Goal: Task Accomplishment & Management: Complete application form

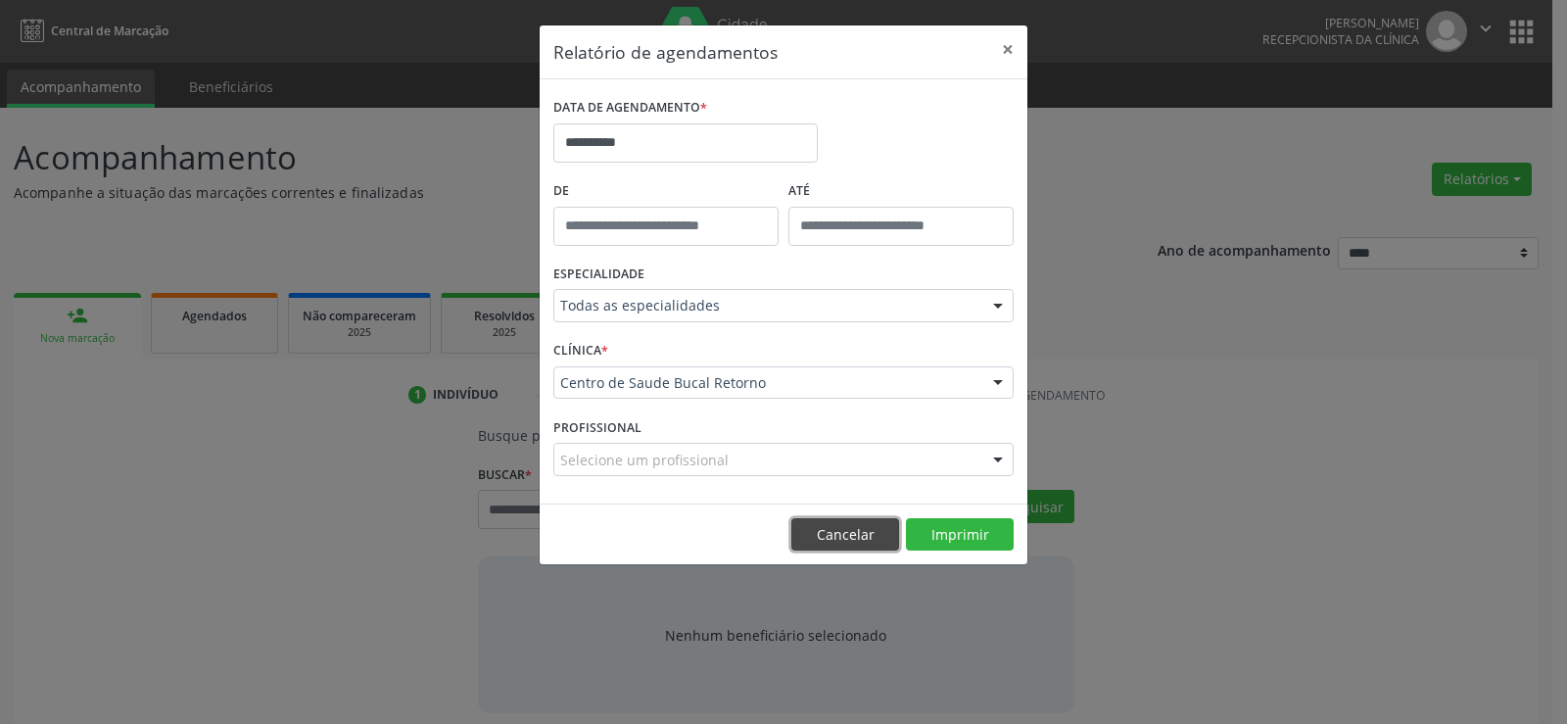
click at [837, 528] on button "Cancelar" at bounding box center [845, 534] width 108 height 33
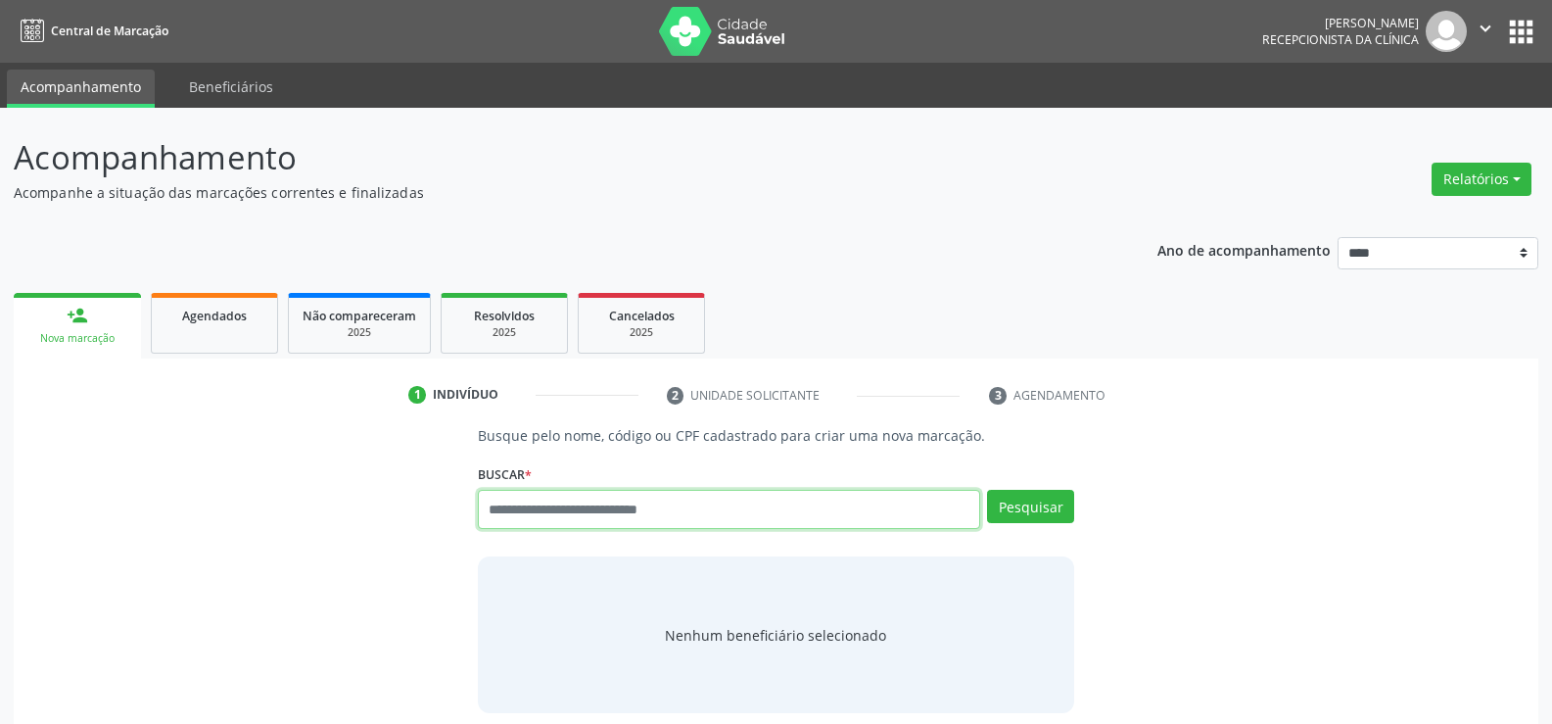
click at [631, 506] on input "text" at bounding box center [729, 509] width 502 height 39
paste input "**********"
type input "**********"
click at [1029, 503] on button "Pesquisar" at bounding box center [1030, 506] width 87 height 33
click at [1526, 186] on button "Relatórios" at bounding box center [1482, 179] width 100 height 33
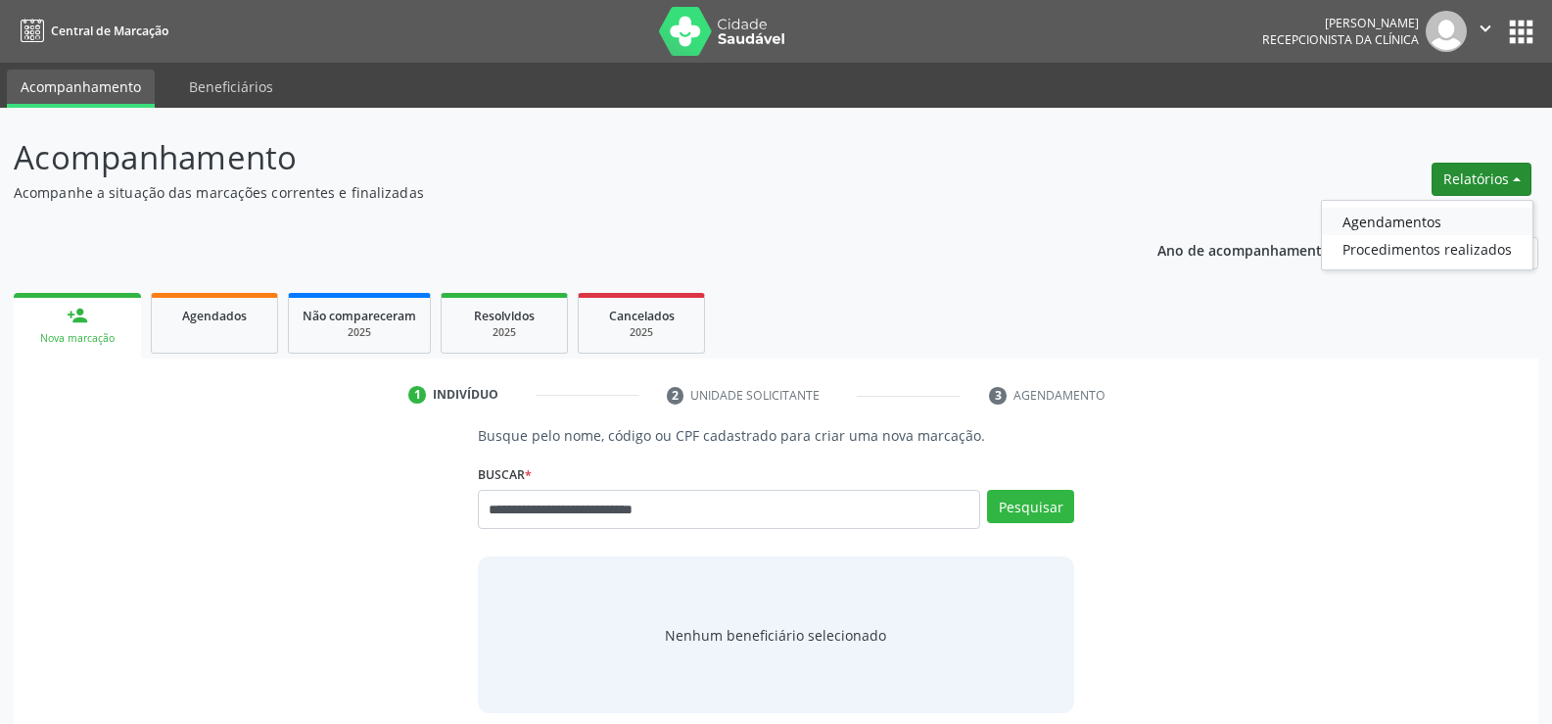
click at [1395, 223] on link "Agendamentos" at bounding box center [1427, 221] width 211 height 27
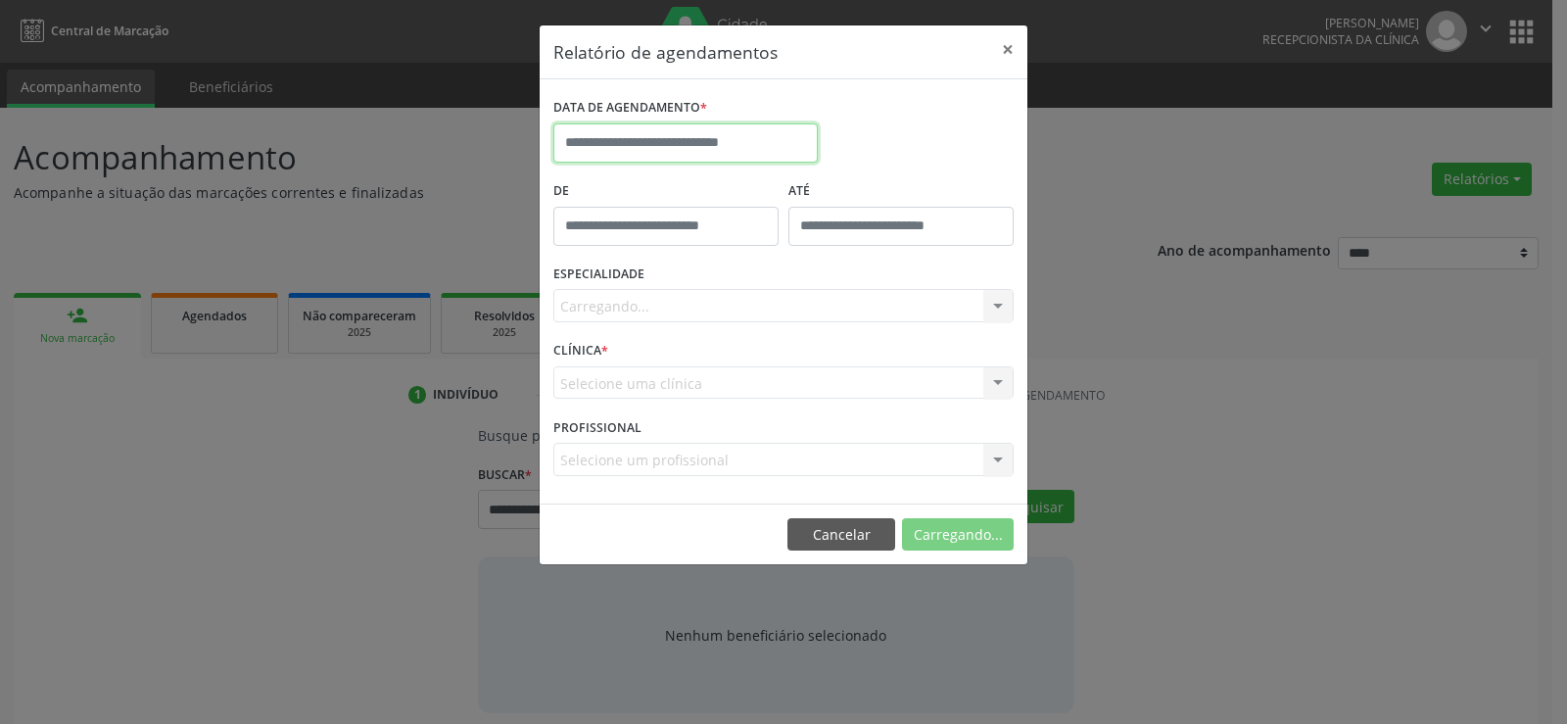
click at [712, 151] on input "text" at bounding box center [685, 142] width 264 height 39
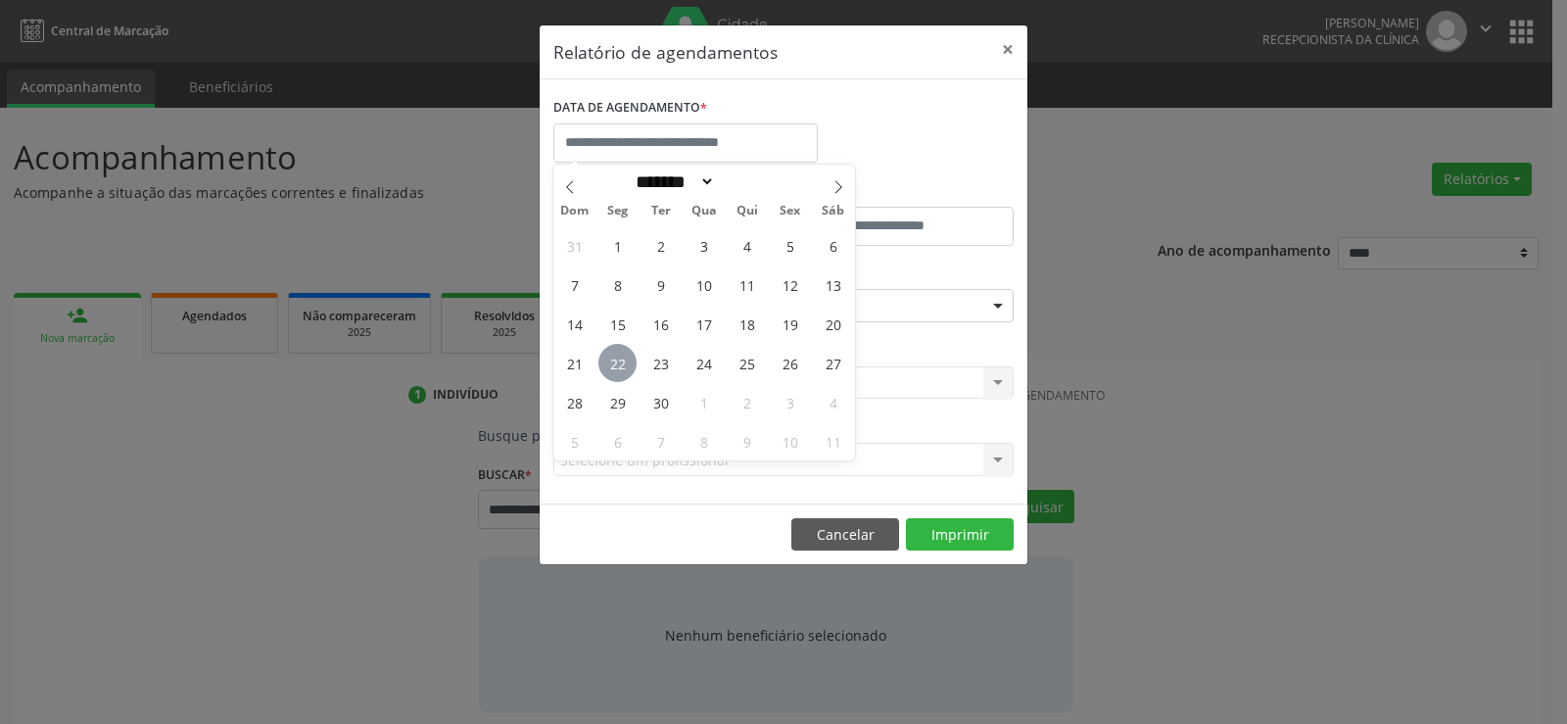
click at [614, 364] on span "22" at bounding box center [617, 363] width 38 height 38
type input "**********"
click at [614, 364] on span "22" at bounding box center [617, 363] width 38 height 38
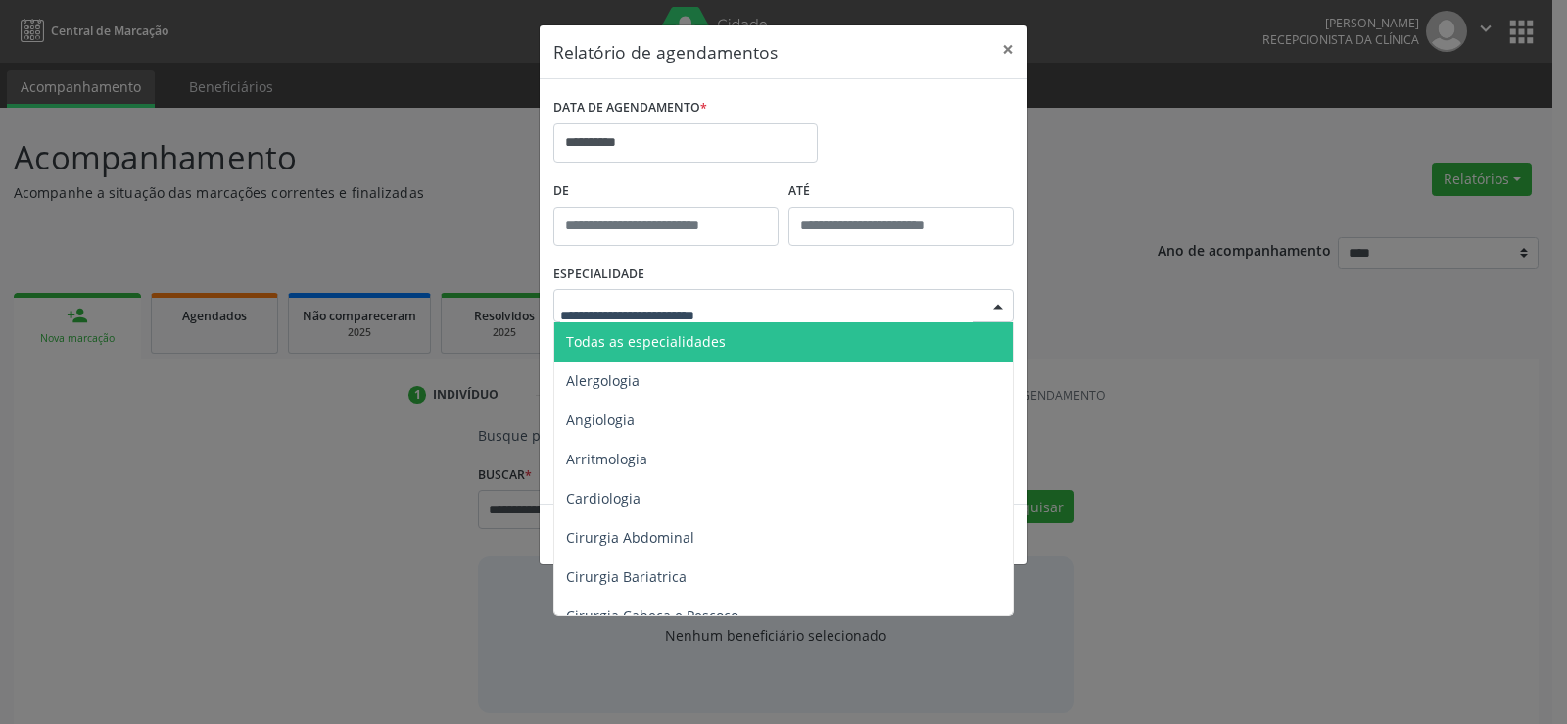
click at [728, 353] on span "Todas as especialidades" at bounding box center [784, 341] width 461 height 39
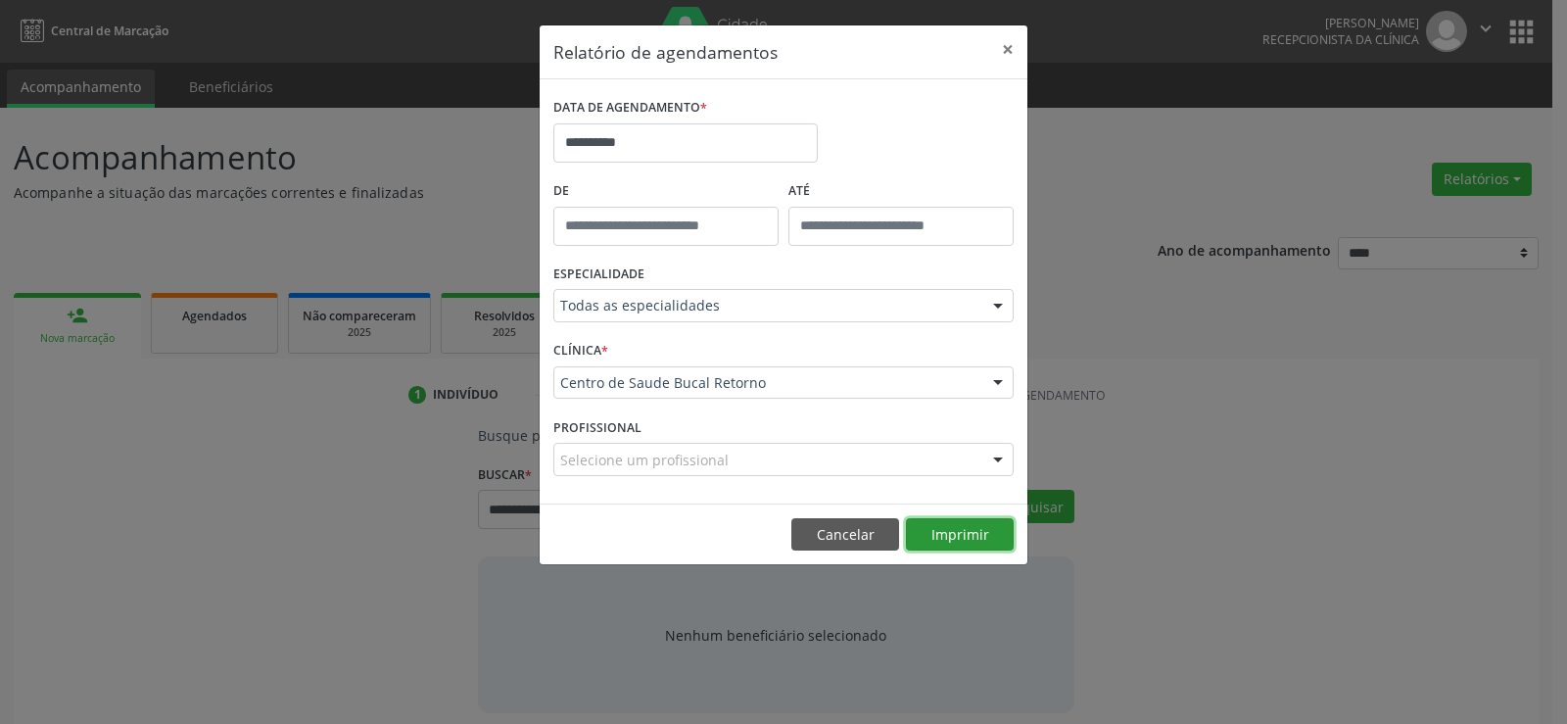
click at [957, 536] on button "Imprimir" at bounding box center [960, 534] width 108 height 33
click at [826, 527] on button "Cancelar" at bounding box center [845, 534] width 108 height 33
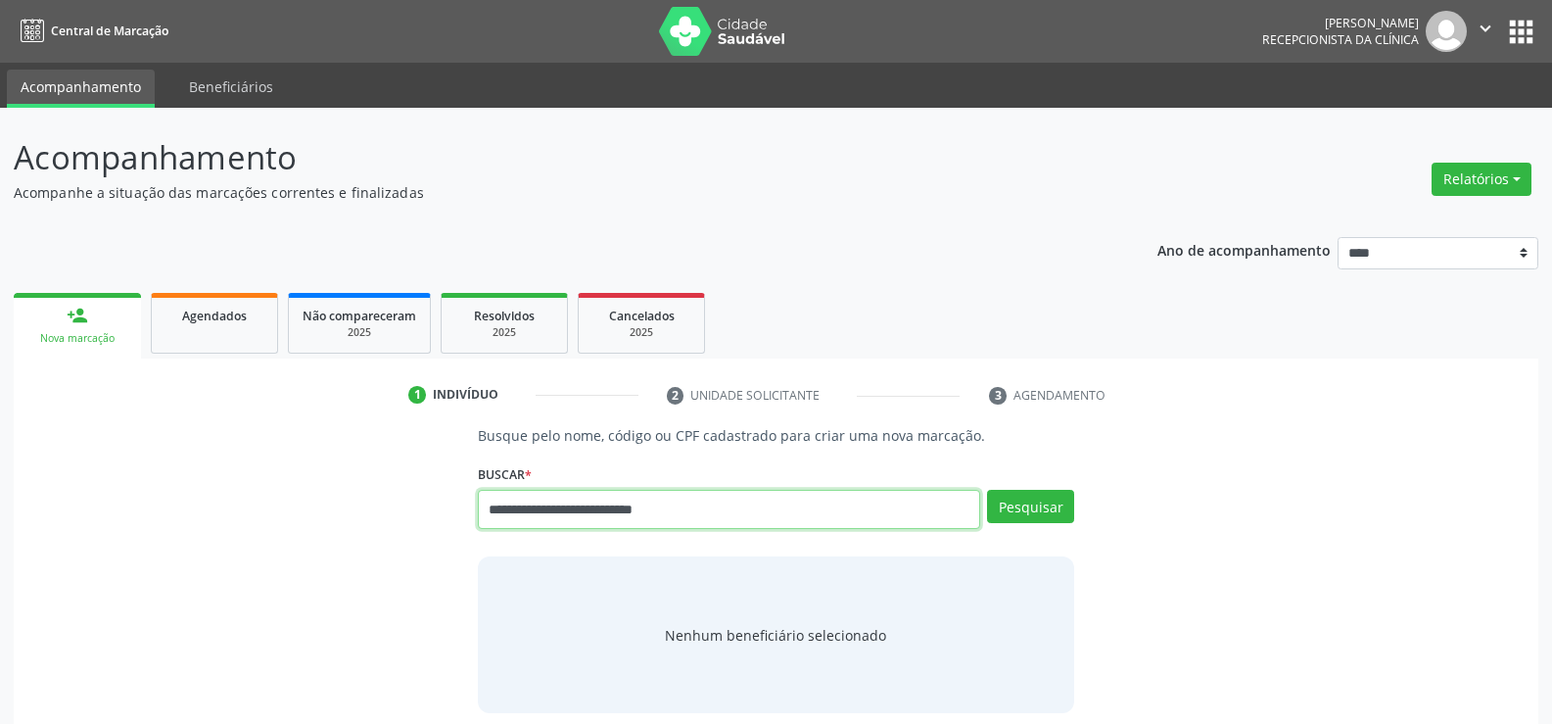
click at [598, 512] on input "**********" at bounding box center [729, 509] width 502 height 39
drag, startPoint x: 722, startPoint y: 517, endPoint x: 281, endPoint y: 519, distance: 440.7
click at [281, 519] on div "**********" at bounding box center [775, 569] width 1497 height 288
type input "**********"
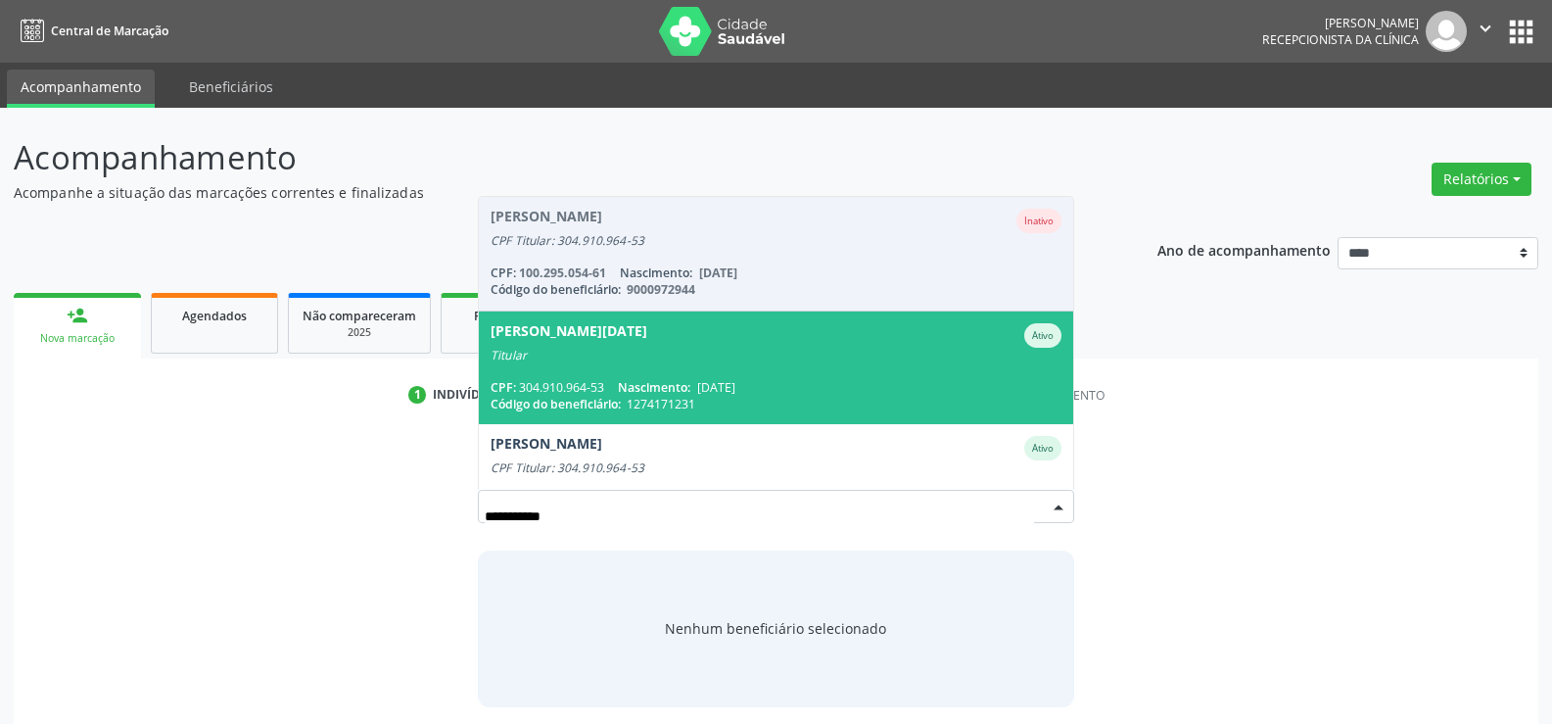
click at [621, 362] on span "Maria Lucia Rodrigues dos Santos Ativo Titular CPF: 304.910.964-53 Nascimento: …" at bounding box center [776, 367] width 594 height 113
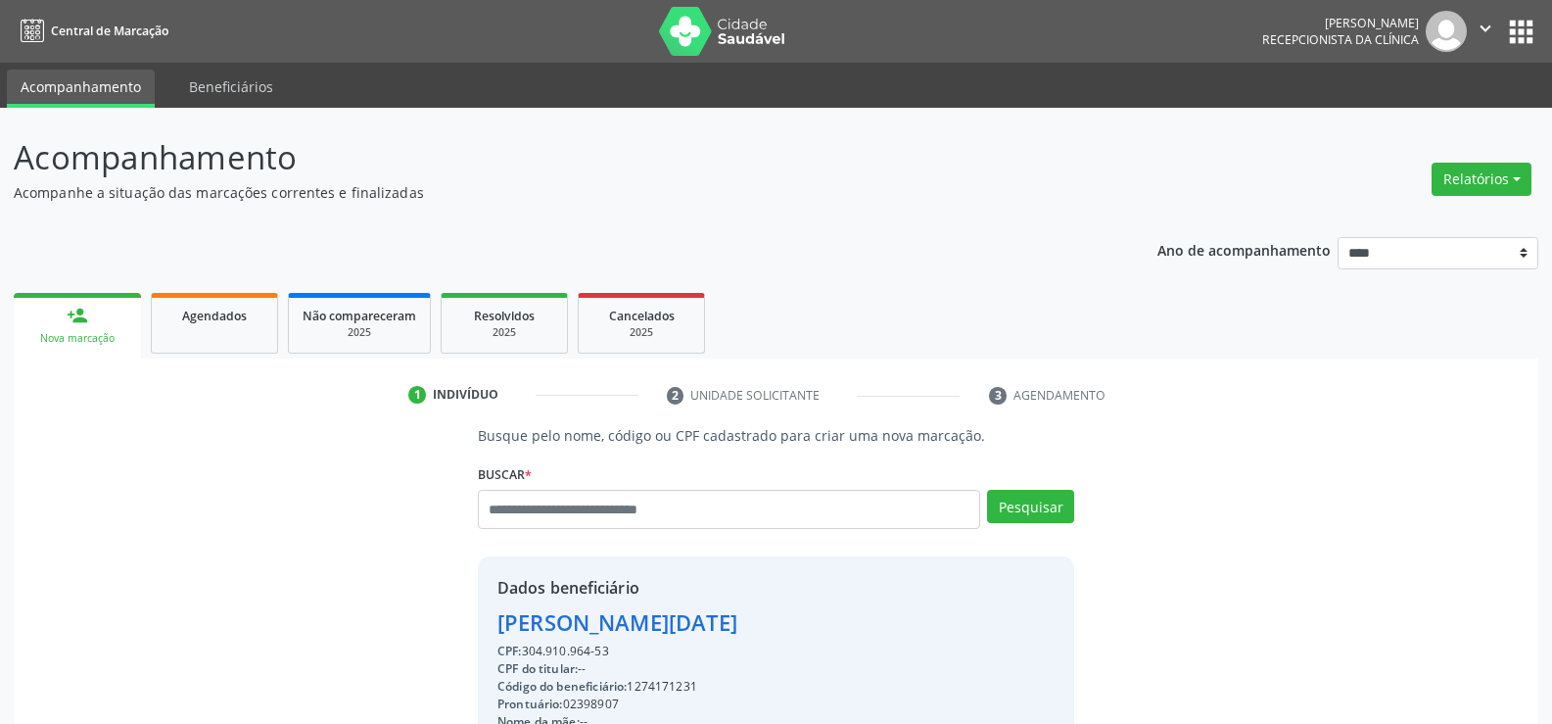
drag, startPoint x: 614, startPoint y: 654, endPoint x: 483, endPoint y: 617, distance: 136.4
copy div "Maria Lucia Rodrigues dos Santos CPF: 304.910.964-53"
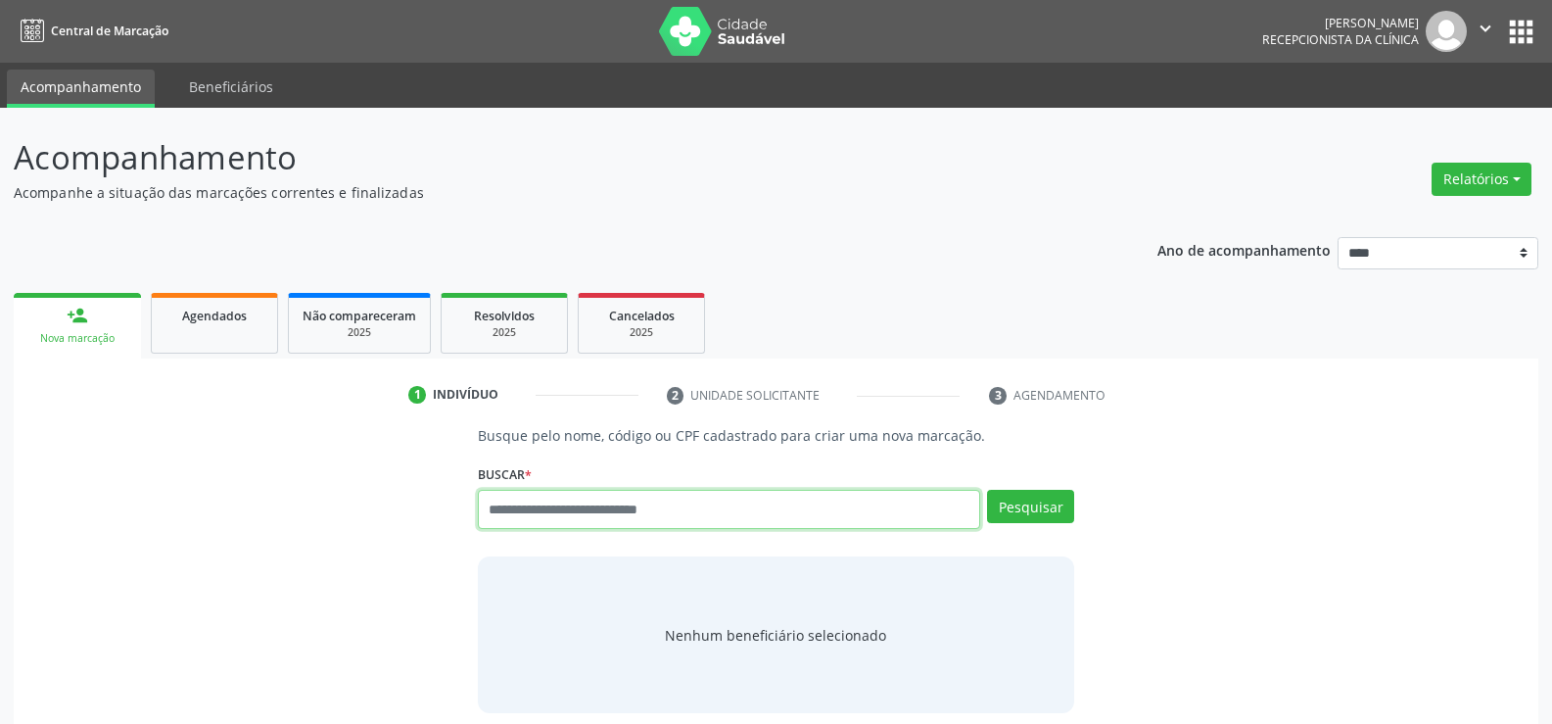
click at [485, 511] on input "text" at bounding box center [729, 509] width 502 height 39
type input "**********"
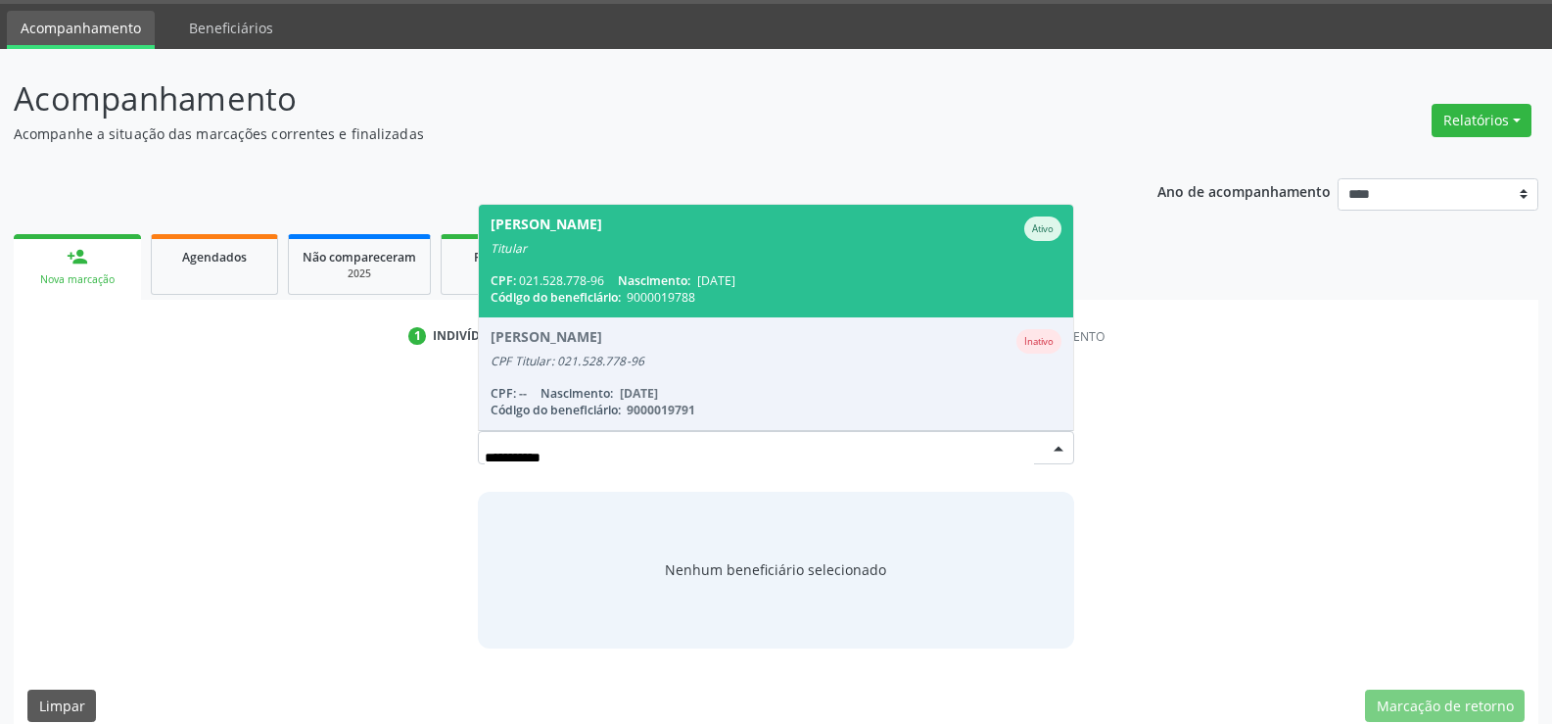
scroll to position [84, 0]
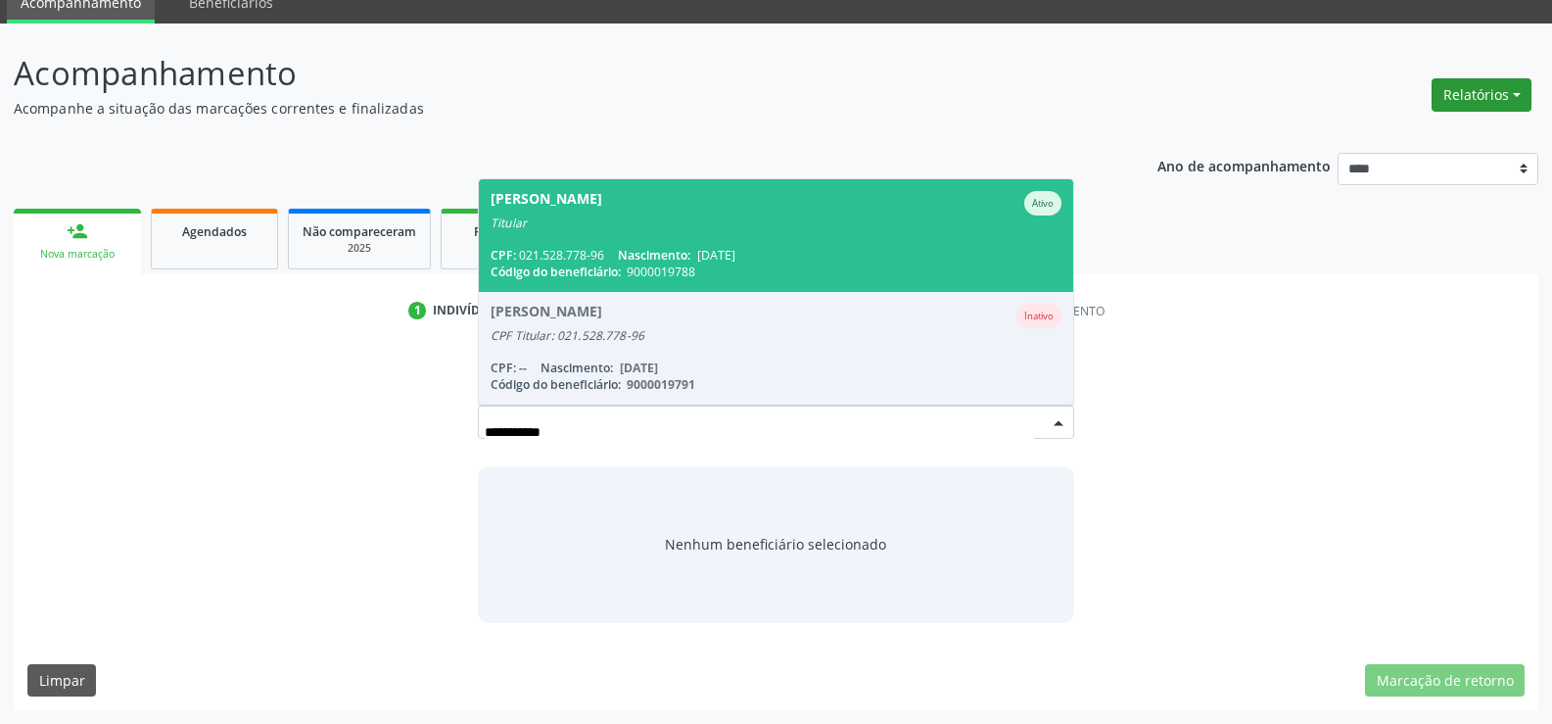
click at [1480, 105] on button "Relatórios" at bounding box center [1482, 94] width 100 height 33
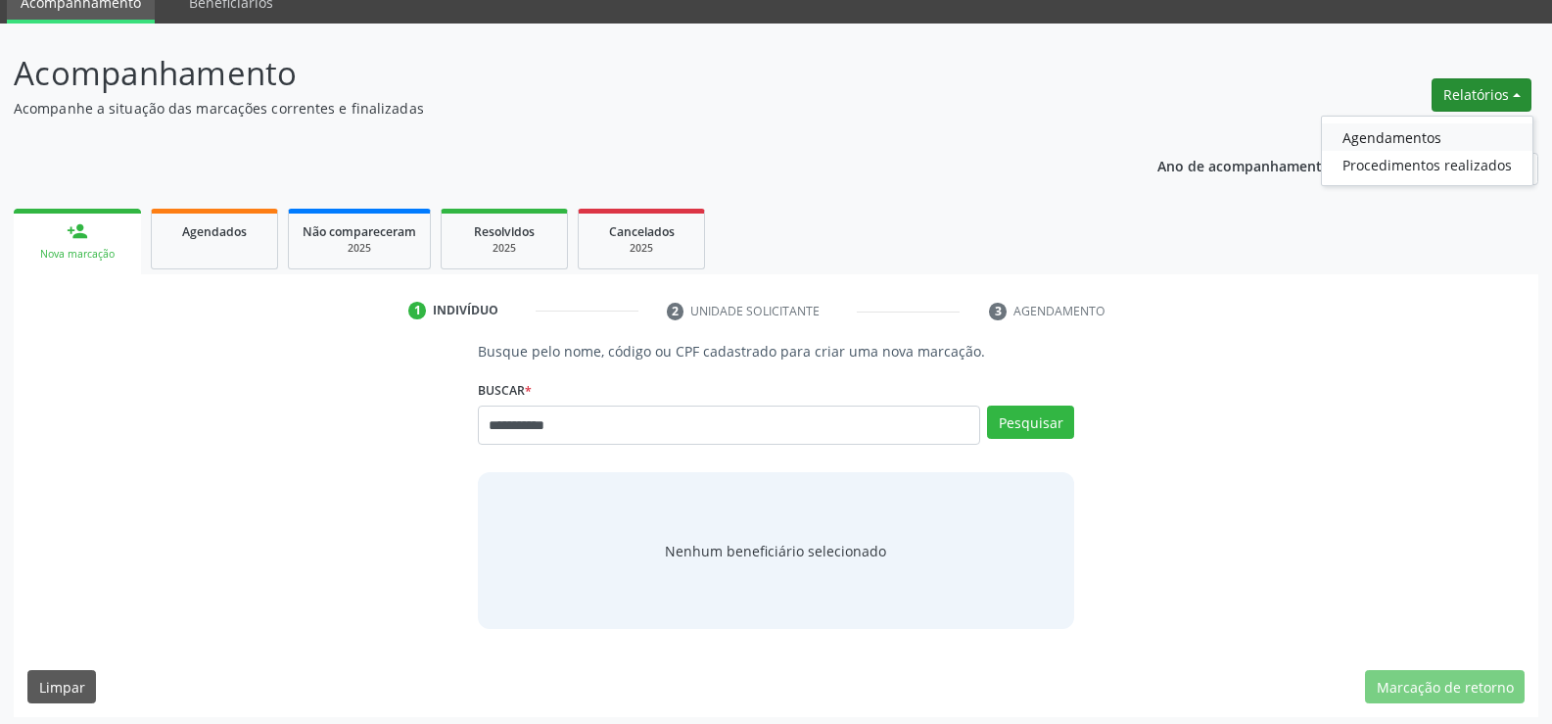
click at [1380, 146] on link "Agendamentos" at bounding box center [1427, 136] width 211 height 27
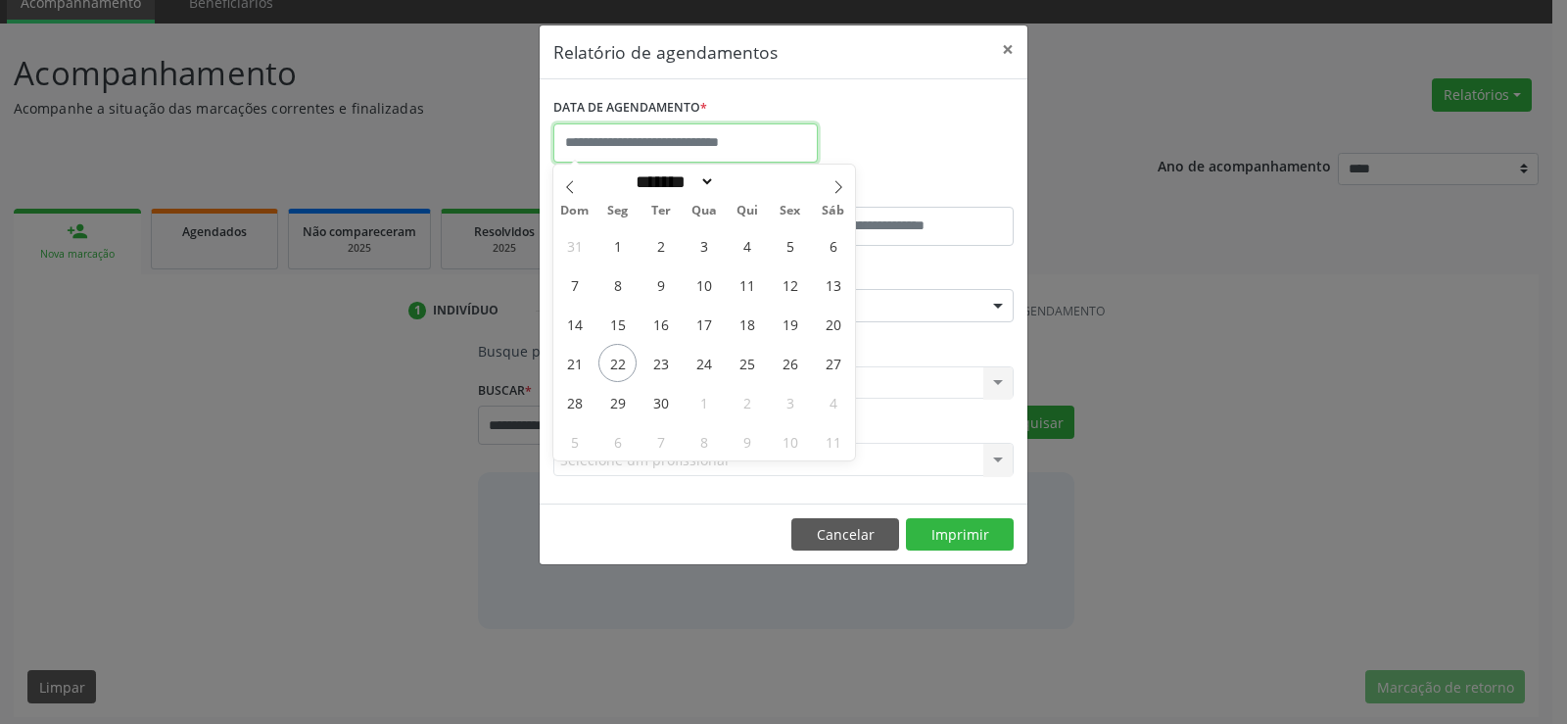
click at [622, 142] on input "text" at bounding box center [685, 142] width 264 height 39
click at [630, 367] on span "22" at bounding box center [617, 363] width 38 height 38
type input "**********"
click at [630, 367] on span "22" at bounding box center [617, 363] width 38 height 38
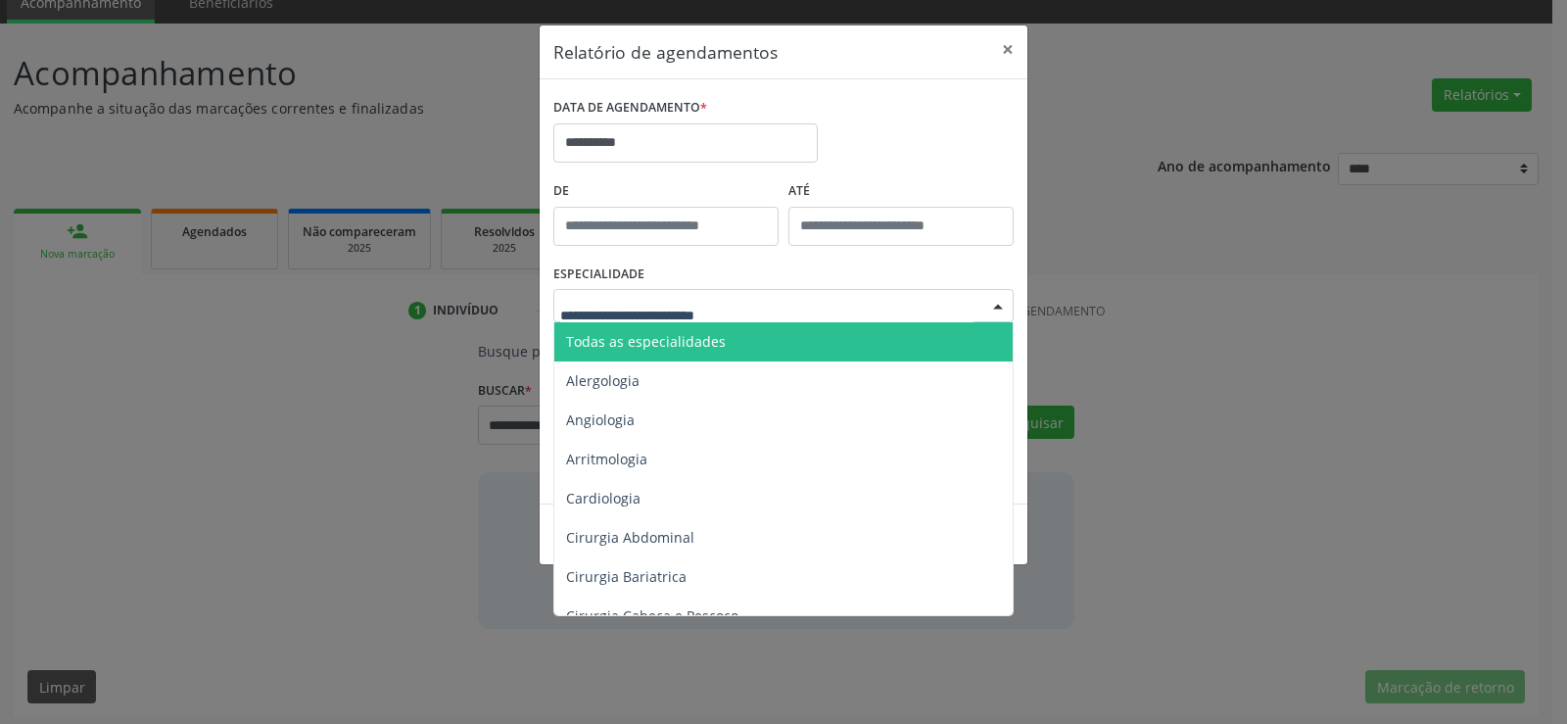
click at [657, 336] on span "Todas as especialidades" at bounding box center [646, 341] width 160 height 19
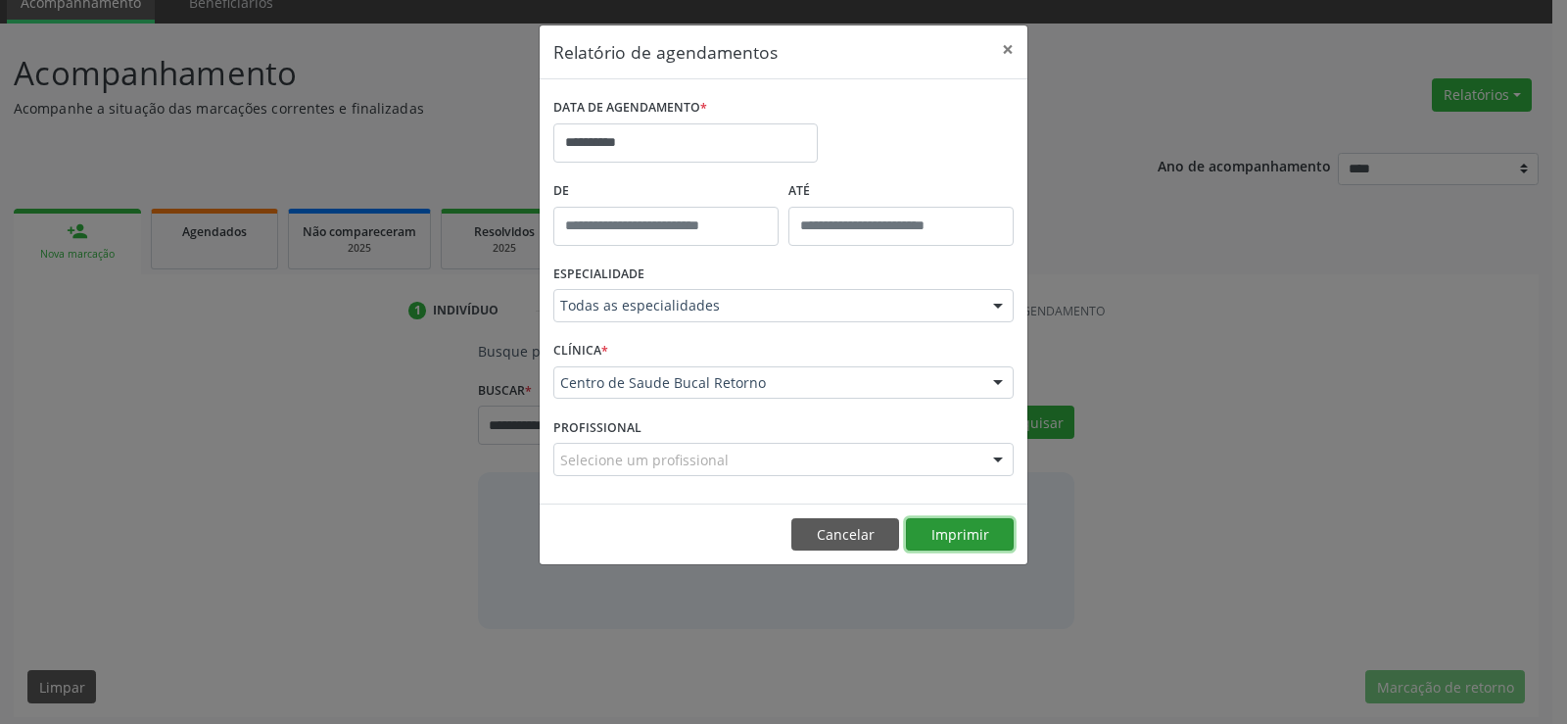
click at [973, 532] on button "Imprimir" at bounding box center [960, 534] width 108 height 33
drag, startPoint x: 847, startPoint y: 535, endPoint x: 806, endPoint y: 530, distance: 41.4
click at [847, 535] on button "Cancelar" at bounding box center [845, 534] width 108 height 33
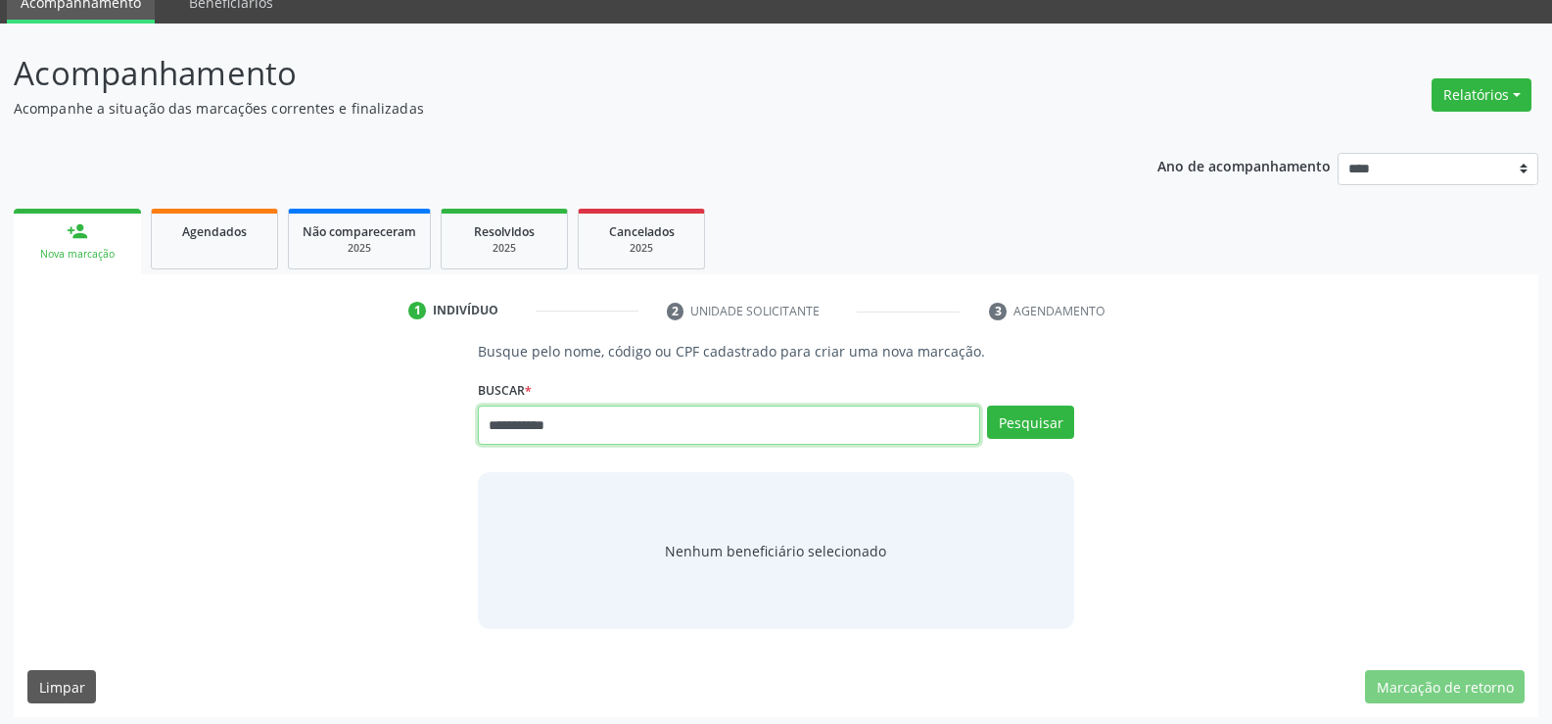
drag, startPoint x: 617, startPoint y: 416, endPoint x: 319, endPoint y: 421, distance: 297.8
click at [319, 421] on div "**********" at bounding box center [775, 485] width 1497 height 288
type input "**********"
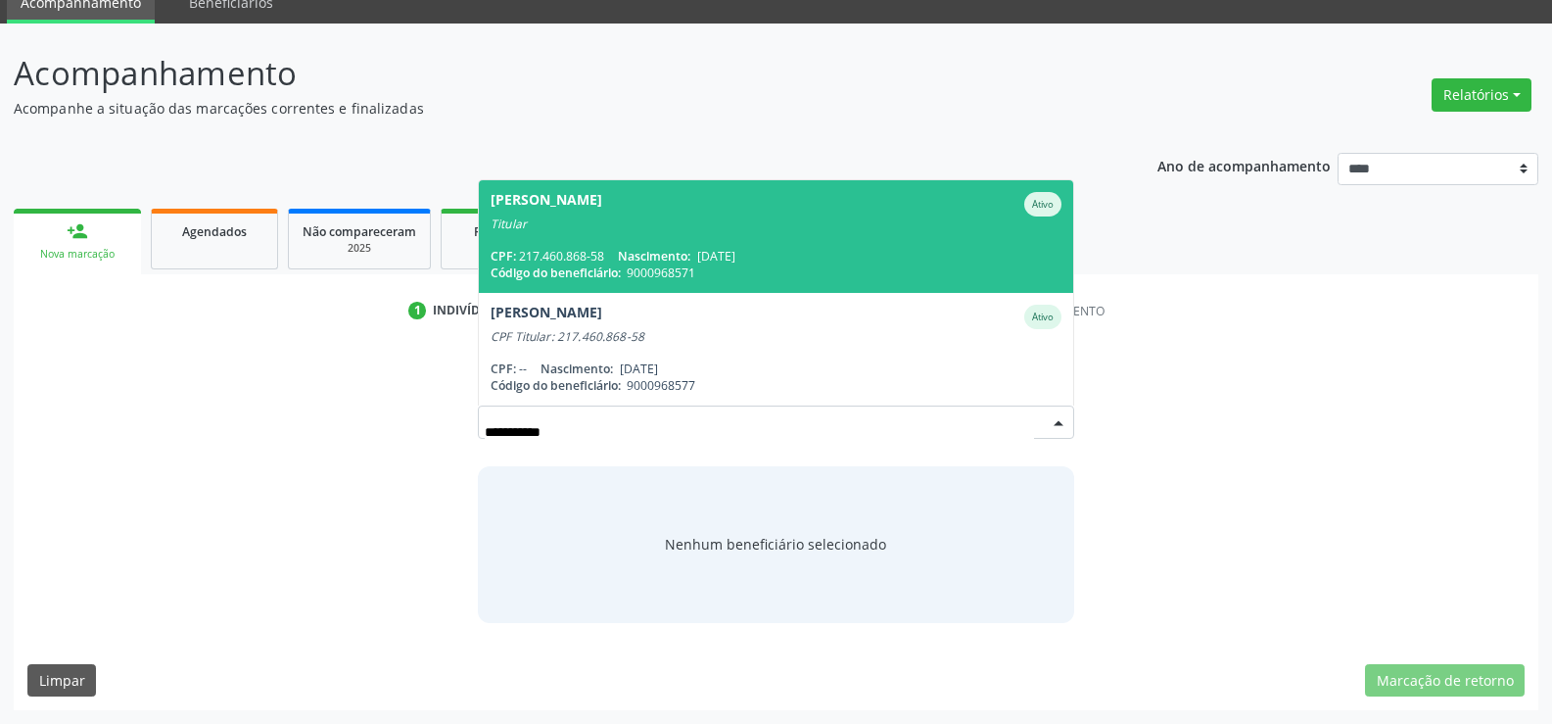
click at [573, 273] on span "Código do beneficiário:" at bounding box center [556, 272] width 130 height 17
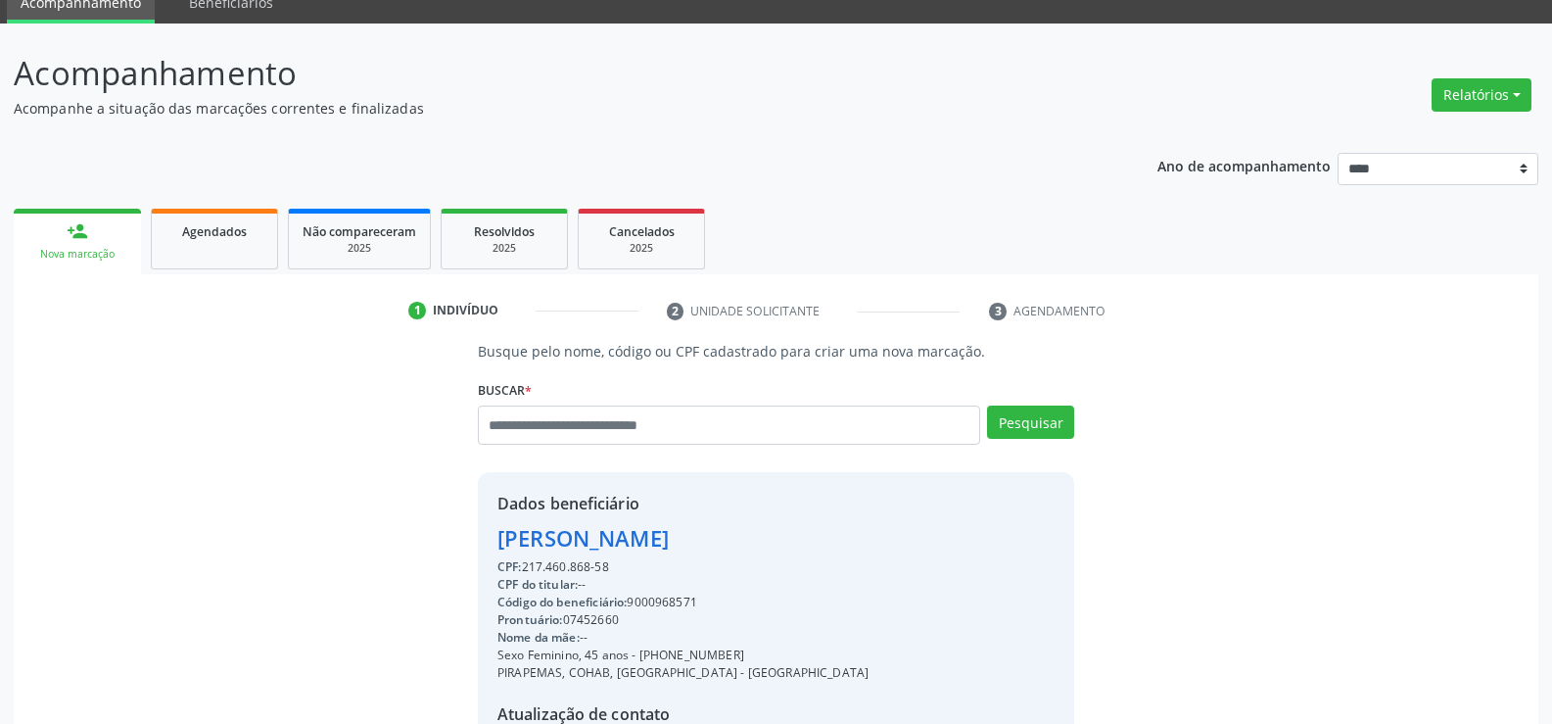
drag, startPoint x: 619, startPoint y: 565, endPoint x: 464, endPoint y: 548, distance: 155.6
click at [464, 548] on div "Busque pelo nome, código ou CPF cadastrado para criar uma nova marcação. Buscar…" at bounding box center [776, 594] width 624 height 507
copy div "Marili Maria da Silva Lima CPF: 217.460.868-58"
click at [1469, 98] on button "Relatórios" at bounding box center [1482, 94] width 100 height 33
click at [1412, 129] on link "Agendamentos" at bounding box center [1427, 136] width 211 height 27
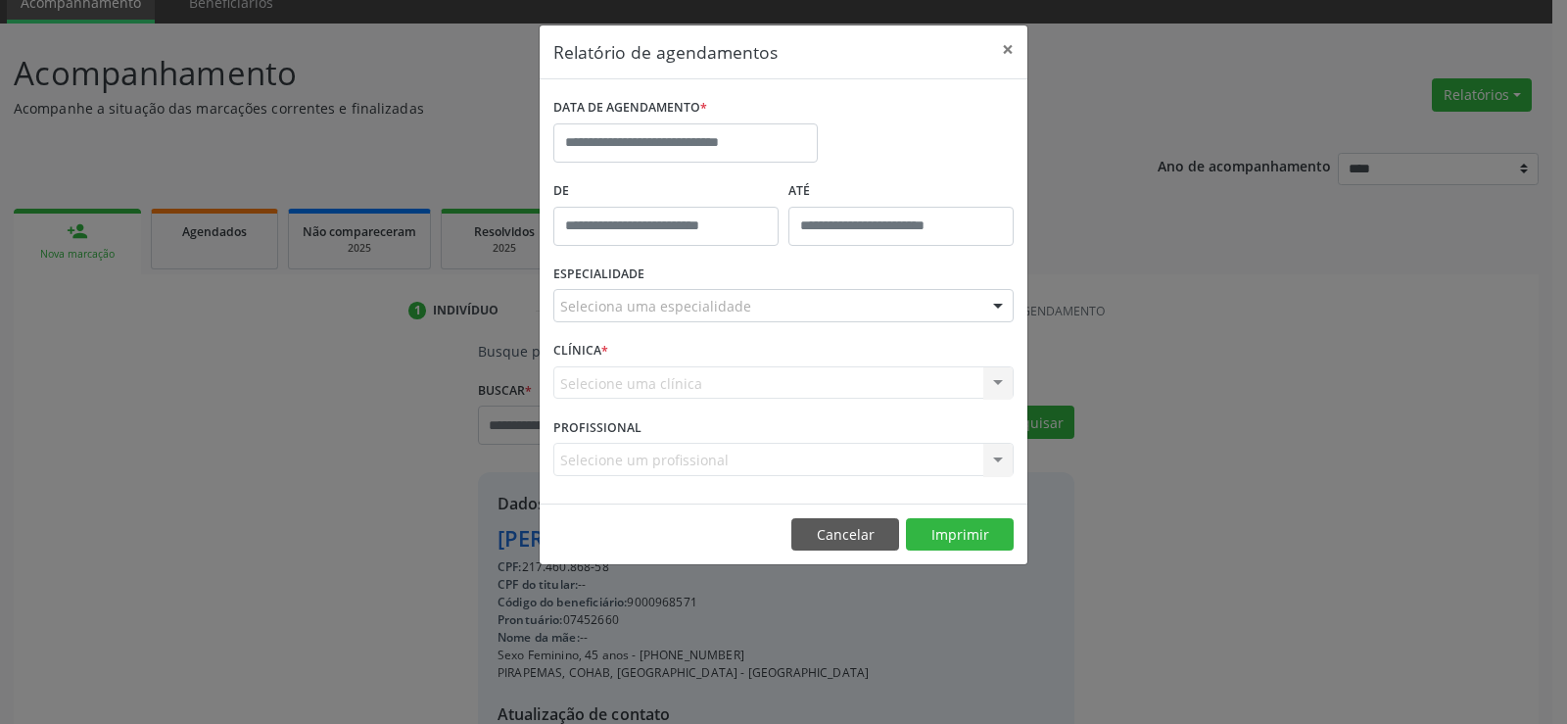
click at [795, 316] on div "Seleciona uma especialidade" at bounding box center [783, 305] width 460 height 33
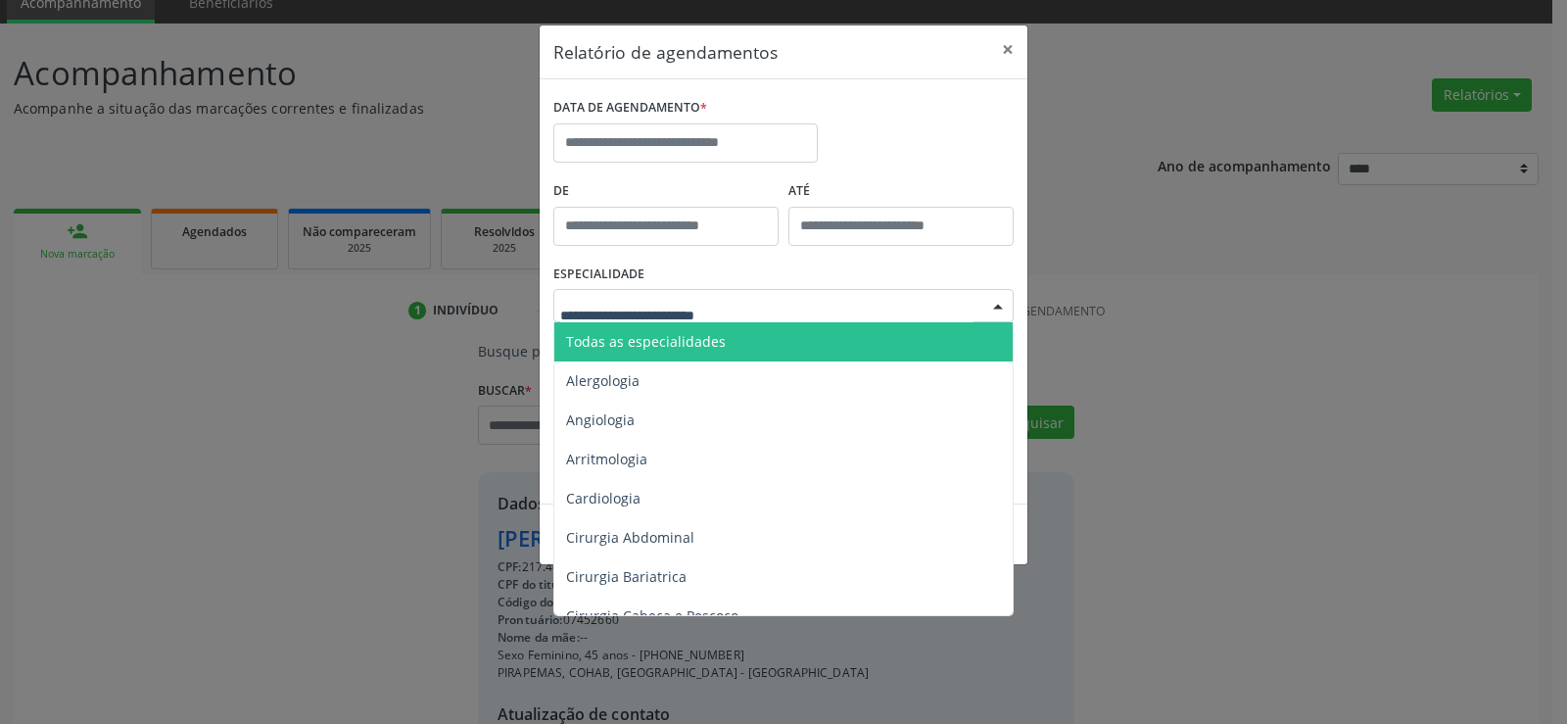
click at [781, 325] on span "Todas as especialidades" at bounding box center [784, 341] width 461 height 39
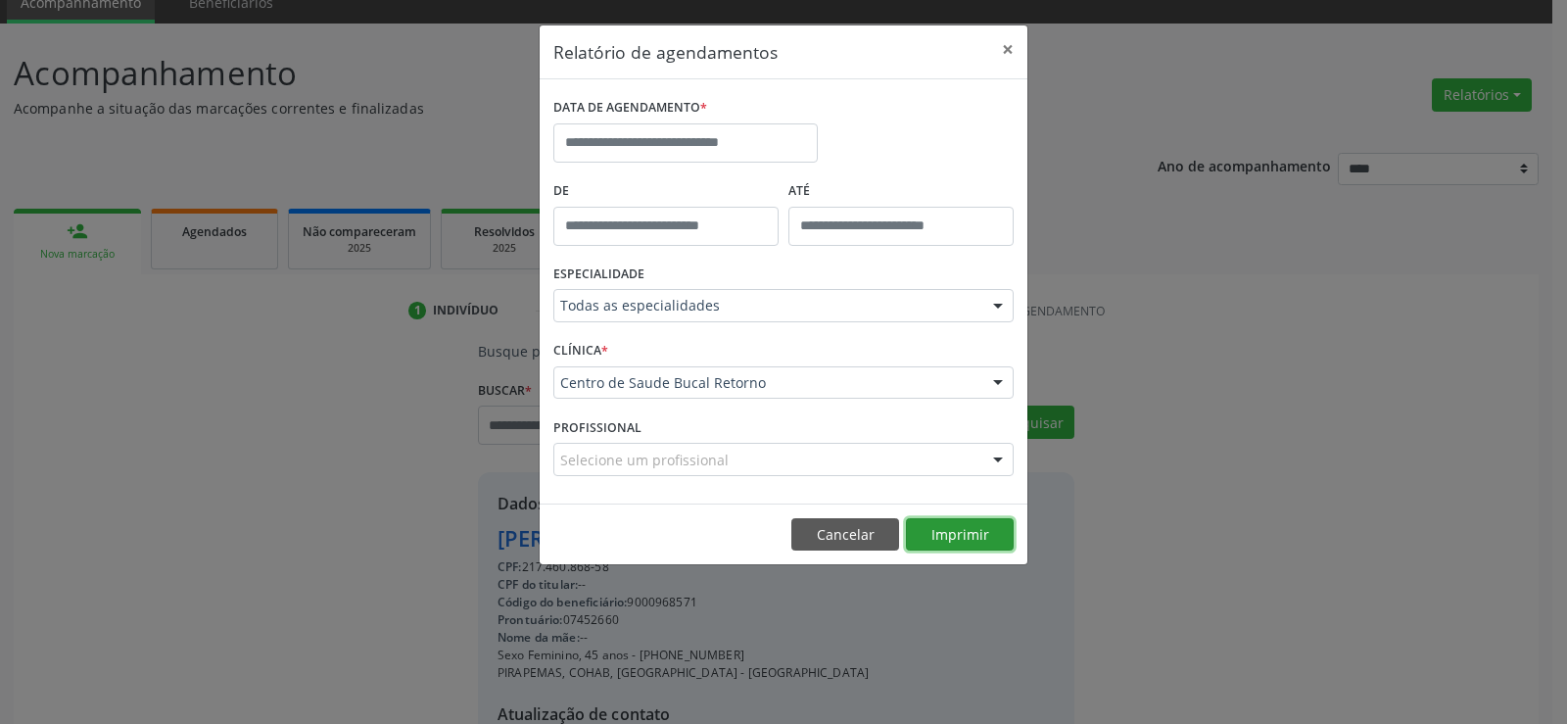
click at [957, 522] on button "Imprimir" at bounding box center [960, 534] width 108 height 33
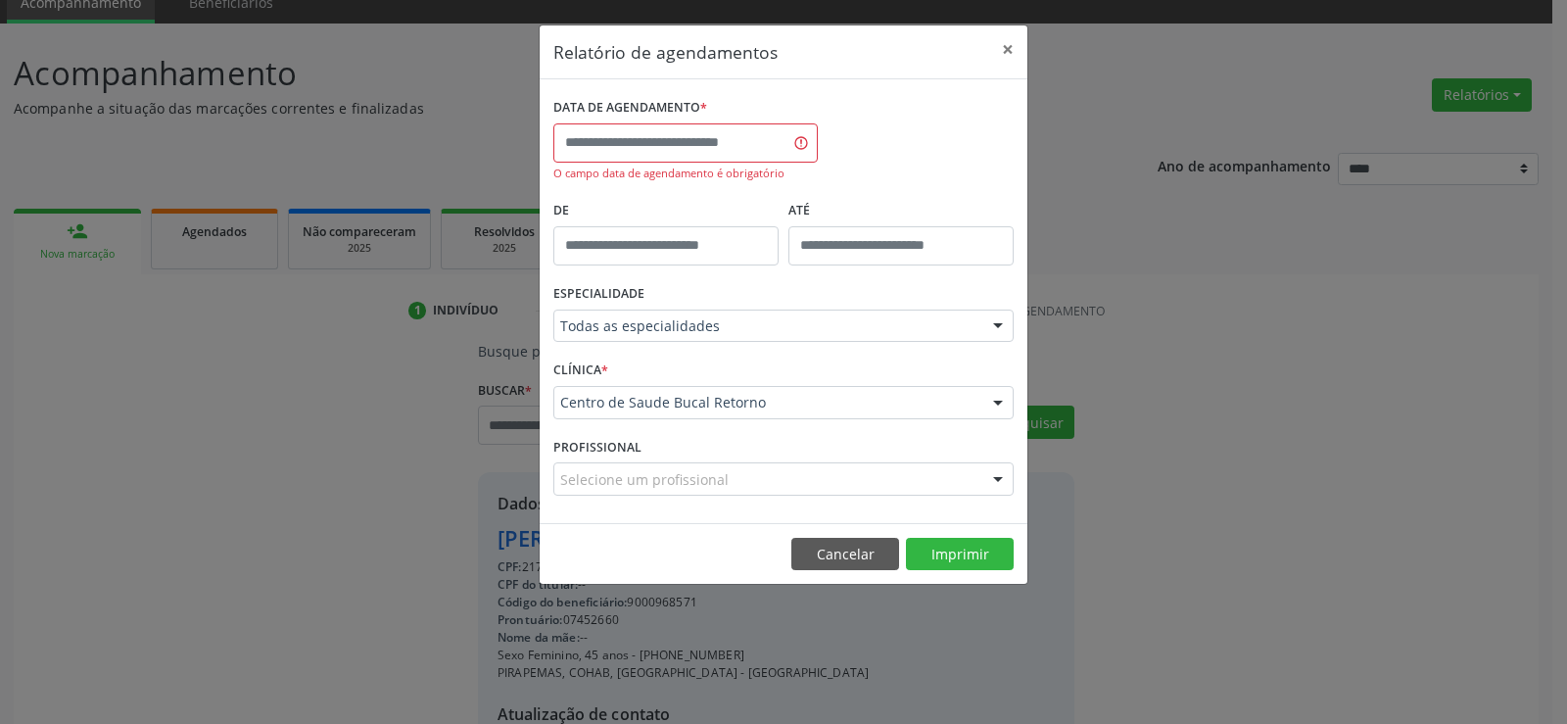
click at [632, 163] on div "DATA DE AGENDAMENTO * O campo data de agendamento é obrigatório" at bounding box center [685, 137] width 264 height 89
click at [633, 140] on input "text" at bounding box center [685, 142] width 264 height 39
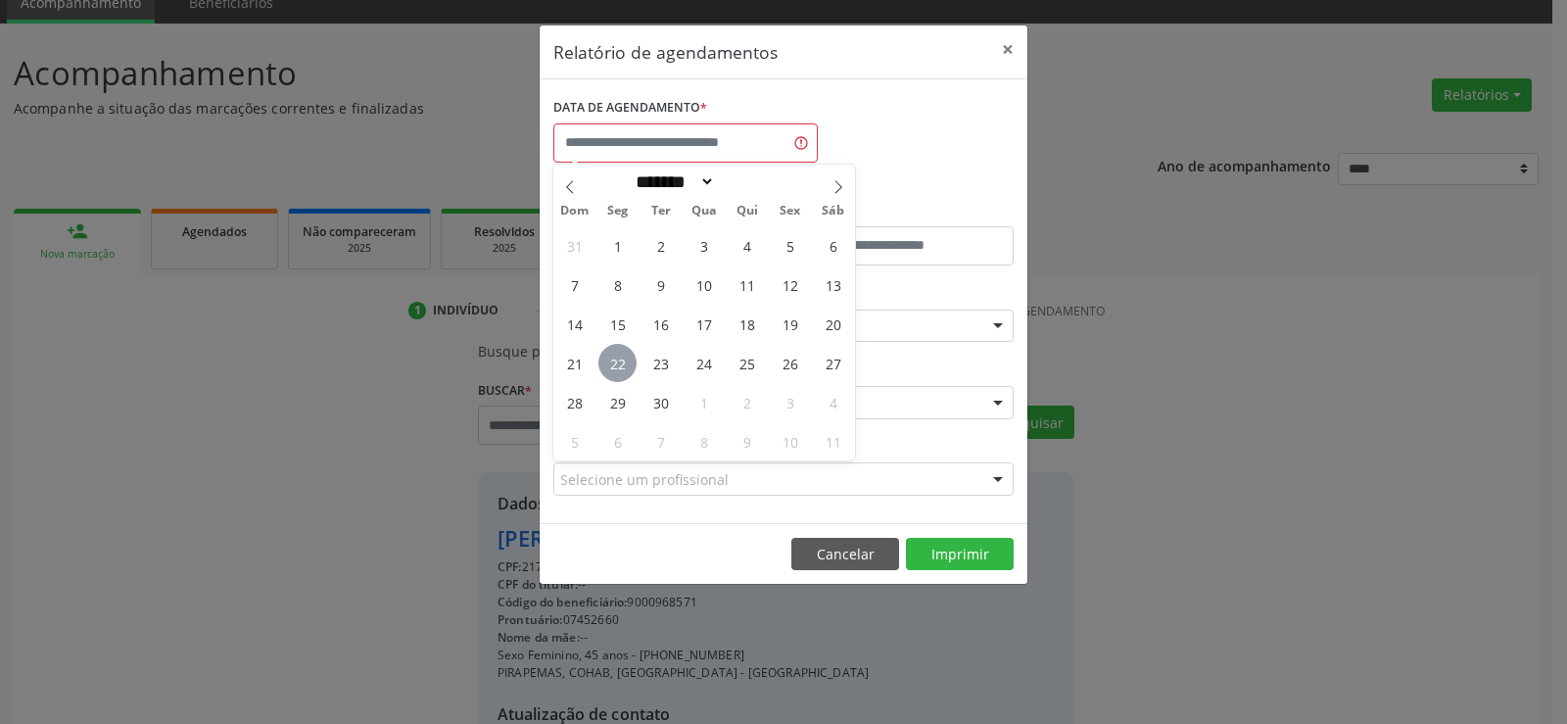
click at [617, 375] on span "22" at bounding box center [617, 363] width 38 height 38
type input "**********"
click at [617, 375] on span "22" at bounding box center [617, 363] width 38 height 38
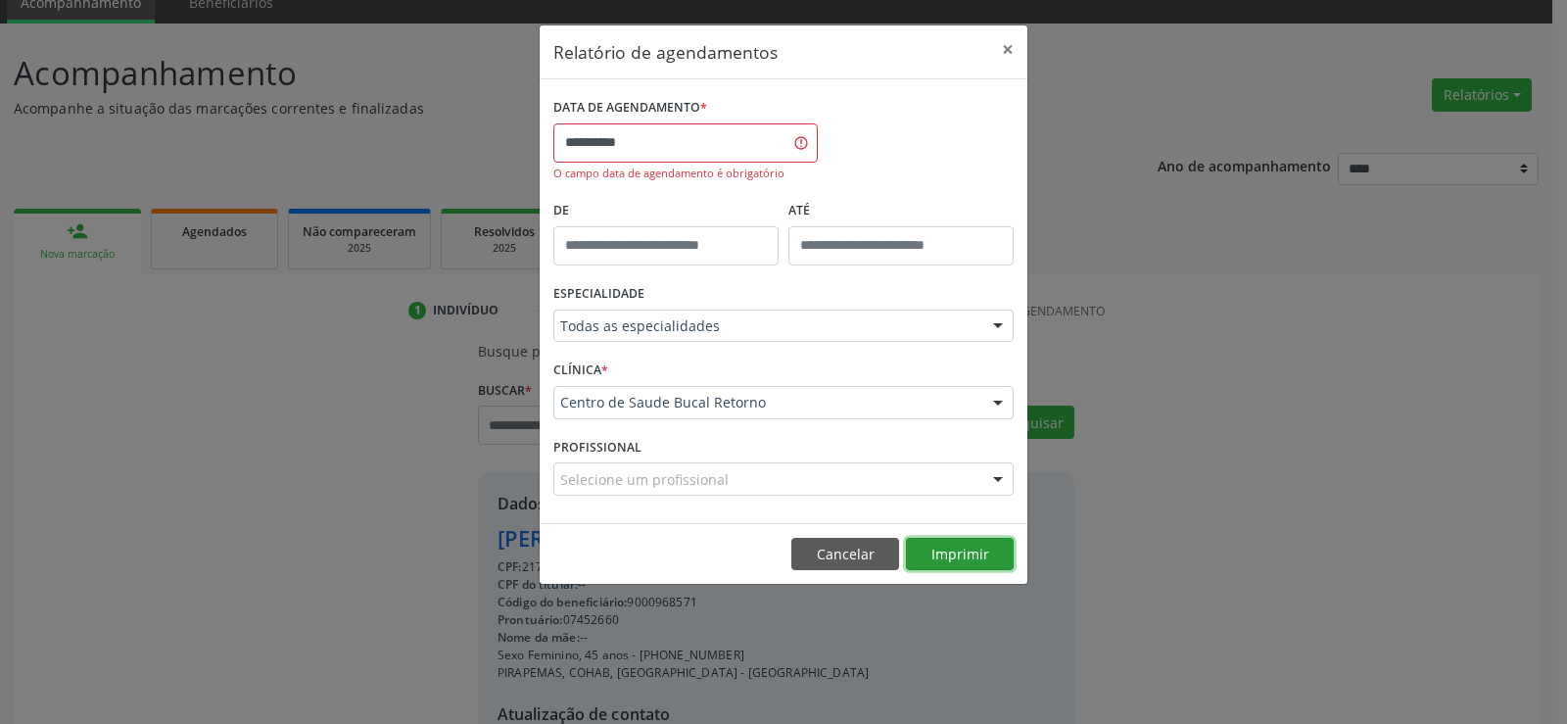
click at [969, 548] on button "Imprimir" at bounding box center [960, 554] width 108 height 33
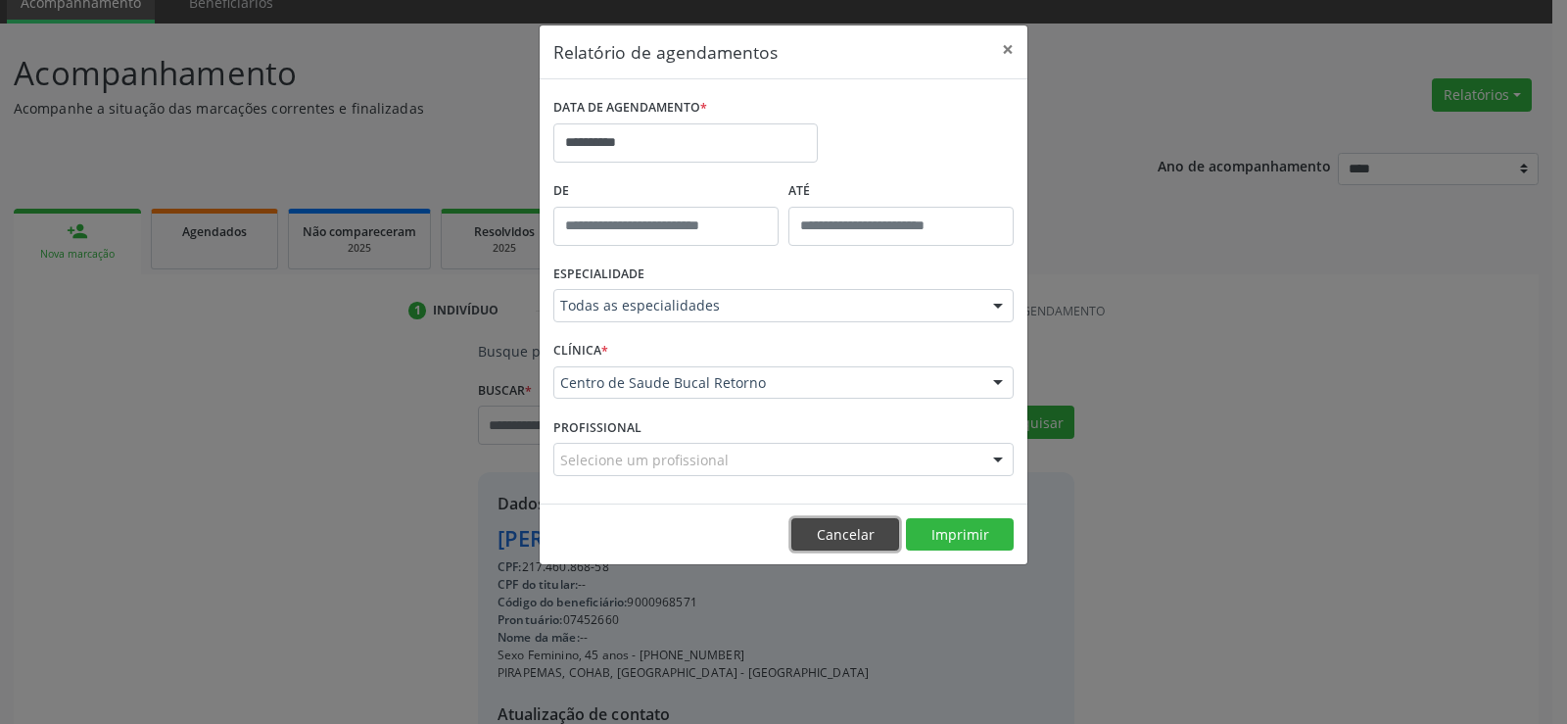
click at [832, 529] on button "Cancelar" at bounding box center [845, 534] width 108 height 33
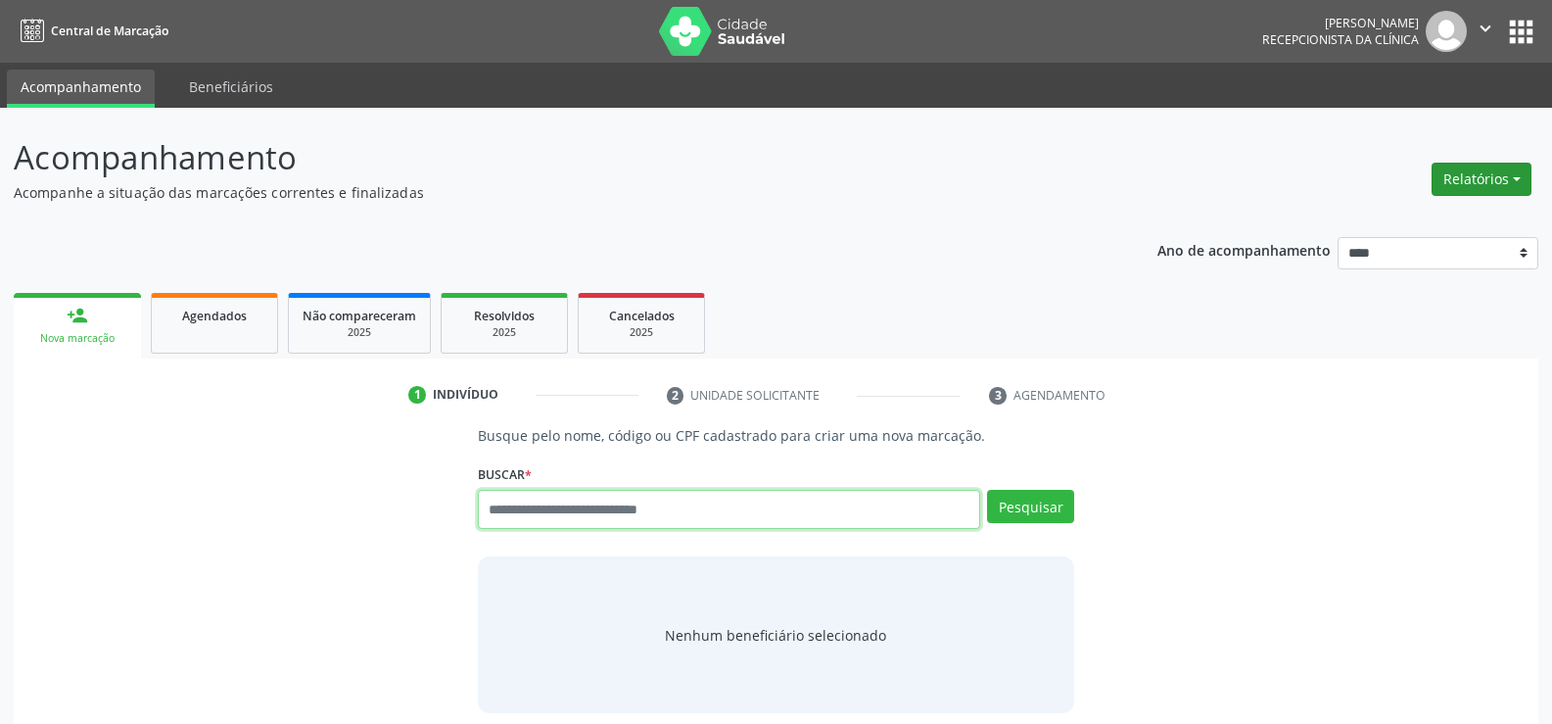
click at [1480, 172] on button "Relatórios" at bounding box center [1482, 179] width 100 height 33
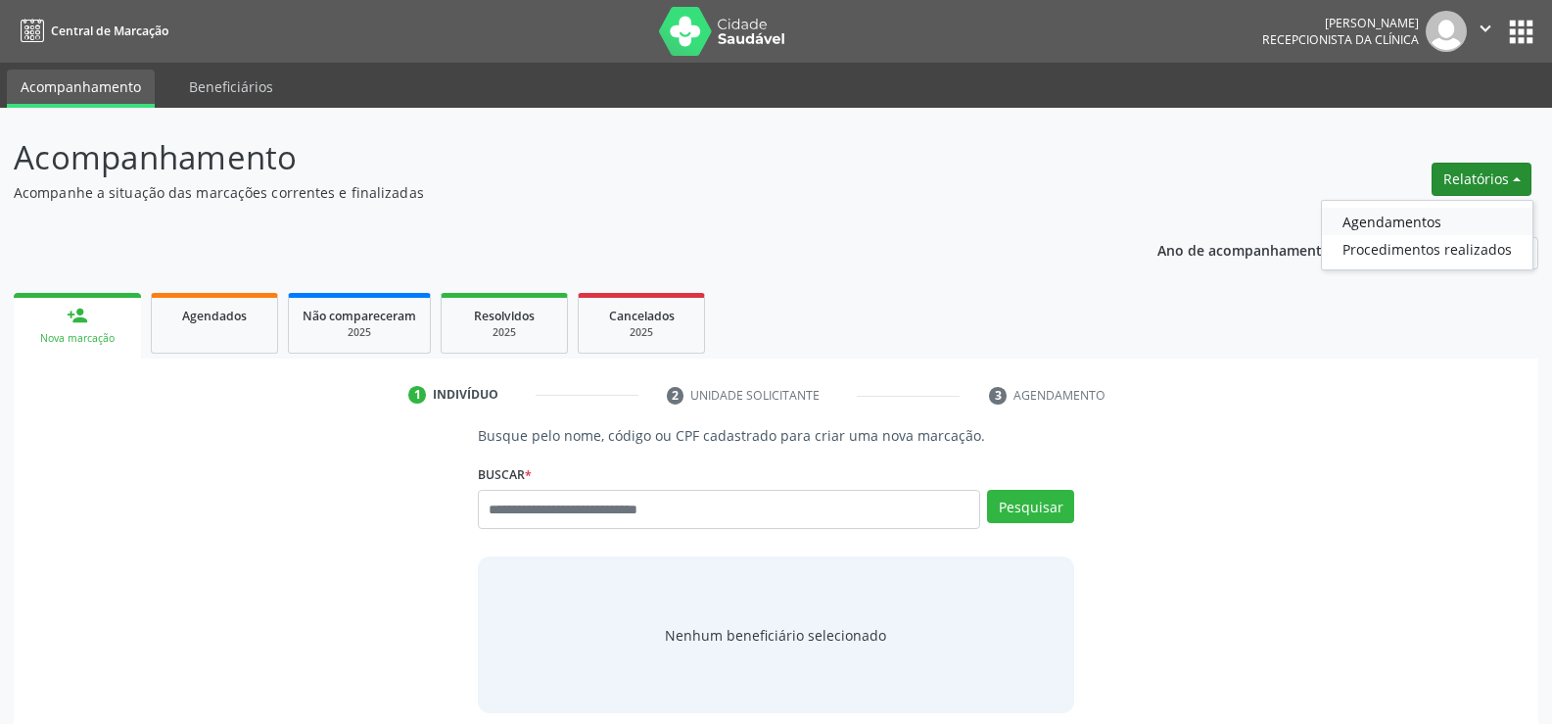
click at [1426, 222] on link "Agendamentos" at bounding box center [1427, 221] width 211 height 27
select select "*"
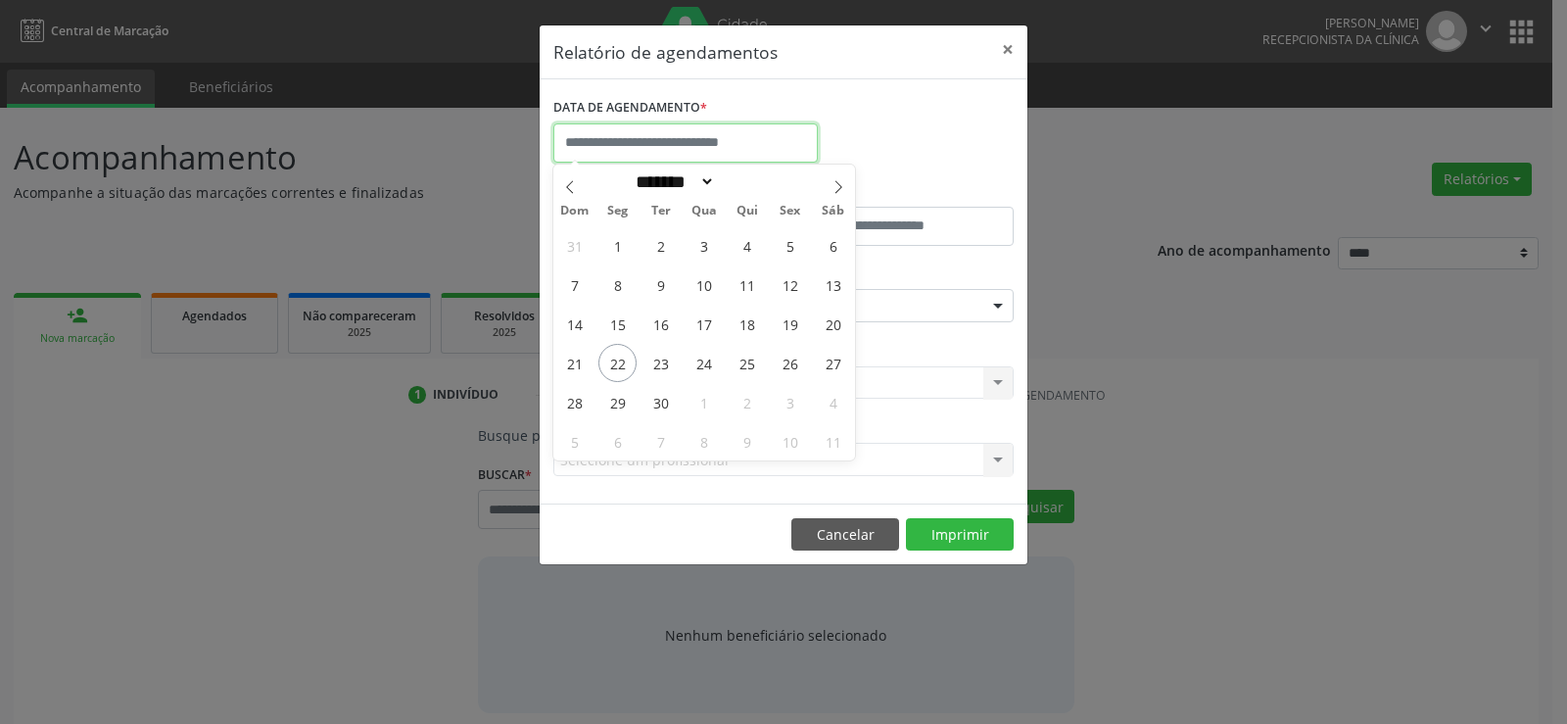
click at [778, 150] on input "text" at bounding box center [685, 142] width 264 height 39
click at [656, 366] on span "23" at bounding box center [660, 363] width 38 height 38
type input "**********"
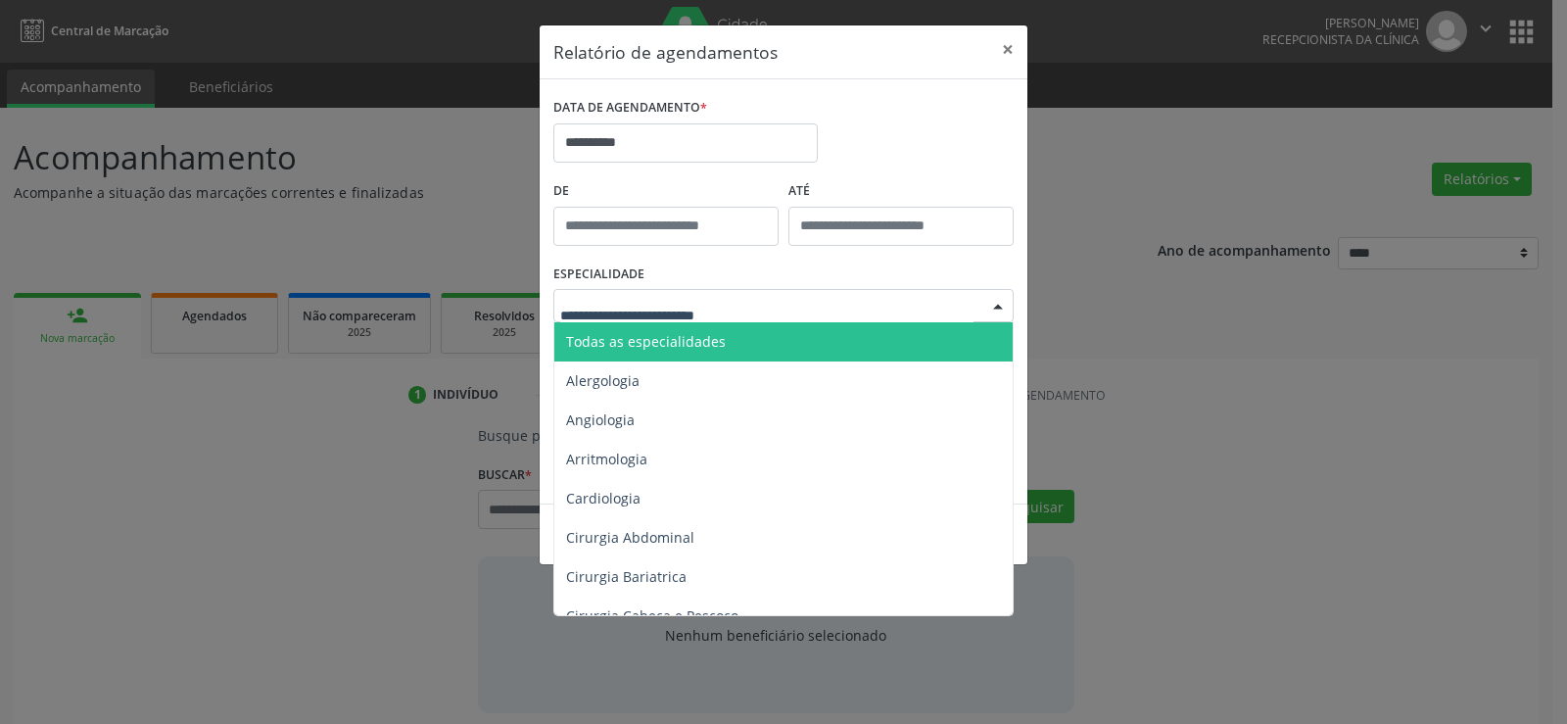
click at [704, 336] on span "Todas as especialidades" at bounding box center [646, 341] width 160 height 19
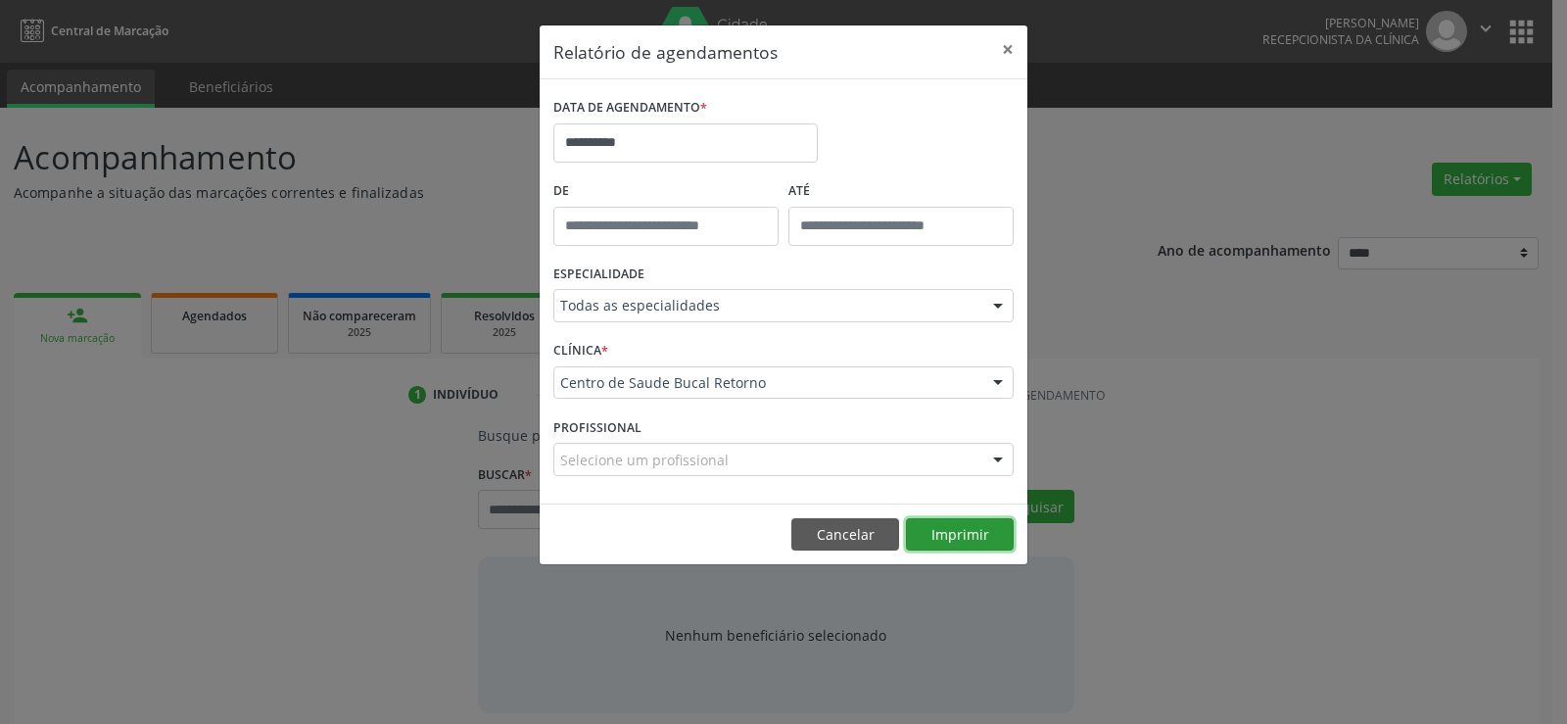
click at [1006, 537] on button "Imprimir" at bounding box center [960, 534] width 108 height 33
click at [829, 542] on button "Cancelar" at bounding box center [845, 534] width 108 height 33
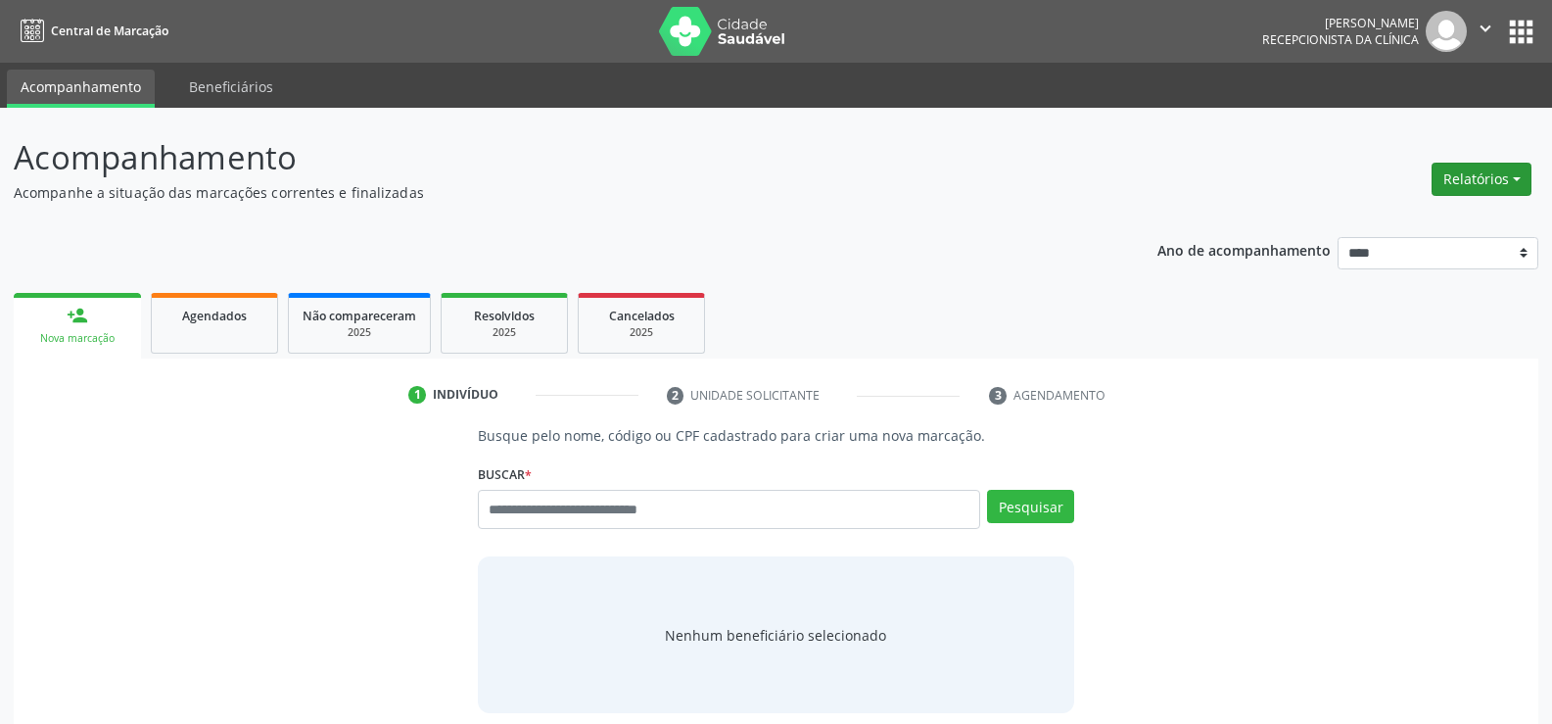
click at [1457, 179] on button "Relatórios" at bounding box center [1482, 179] width 100 height 33
click at [1425, 224] on link "Agendamentos" at bounding box center [1427, 221] width 211 height 27
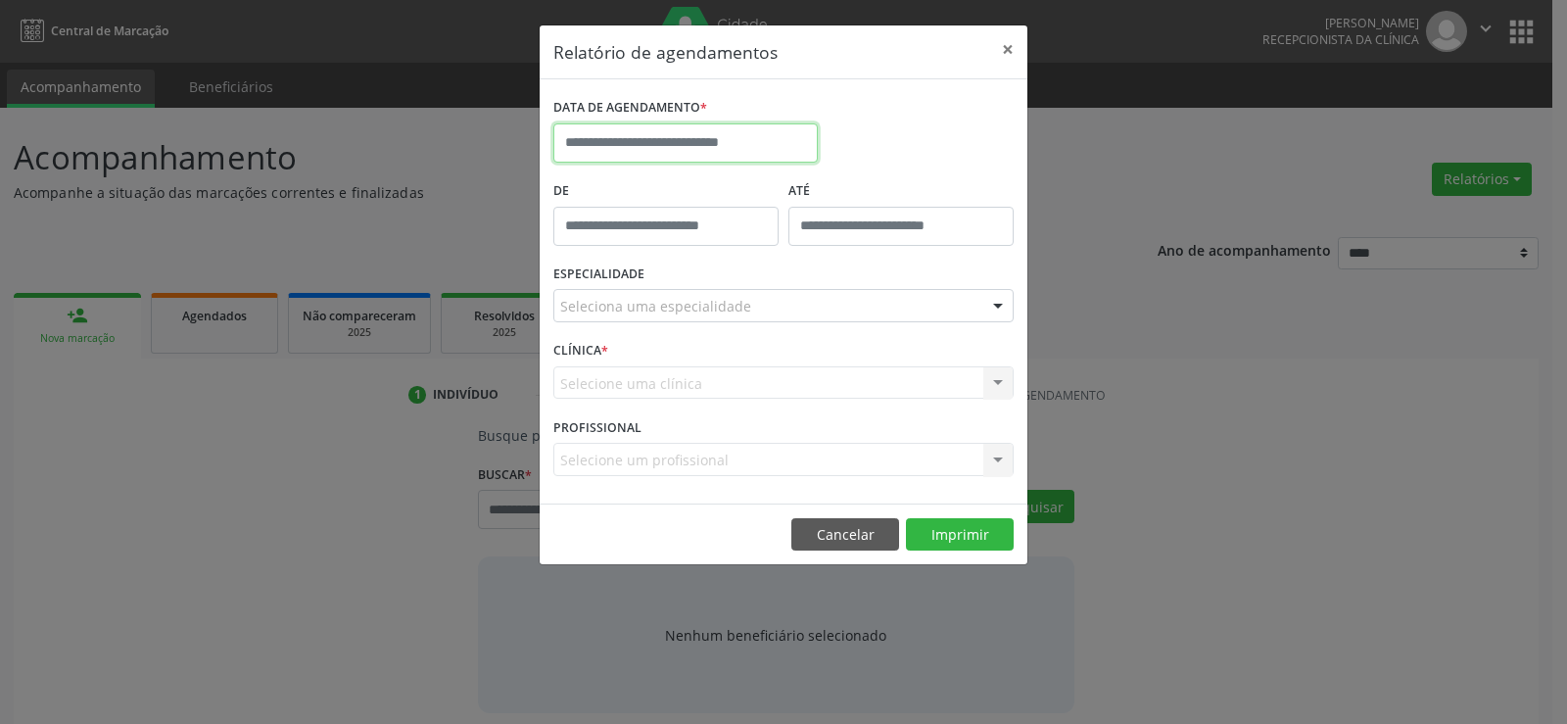
click at [608, 143] on input "text" at bounding box center [685, 142] width 264 height 39
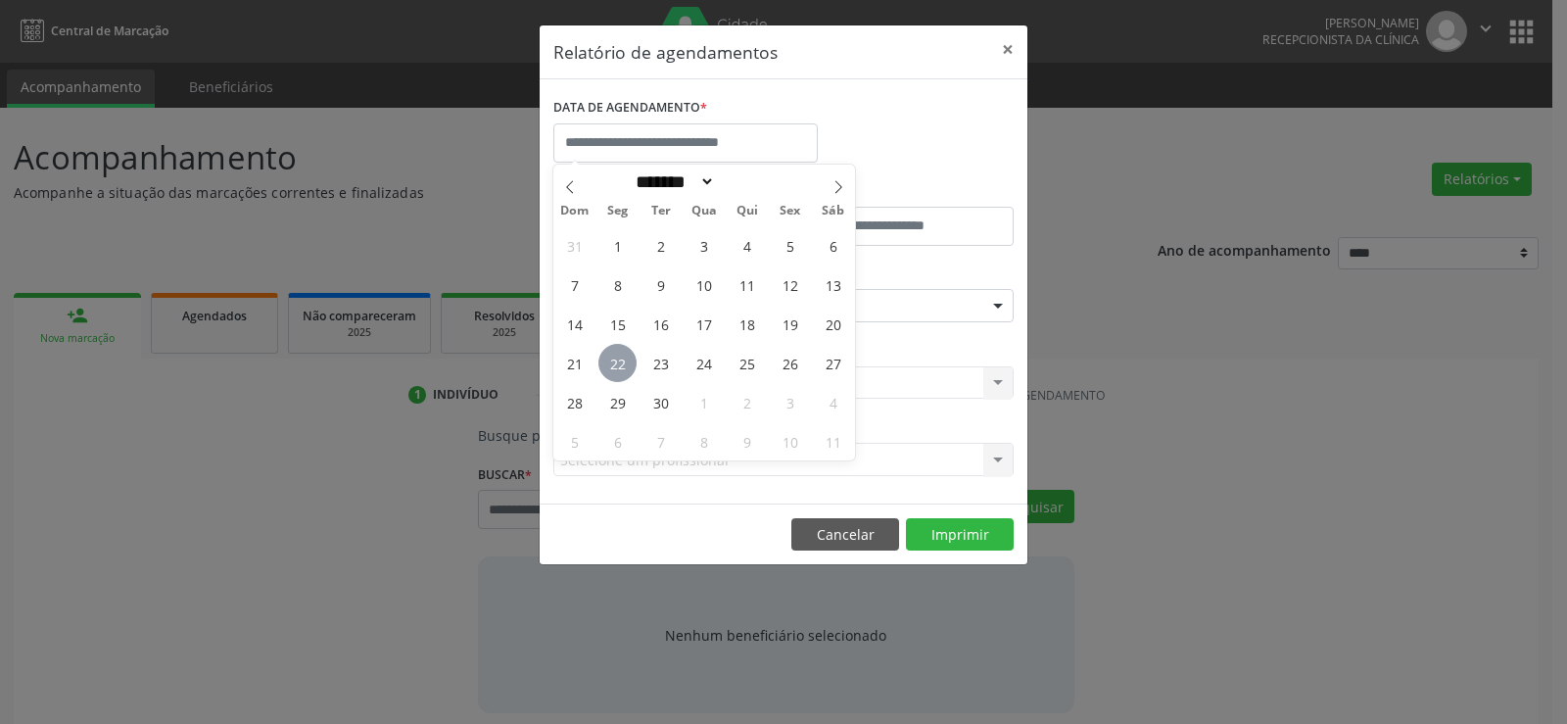
click at [610, 355] on span "22" at bounding box center [617, 363] width 38 height 38
type input "**********"
click at [610, 355] on span "22" at bounding box center [617, 363] width 38 height 38
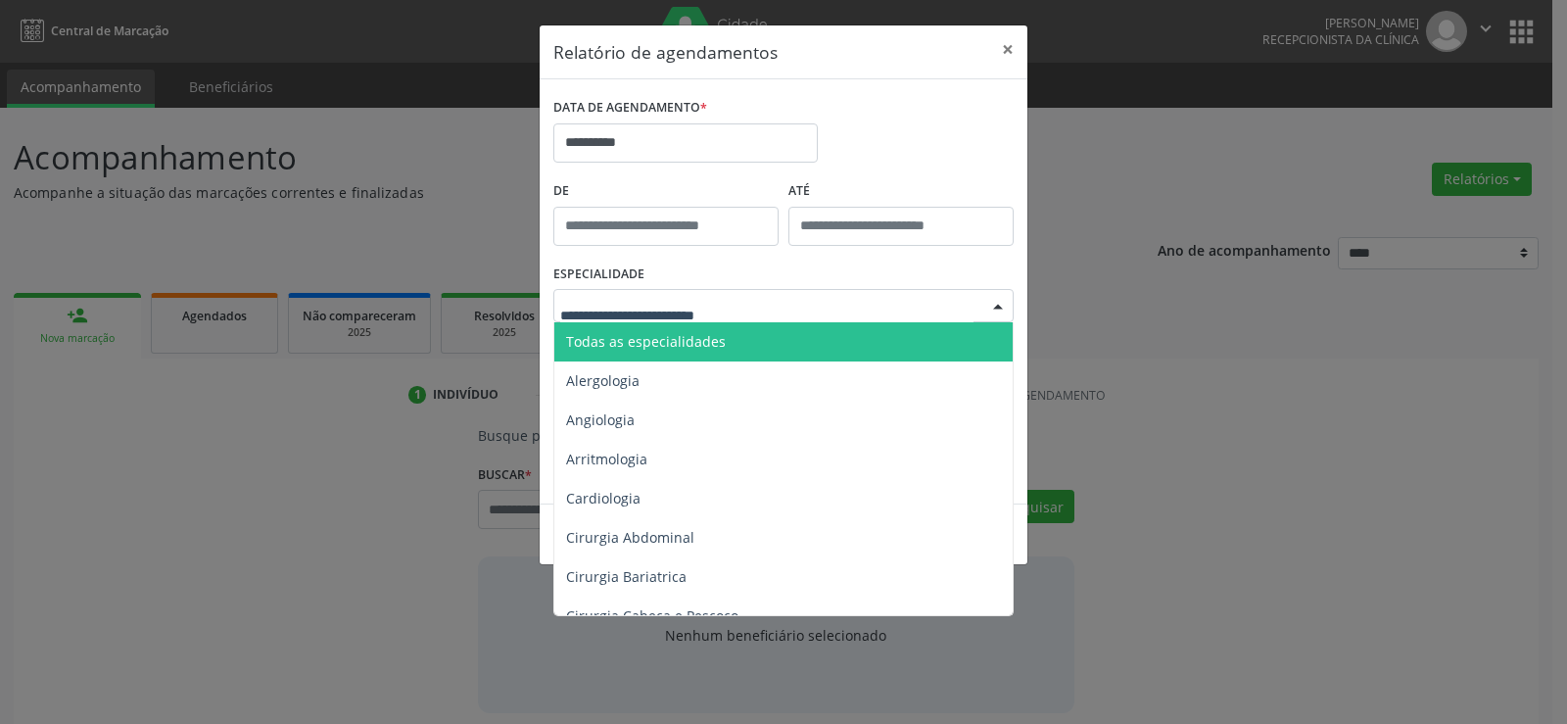
click at [647, 346] on span "Todas as especialidades" at bounding box center [646, 341] width 160 height 19
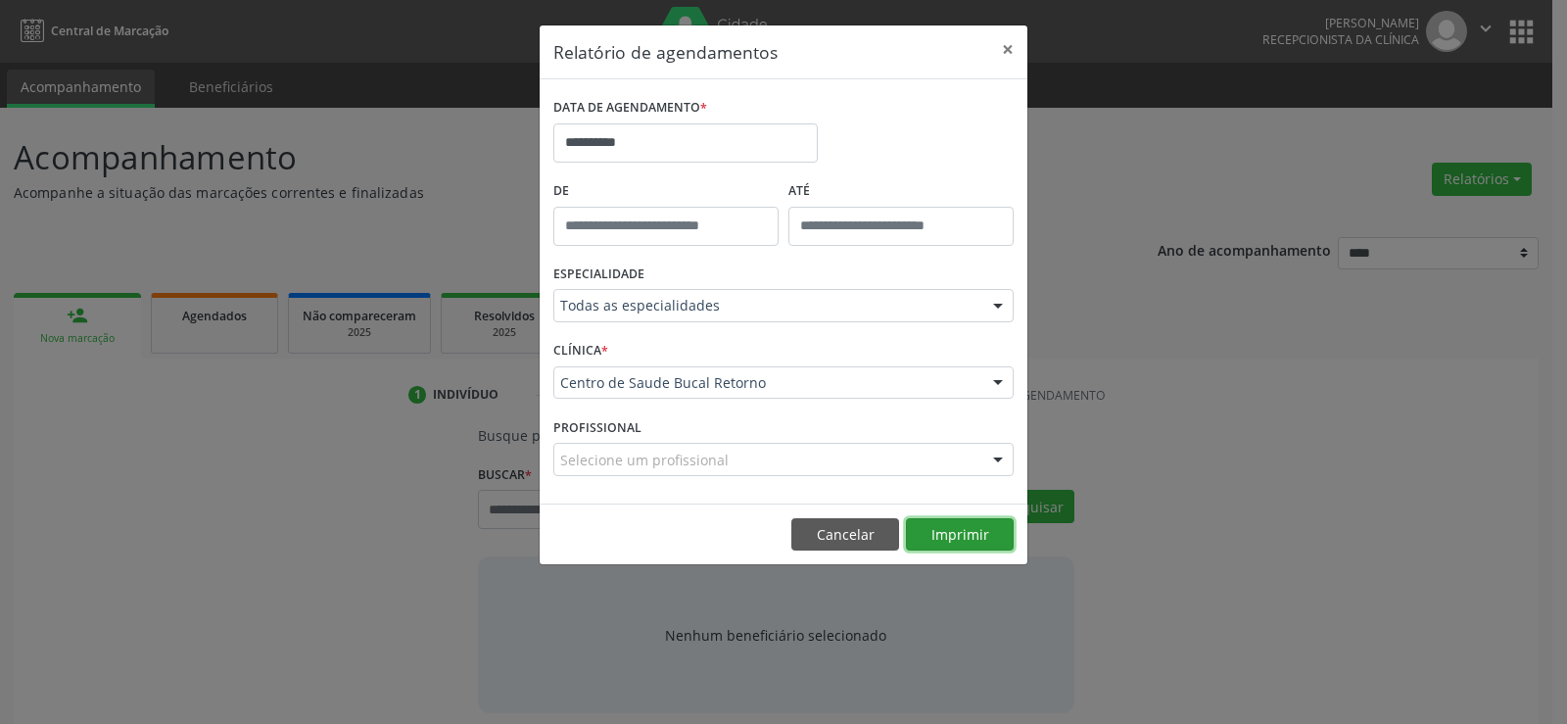
click at [937, 546] on button "Imprimir" at bounding box center [960, 534] width 108 height 33
click at [822, 539] on button "Cancelar" at bounding box center [845, 534] width 108 height 33
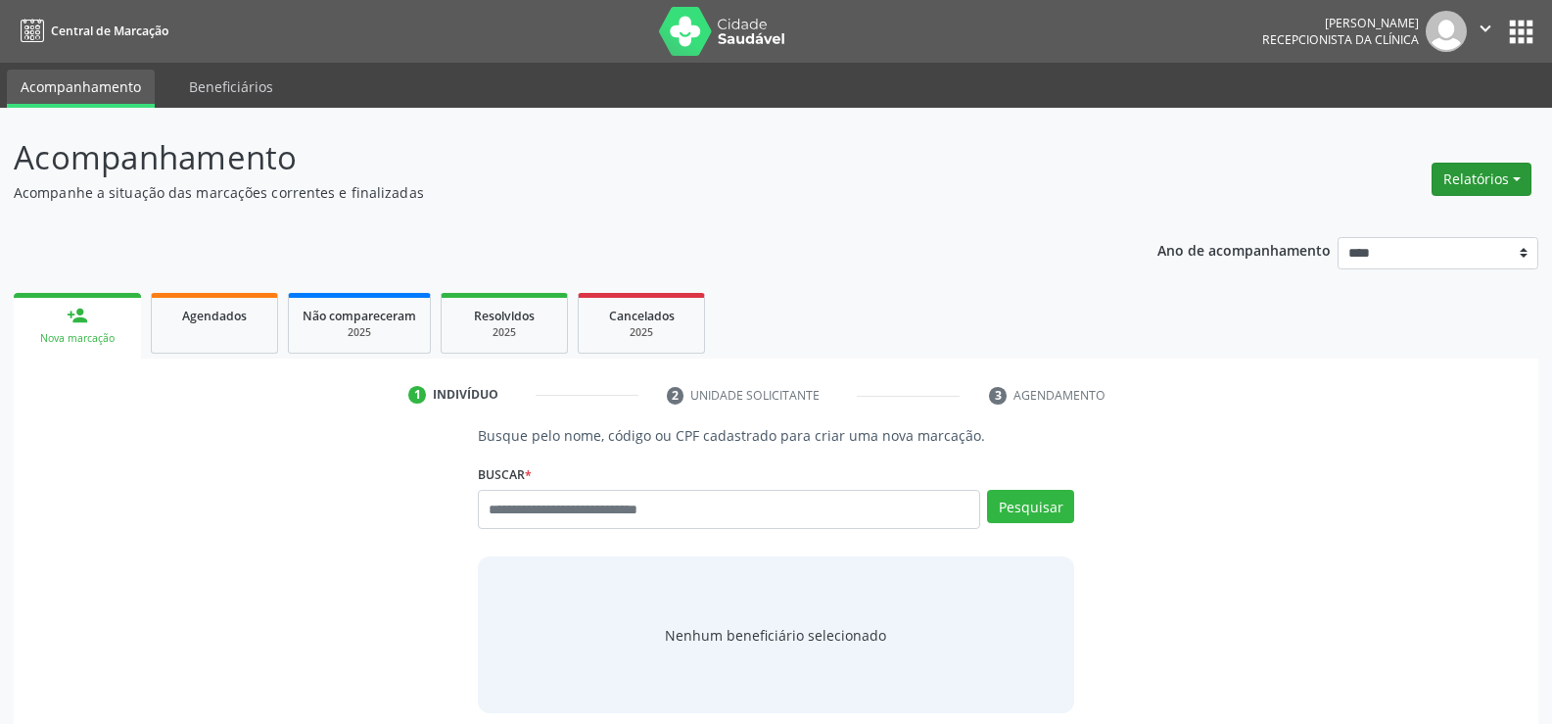
click at [1495, 169] on button "Relatórios" at bounding box center [1482, 179] width 100 height 33
click at [1450, 204] on ul "Agendamentos Procedimentos realizados" at bounding box center [1427, 235] width 213 height 71
click at [1411, 220] on link "Agendamentos" at bounding box center [1427, 221] width 211 height 27
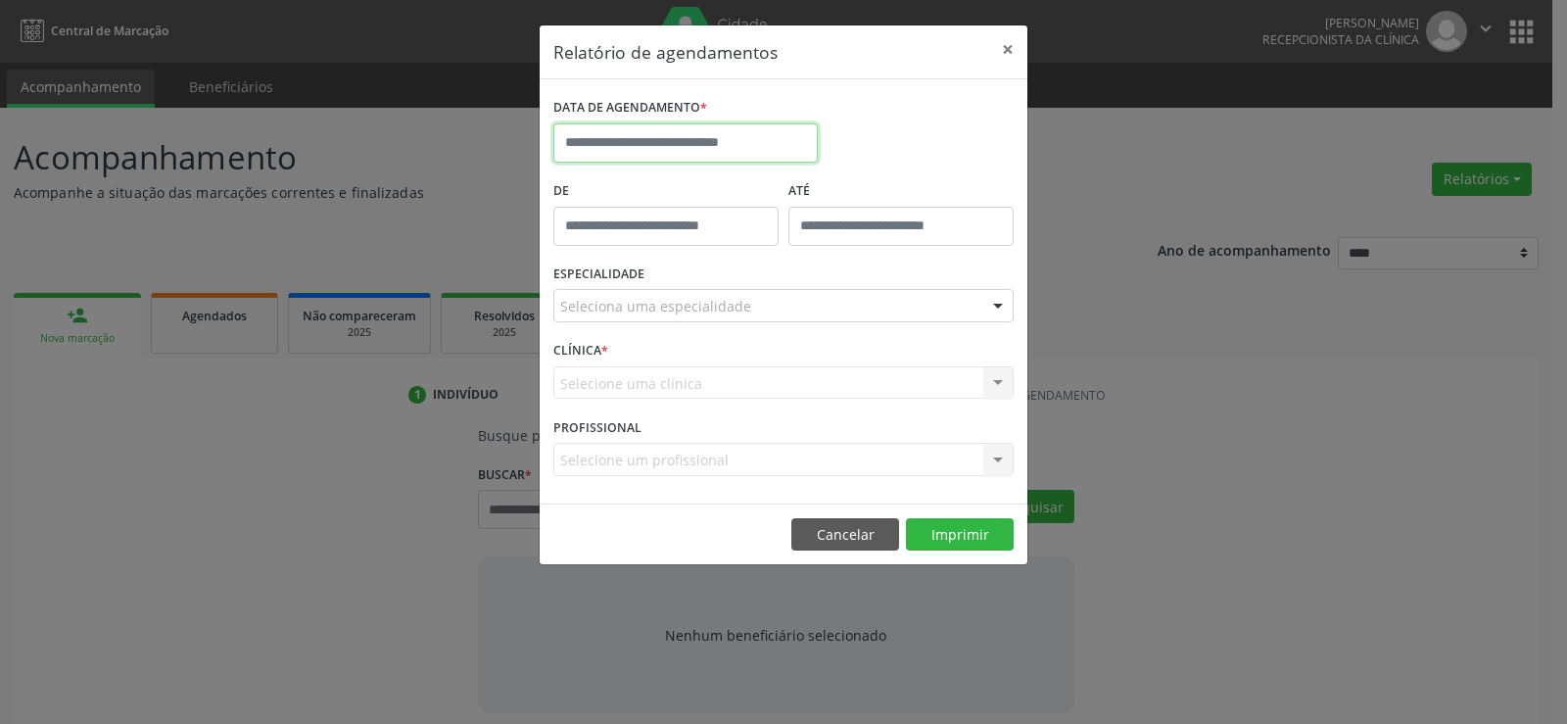
click at [630, 138] on input "text" at bounding box center [685, 142] width 264 height 39
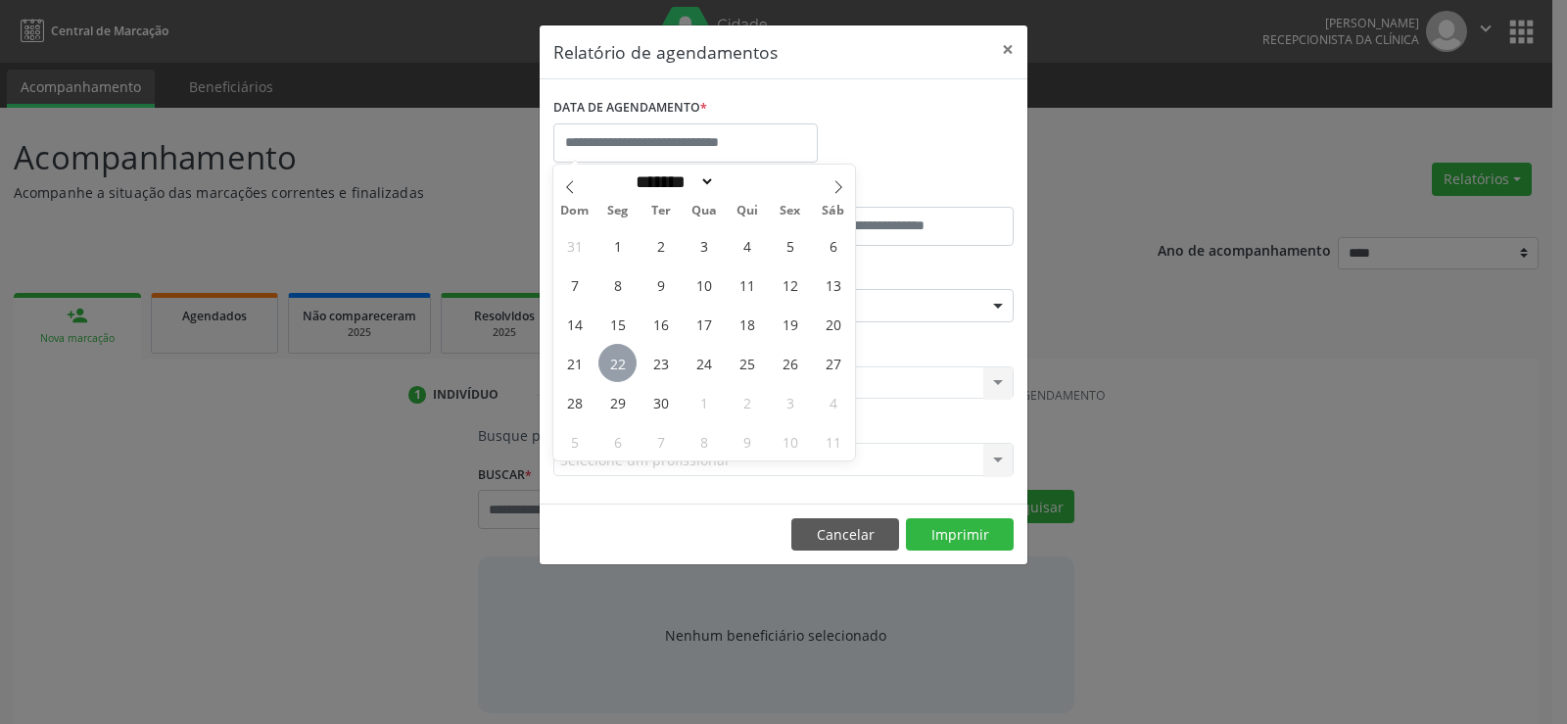
click at [614, 369] on span "22" at bounding box center [617, 363] width 38 height 38
type input "**********"
click at [614, 369] on span "22" at bounding box center [617, 363] width 38 height 38
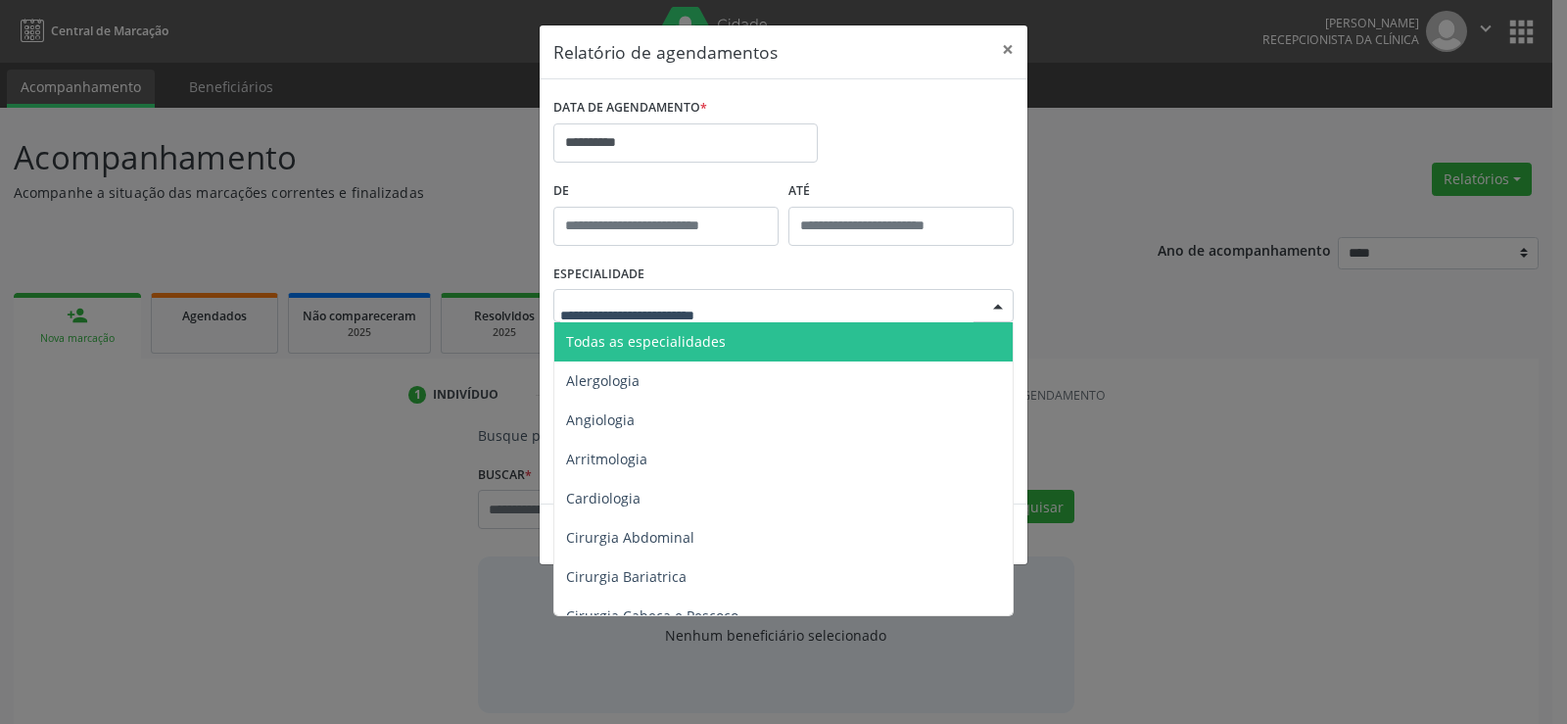
click at [638, 343] on span "Todas as especialidades" at bounding box center [646, 341] width 160 height 19
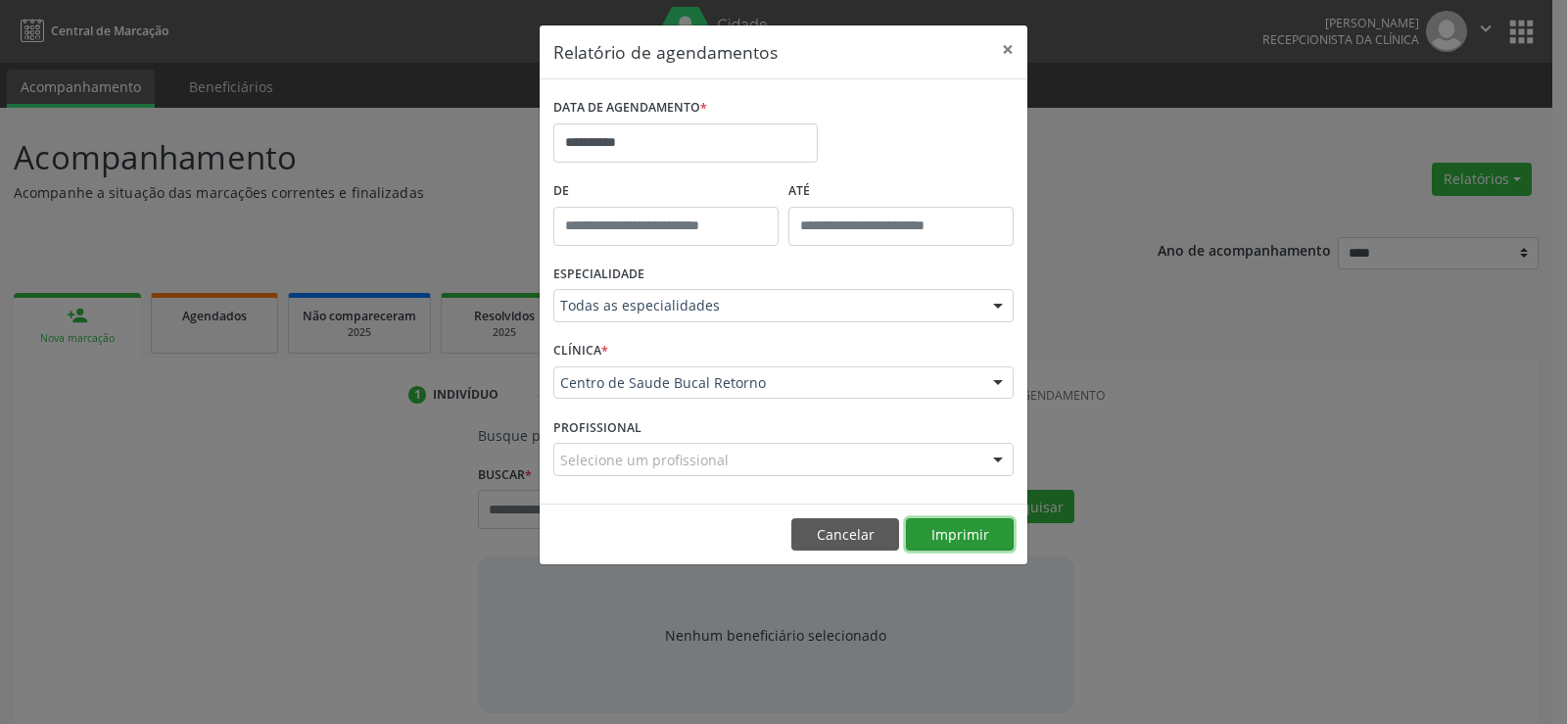
click at [969, 528] on button "Imprimir" at bounding box center [960, 534] width 108 height 33
click at [847, 527] on button "Cancelar" at bounding box center [845, 534] width 108 height 33
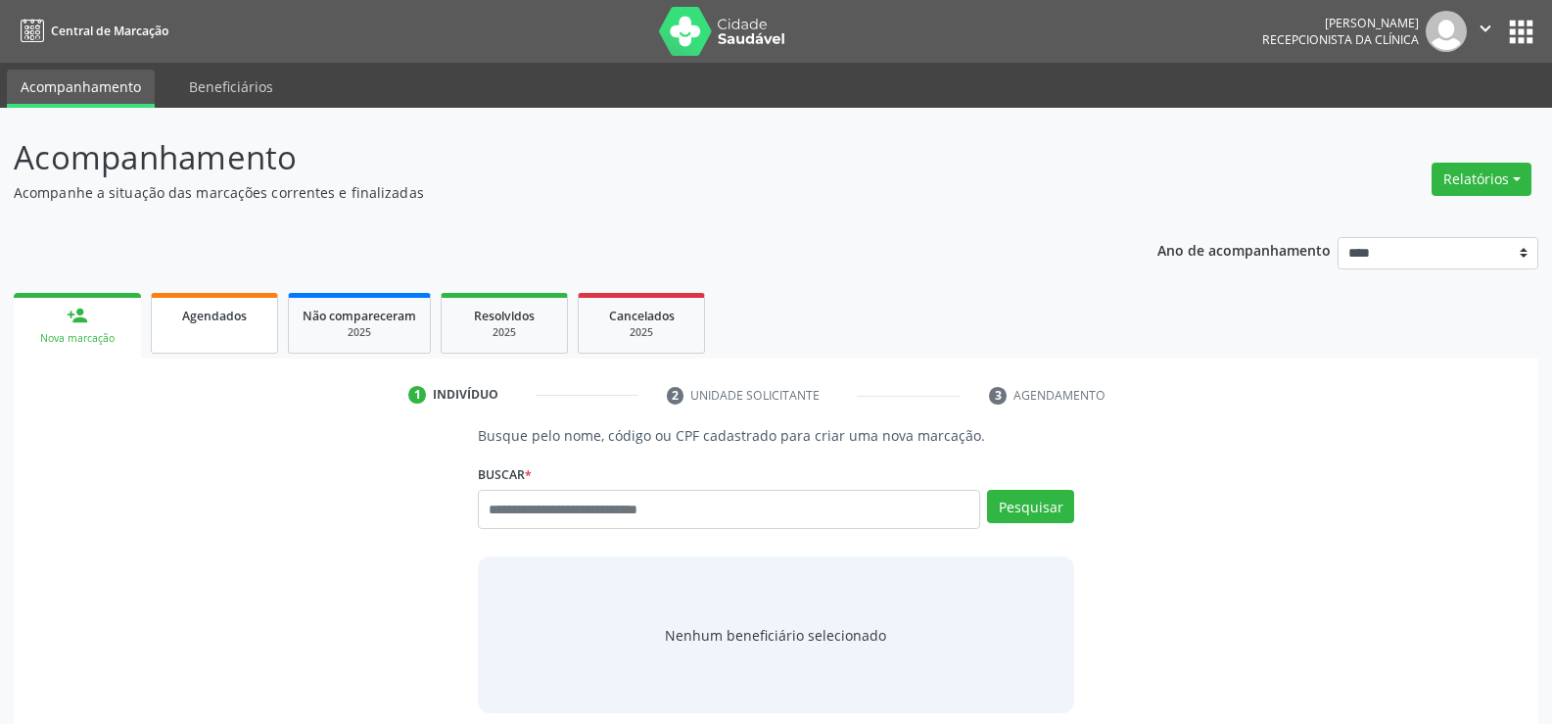
click at [186, 342] on link "Agendados" at bounding box center [214, 323] width 127 height 61
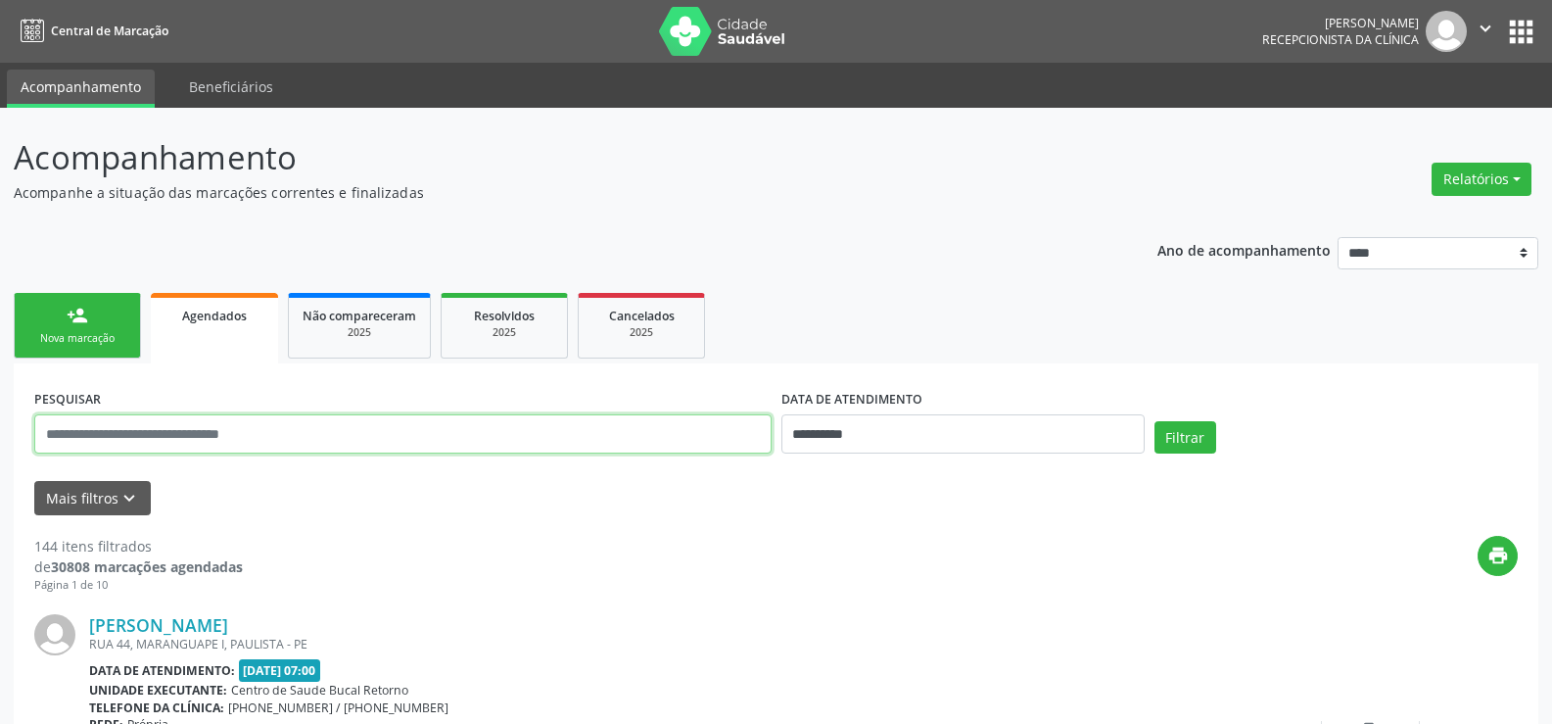
click at [189, 442] on input "text" at bounding box center [402, 433] width 737 height 39
paste input "**********"
type input "**********"
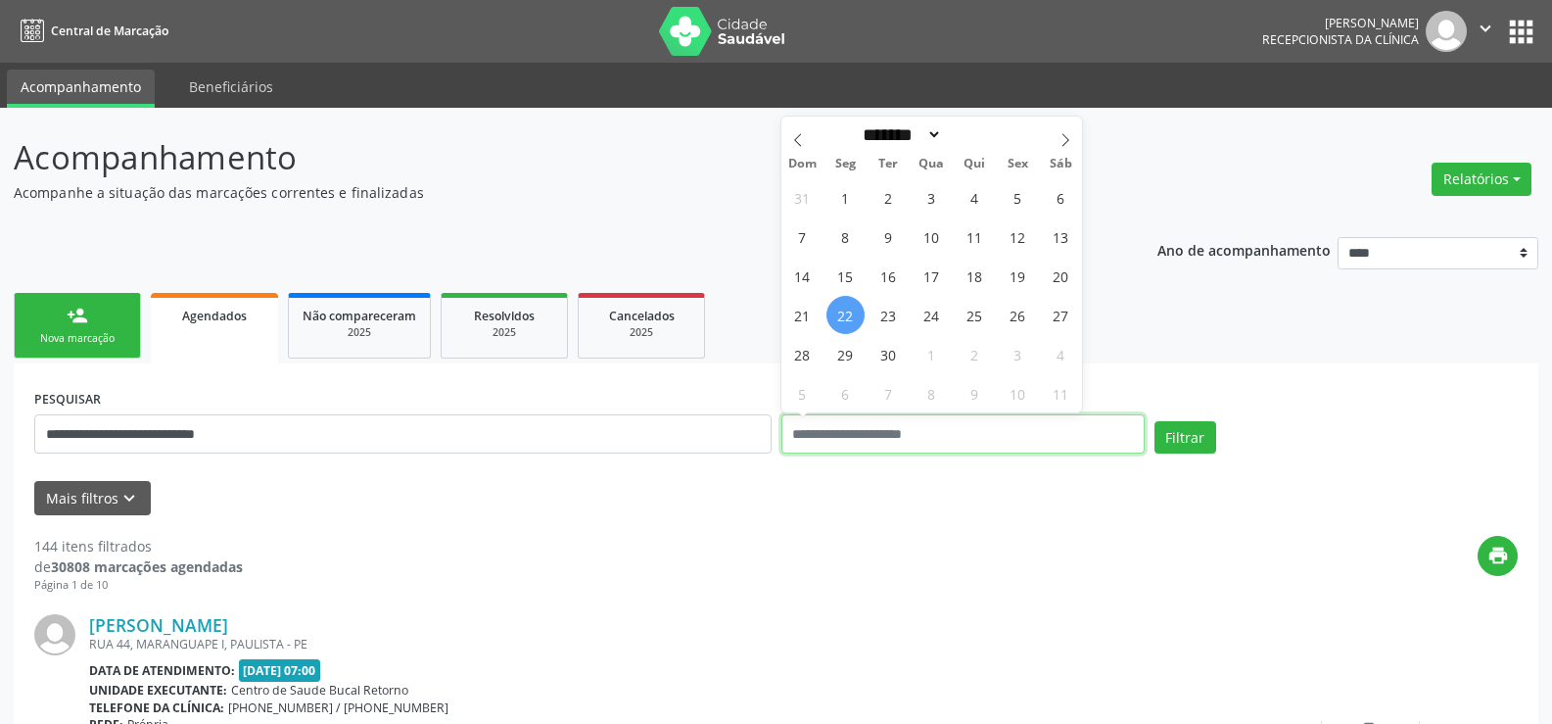
click at [1155, 421] on button "Filtrar" at bounding box center [1186, 437] width 62 height 33
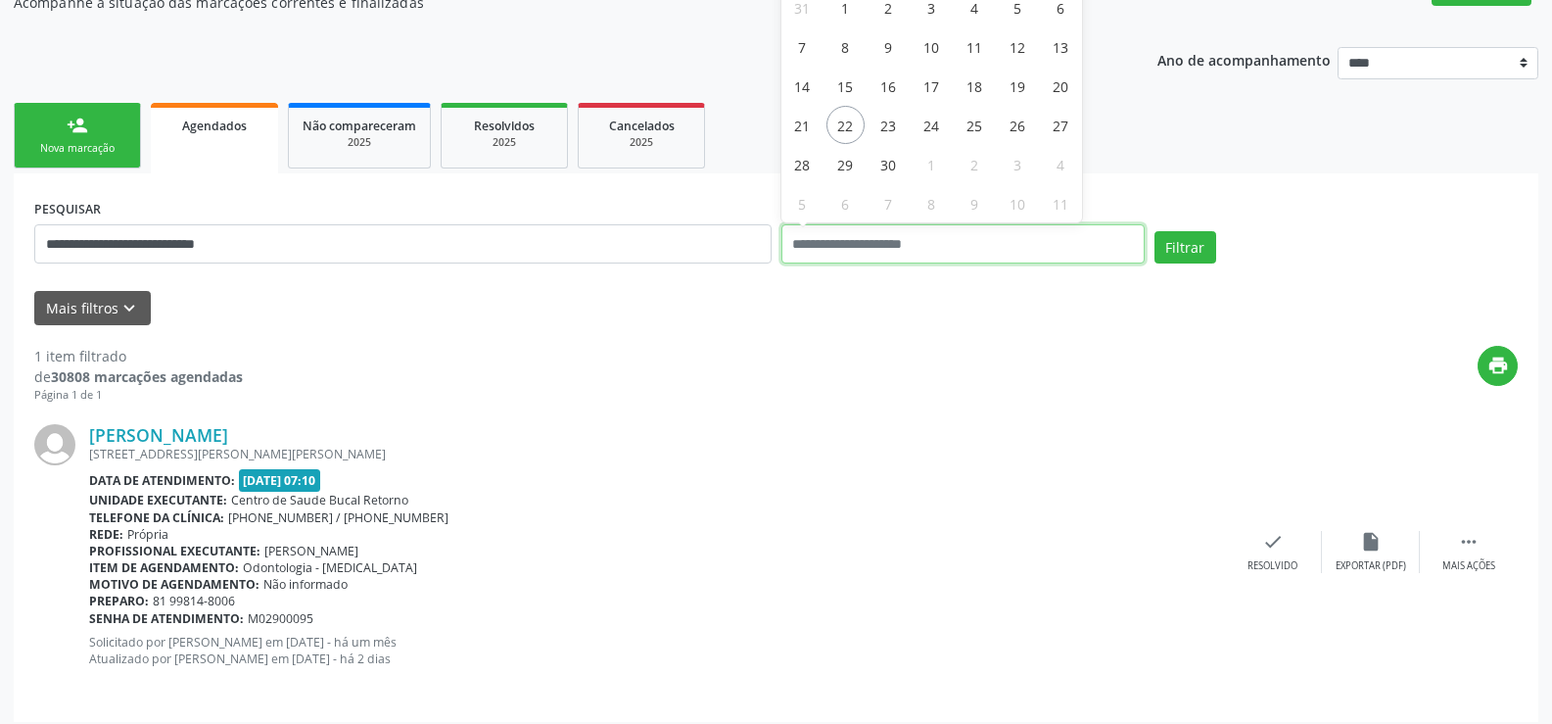
scroll to position [202, 0]
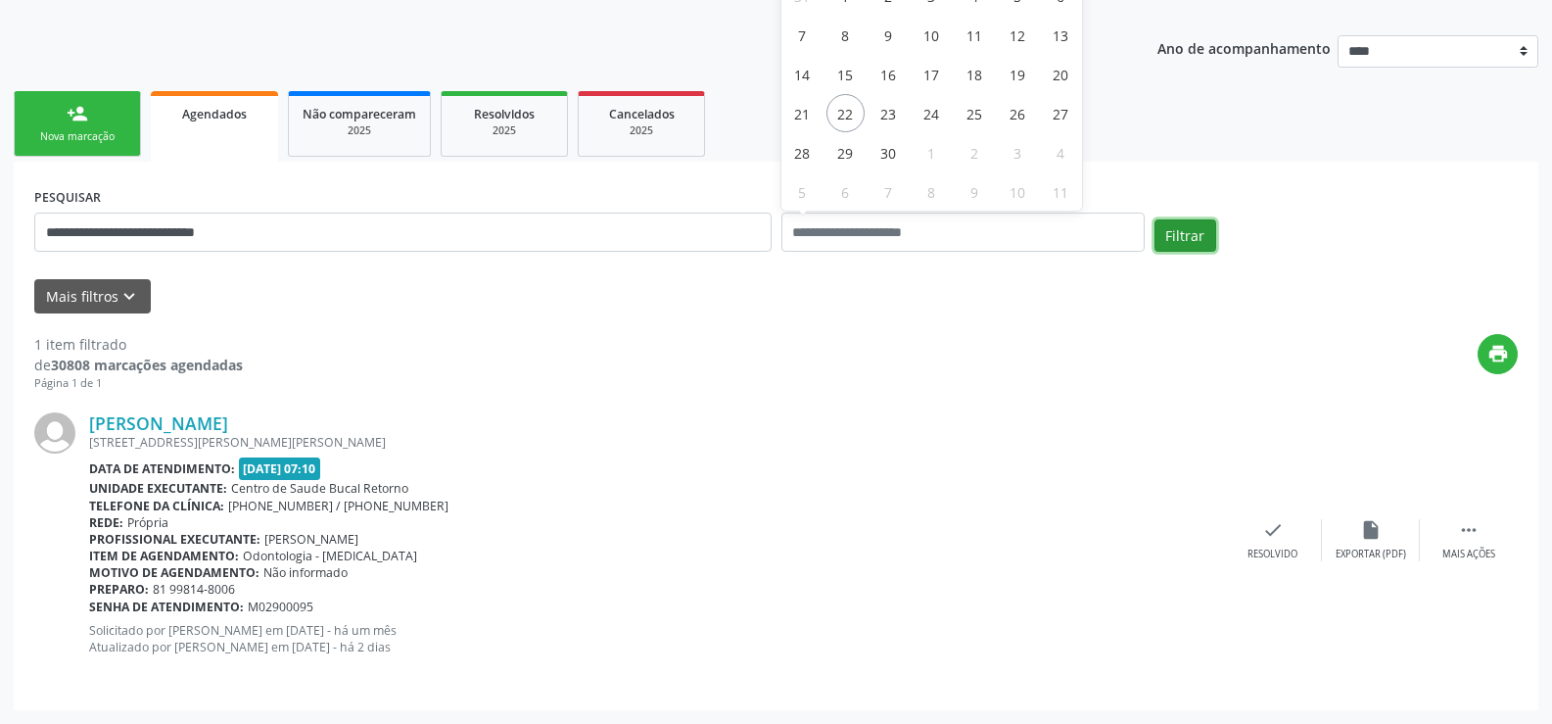
click at [1193, 234] on button "Filtrar" at bounding box center [1186, 235] width 62 height 33
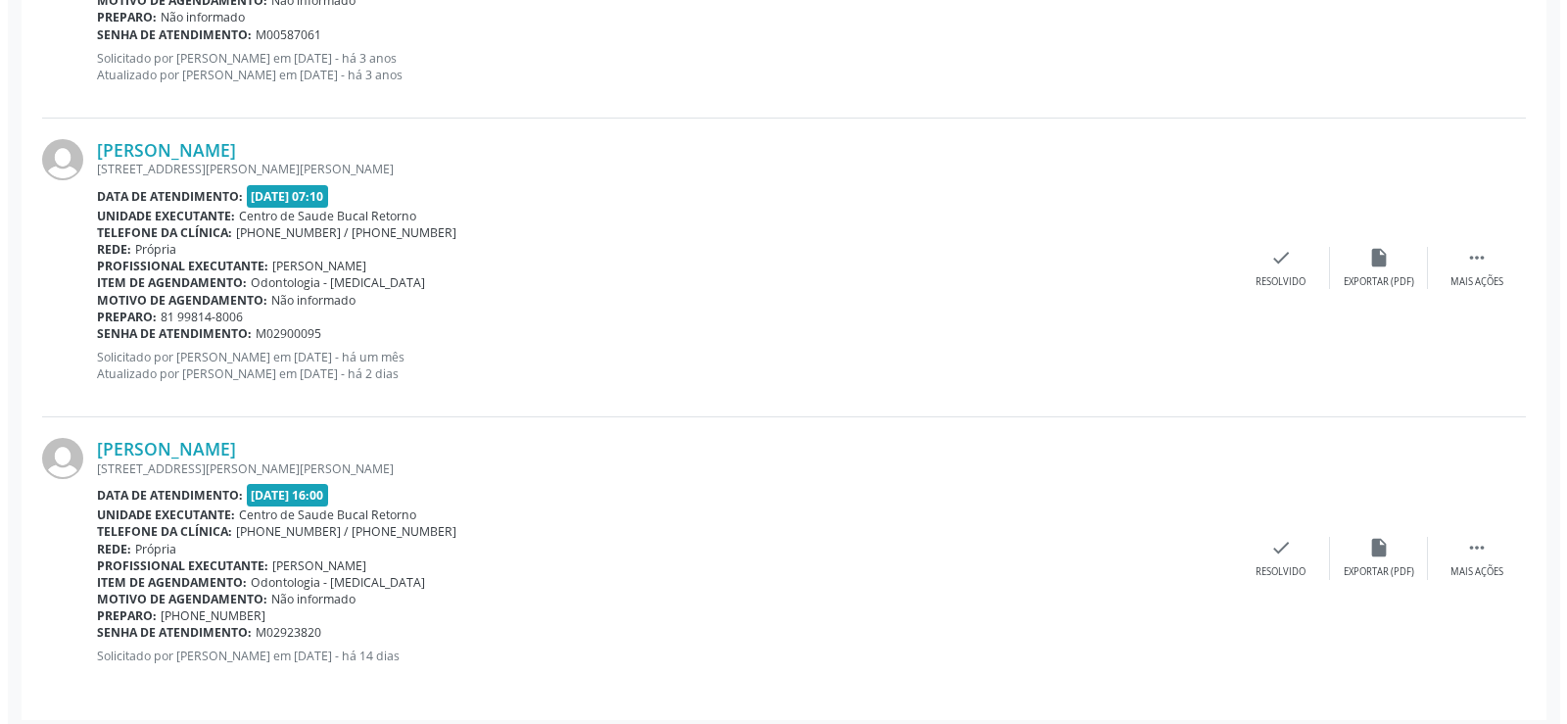
scroll to position [783, 0]
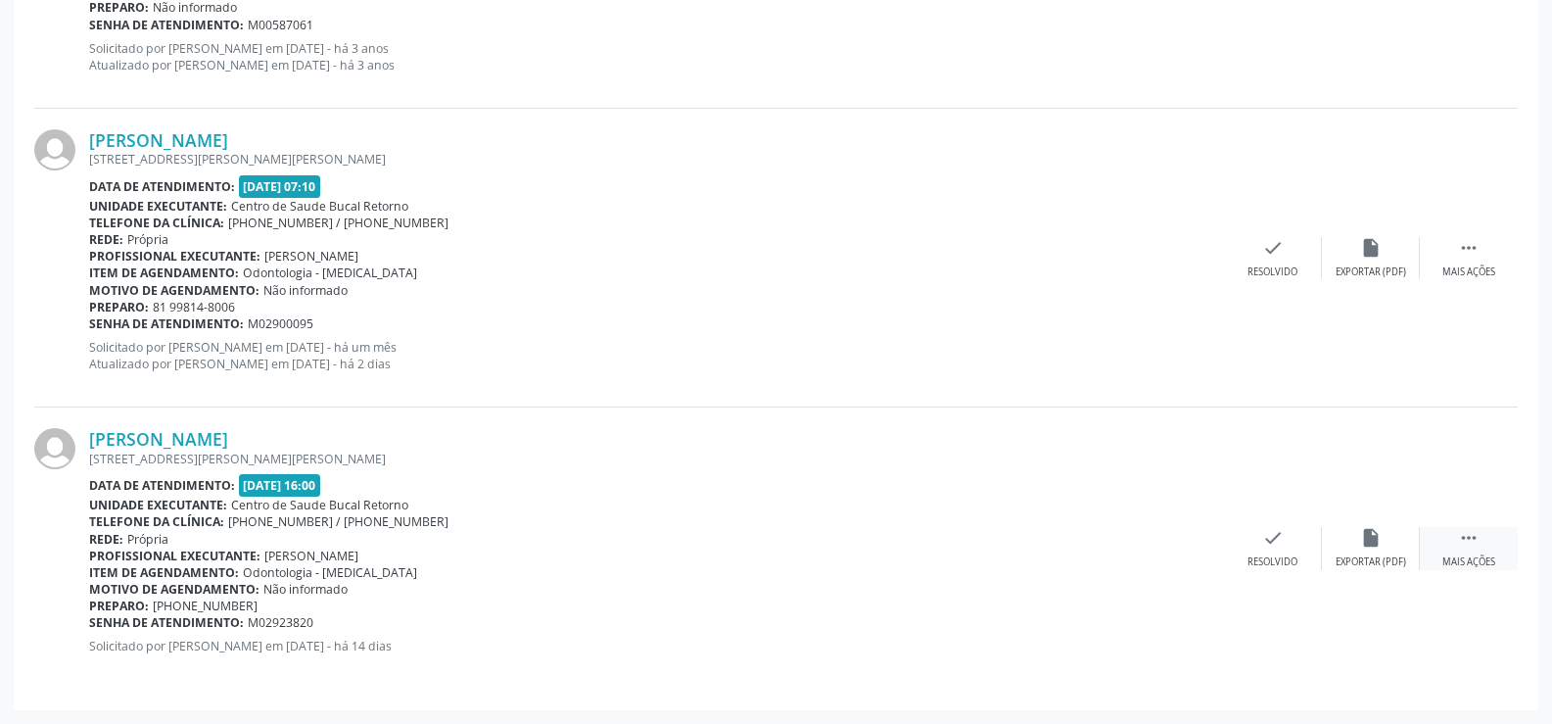
click at [1476, 549] on div " Mais ações" at bounding box center [1469, 548] width 98 height 42
click at [1278, 546] on icon "cancel" at bounding box center [1273, 538] width 22 height 22
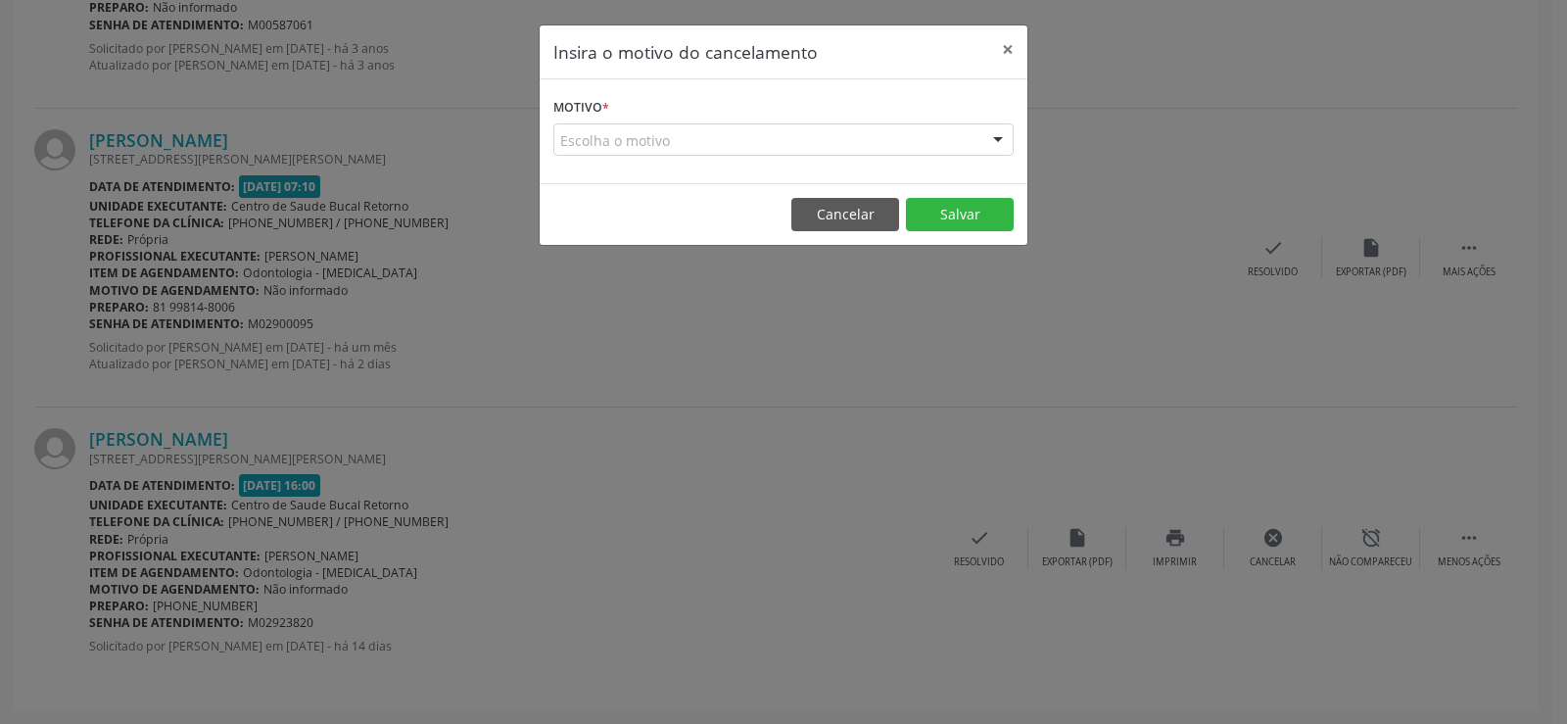
click at [614, 131] on div "Escolha o motivo" at bounding box center [783, 139] width 460 height 33
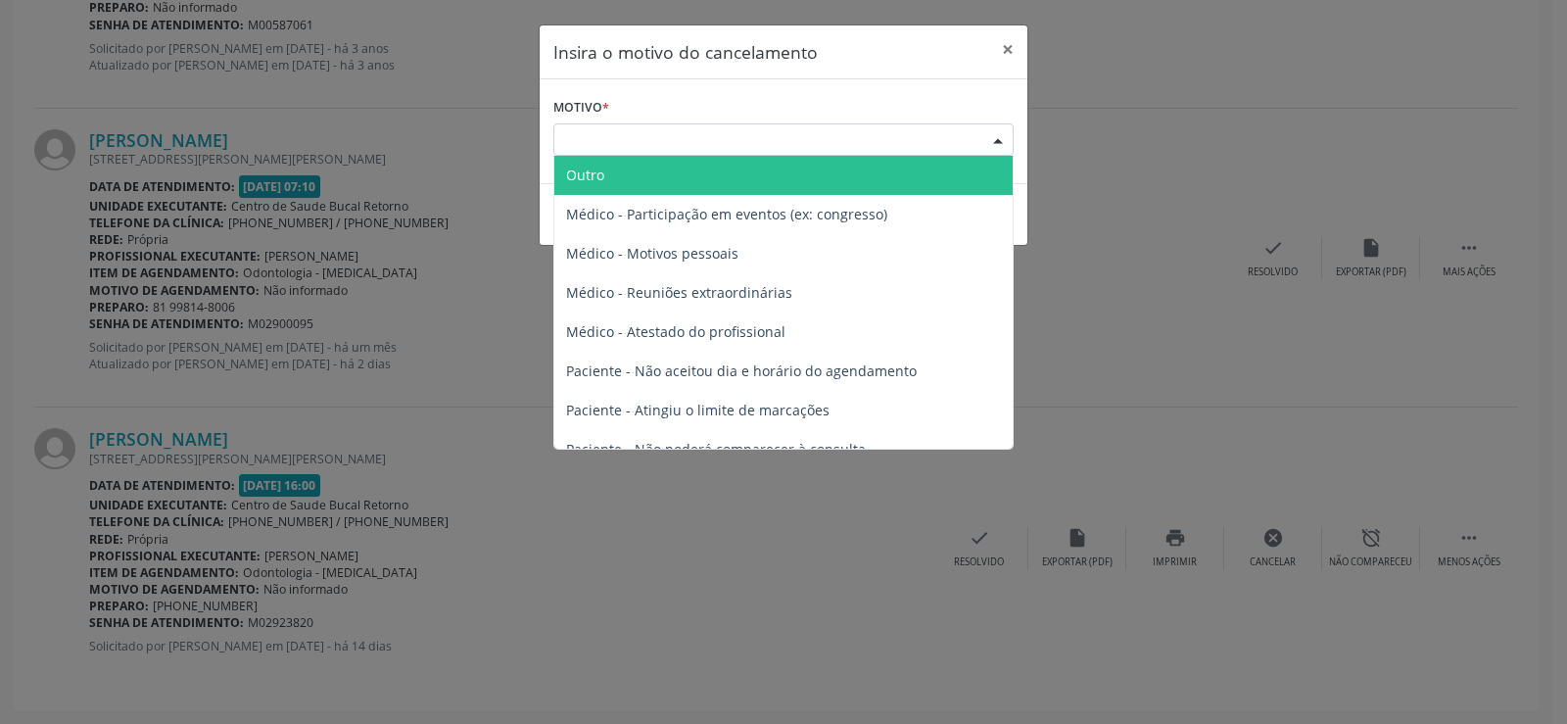
click at [606, 186] on span "Outro" at bounding box center [783, 175] width 458 height 39
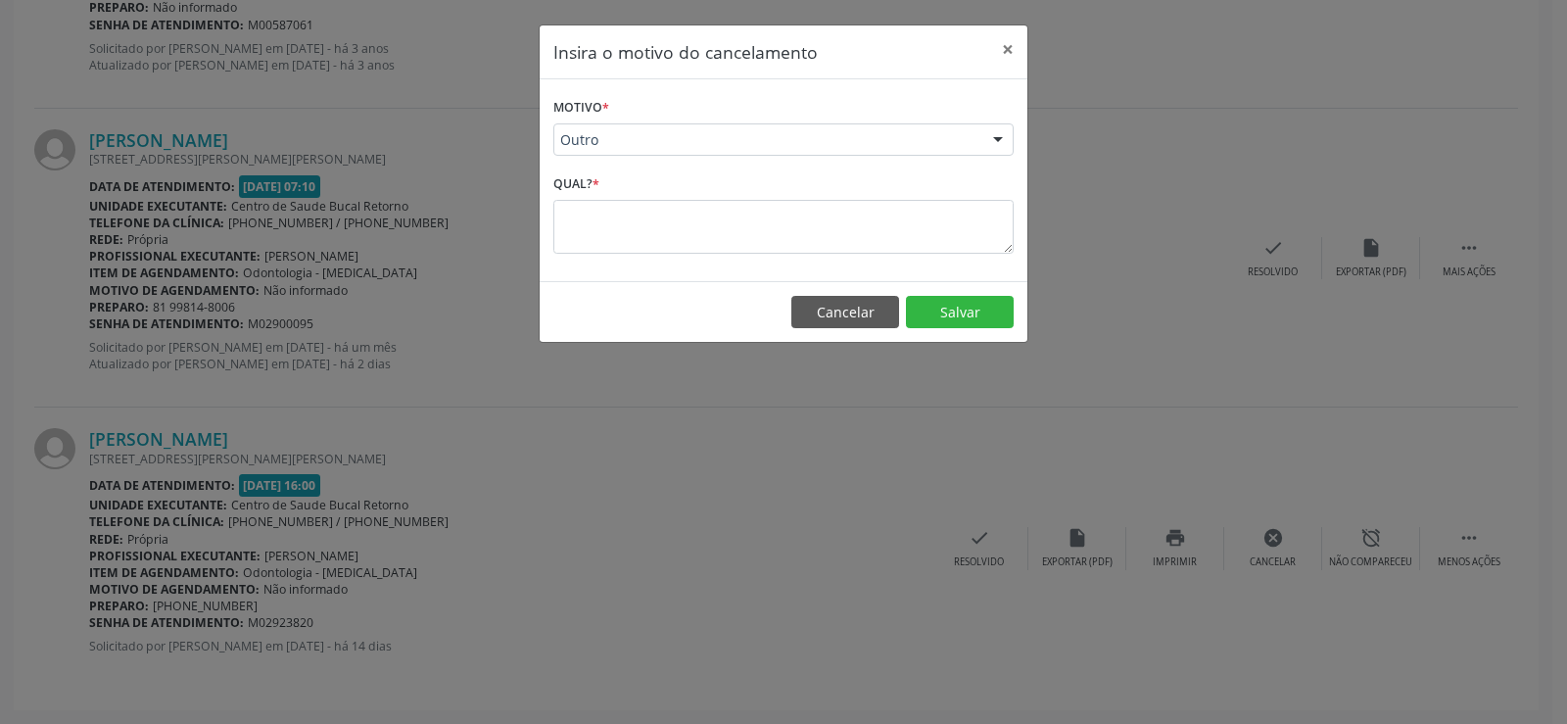
click at [604, 165] on form "Motivo * Outro Outro Médico - Participação em eventos (ex: congresso) Médico - …" at bounding box center [783, 173] width 460 height 161
click at [611, 221] on textarea at bounding box center [783, 227] width 460 height 54
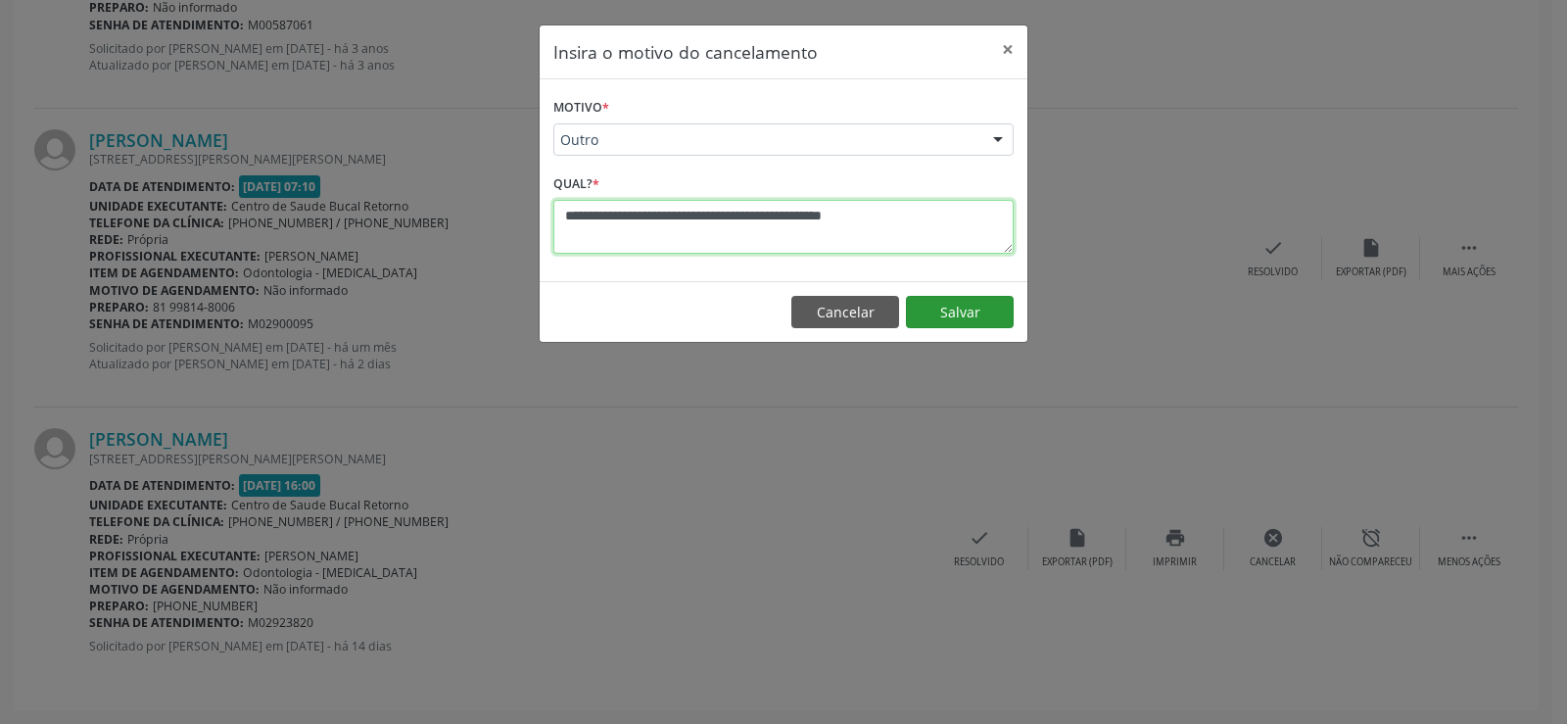
type textarea "**********"
click at [976, 313] on button "Salvar" at bounding box center [960, 312] width 108 height 33
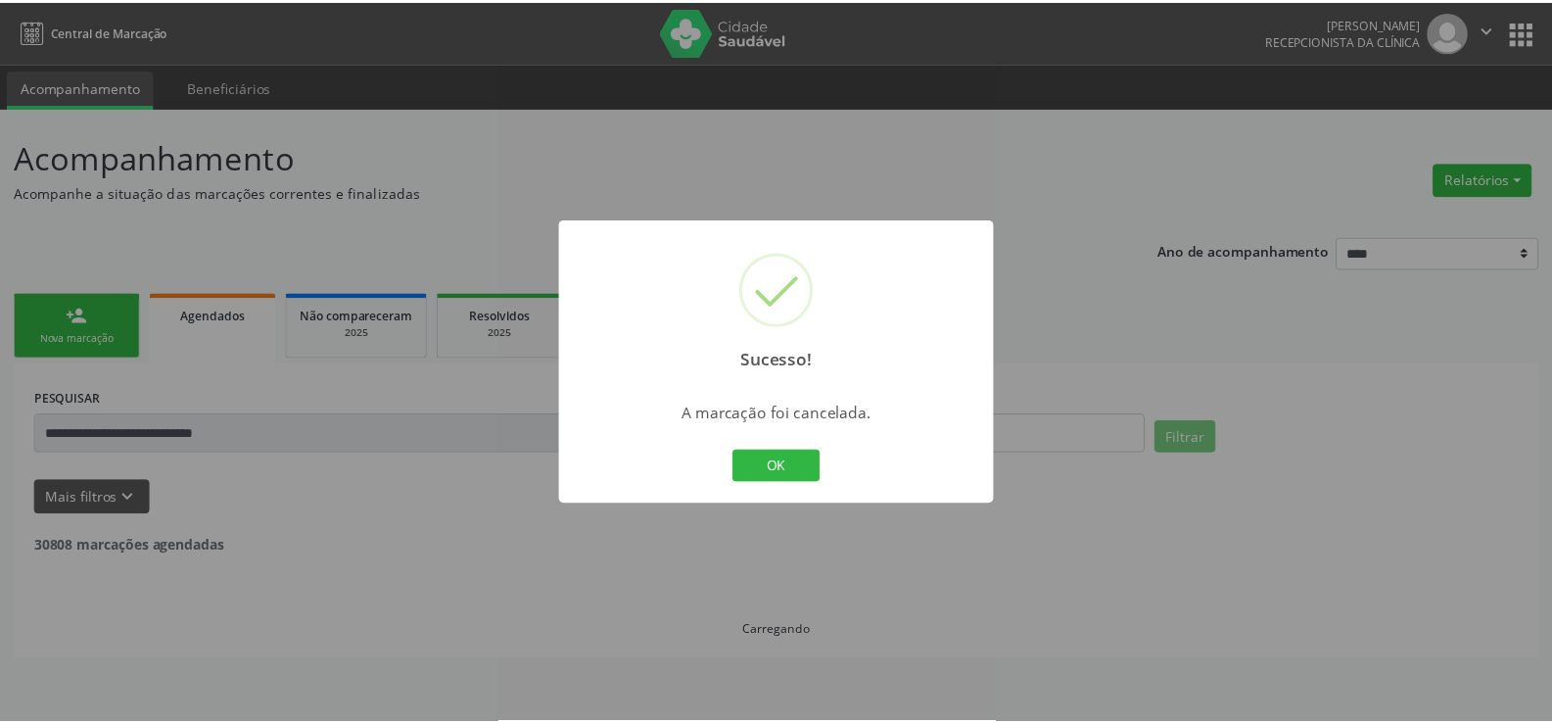
scroll to position [0, 0]
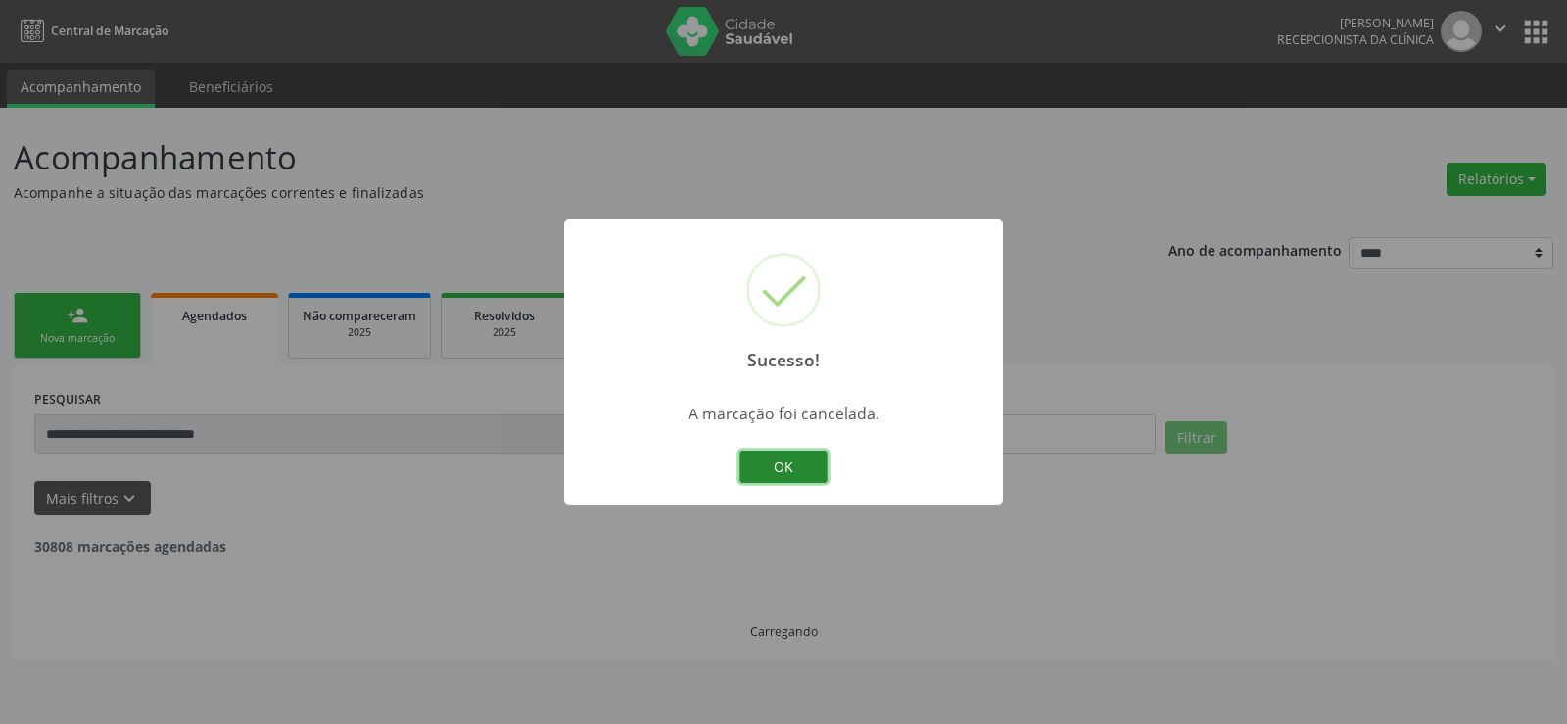
click at [793, 478] on button "OK" at bounding box center [783, 466] width 88 height 33
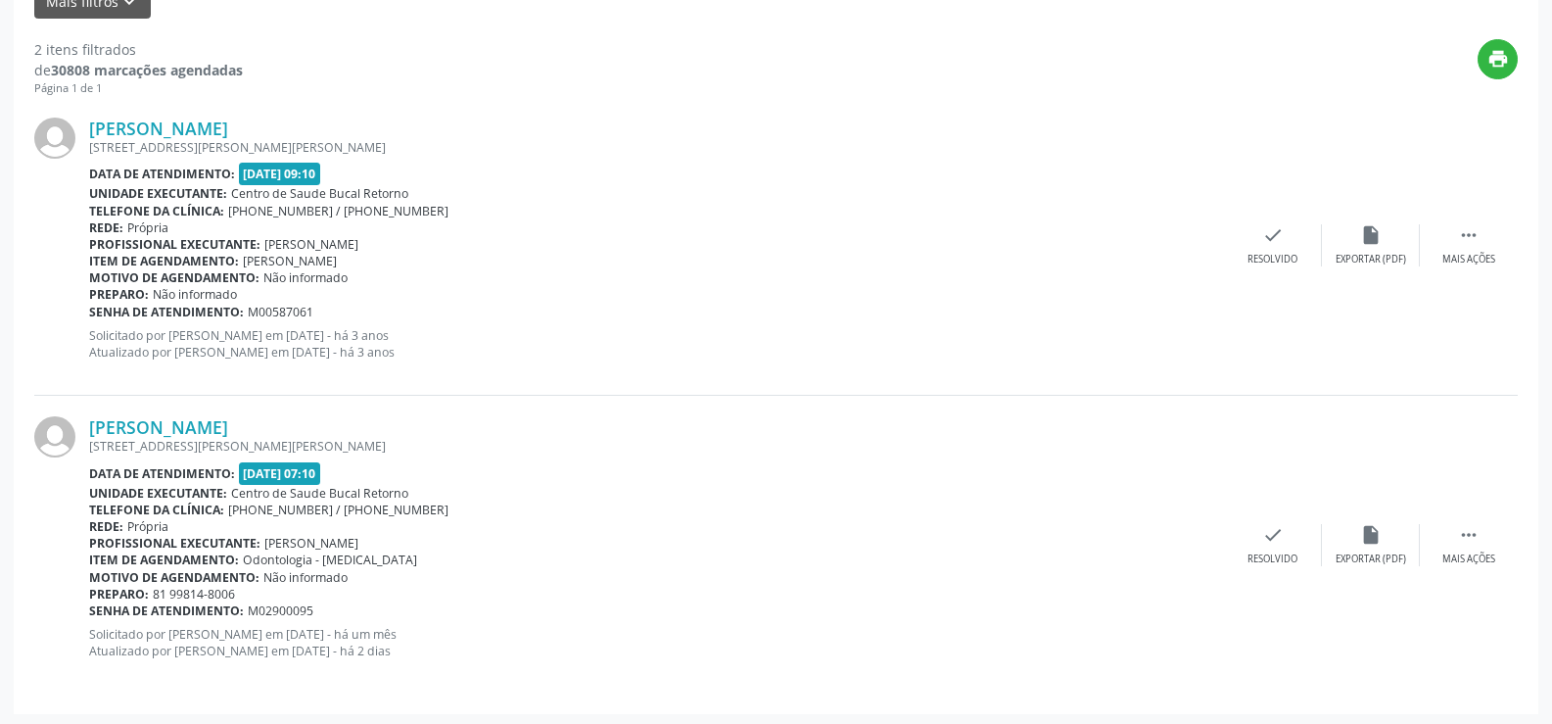
scroll to position [500, 0]
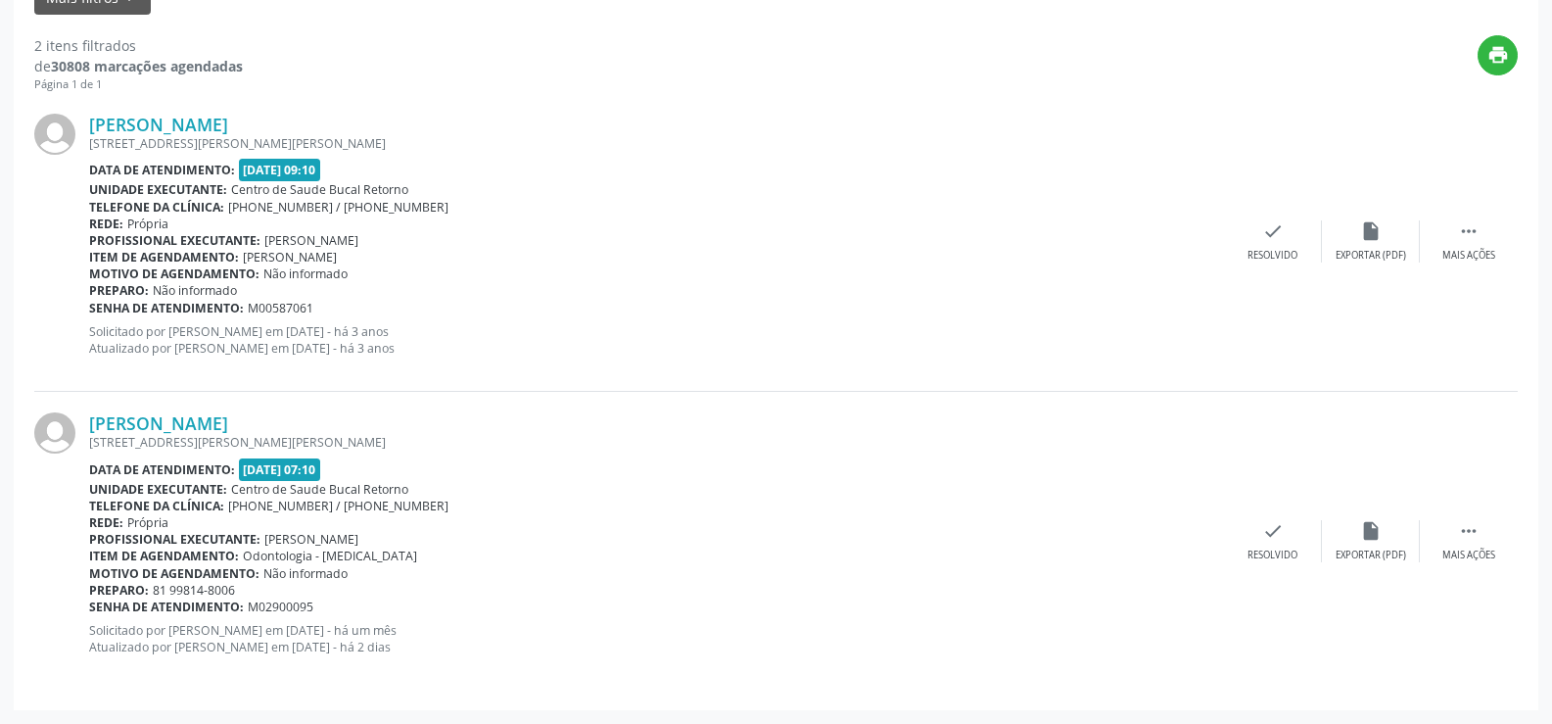
click at [165, 512] on b "Telefone da clínica:" at bounding box center [156, 505] width 135 height 17
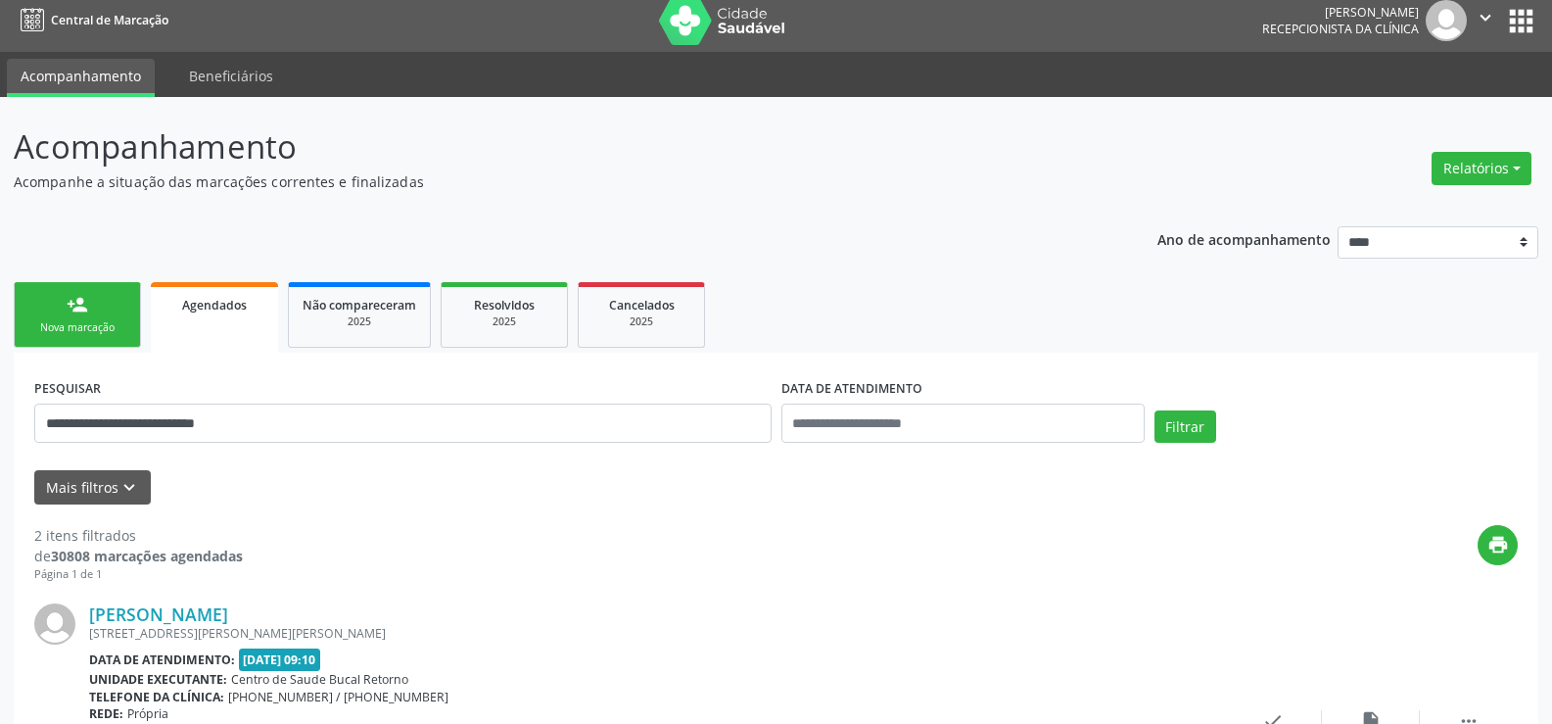
scroll to position [0, 0]
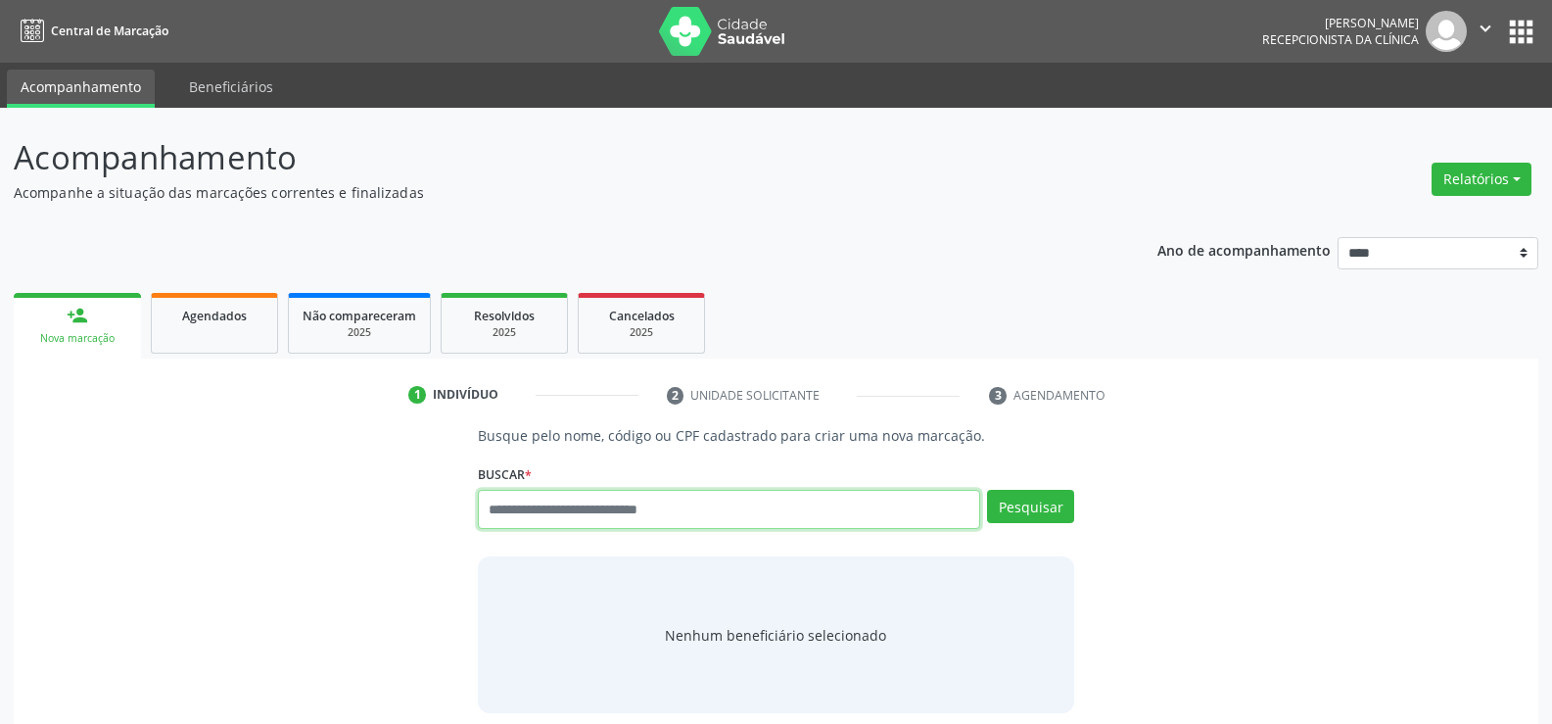
click at [529, 500] on input "text" at bounding box center [729, 509] width 502 height 39
type input "**********"
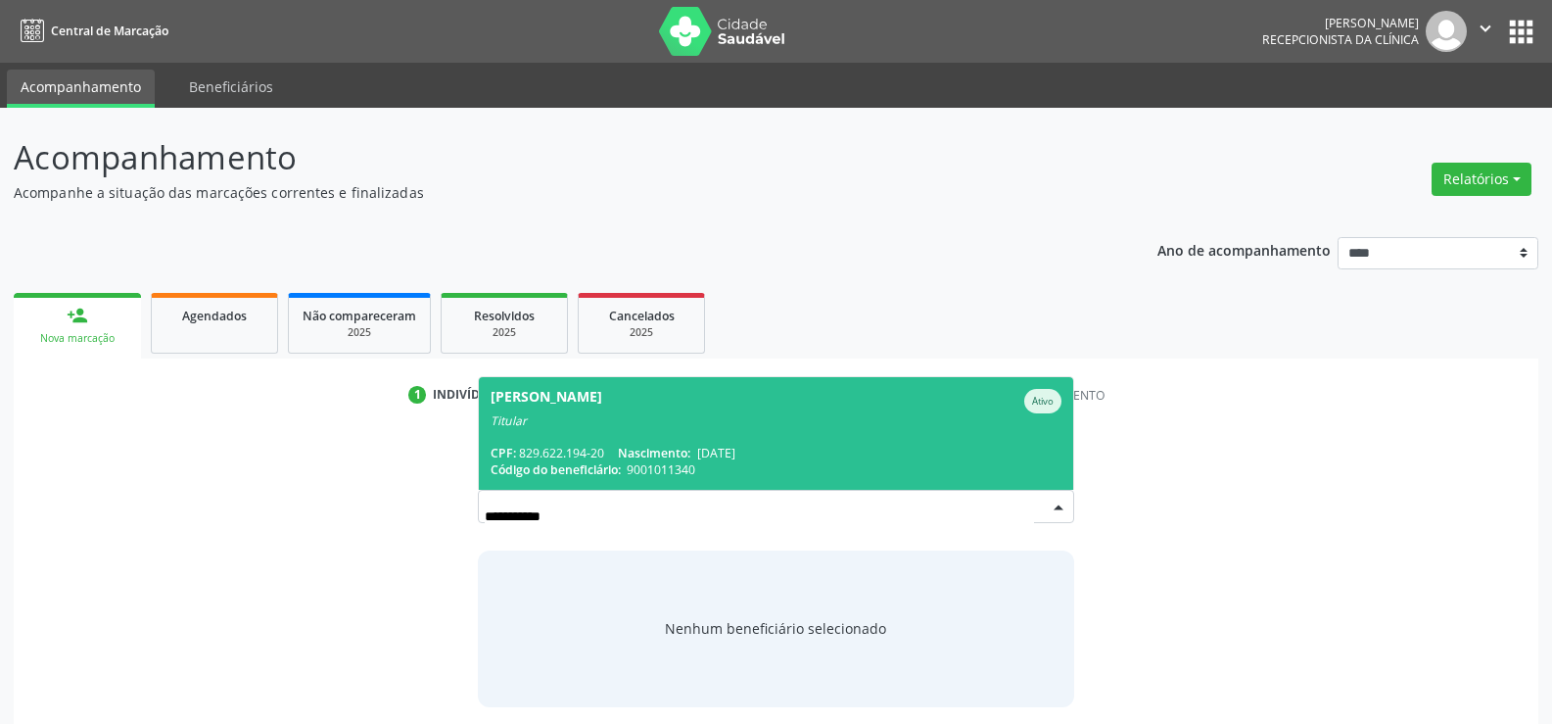
click at [582, 443] on span "[PERSON_NAME] Ativo Titular CPF: 829.622.194-20 Nascimento: [DATE] Código do be…" at bounding box center [776, 433] width 594 height 113
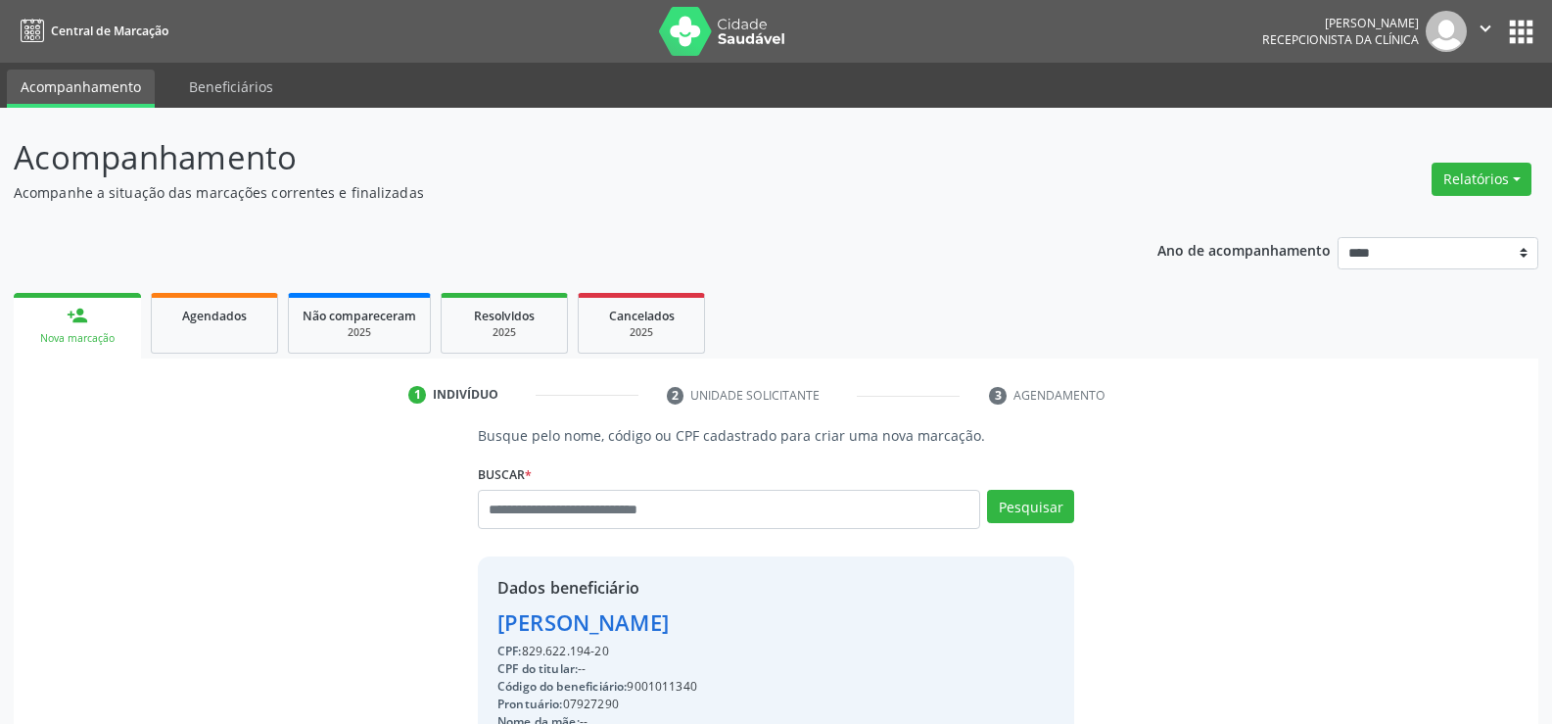
drag, startPoint x: 501, startPoint y: 622, endPoint x: 843, endPoint y: 622, distance: 341.8
click at [744, 622] on div "[PERSON_NAME]" at bounding box center [620, 622] width 247 height 32
copy div "[PERSON_NAME]"
click at [242, 329] on link "Agendados" at bounding box center [214, 323] width 127 height 61
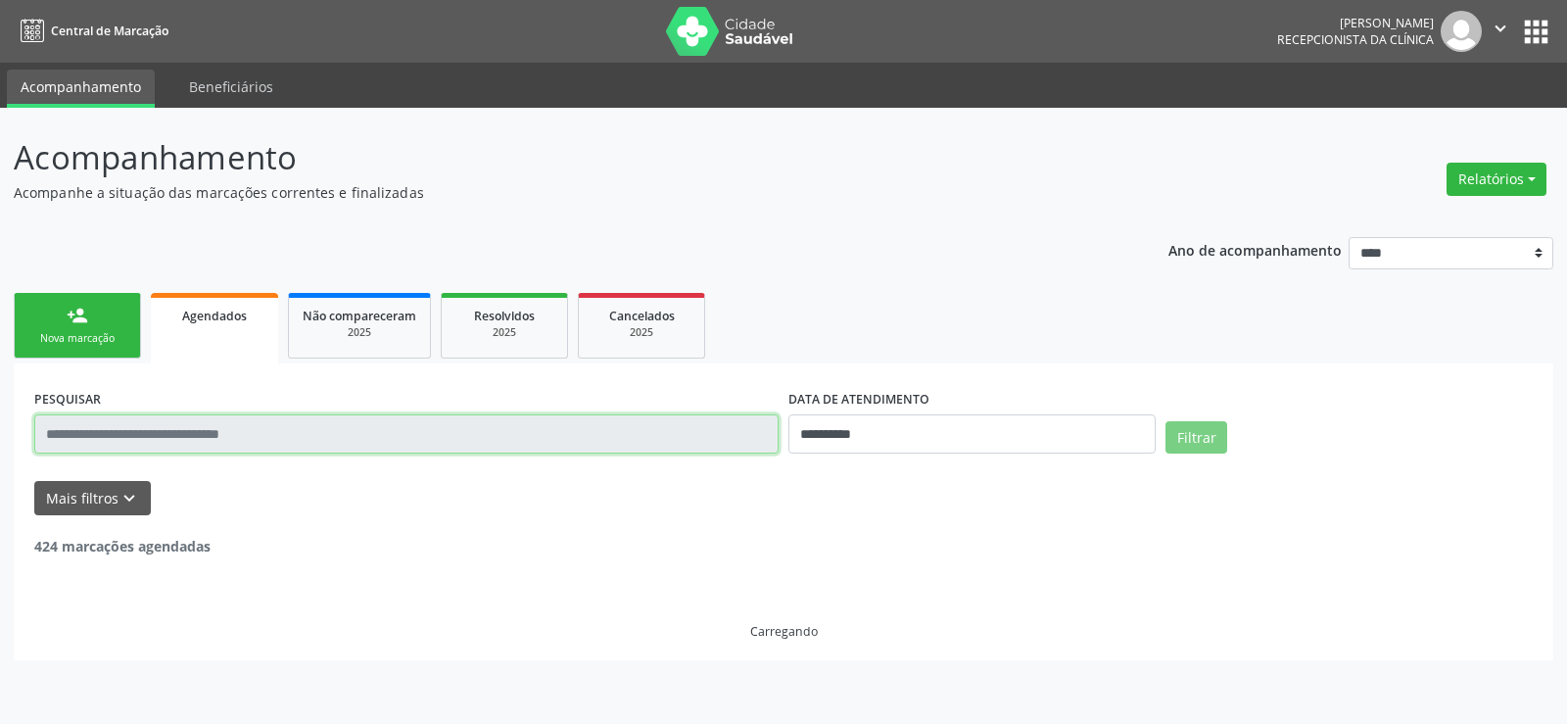
click at [230, 432] on input "text" at bounding box center [406, 433] width 744 height 39
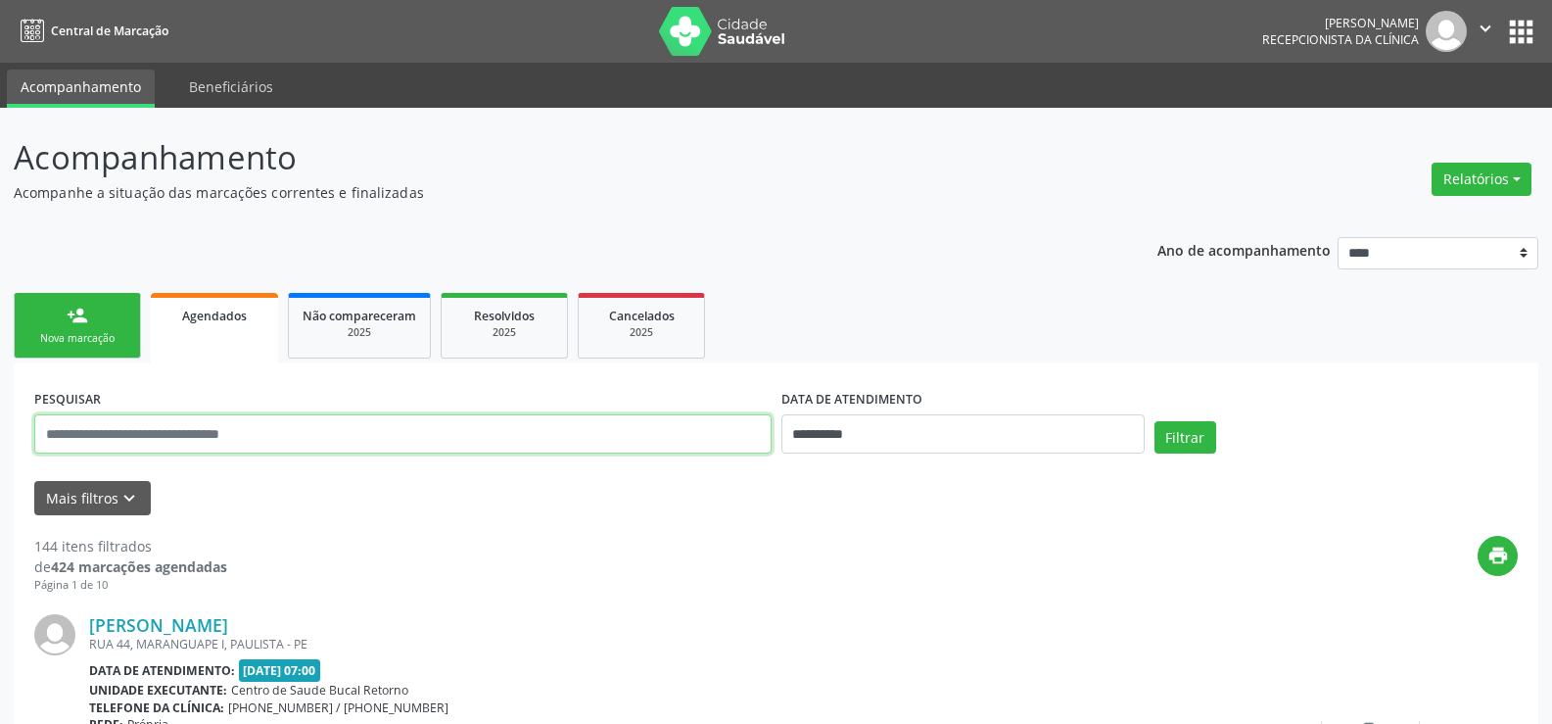
click at [230, 432] on input "text" at bounding box center [402, 433] width 737 height 39
paste input "**********"
type input "**********"
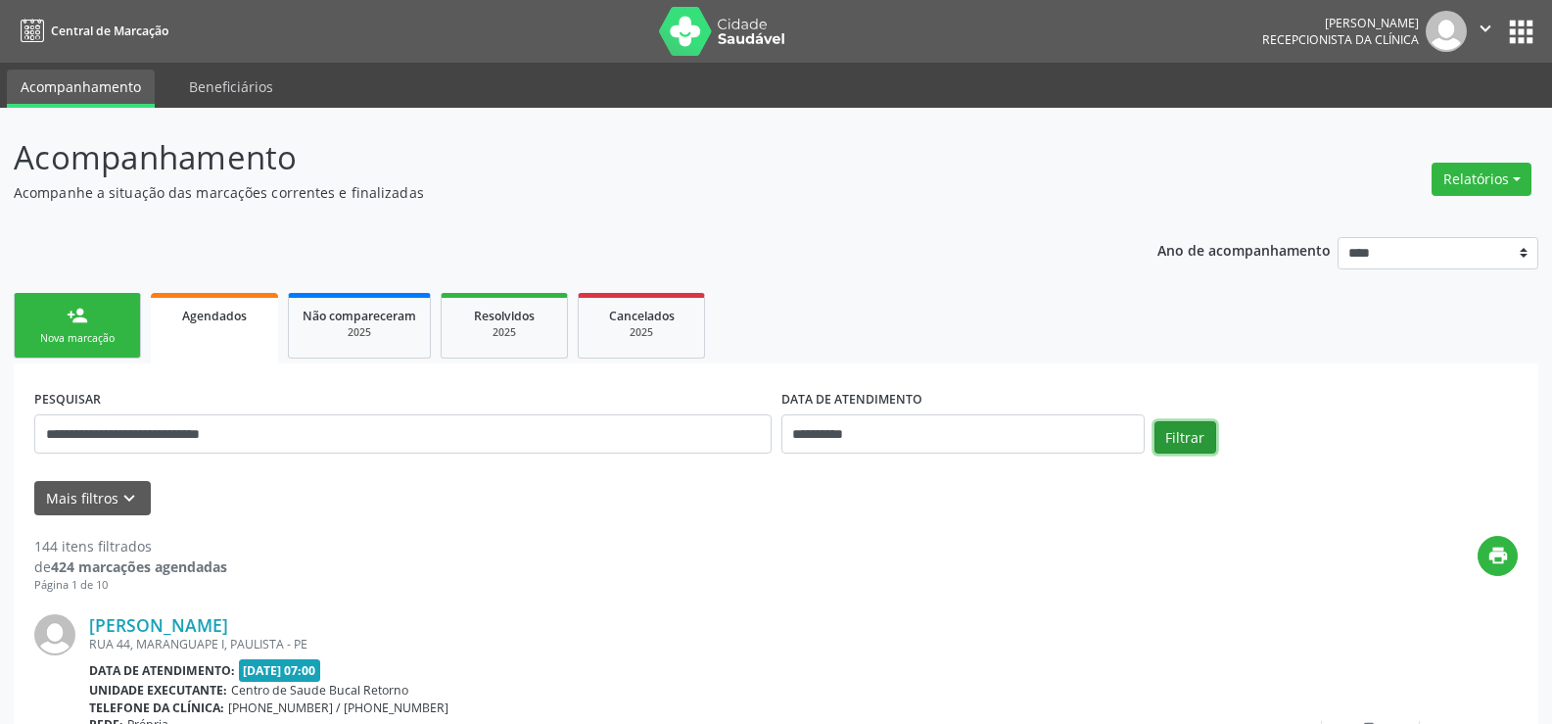
click at [1196, 448] on button "Filtrar" at bounding box center [1186, 437] width 62 height 33
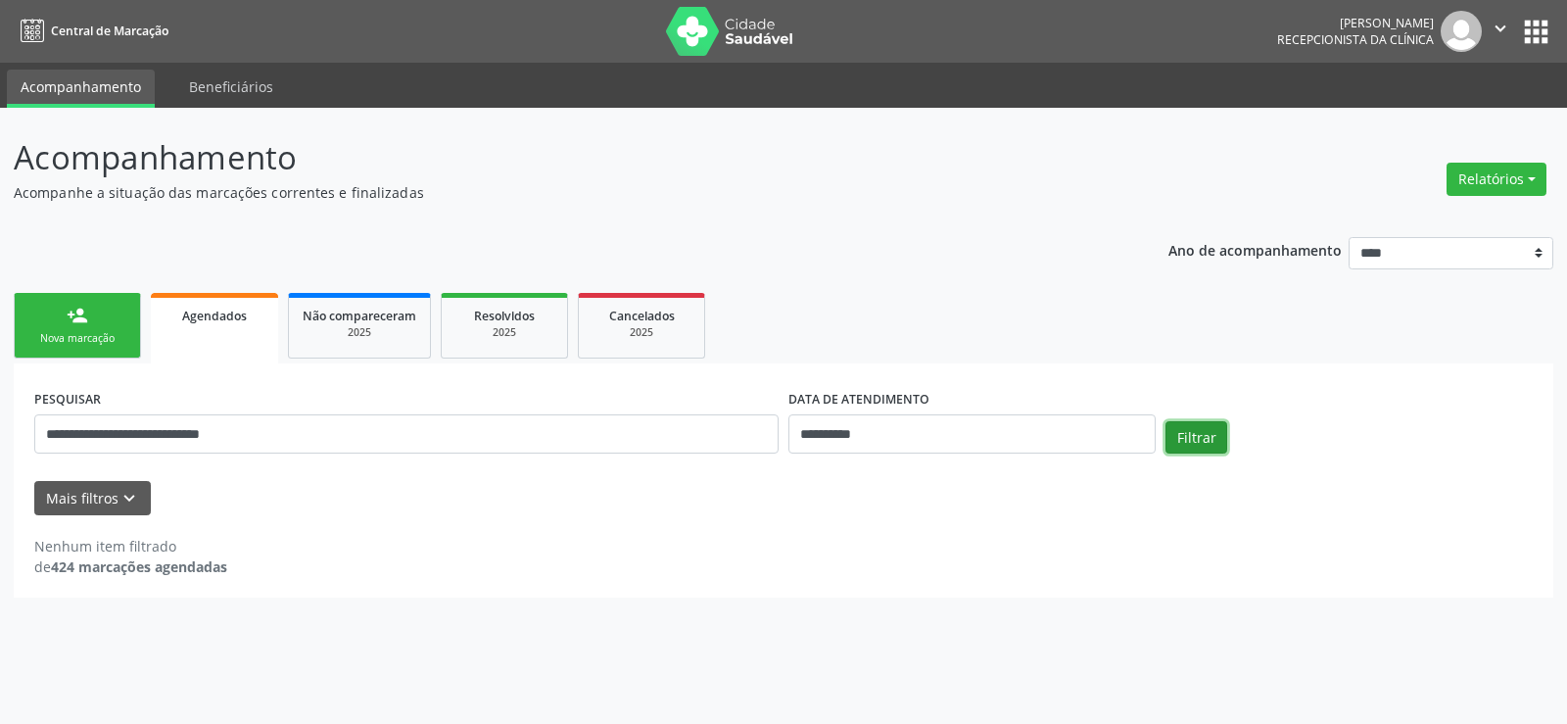
click at [1196, 448] on button "Filtrar" at bounding box center [1196, 437] width 62 height 33
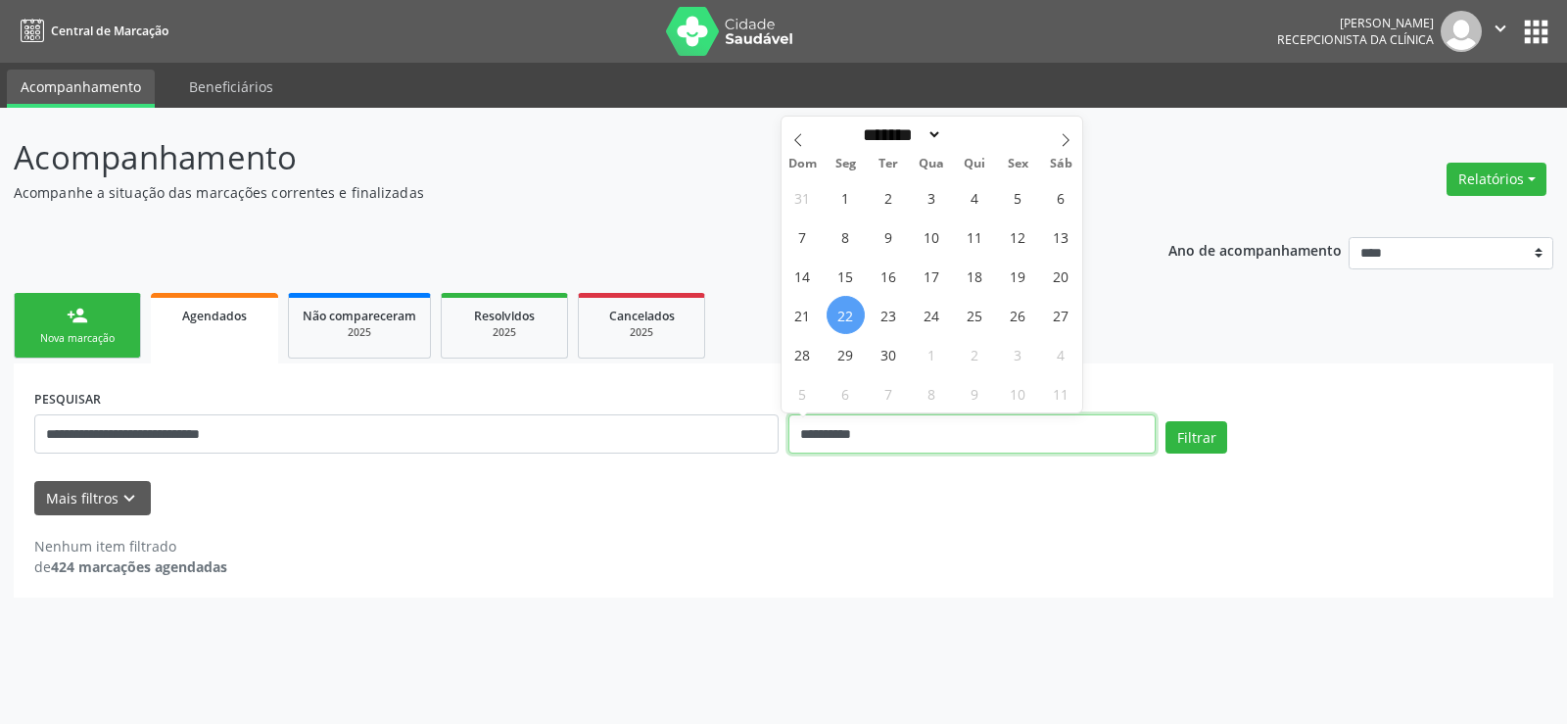
drag, startPoint x: 822, startPoint y: 464, endPoint x: 743, endPoint y: 470, distance: 78.6
click at [743, 470] on form "**********" at bounding box center [783, 449] width 1498 height 130
click at [1165, 421] on button "Filtrar" at bounding box center [1196, 437] width 62 height 33
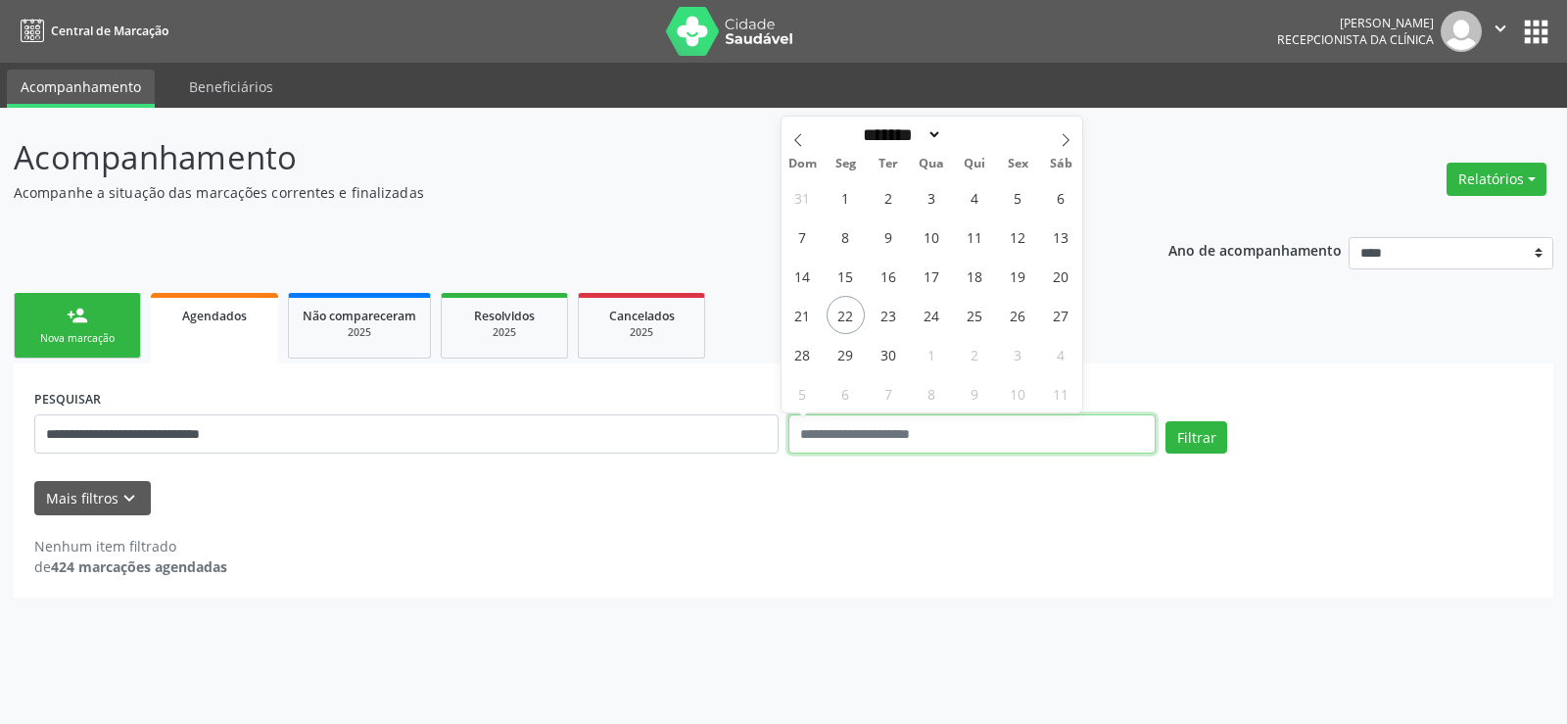
click at [1165, 421] on button "Filtrar" at bounding box center [1196, 437] width 62 height 33
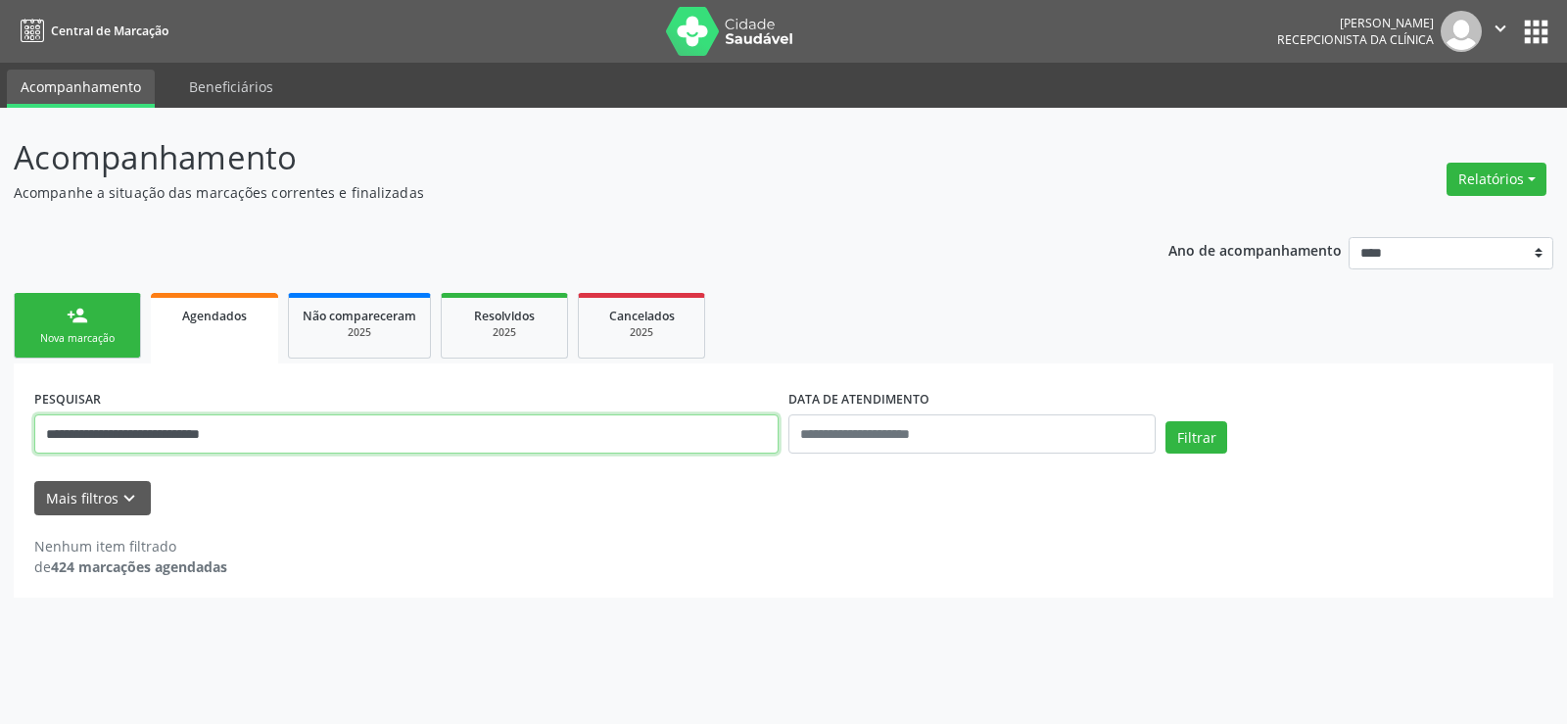
click at [476, 441] on input "**********" at bounding box center [406, 433] width 744 height 39
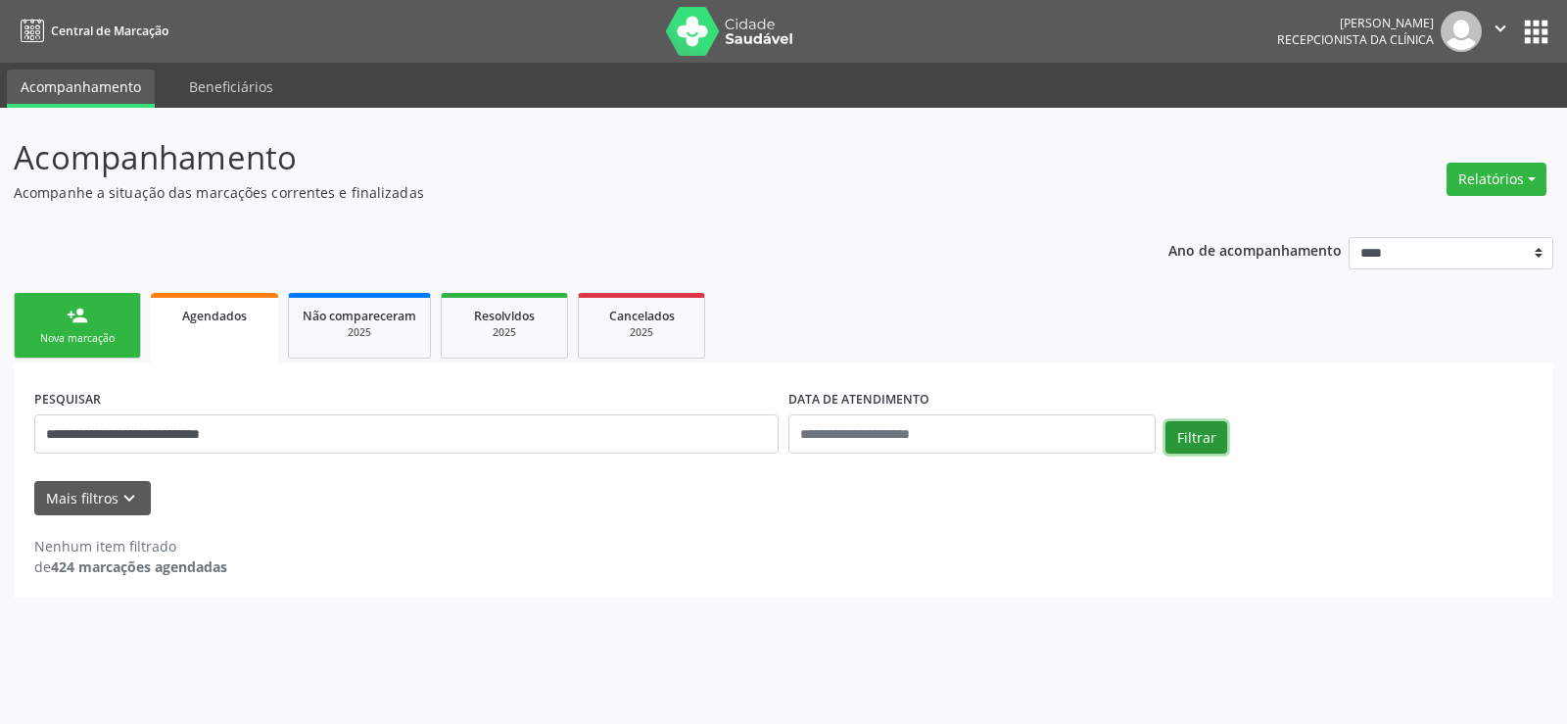
click at [1202, 423] on button "Filtrar" at bounding box center [1196, 437] width 62 height 33
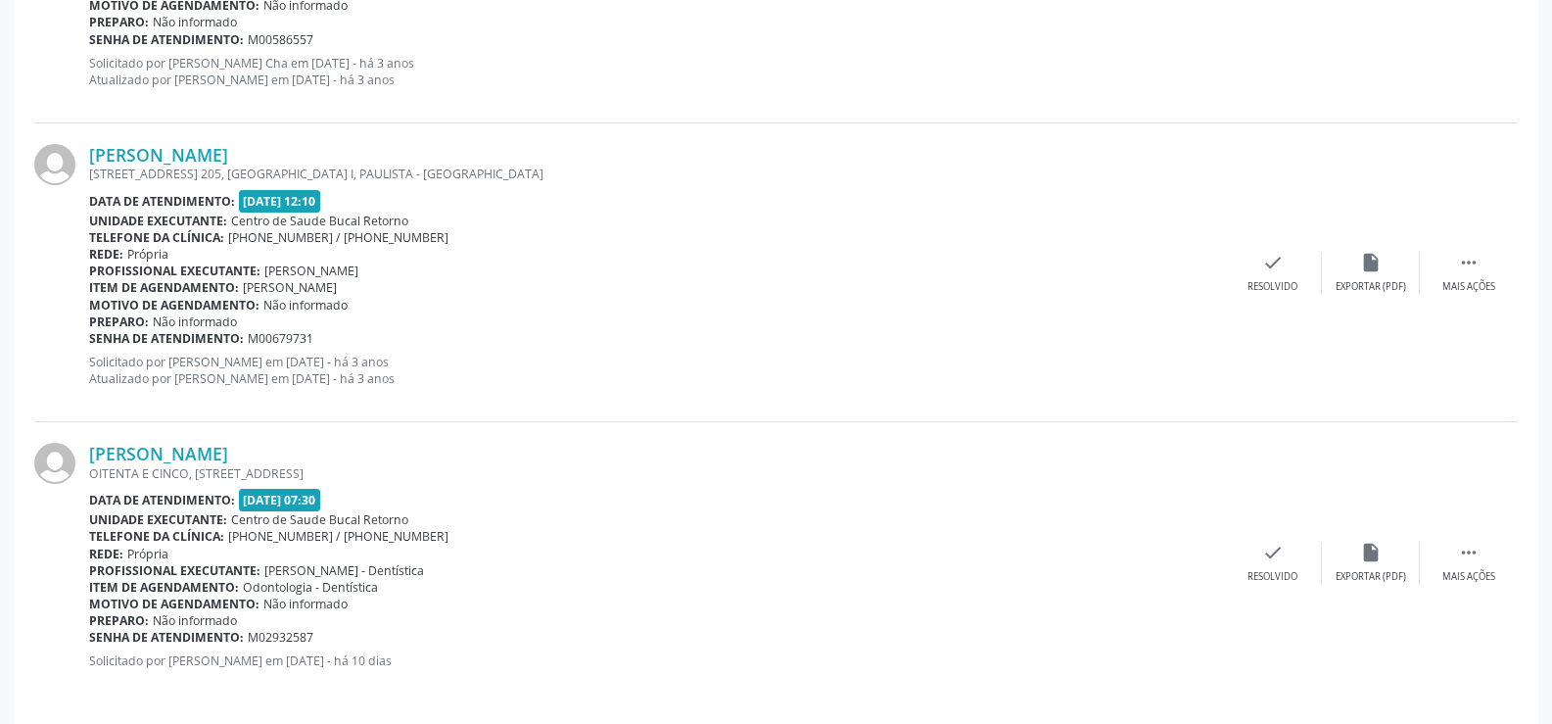
scroll to position [783, 0]
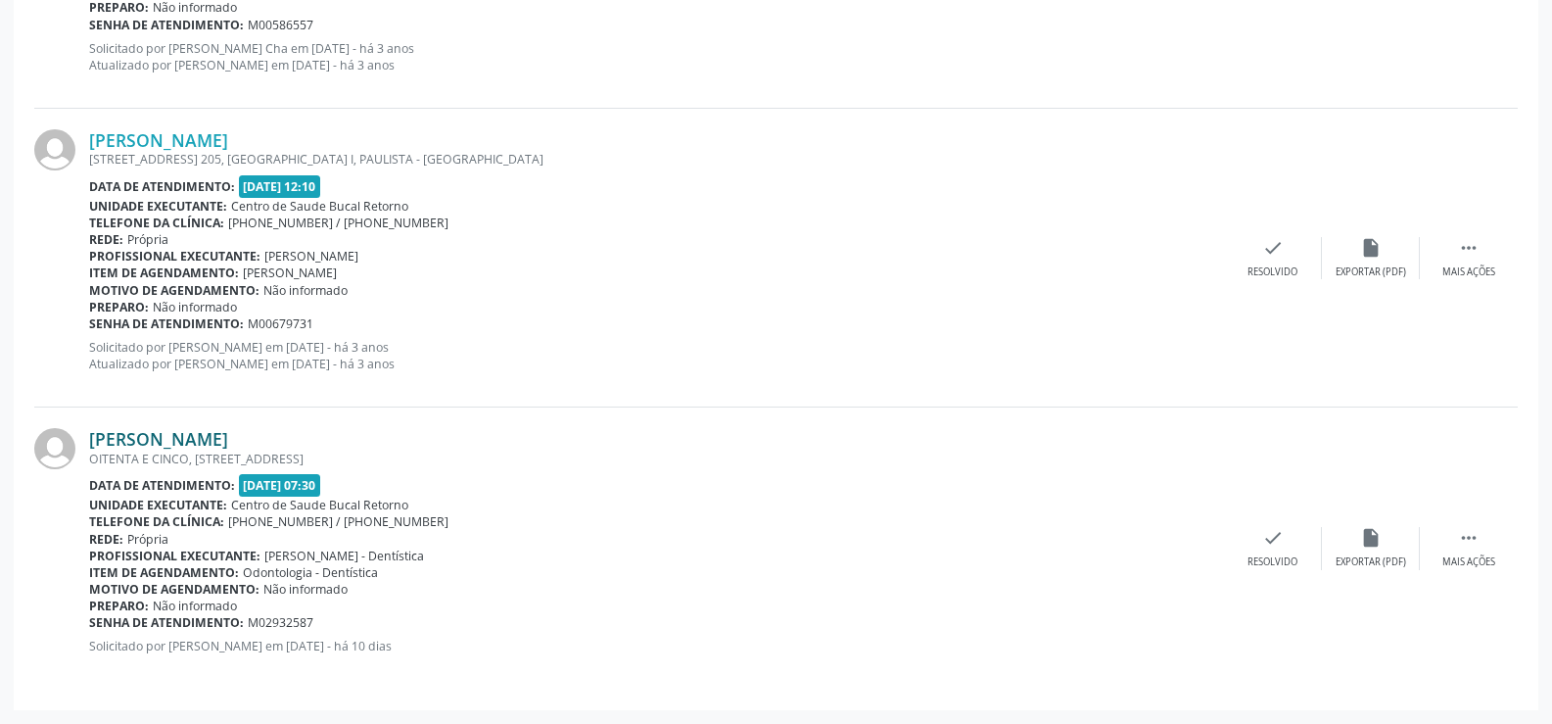
click at [202, 441] on link "[PERSON_NAME]" at bounding box center [158, 439] width 139 height 22
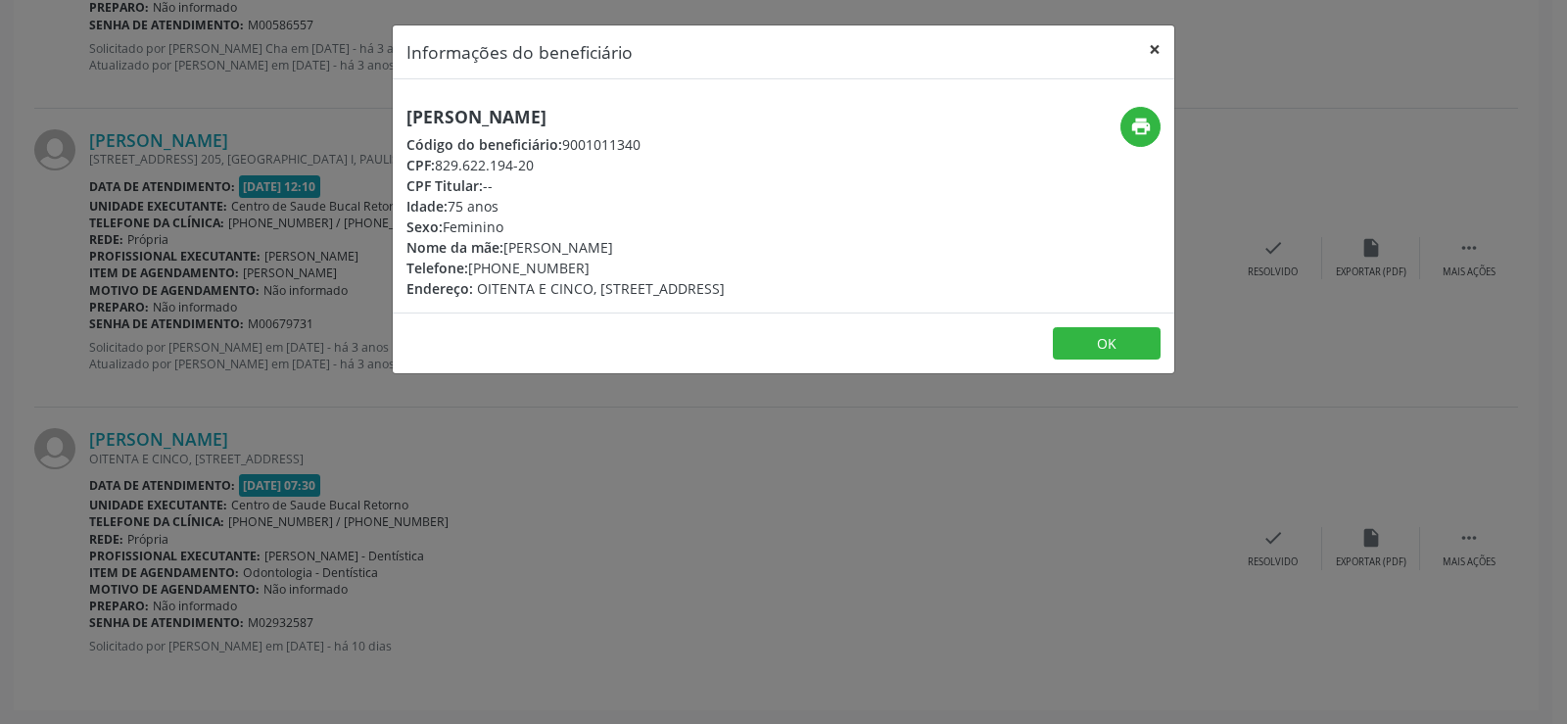
click at [1153, 48] on button "×" at bounding box center [1154, 49] width 39 height 48
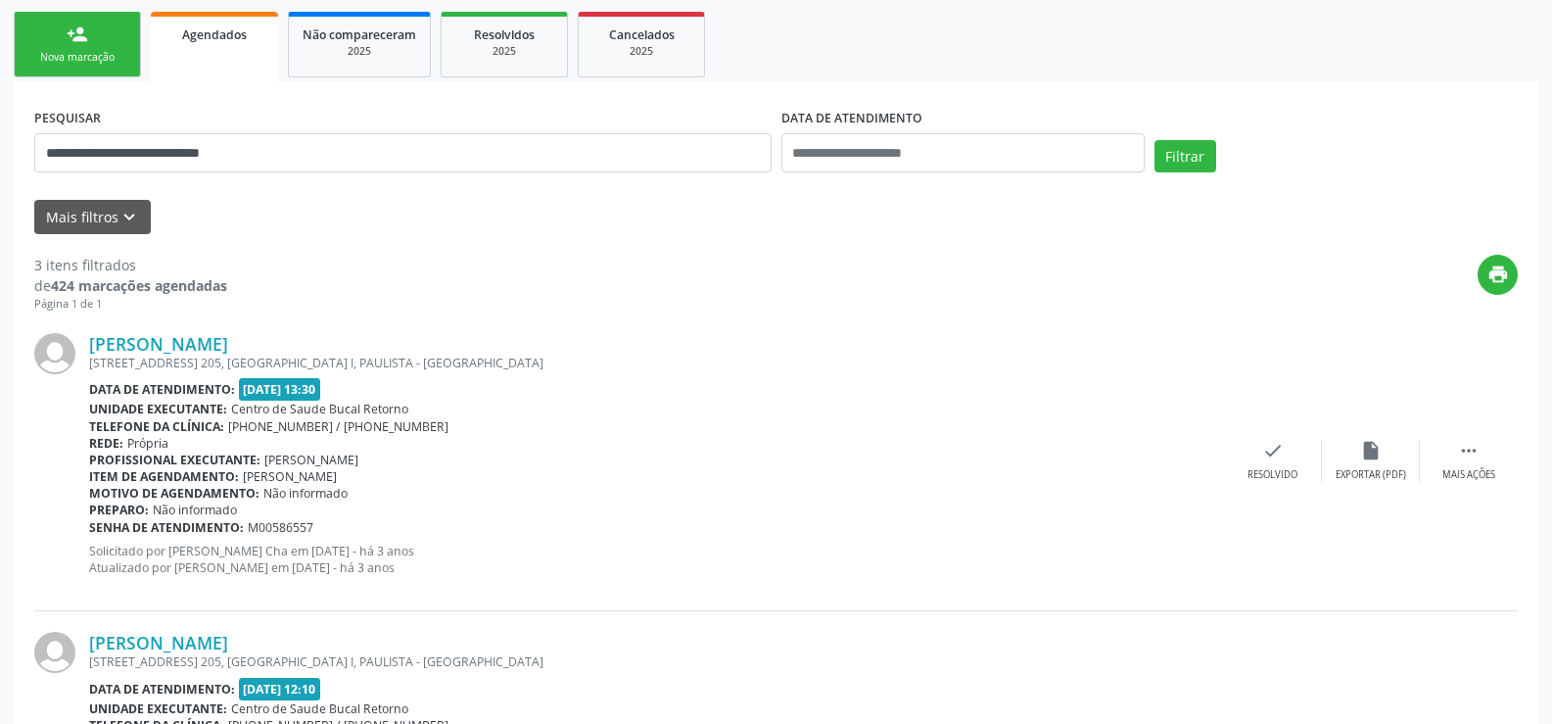
scroll to position [0, 0]
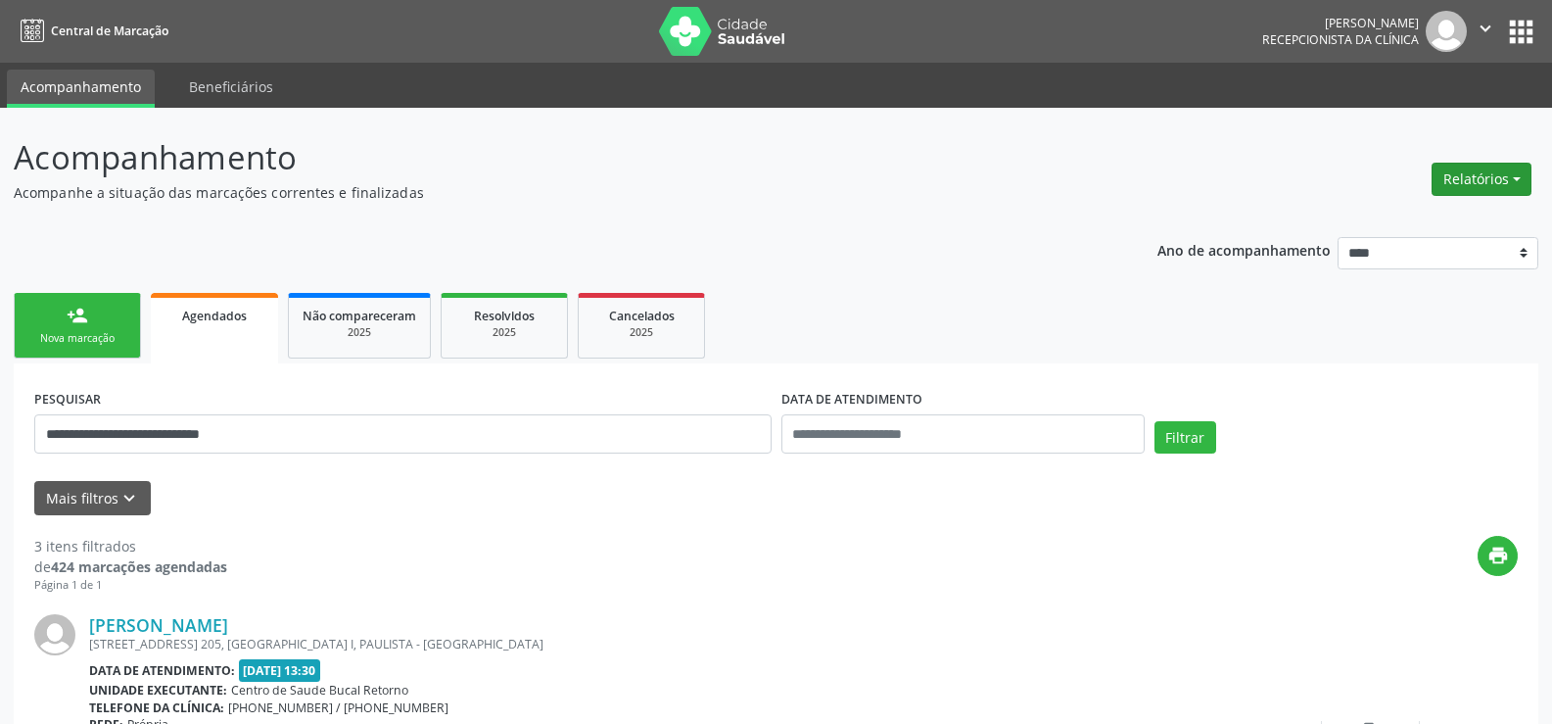
click at [1490, 170] on button "Relatórios" at bounding box center [1482, 179] width 100 height 33
click at [1382, 218] on link "Agendamentos" at bounding box center [1427, 221] width 211 height 27
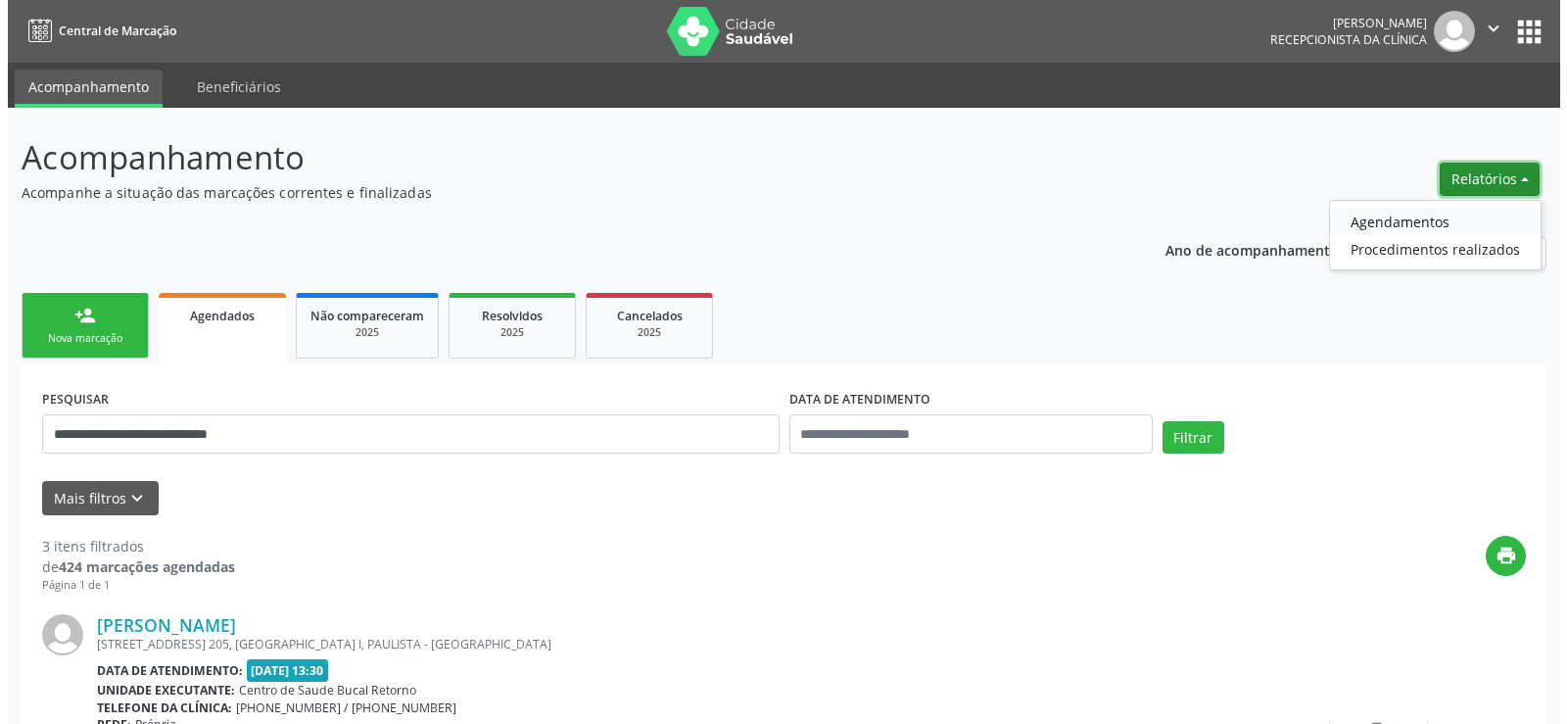
select select "*"
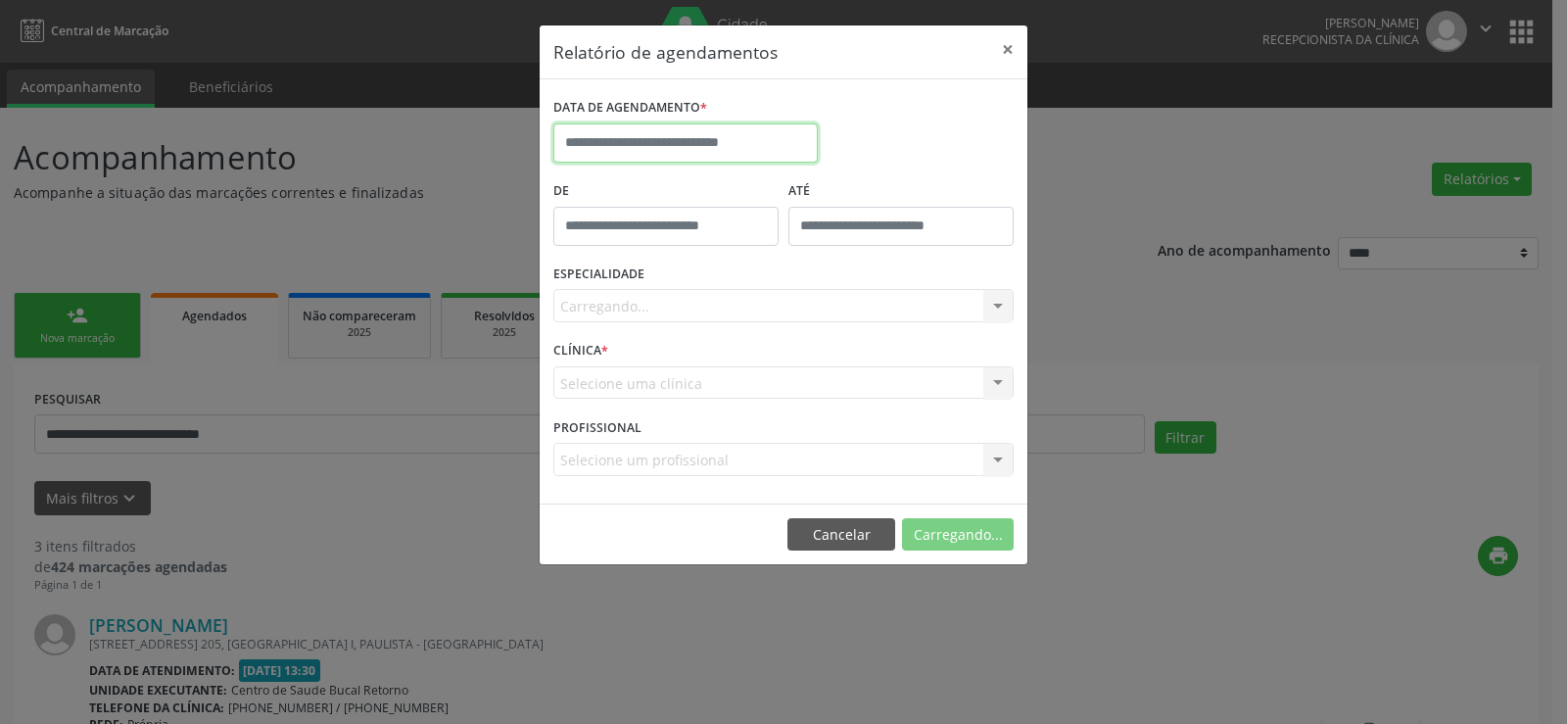
click at [596, 126] on input "text" at bounding box center [685, 142] width 264 height 39
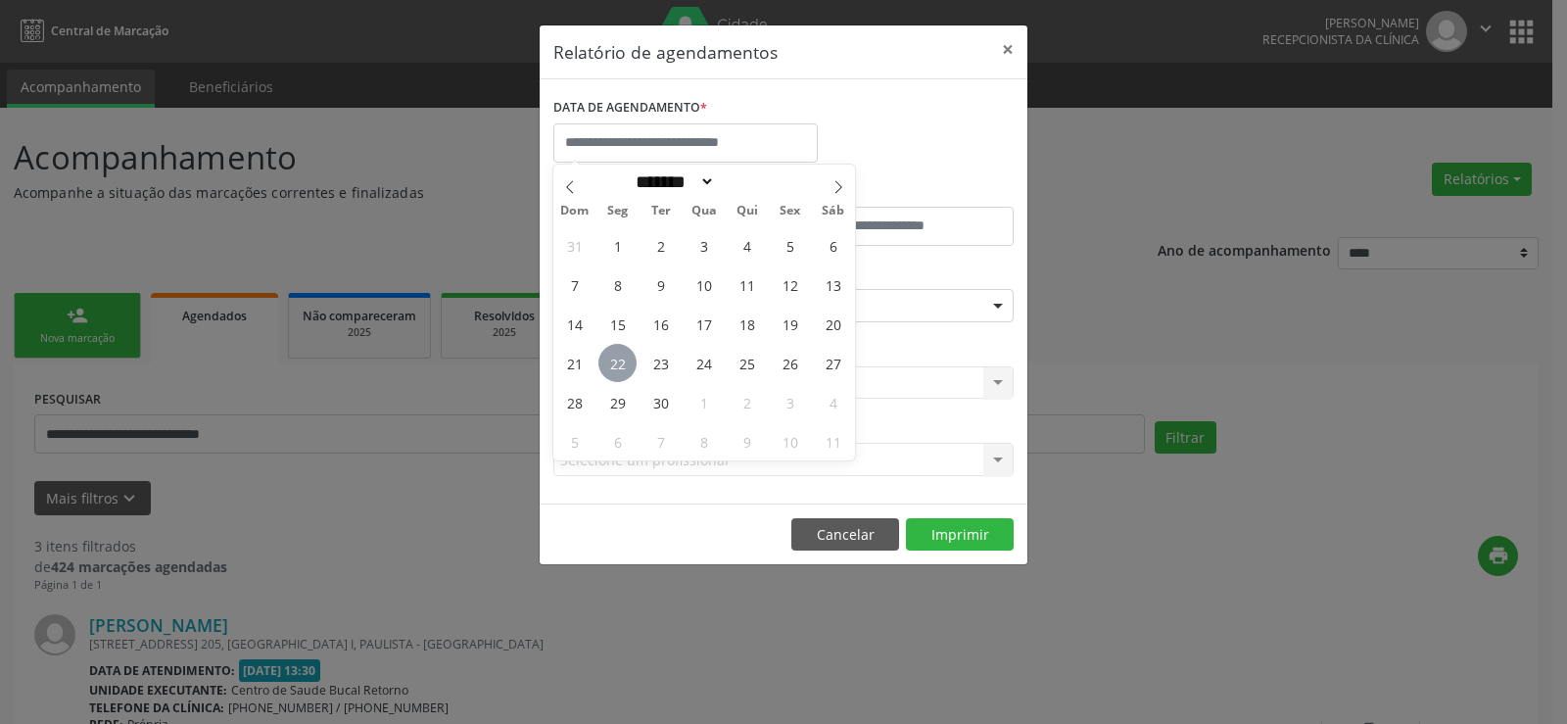
click at [613, 355] on span "22" at bounding box center [617, 363] width 38 height 38
type input "**********"
click at [613, 355] on span "22" at bounding box center [617, 363] width 38 height 38
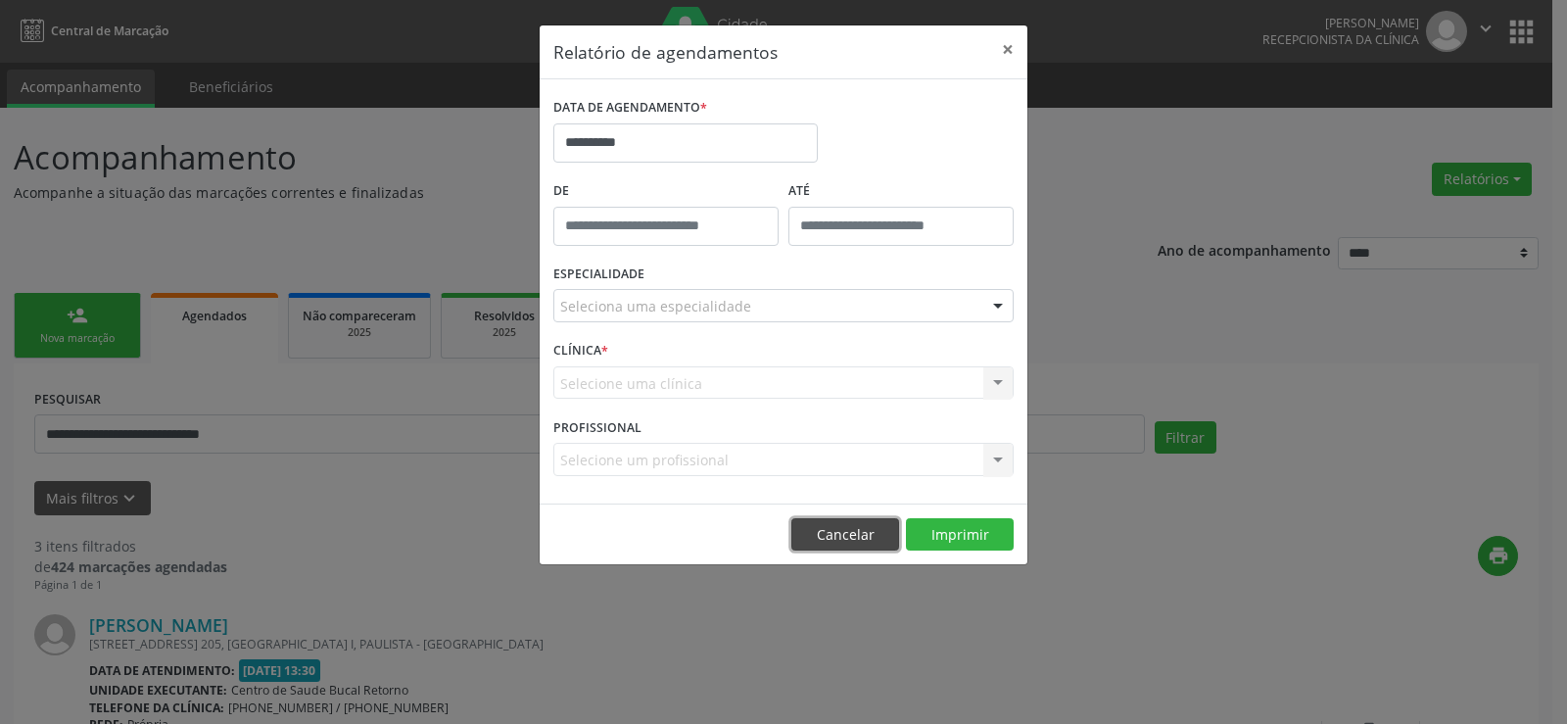
click at [808, 545] on button "Cancelar" at bounding box center [845, 534] width 108 height 33
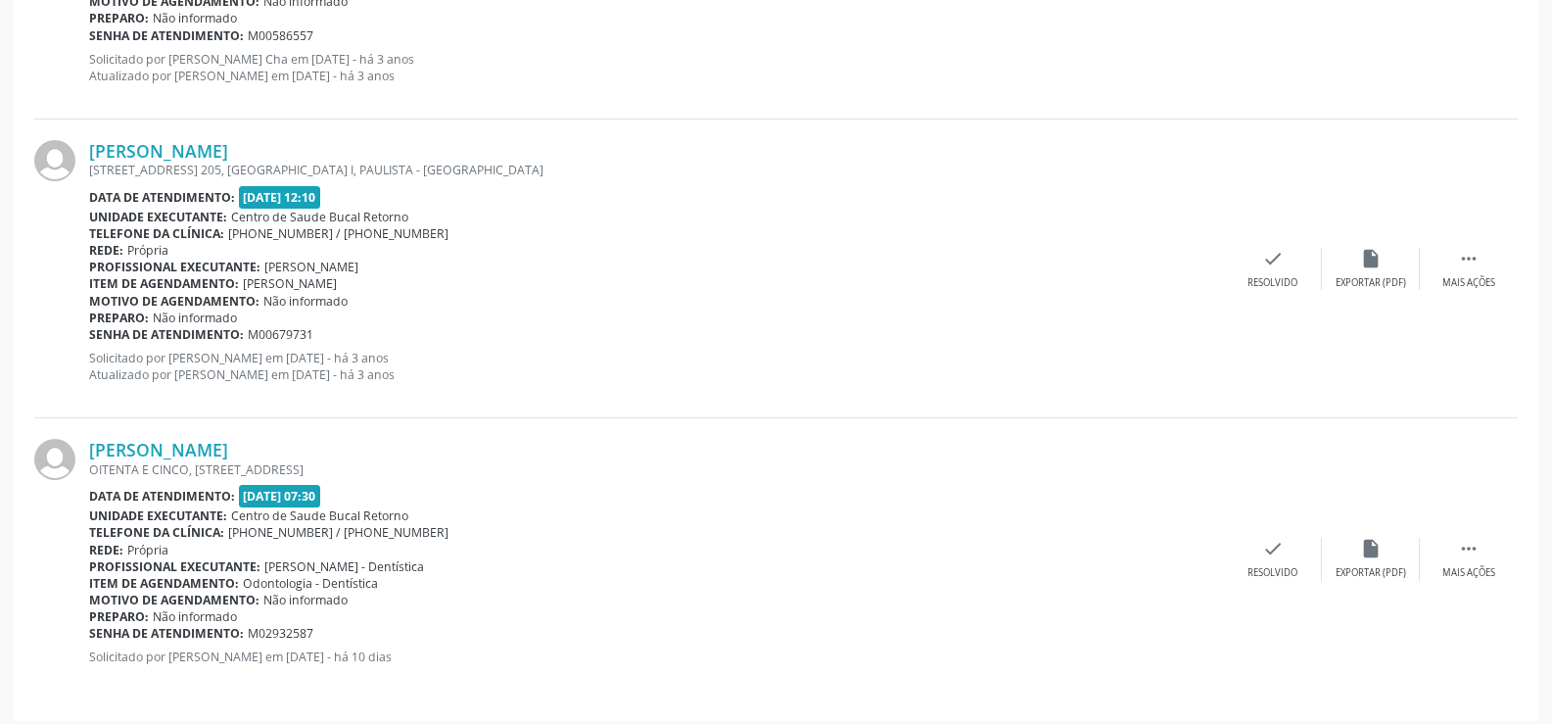
scroll to position [783, 0]
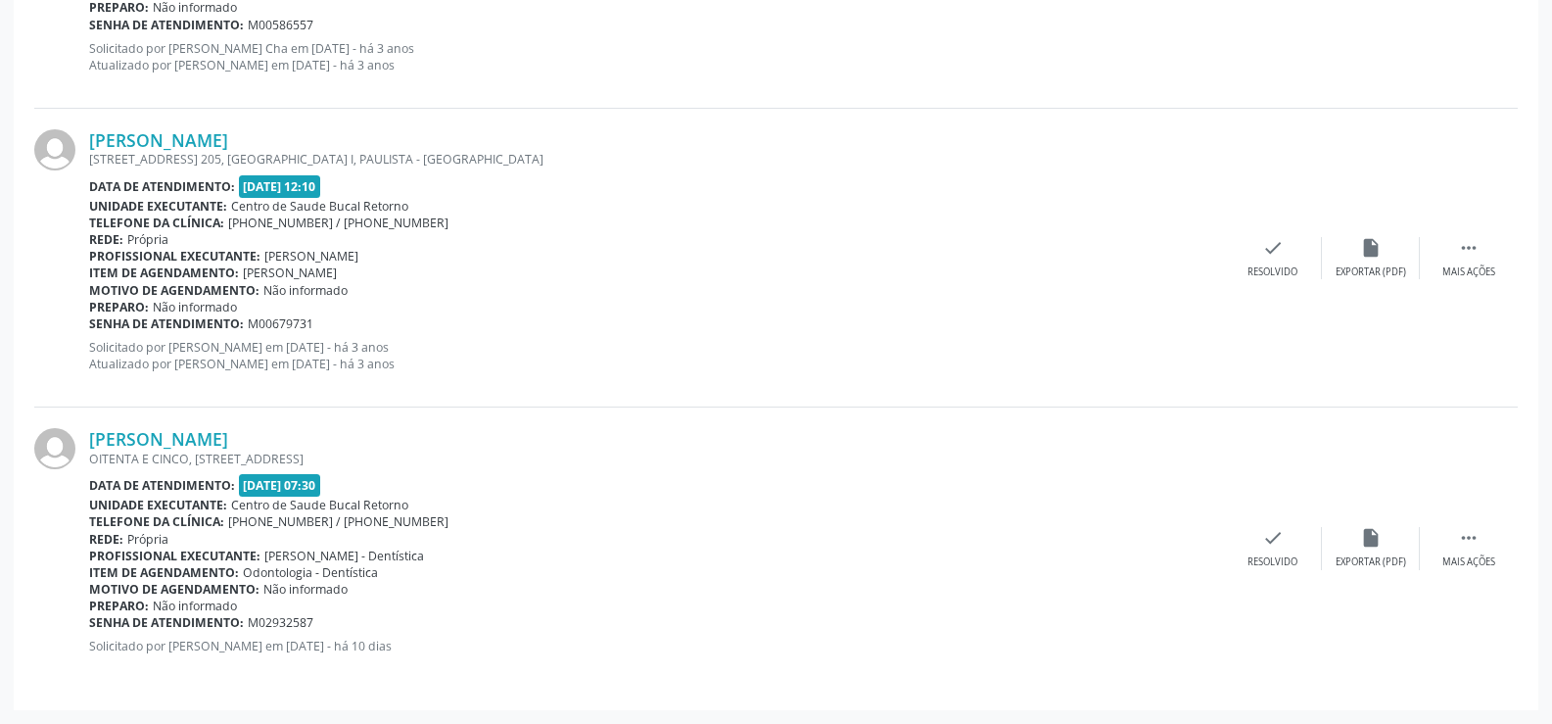
drag, startPoint x: 321, startPoint y: 639, endPoint x: 474, endPoint y: 648, distance: 153.1
click at [474, 648] on p "Solicitado por [PERSON_NAME] em [DATE] - há 10 dias" at bounding box center [656, 646] width 1135 height 17
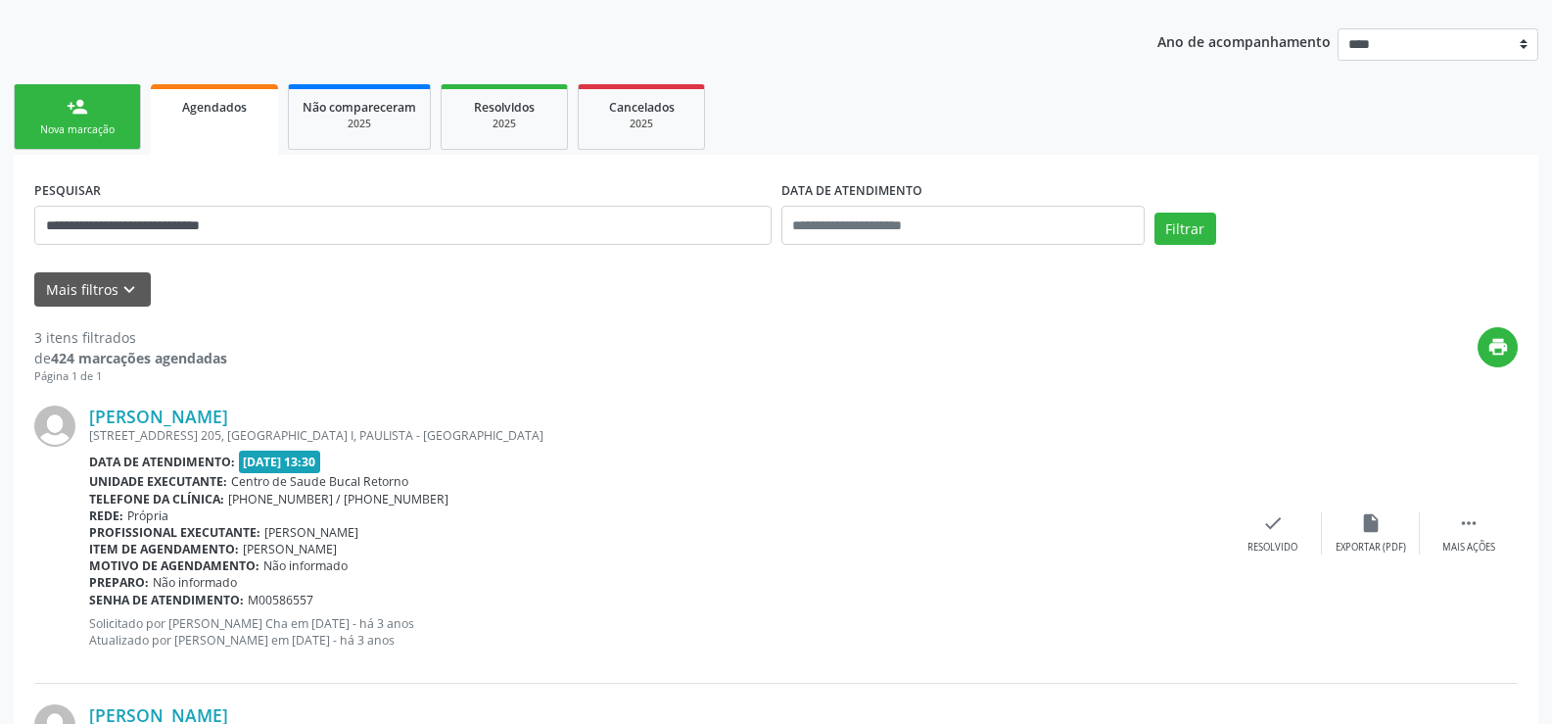
scroll to position [0, 0]
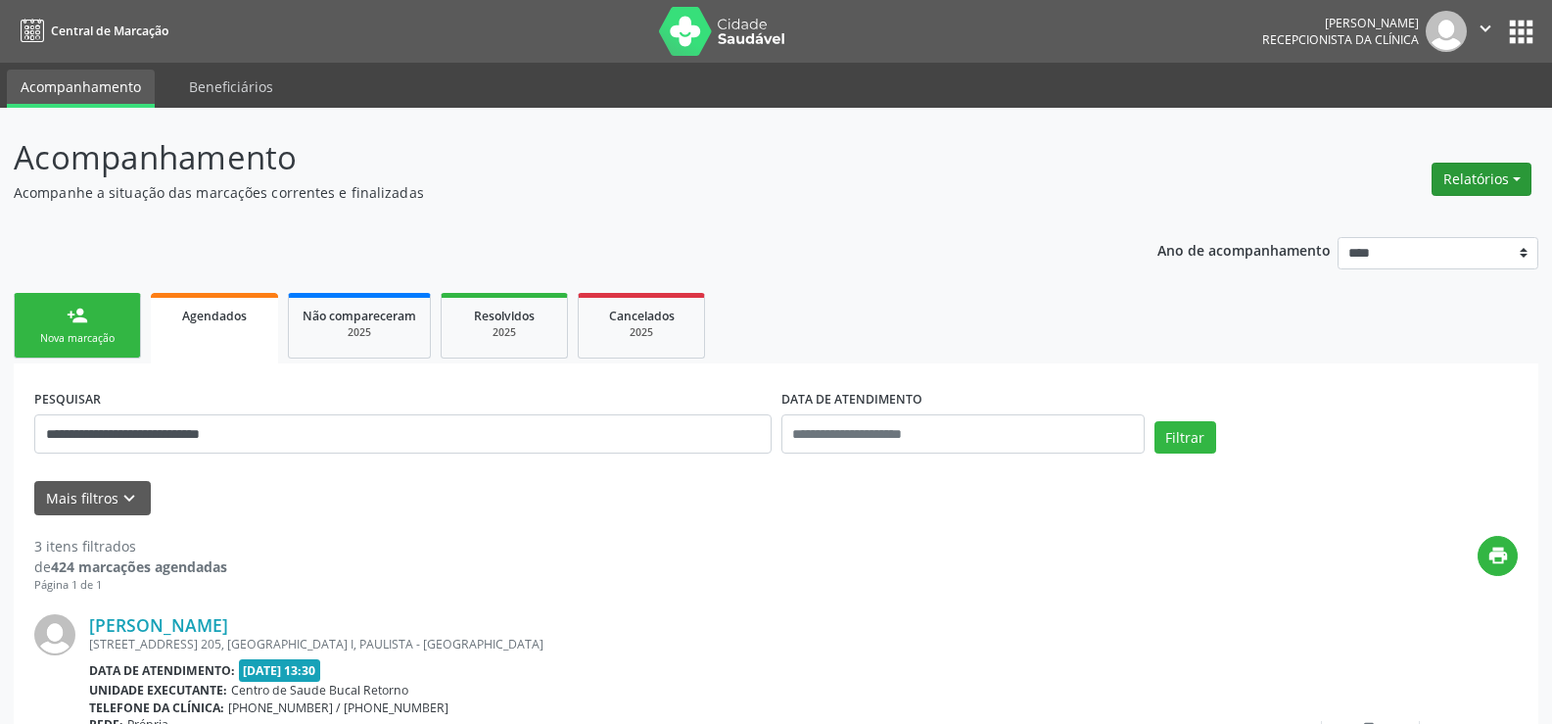
click at [1505, 174] on button "Relatórios" at bounding box center [1482, 179] width 100 height 33
click at [1384, 218] on link "Agendamentos" at bounding box center [1427, 221] width 211 height 27
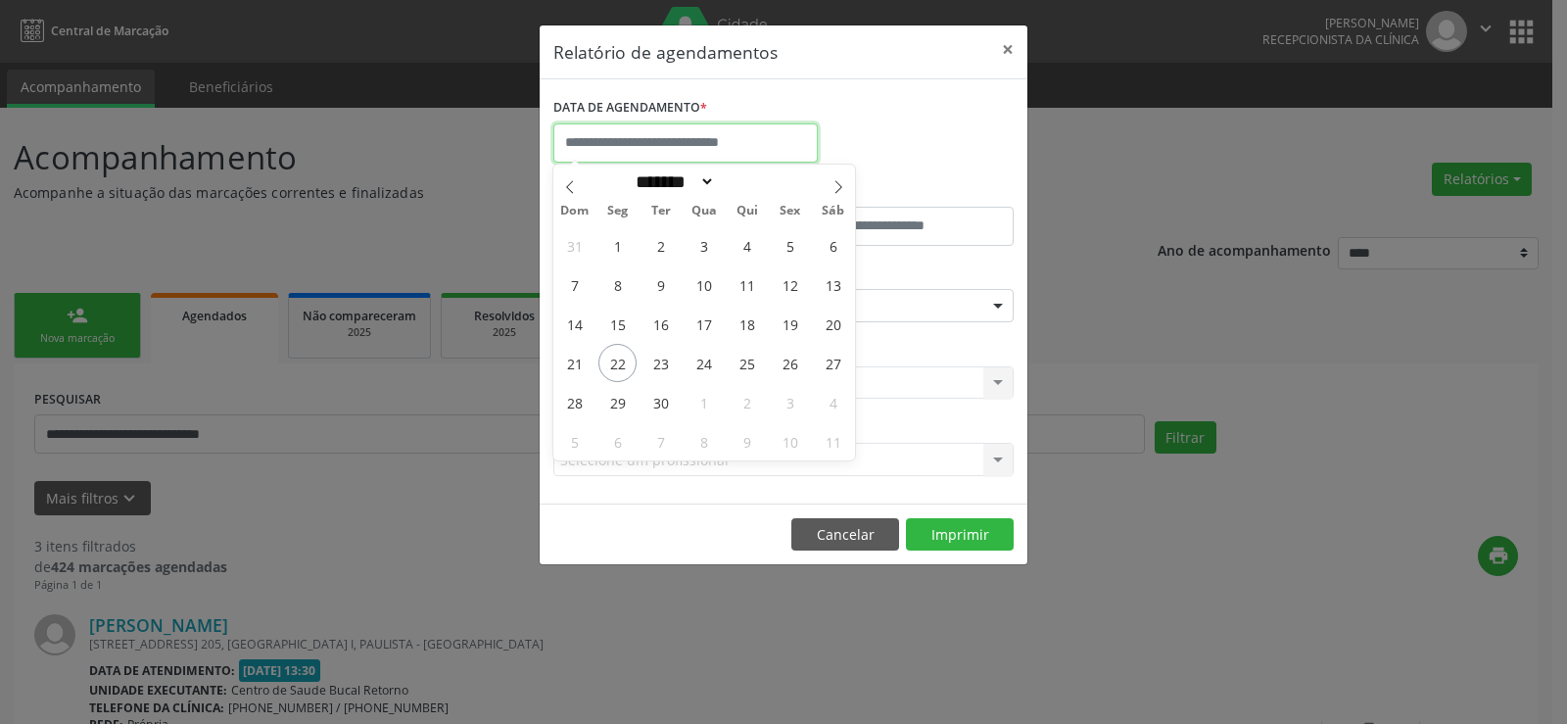
click at [748, 140] on input "text" at bounding box center [685, 142] width 264 height 39
click at [606, 360] on span "22" at bounding box center [617, 363] width 38 height 38
type input "**********"
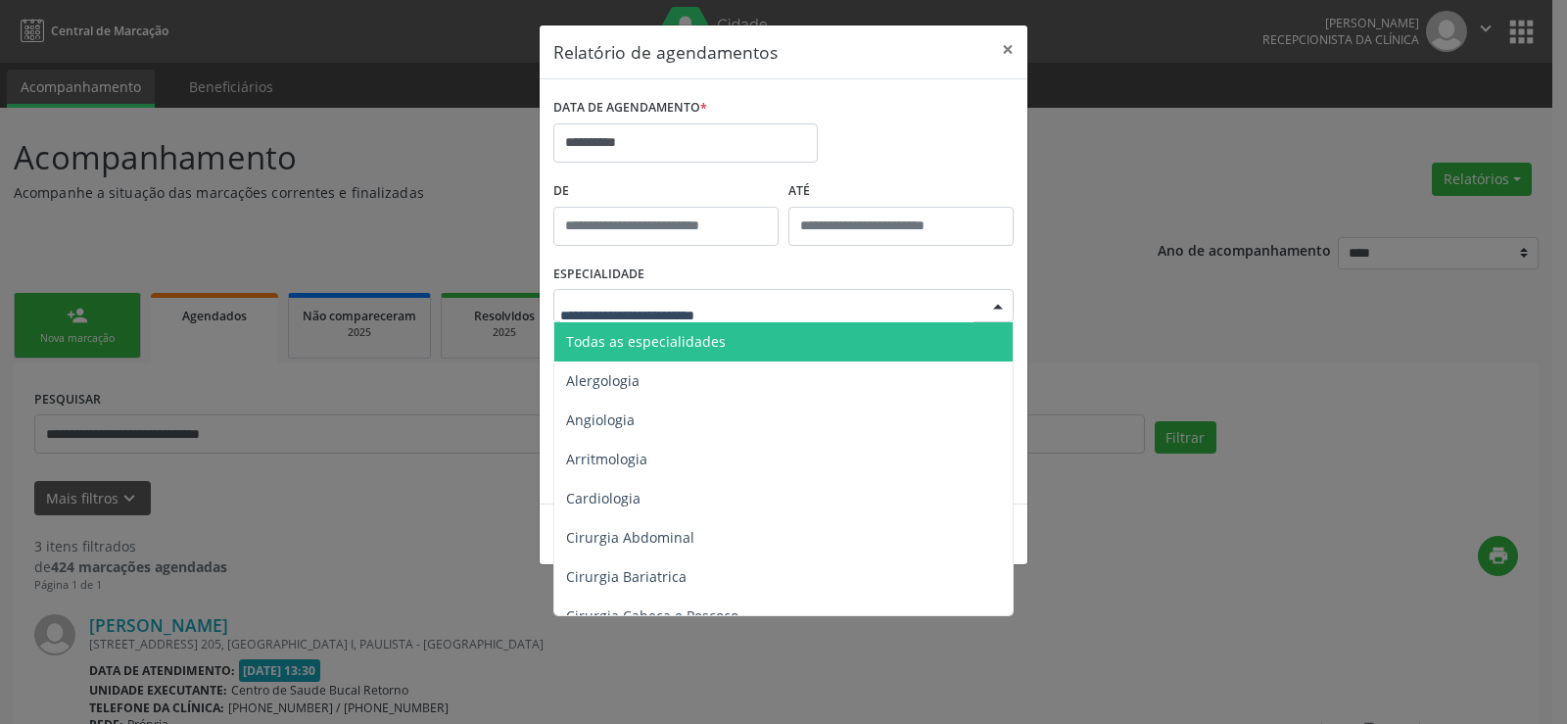
click at [662, 340] on span "Todas as especialidades" at bounding box center [646, 341] width 160 height 19
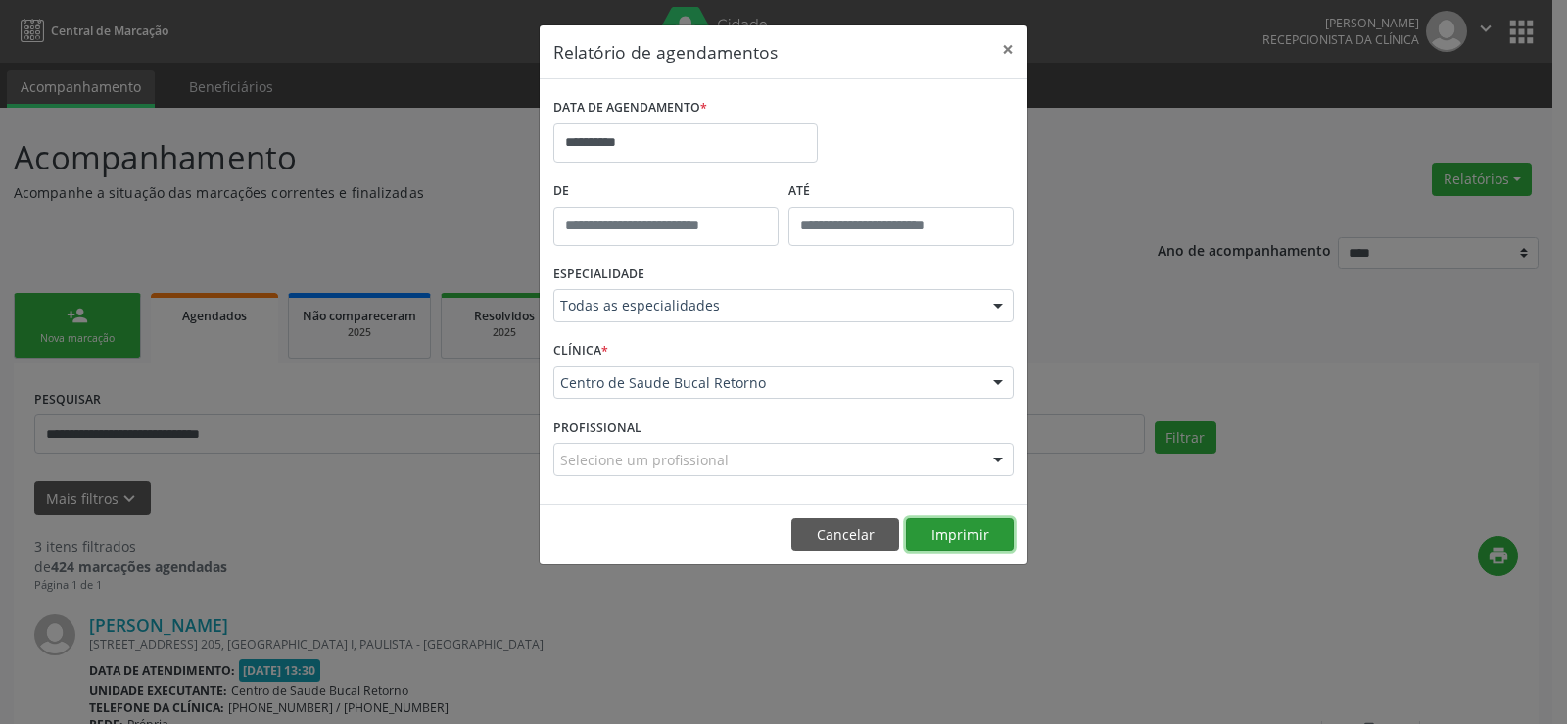
click at [953, 532] on button "Imprimir" at bounding box center [960, 534] width 108 height 33
click at [847, 528] on button "Cancelar" at bounding box center [845, 534] width 108 height 33
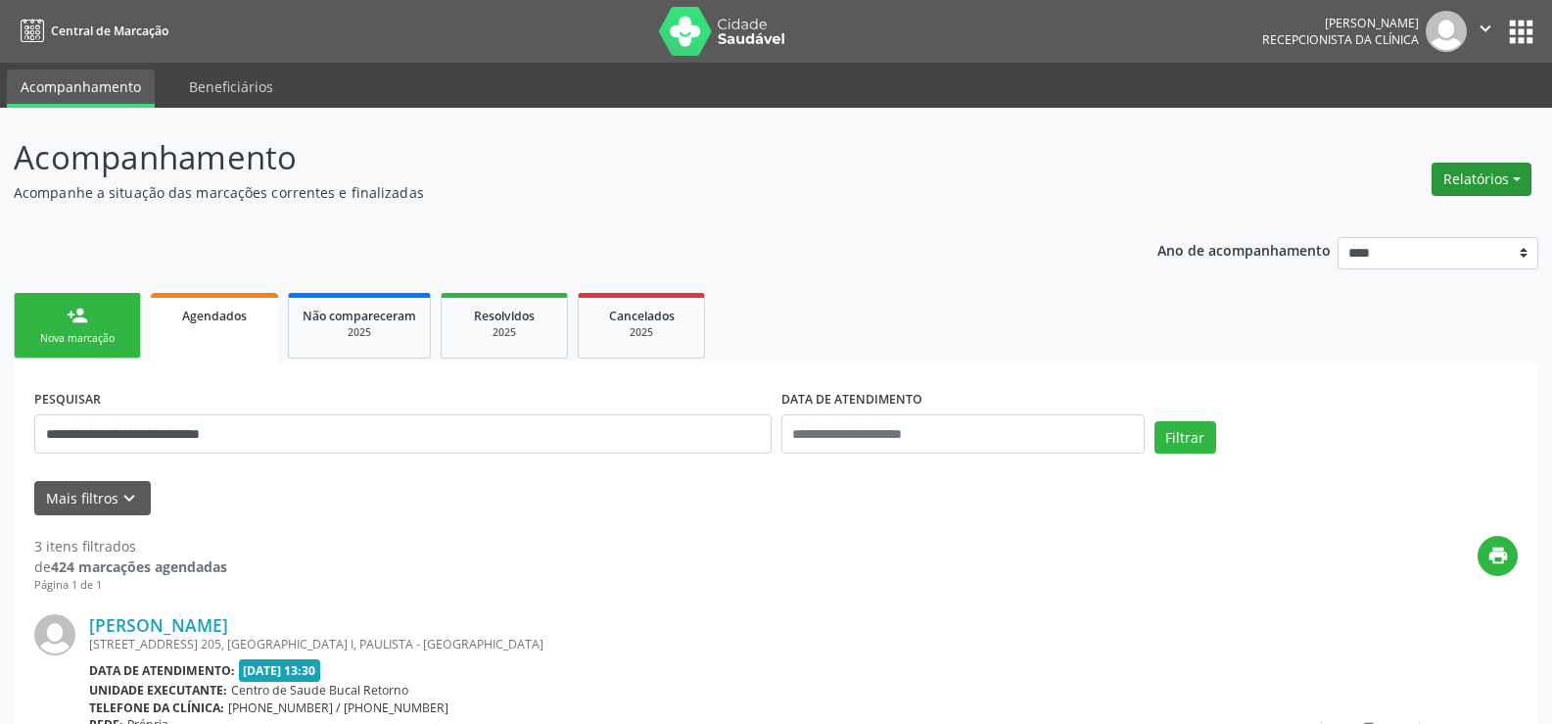
click at [1460, 170] on button "Relatórios" at bounding box center [1482, 179] width 100 height 33
click at [1418, 226] on link "Agendamentos" at bounding box center [1427, 221] width 211 height 27
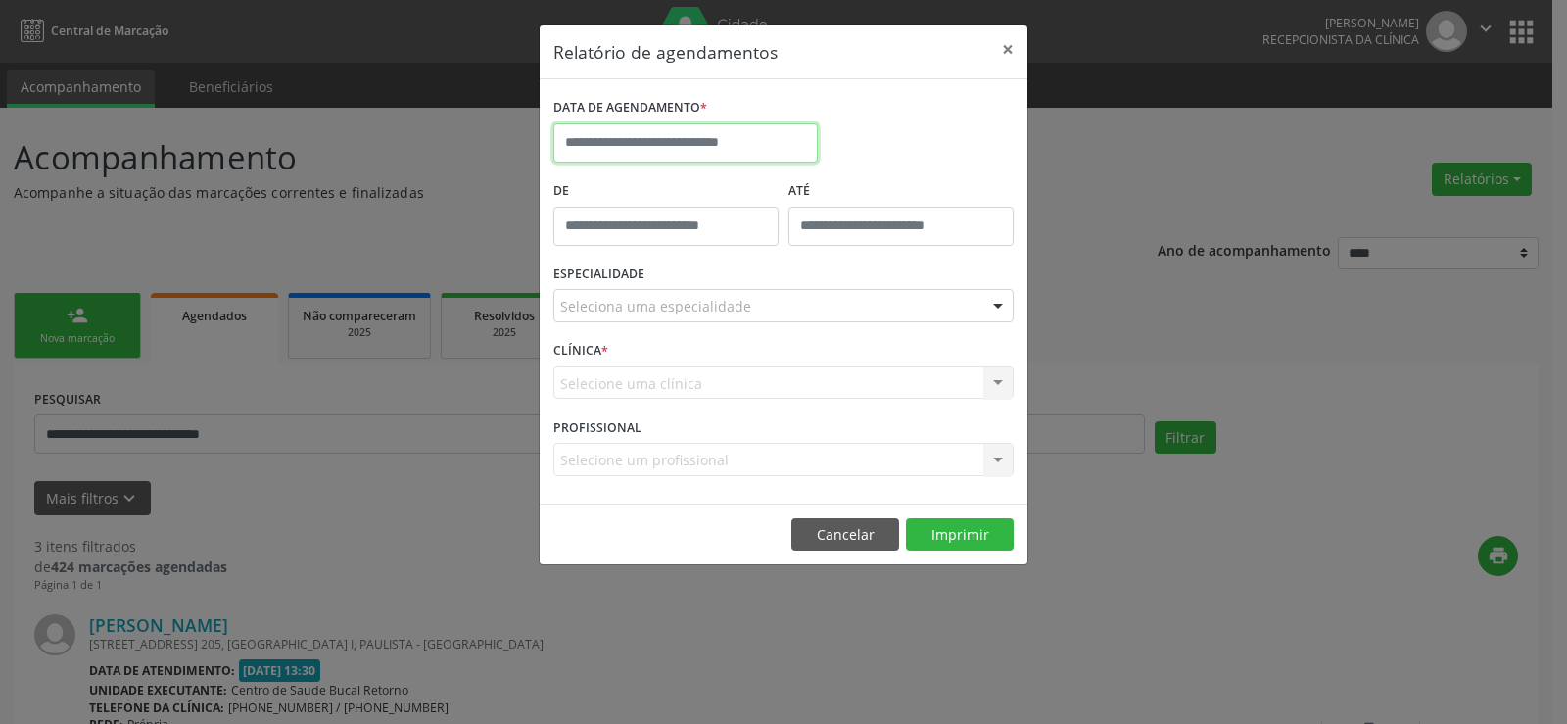
click at [724, 140] on input "text" at bounding box center [685, 142] width 264 height 39
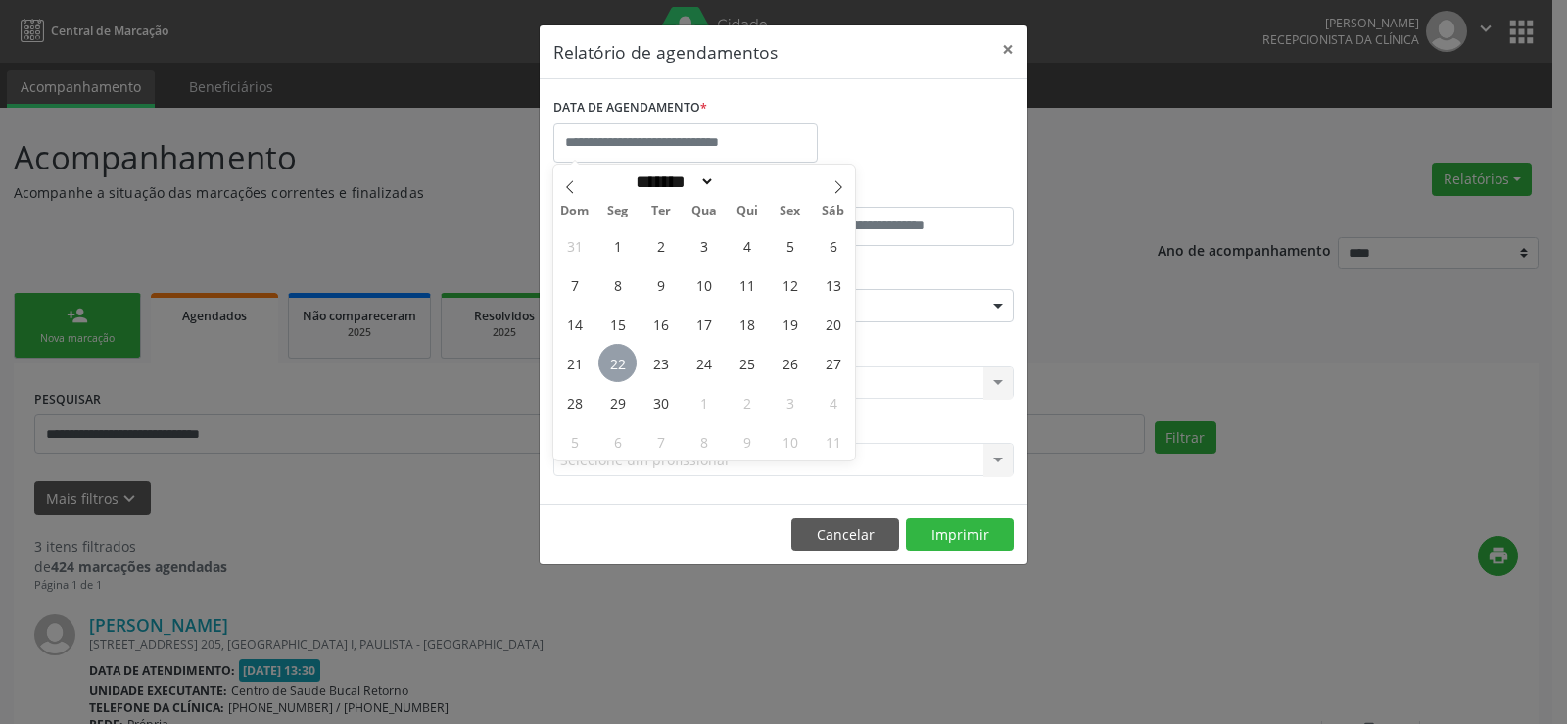
click at [619, 353] on span "22" at bounding box center [617, 363] width 38 height 38
type input "**********"
click at [619, 353] on span "22" at bounding box center [617, 363] width 38 height 38
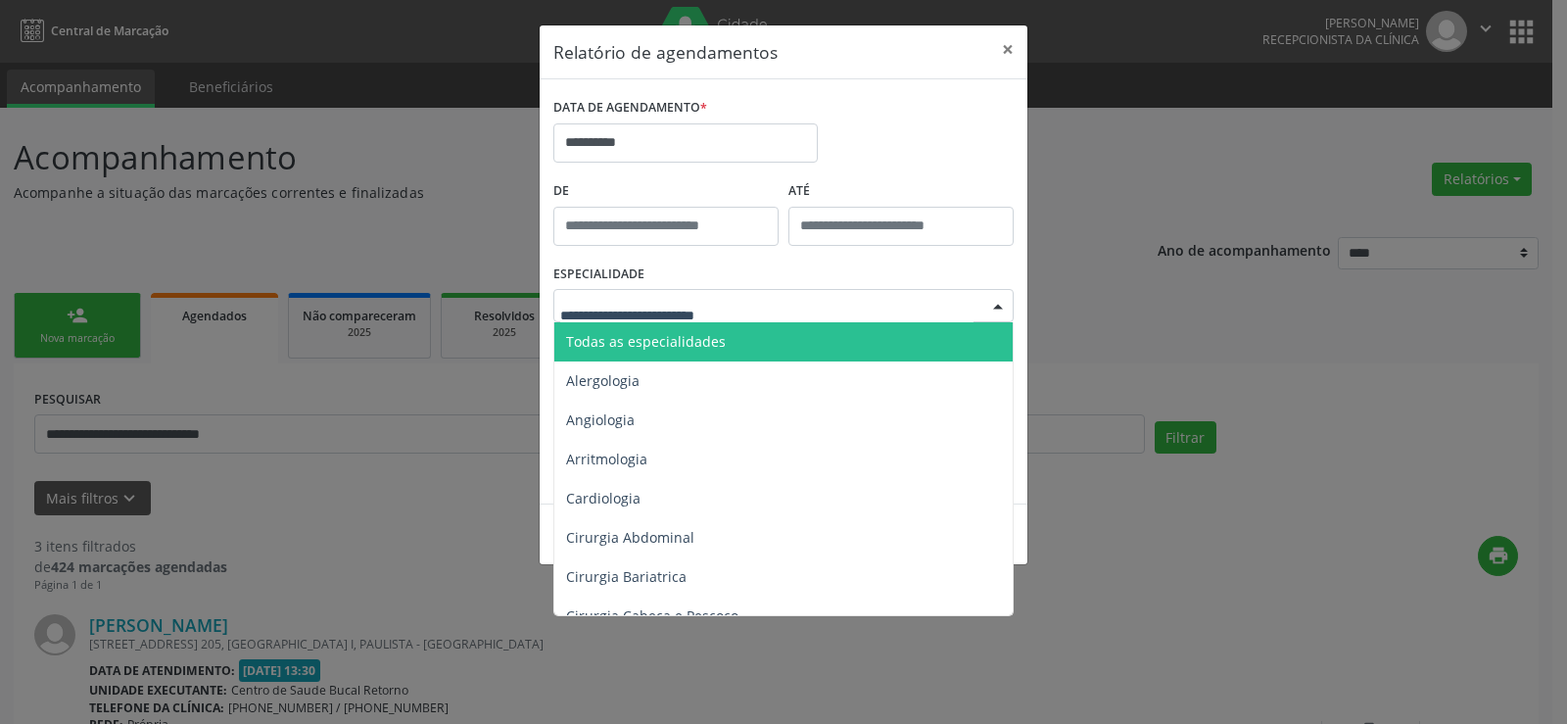
click at [665, 344] on span "Todas as especialidades" at bounding box center [646, 341] width 160 height 19
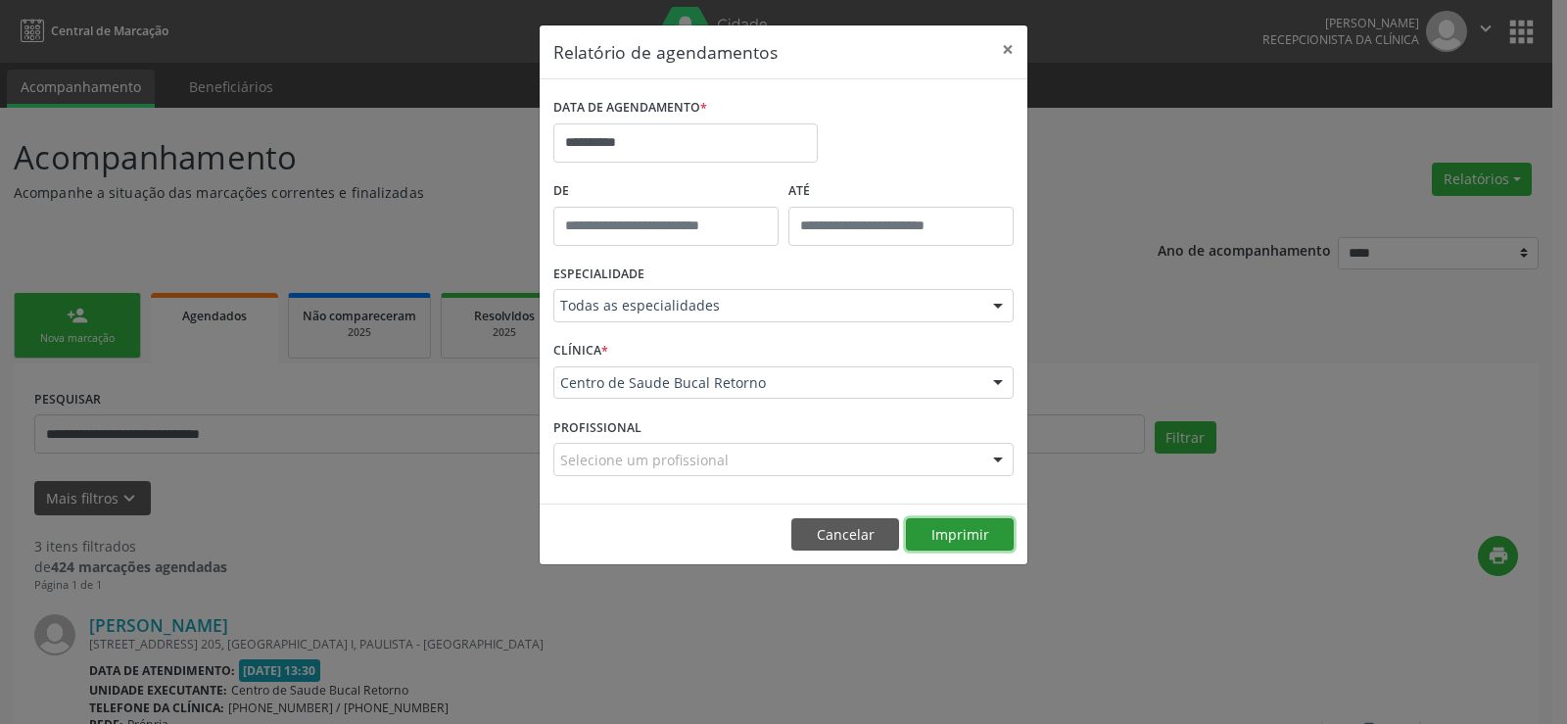
click at [969, 537] on button "Imprimir" at bounding box center [960, 534] width 108 height 33
click at [840, 538] on button "Cancelar" at bounding box center [845, 534] width 108 height 33
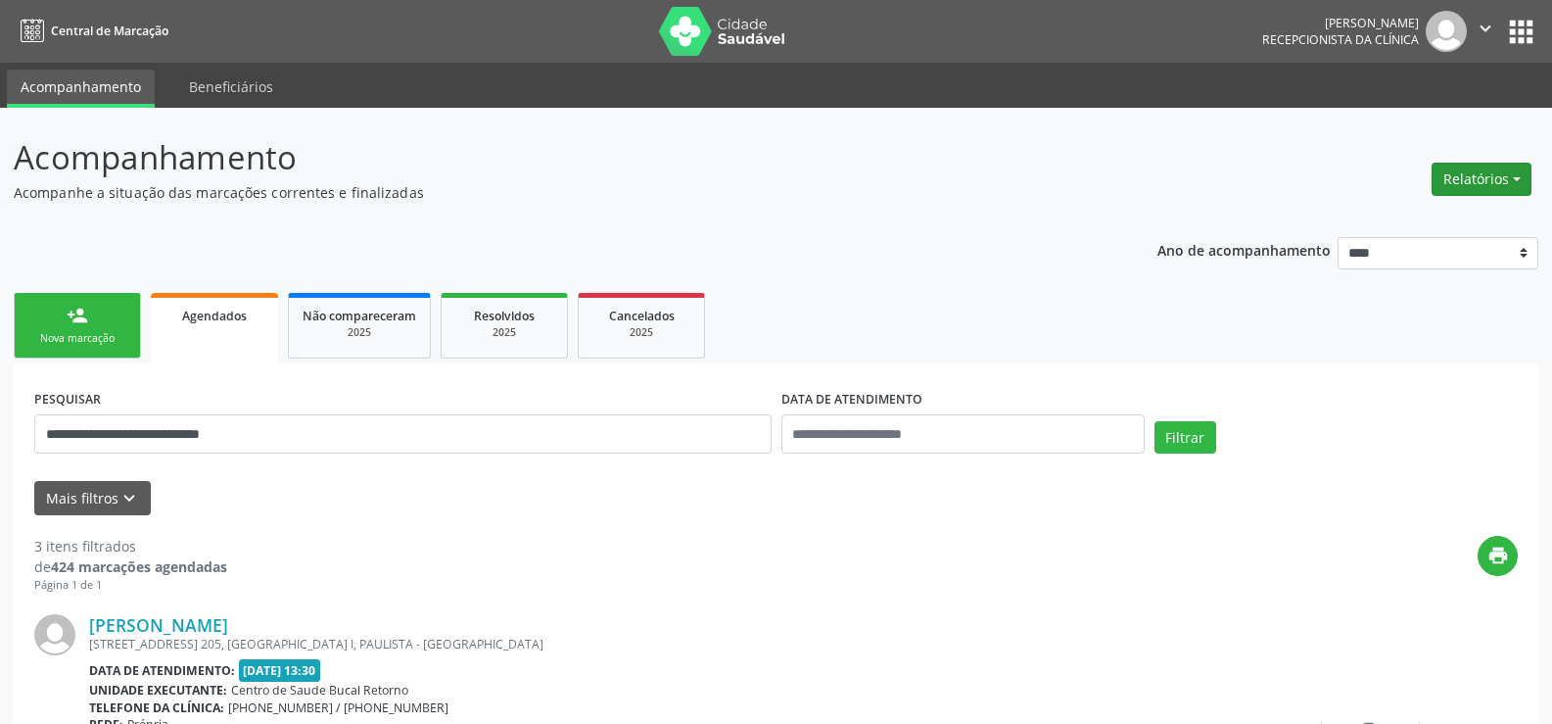
click at [1471, 176] on button "Relatórios" at bounding box center [1482, 179] width 100 height 33
click at [1398, 225] on link "Agendamentos" at bounding box center [1427, 221] width 211 height 27
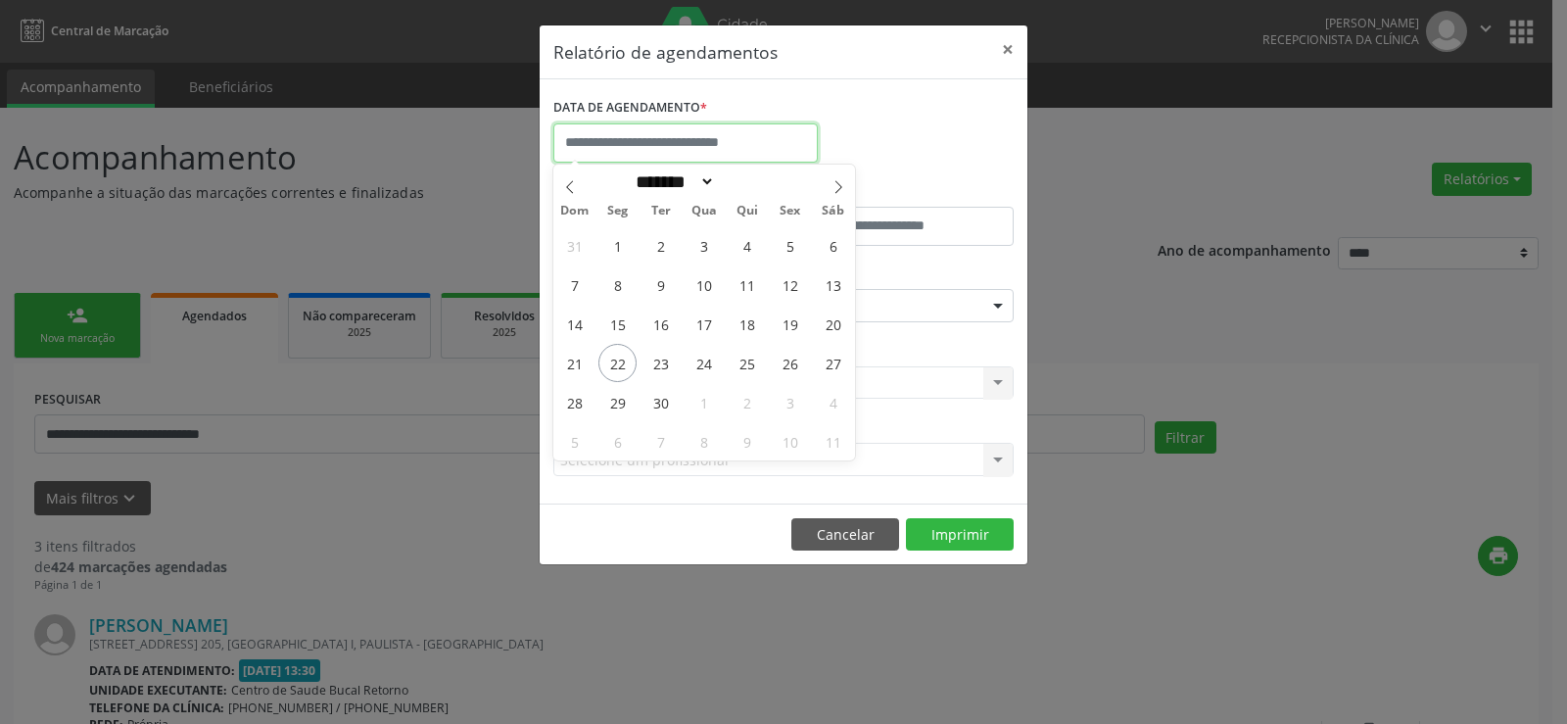
click at [631, 139] on input "text" at bounding box center [685, 142] width 264 height 39
click at [628, 355] on span "22" at bounding box center [617, 363] width 38 height 38
type input "**********"
click at [628, 355] on span "22" at bounding box center [617, 363] width 38 height 38
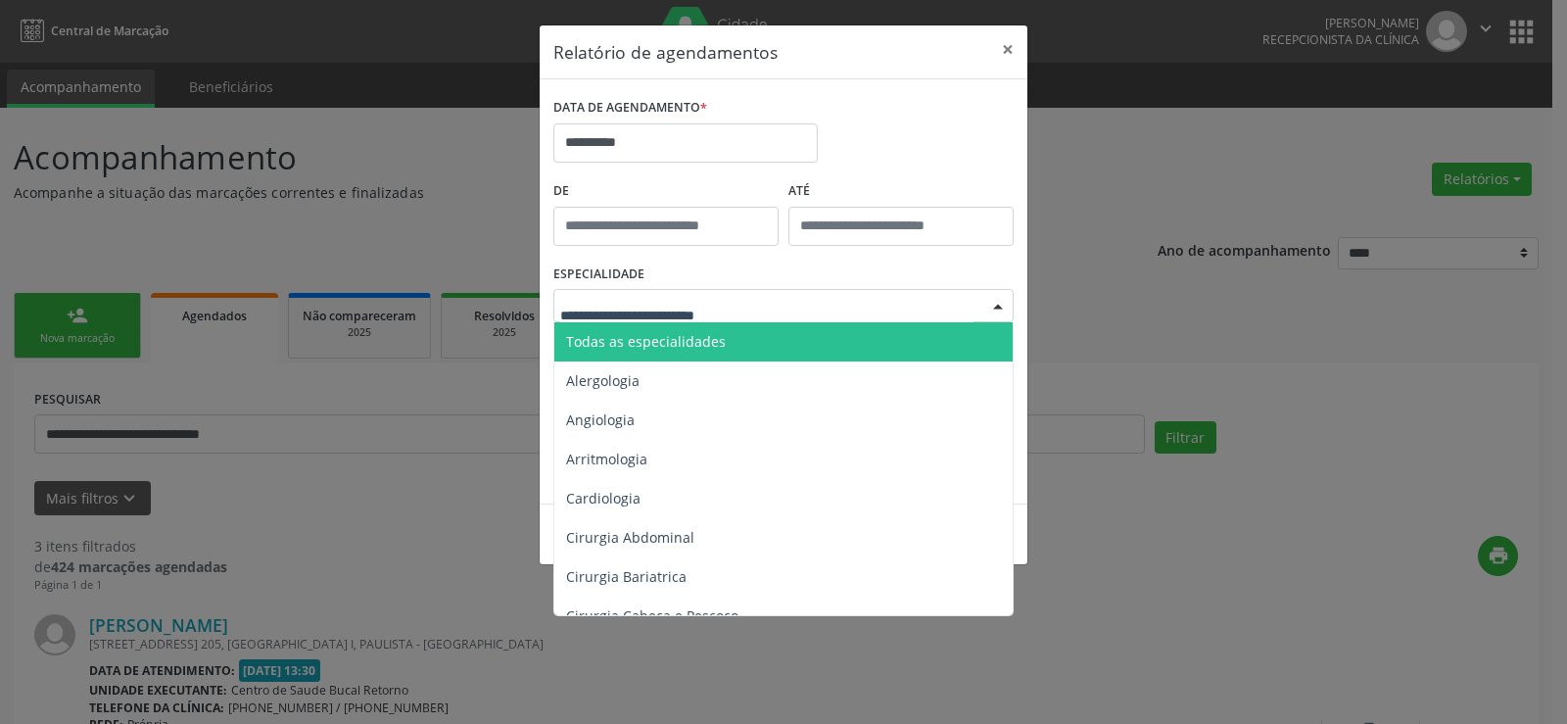
click at [659, 347] on span "Todas as especialidades" at bounding box center [646, 341] width 160 height 19
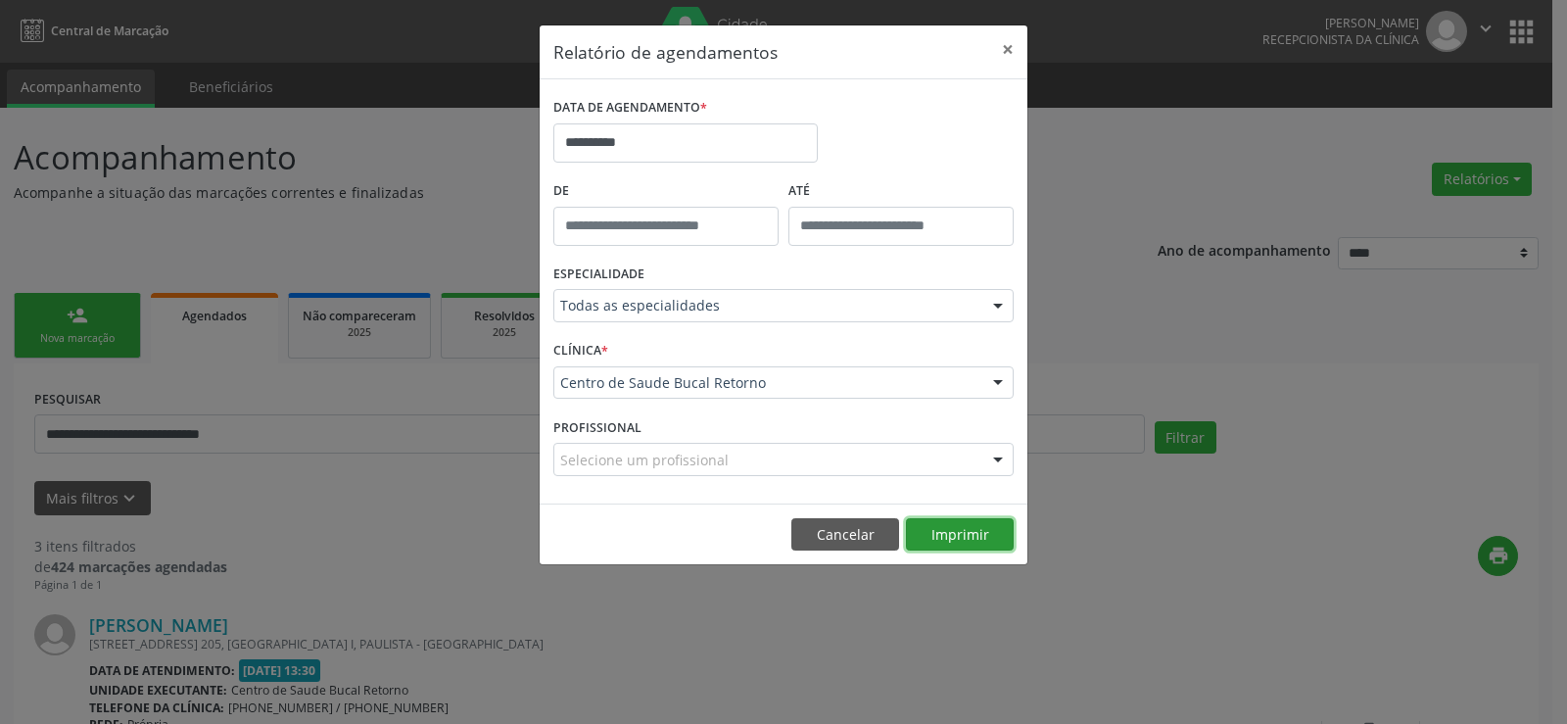
click at [953, 537] on button "Imprimir" at bounding box center [960, 534] width 108 height 33
click at [874, 535] on button "Cancelar" at bounding box center [845, 534] width 108 height 33
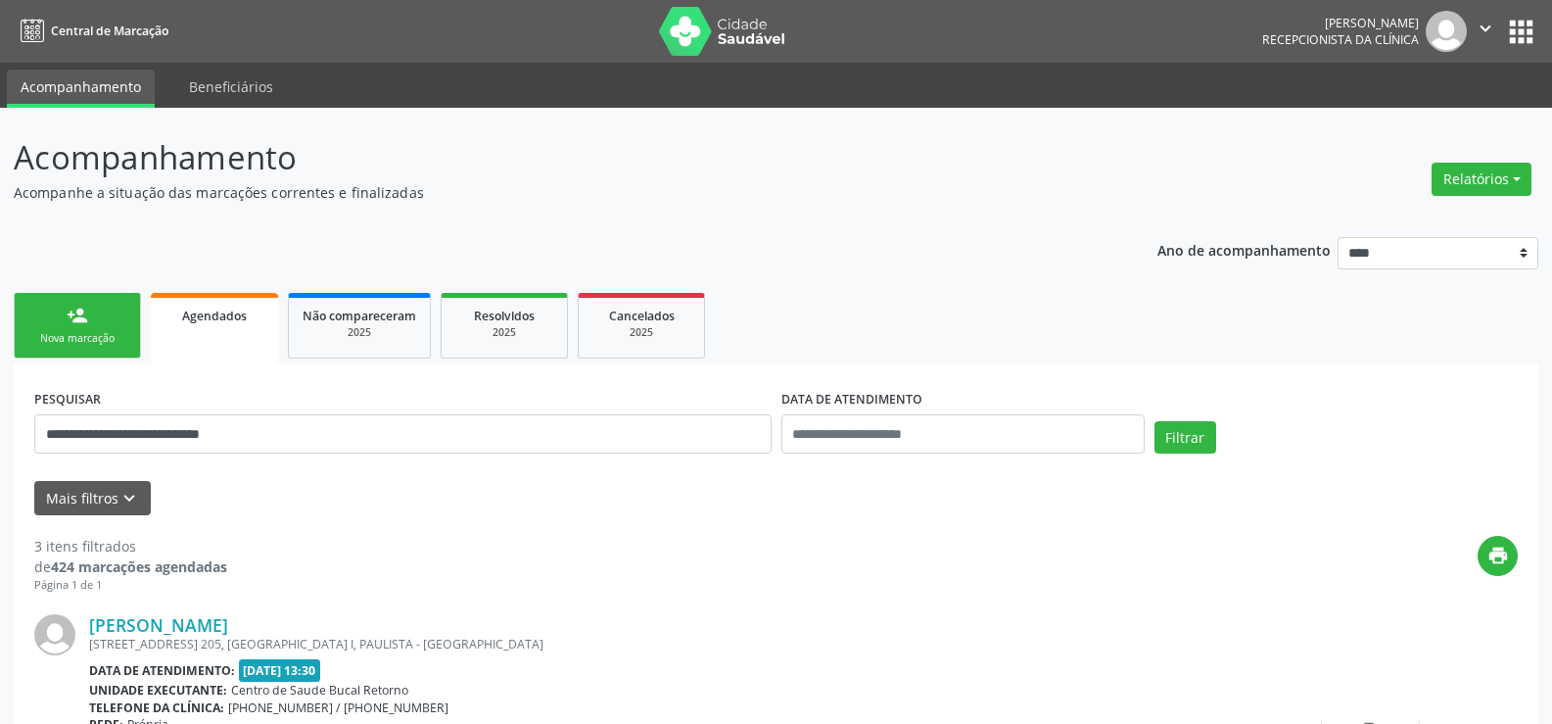
click at [71, 325] on div "person_add" at bounding box center [78, 316] width 22 height 22
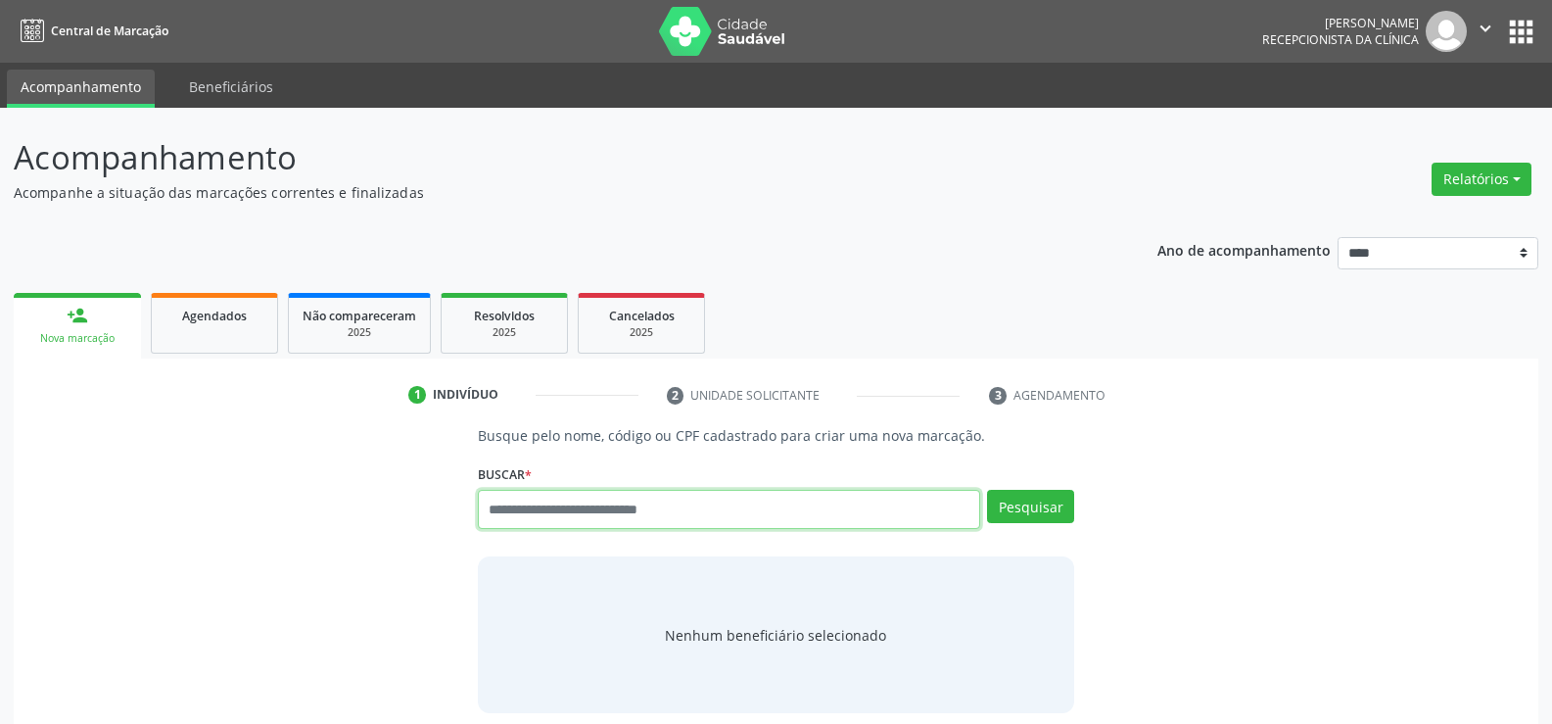
click at [507, 504] on input "text" at bounding box center [729, 509] width 502 height 39
type input "**********"
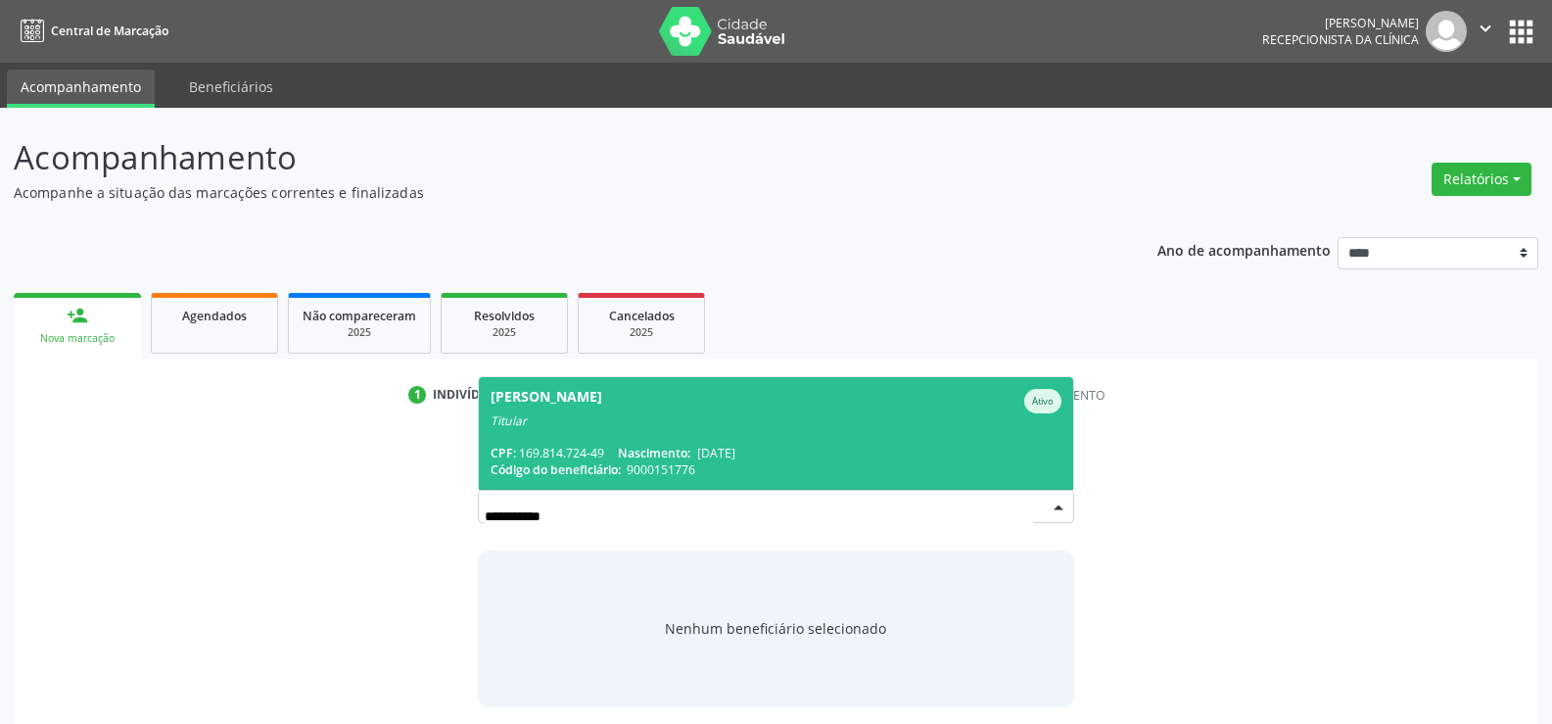
click at [531, 428] on span "Yeda Maria Lima Cruz Ativo Titular CPF: 169.814.724-49 Nascimento: 20/06/1955 C…" at bounding box center [776, 433] width 594 height 113
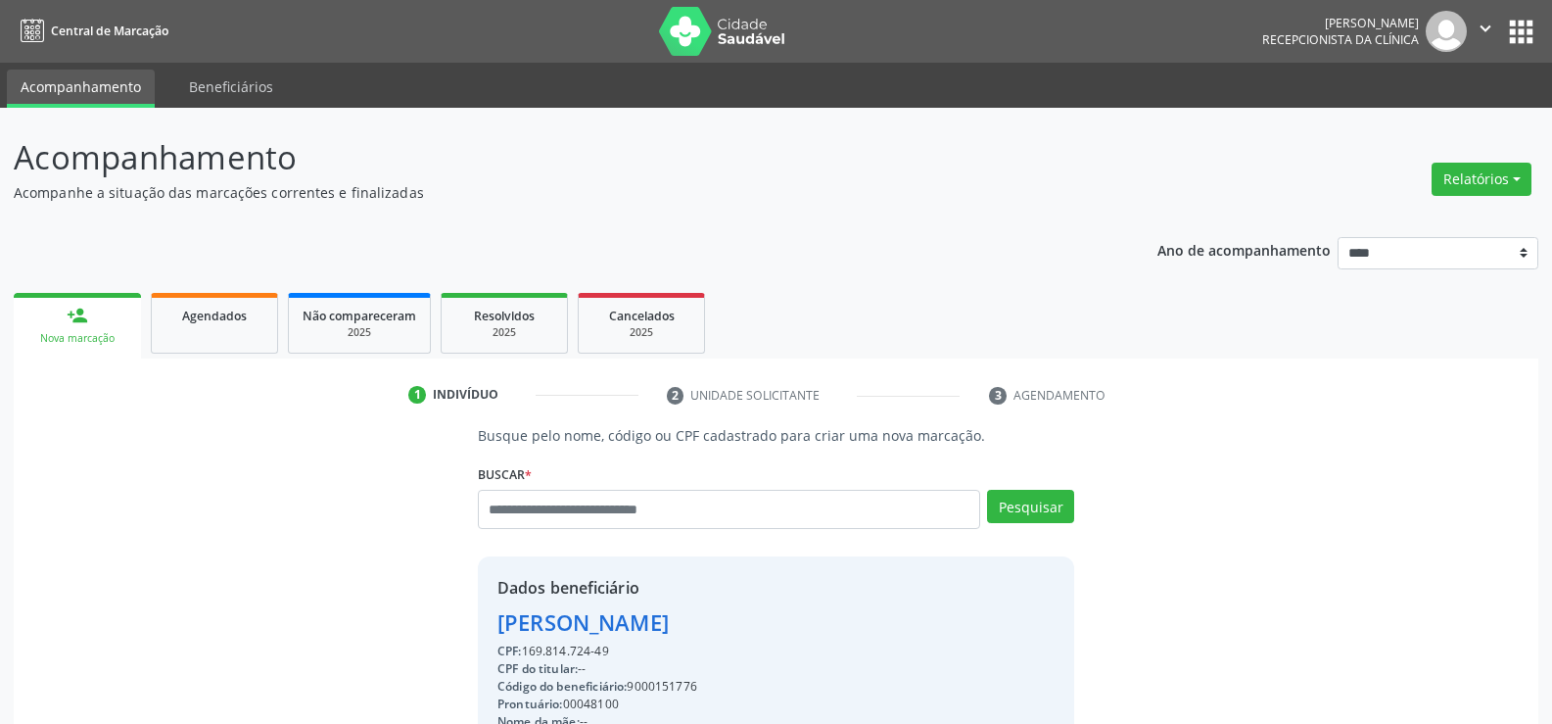
drag, startPoint x: 615, startPoint y: 653, endPoint x: 499, endPoint y: 625, distance: 119.0
copy div "Yeda Maria Lima Cruz CPF: 169.814.724-49"
click at [505, 505] on input "text" at bounding box center [729, 509] width 502 height 39
type input "**********"
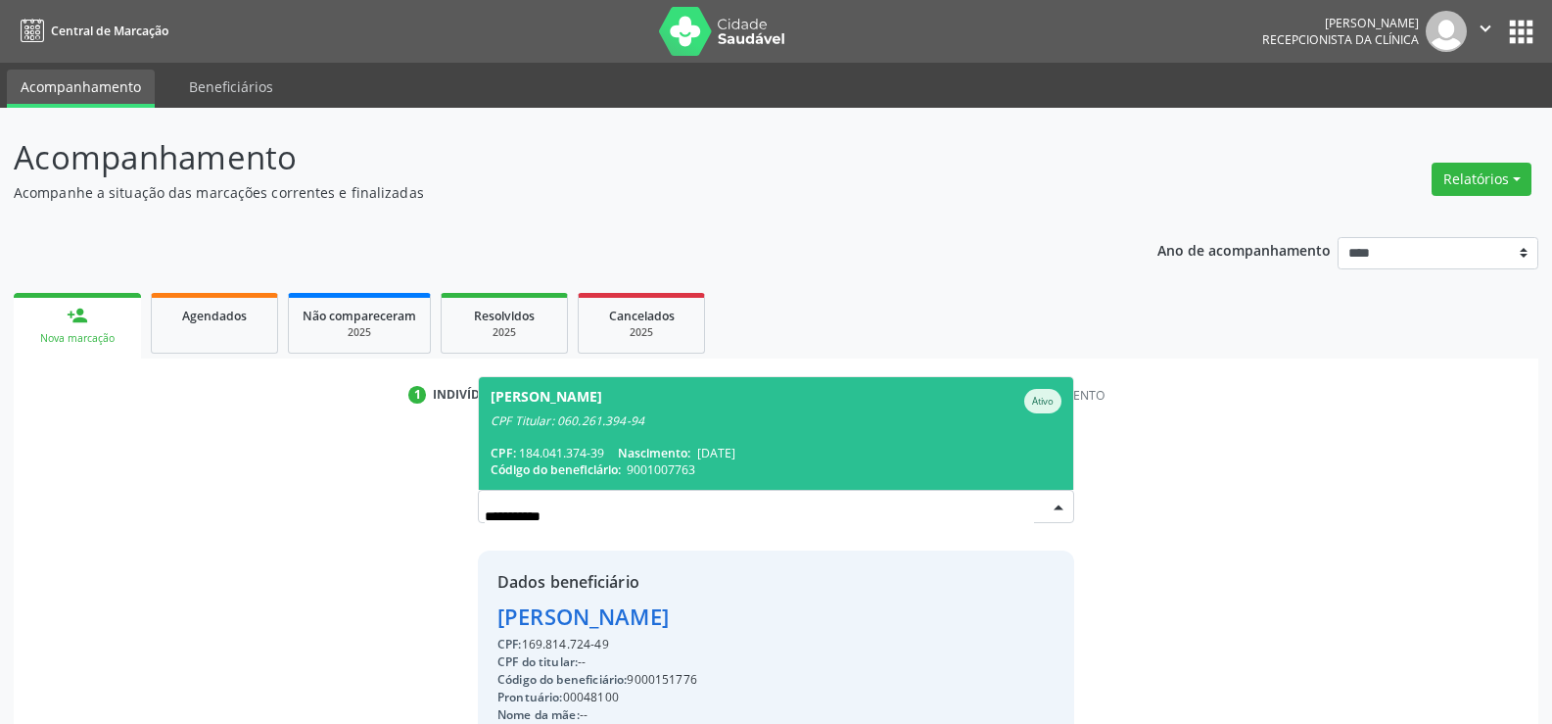
click at [562, 418] on div "CPF Titular: 060.261.394-94" at bounding box center [776, 421] width 571 height 16
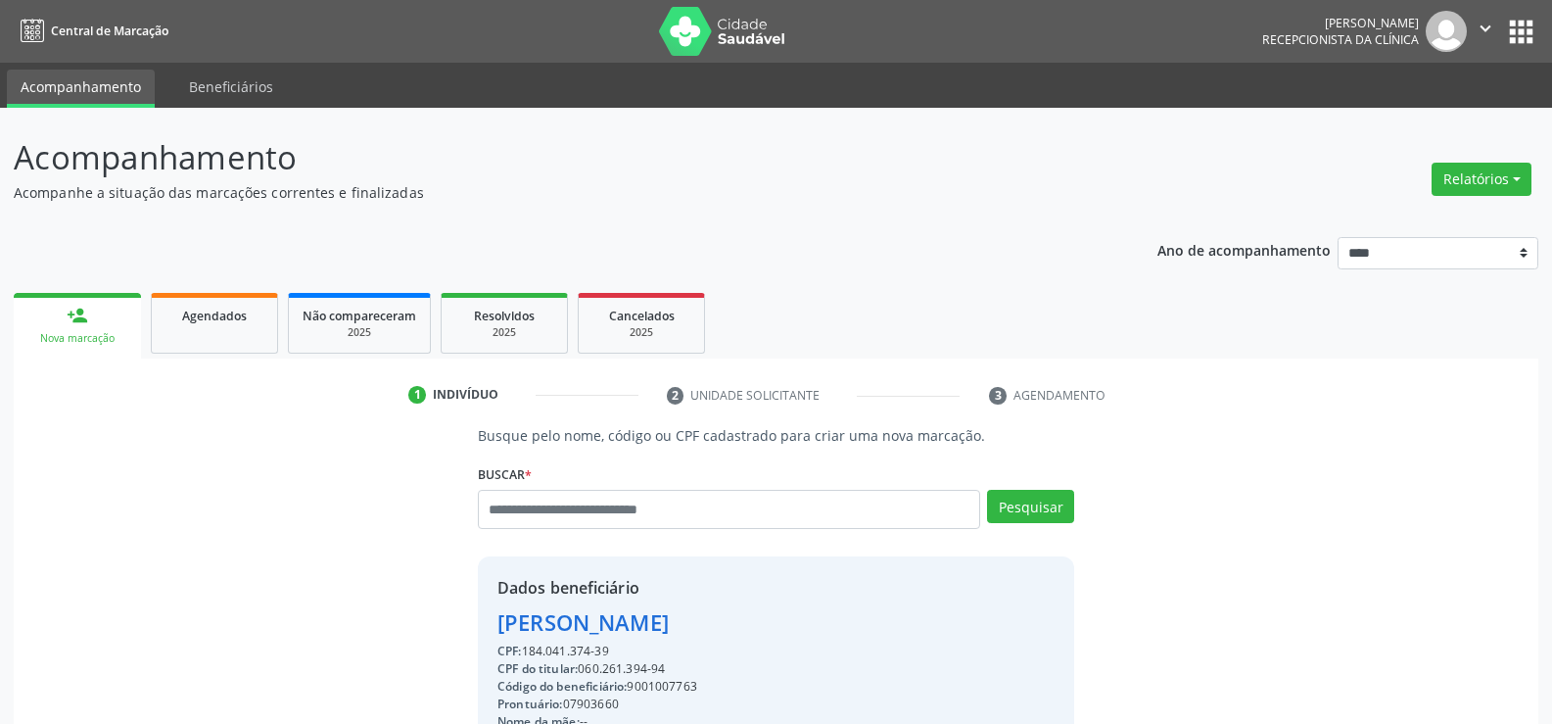
drag, startPoint x: 609, startPoint y: 652, endPoint x: 471, endPoint y: 618, distance: 142.3
click at [471, 618] on div "Busque pelo nome, código ou CPF cadastrado para criar uma nova marcação. Buscar…" at bounding box center [776, 678] width 624 height 507
copy div "Esther Maria Barros de Paulo CPF: 184.041.374-39"
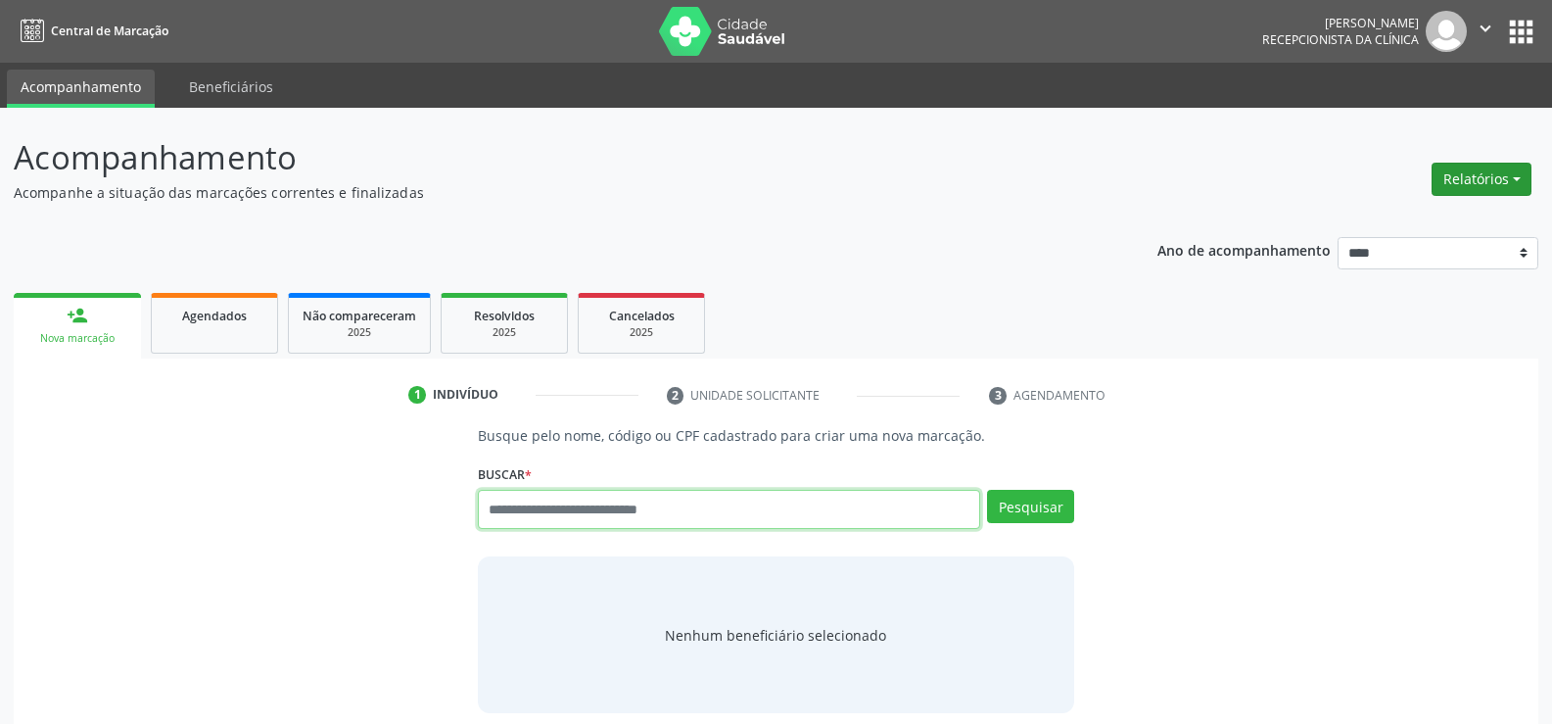
click at [1508, 184] on button "Relatórios" at bounding box center [1482, 179] width 100 height 33
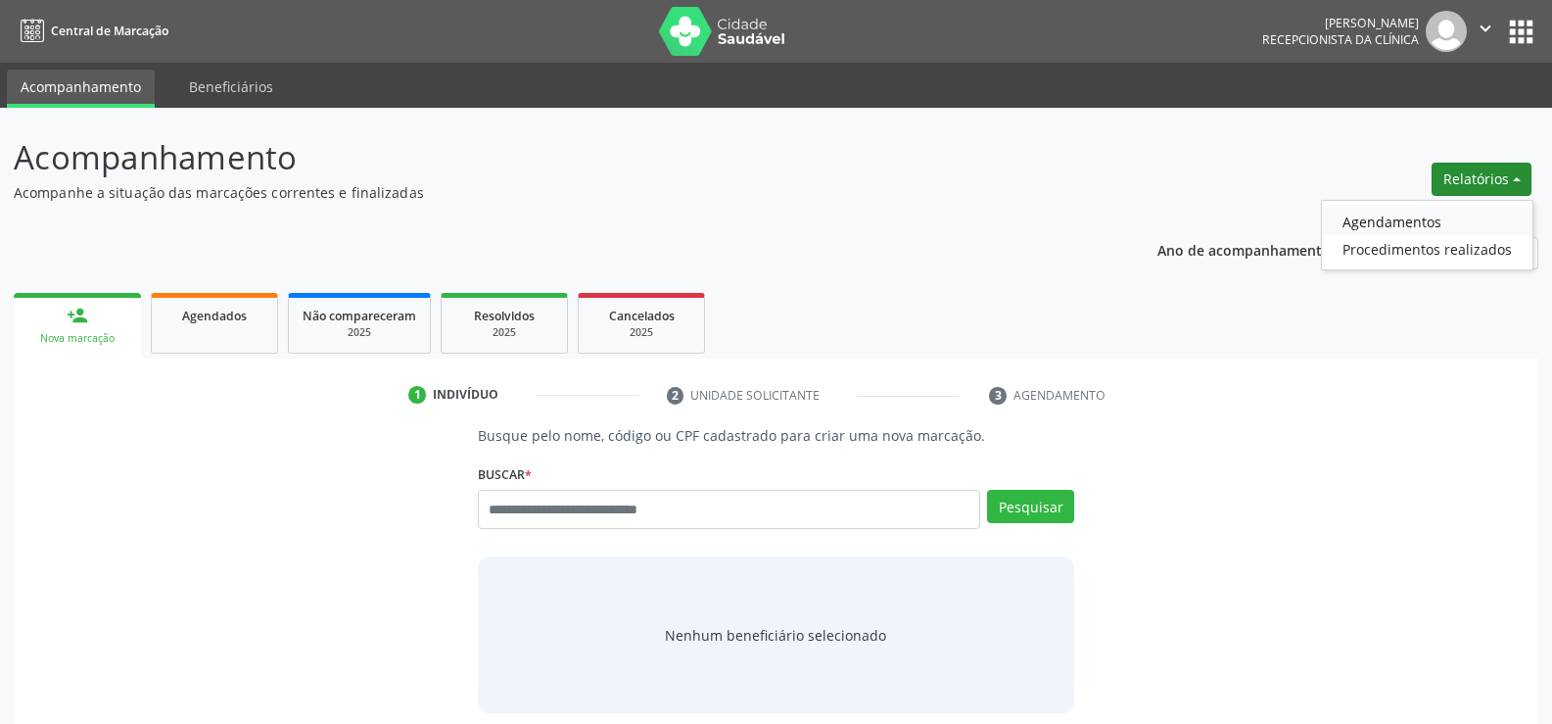
click at [1433, 212] on link "Agendamentos" at bounding box center [1427, 221] width 211 height 27
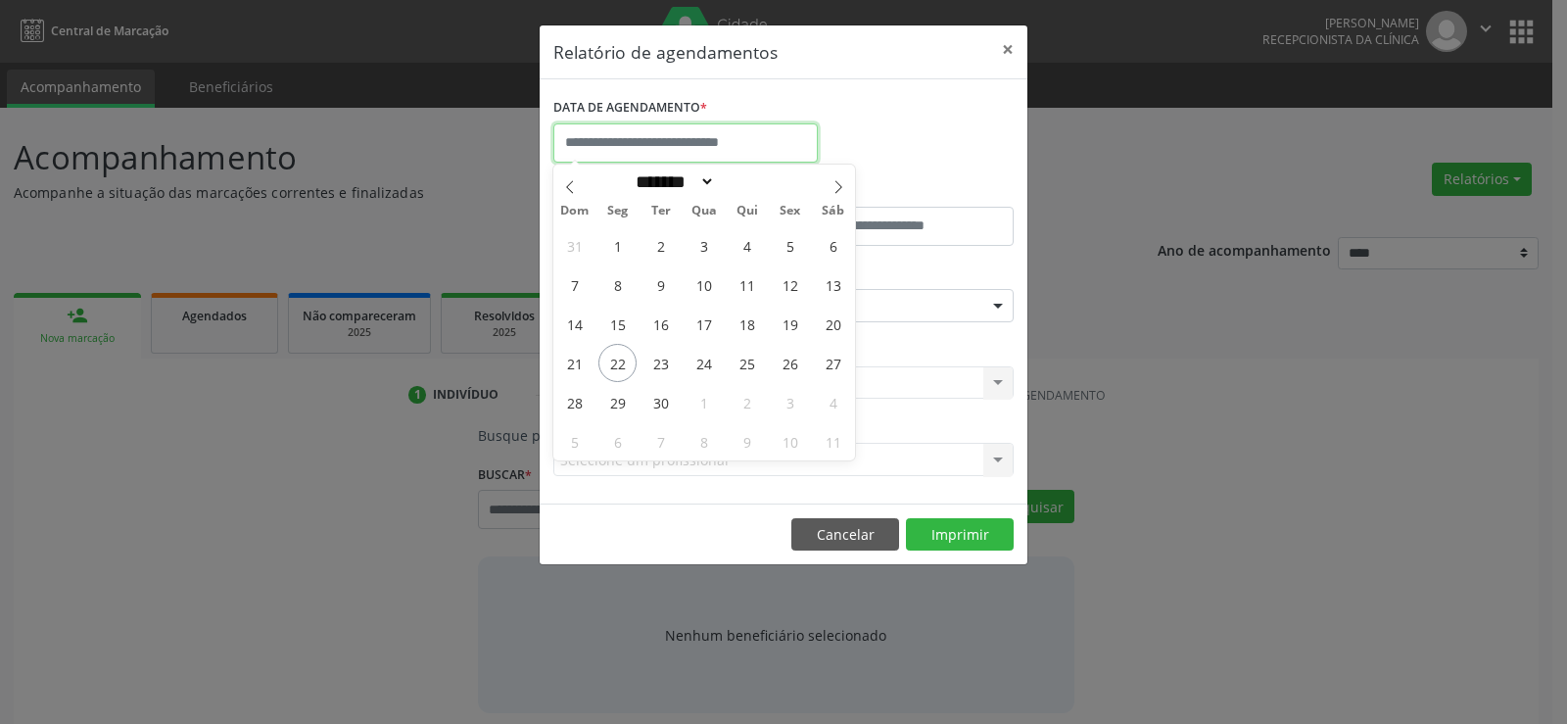
click at [627, 129] on input "text" at bounding box center [685, 142] width 264 height 39
click at [614, 369] on span "22" at bounding box center [617, 363] width 38 height 38
type input "**********"
click at [614, 364] on span "22" at bounding box center [617, 363] width 38 height 38
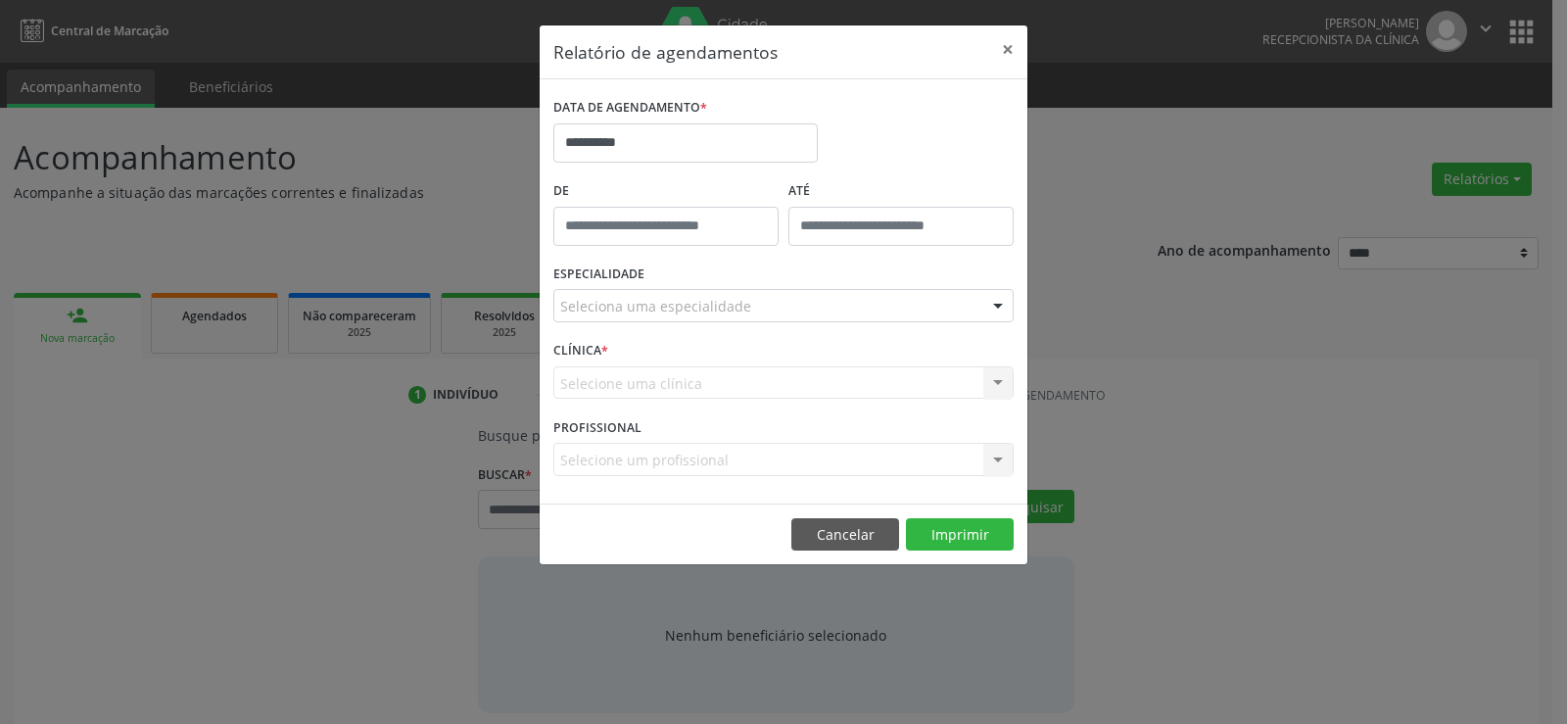
click at [614, 364] on div "CLÍNICA * Selecione uma clínica Nenhum resultado encontrado para: " " Não há ne…" at bounding box center [783, 374] width 470 height 76
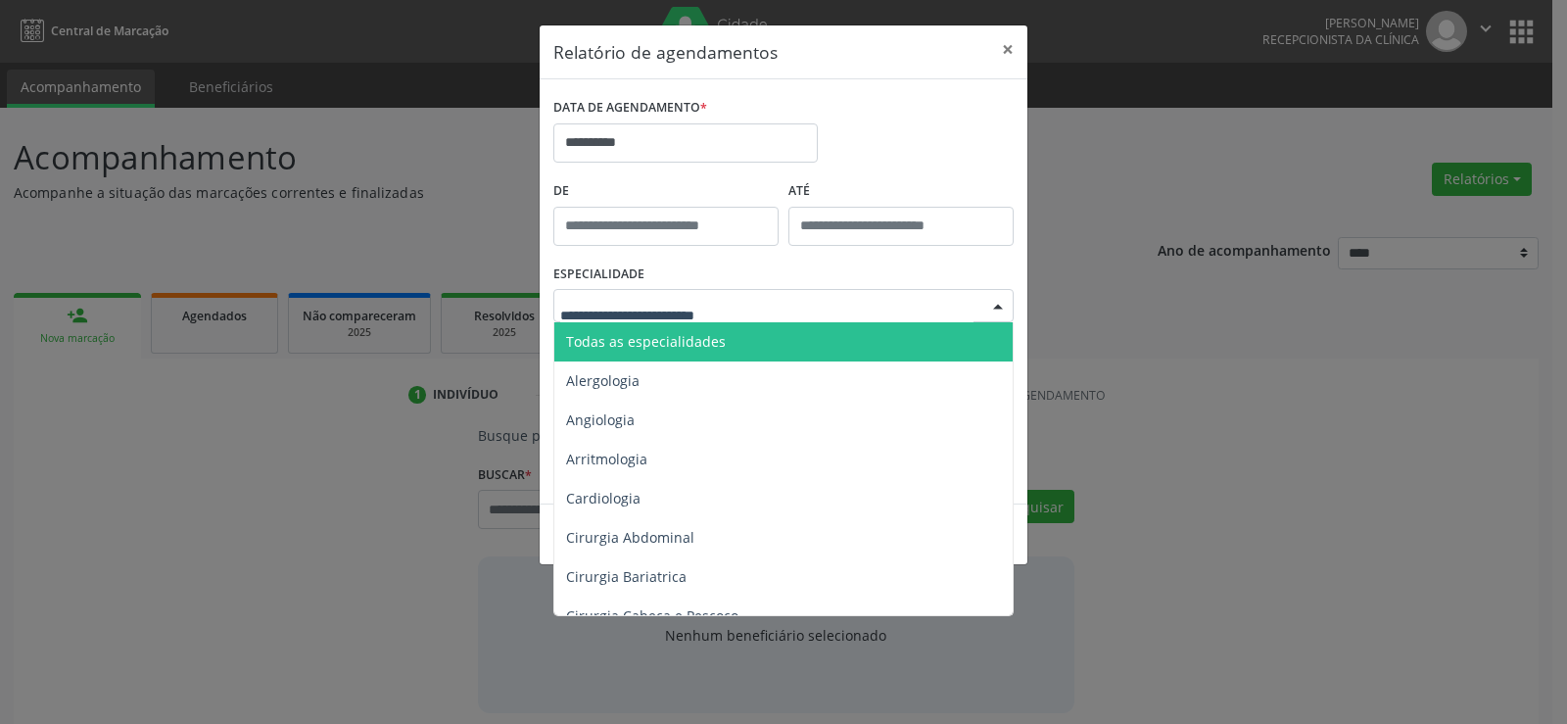
click at [638, 347] on span "Todas as especialidades" at bounding box center [646, 341] width 160 height 19
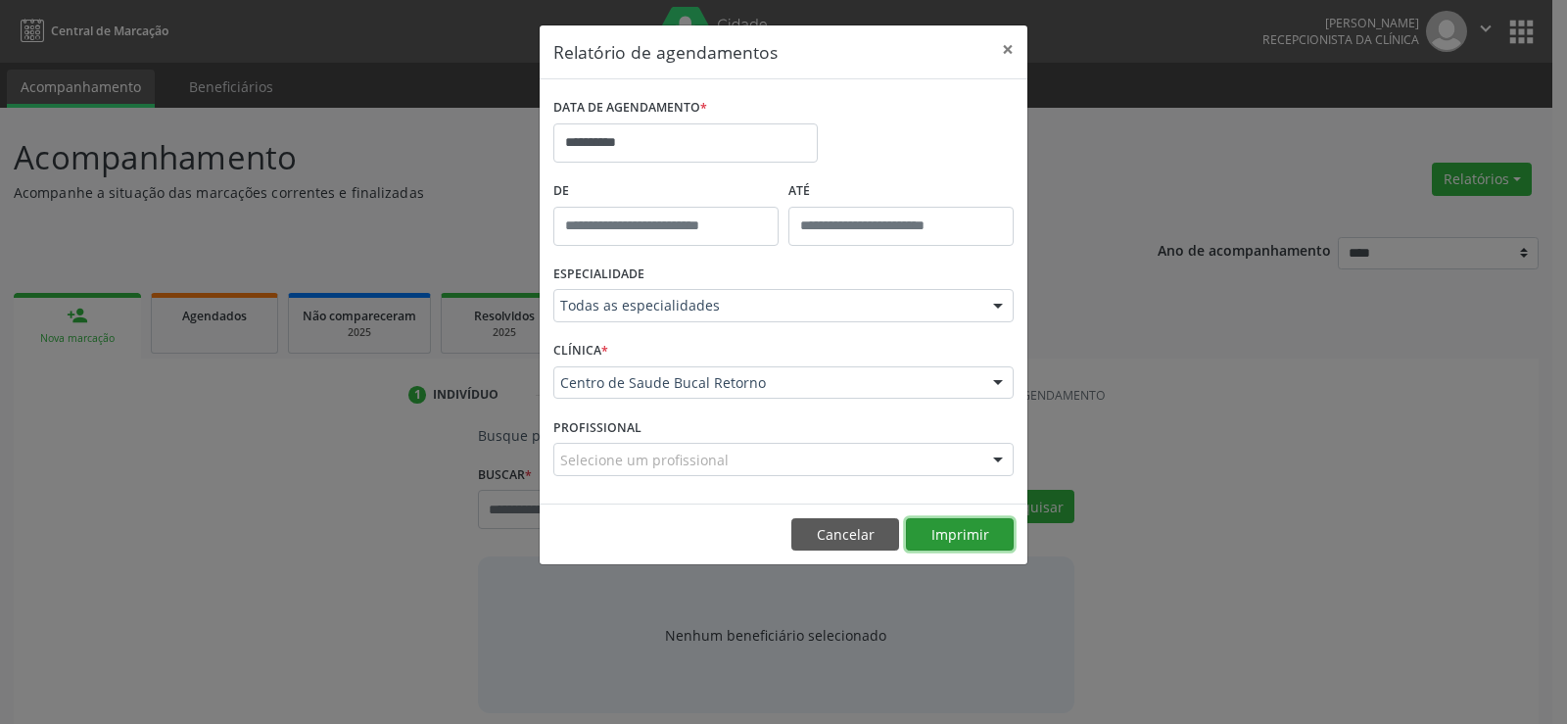
click at [941, 531] on button "Imprimir" at bounding box center [960, 534] width 108 height 33
click at [822, 535] on button "Cancelar" at bounding box center [845, 534] width 108 height 33
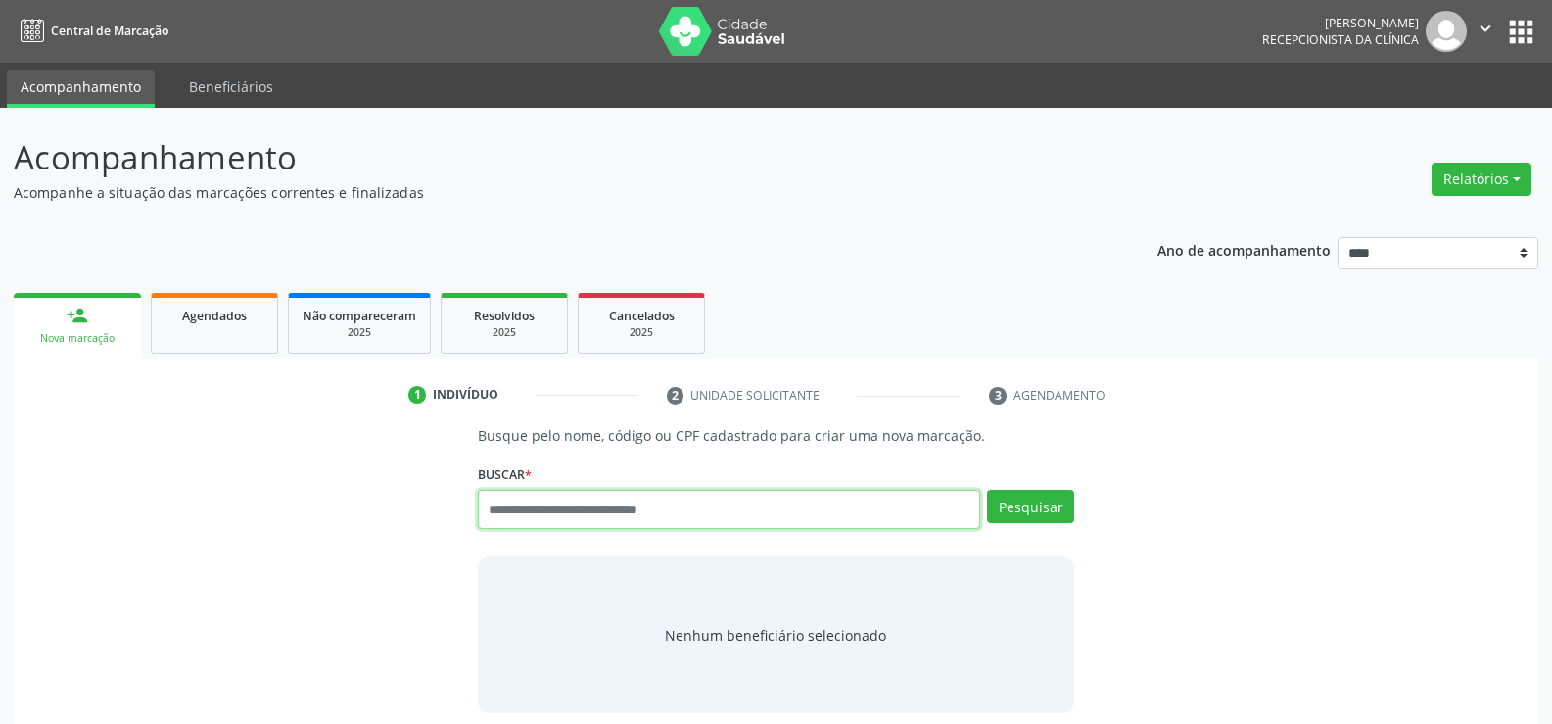
click at [490, 504] on input "text" at bounding box center [729, 509] width 502 height 39
type input "**********"
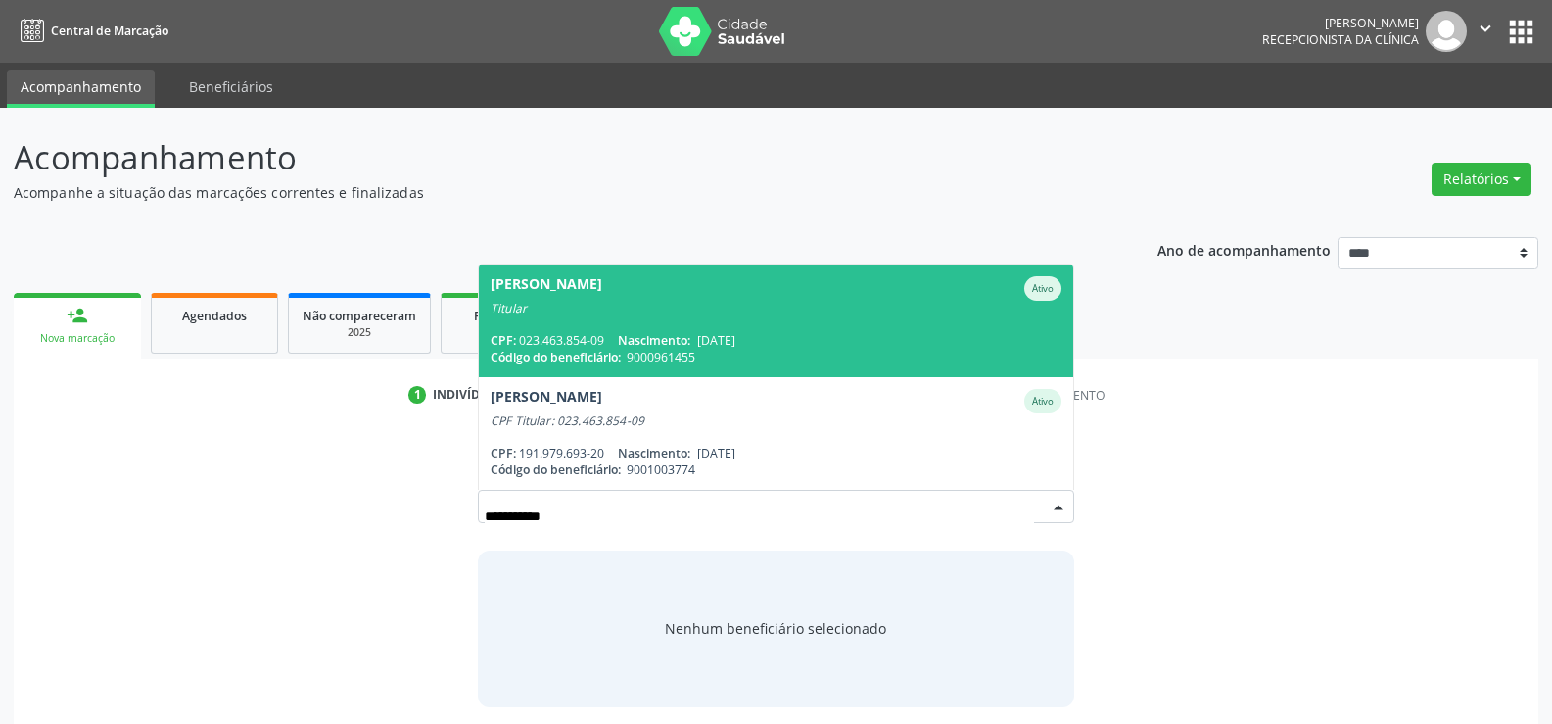
click at [547, 340] on div "CPF: 023.463.854-09 Nascimento: 02/08/1977" at bounding box center [776, 340] width 571 height 17
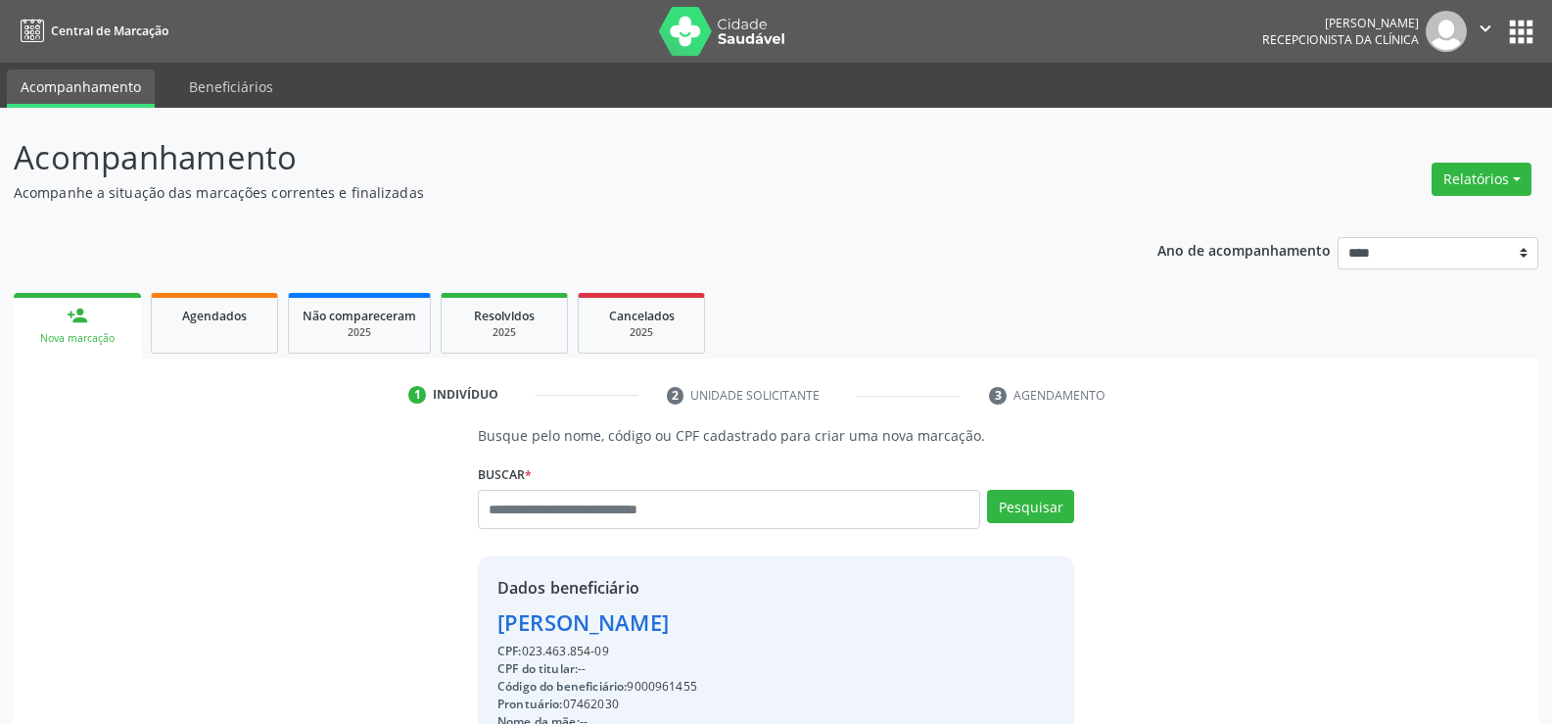
drag, startPoint x: 611, startPoint y: 651, endPoint x: 467, endPoint y: 620, distance: 147.3
click at [467, 620] on div "Busque pelo nome, código ou CPF cadastrado para criar uma nova marcação. Buscar…" at bounding box center [776, 678] width 624 height 507
copy div "Angela Paula de Oliveira CPF: 023.463.854-09"
click at [245, 326] on link "Agendados" at bounding box center [214, 323] width 127 height 61
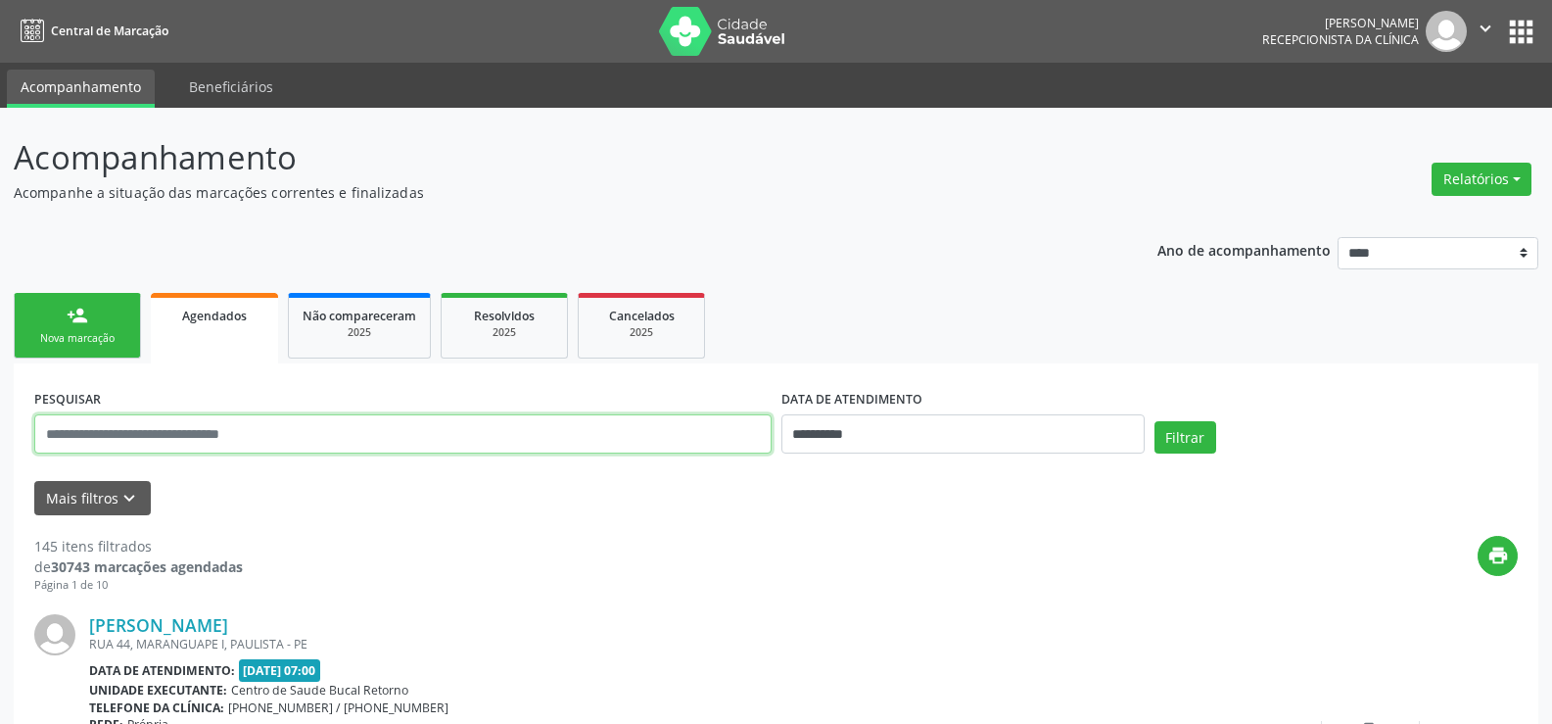
click at [204, 431] on input "text" at bounding box center [402, 433] width 737 height 39
type input "*********"
click at [1155, 421] on button "Filtrar" at bounding box center [1186, 437] width 62 height 33
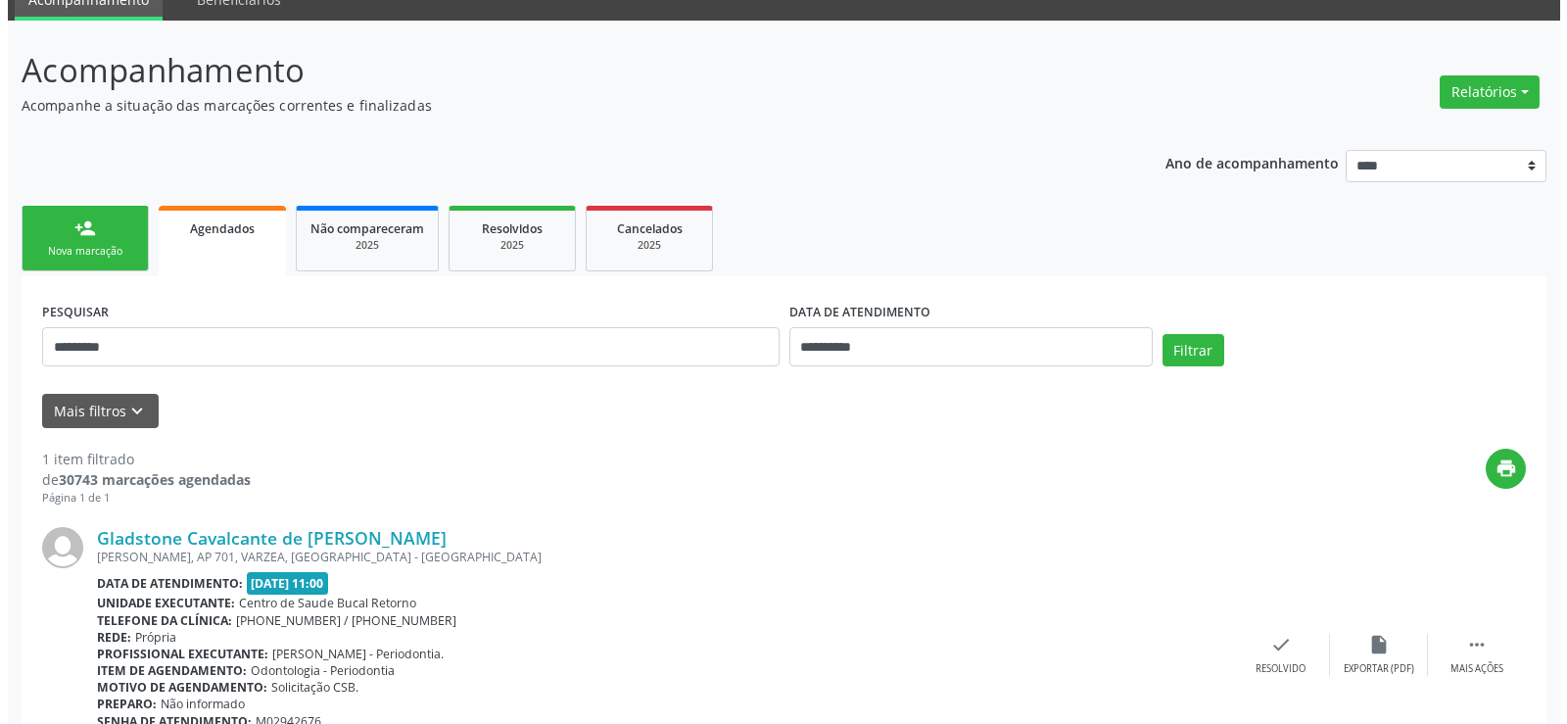
scroll to position [196, 0]
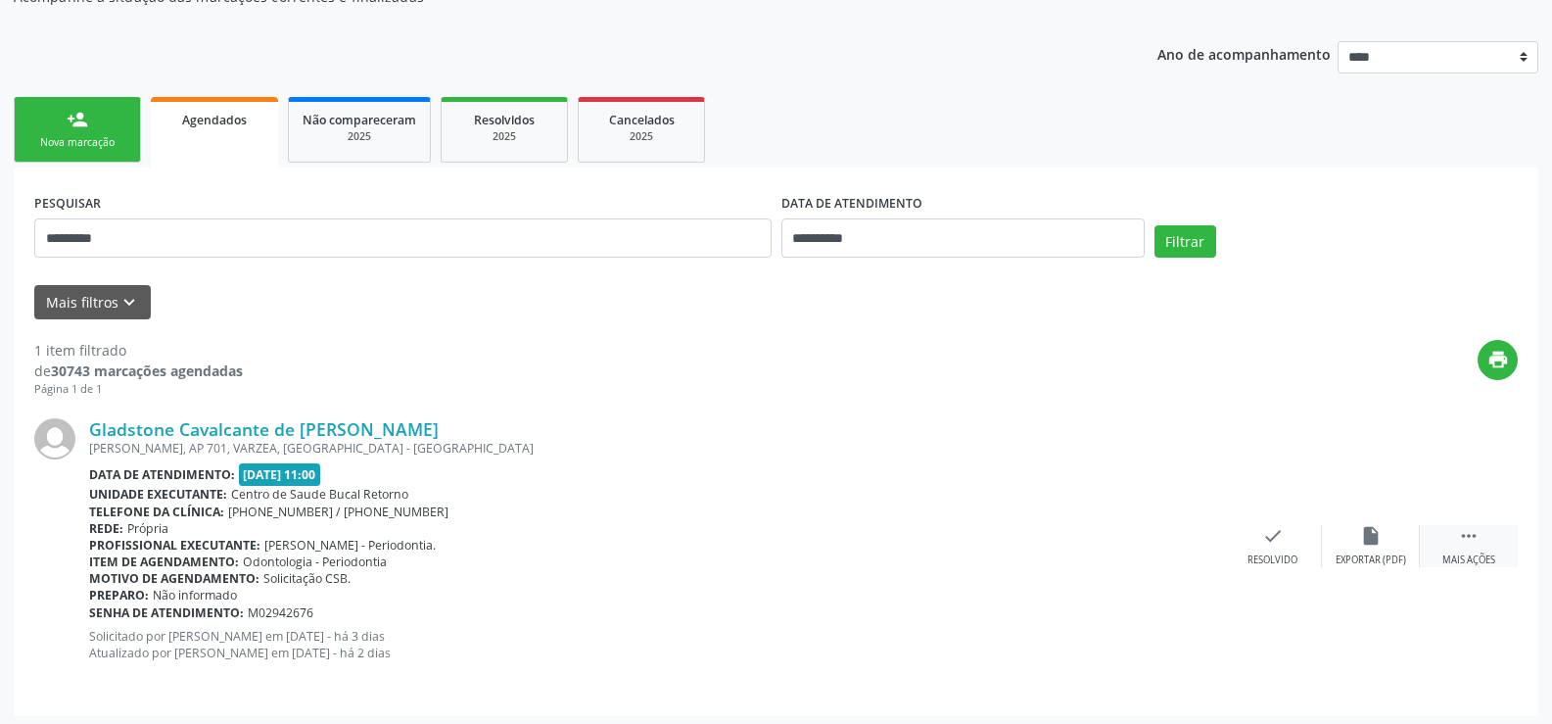
click at [1457, 539] on div " Mais ações" at bounding box center [1469, 546] width 98 height 42
click at [1256, 544] on div "cancel Cancelar" at bounding box center [1273, 546] width 98 height 42
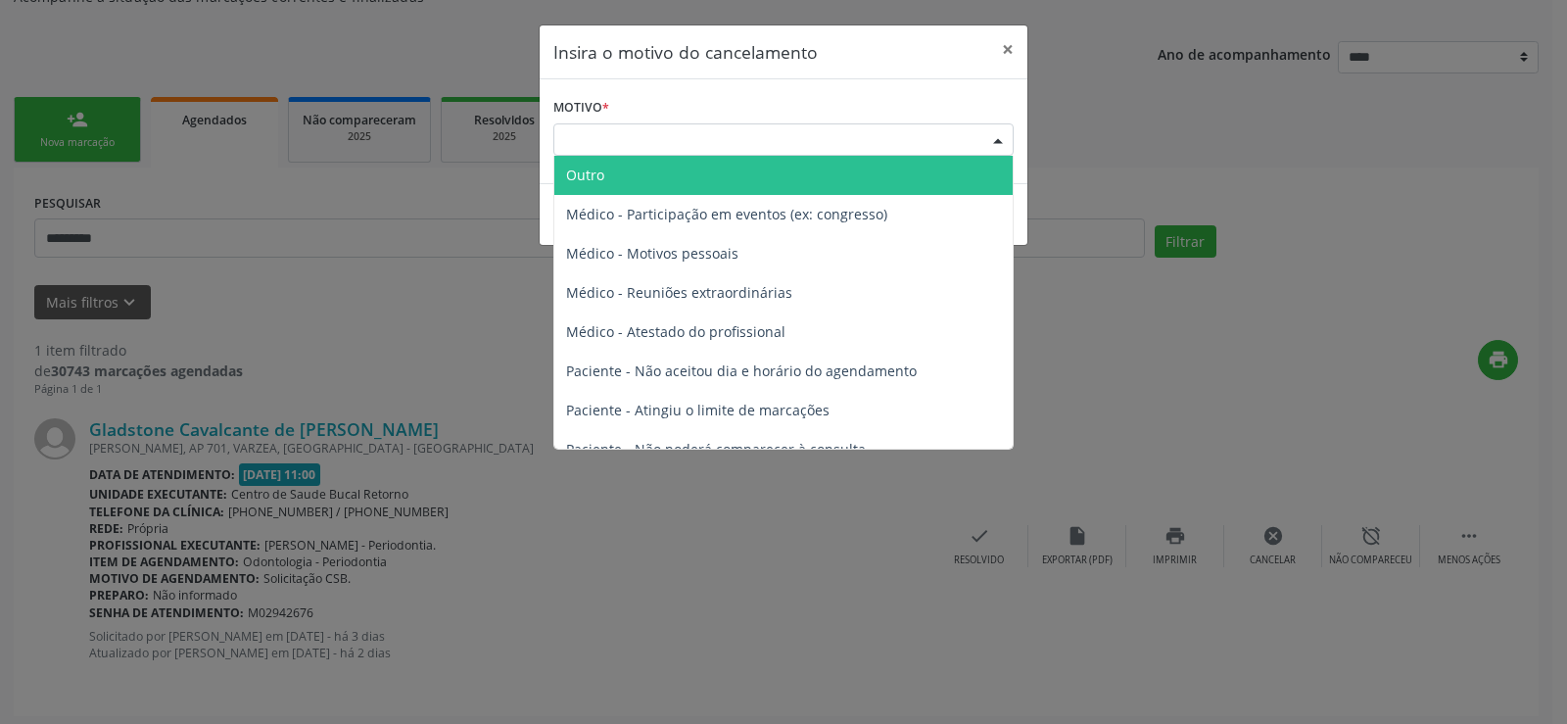
click at [649, 142] on div "Escolha o motivo" at bounding box center [783, 139] width 460 height 33
click at [624, 175] on span "Outro" at bounding box center [783, 175] width 458 height 39
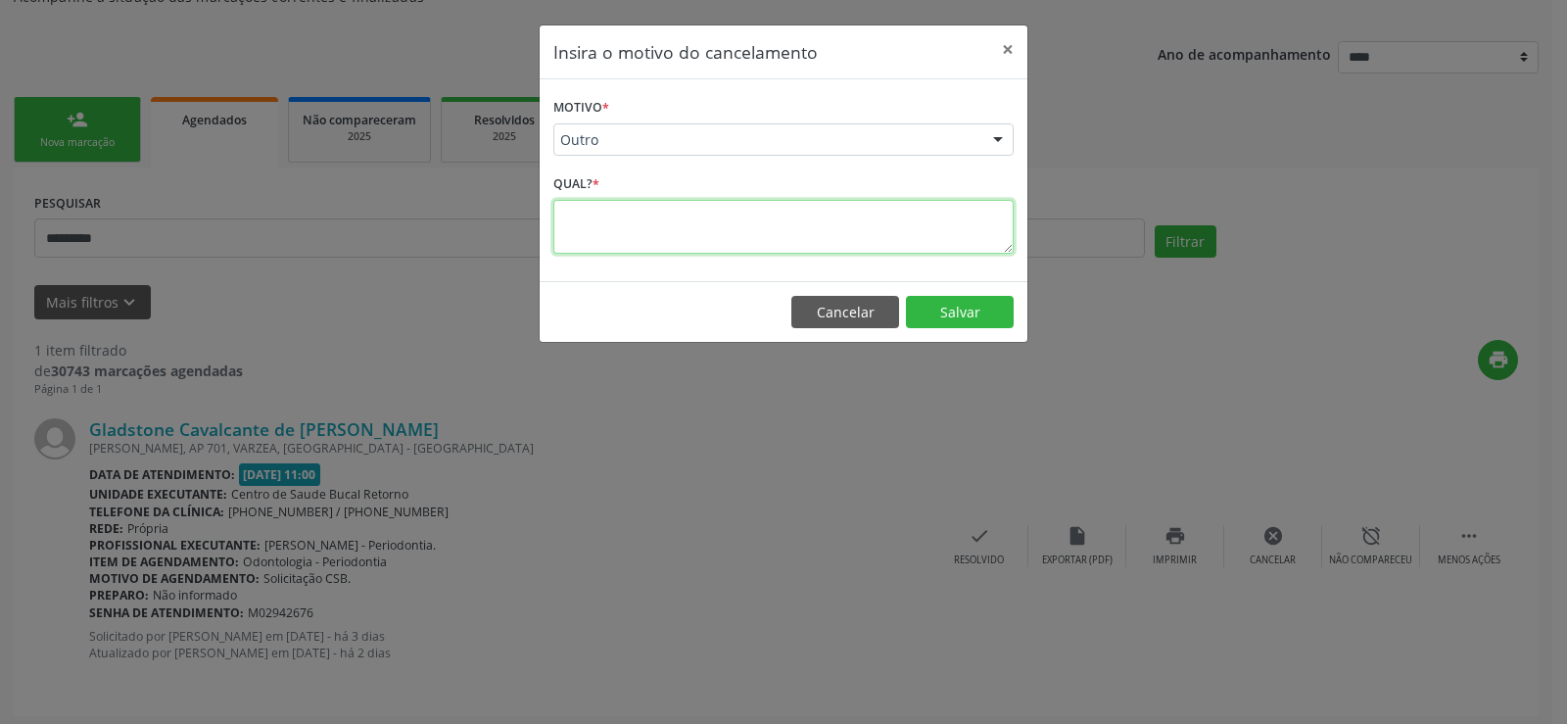
click at [628, 247] on textarea at bounding box center [783, 227] width 460 height 54
type textarea "**********"
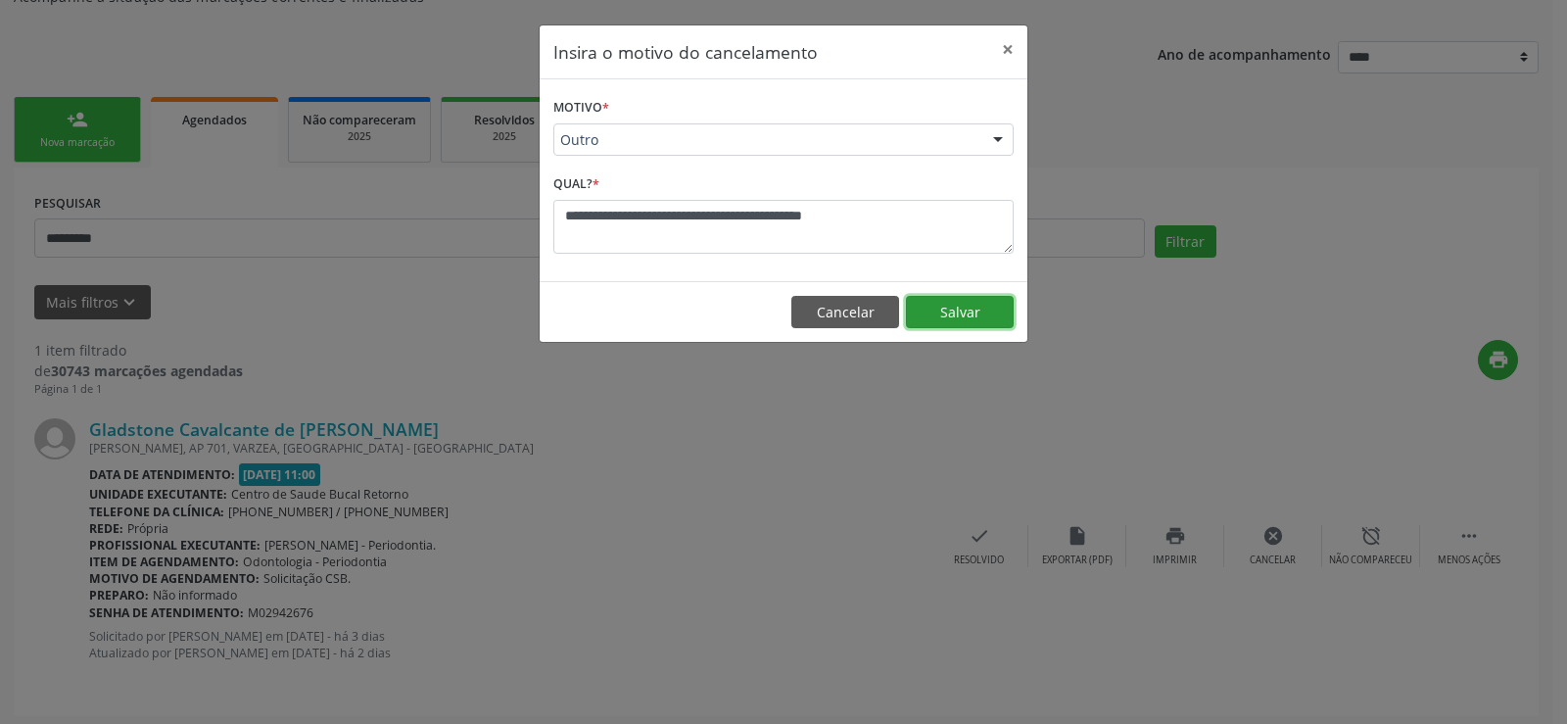
click at [967, 300] on button "Salvar" at bounding box center [960, 312] width 108 height 33
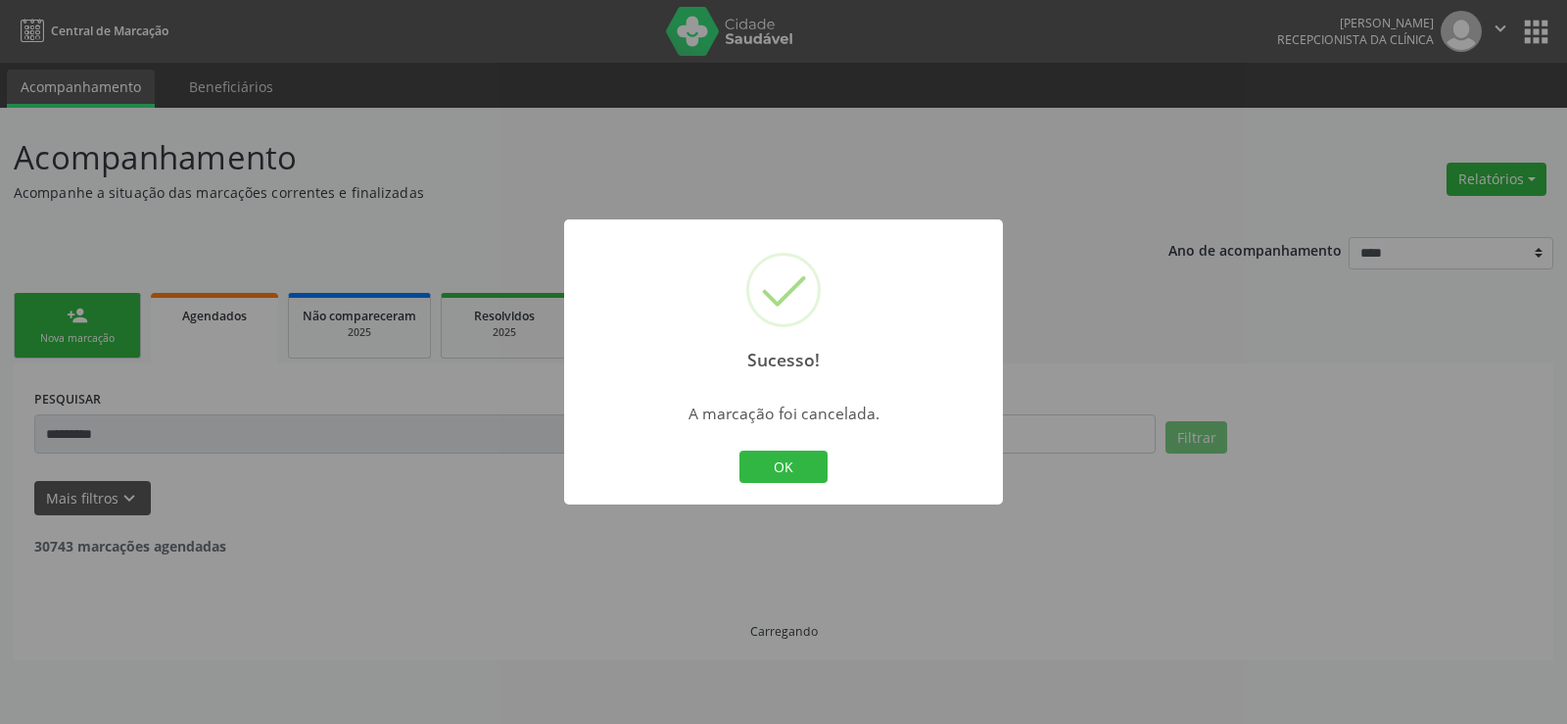
scroll to position [0, 0]
click at [769, 472] on button "OK" at bounding box center [783, 466] width 88 height 33
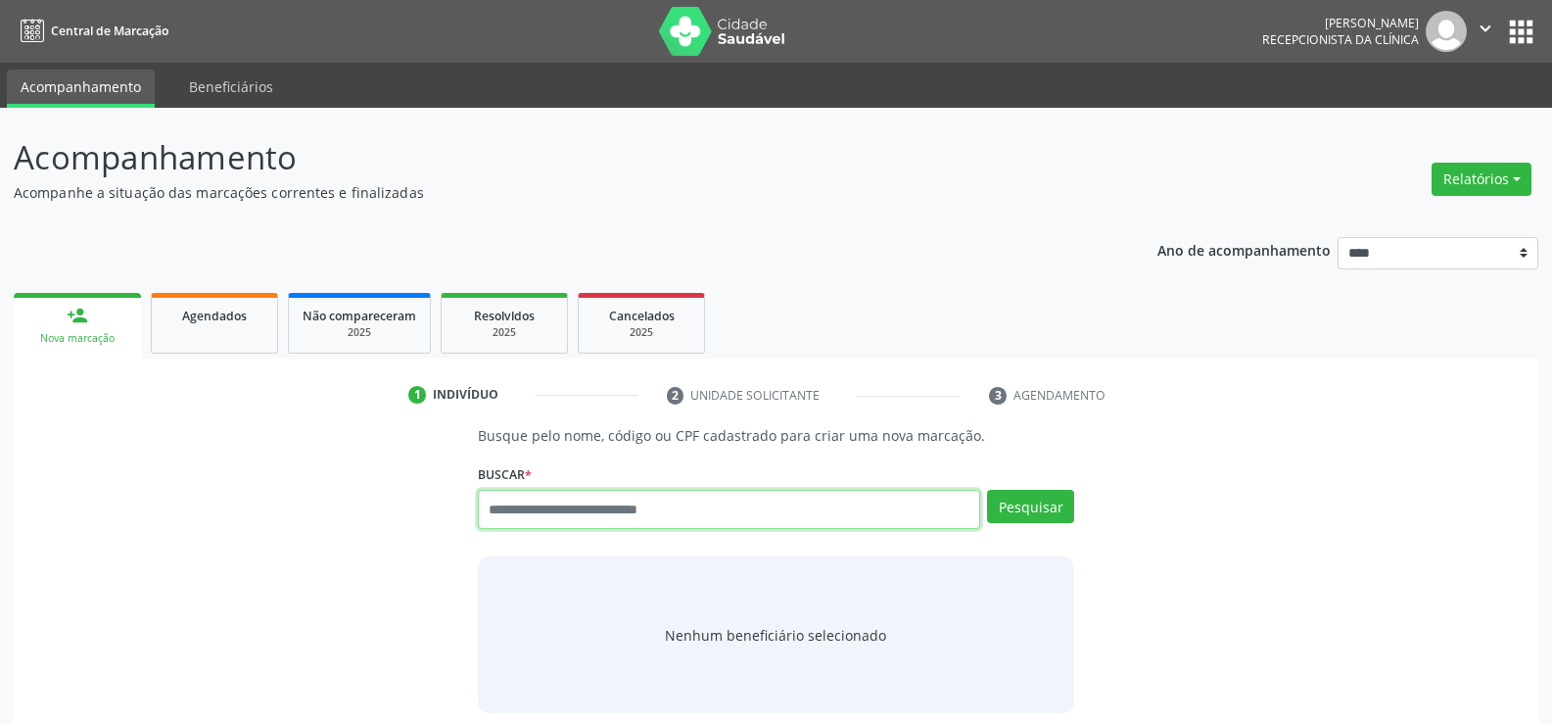
click at [501, 513] on input "text" at bounding box center [729, 509] width 502 height 39
click at [197, 292] on ul "person_add Nova marcação Agendados Não compareceram 2025 Resolvidos 2025 Cancel…" at bounding box center [776, 323] width 1525 height 71
click at [206, 321] on span "Agendados" at bounding box center [214, 316] width 65 height 17
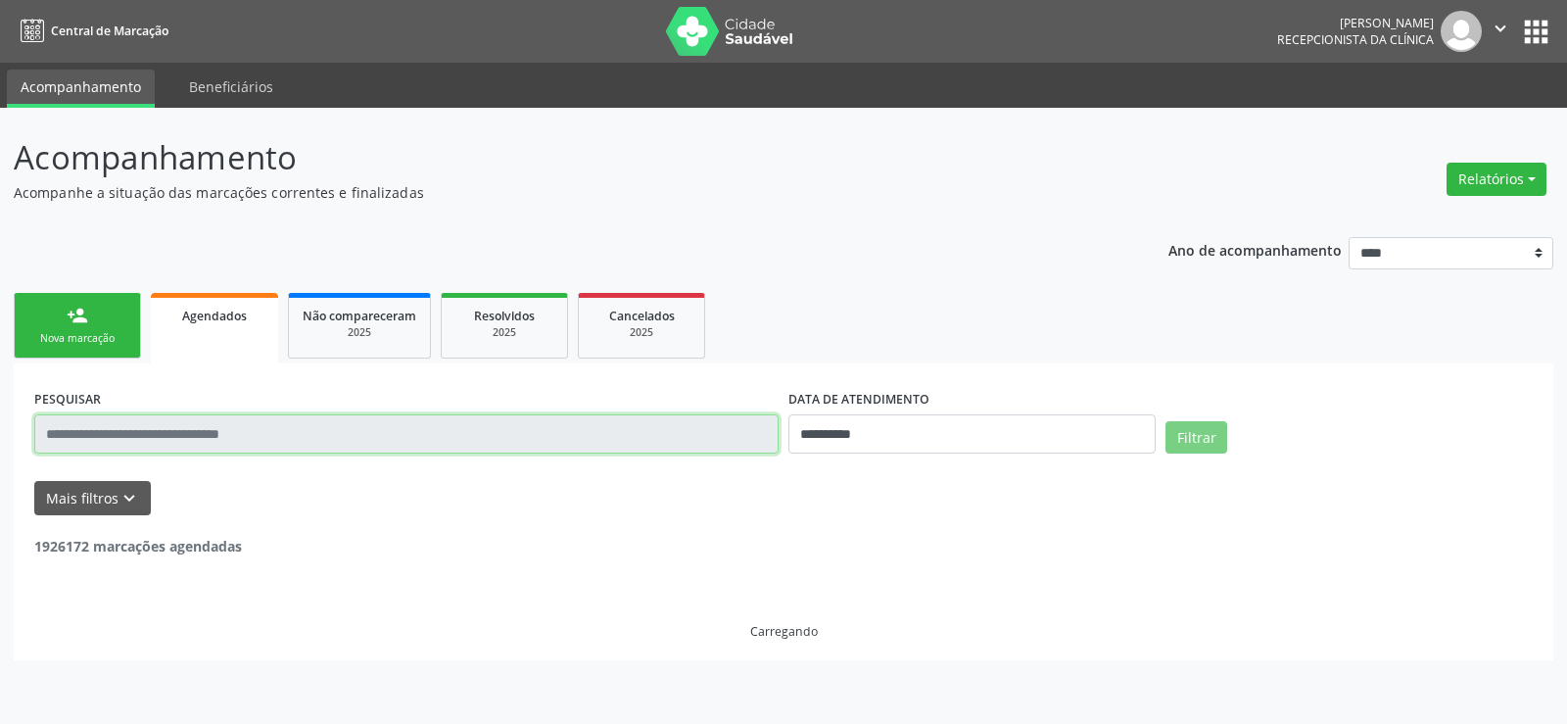
click at [211, 442] on input "text" at bounding box center [406, 433] width 744 height 39
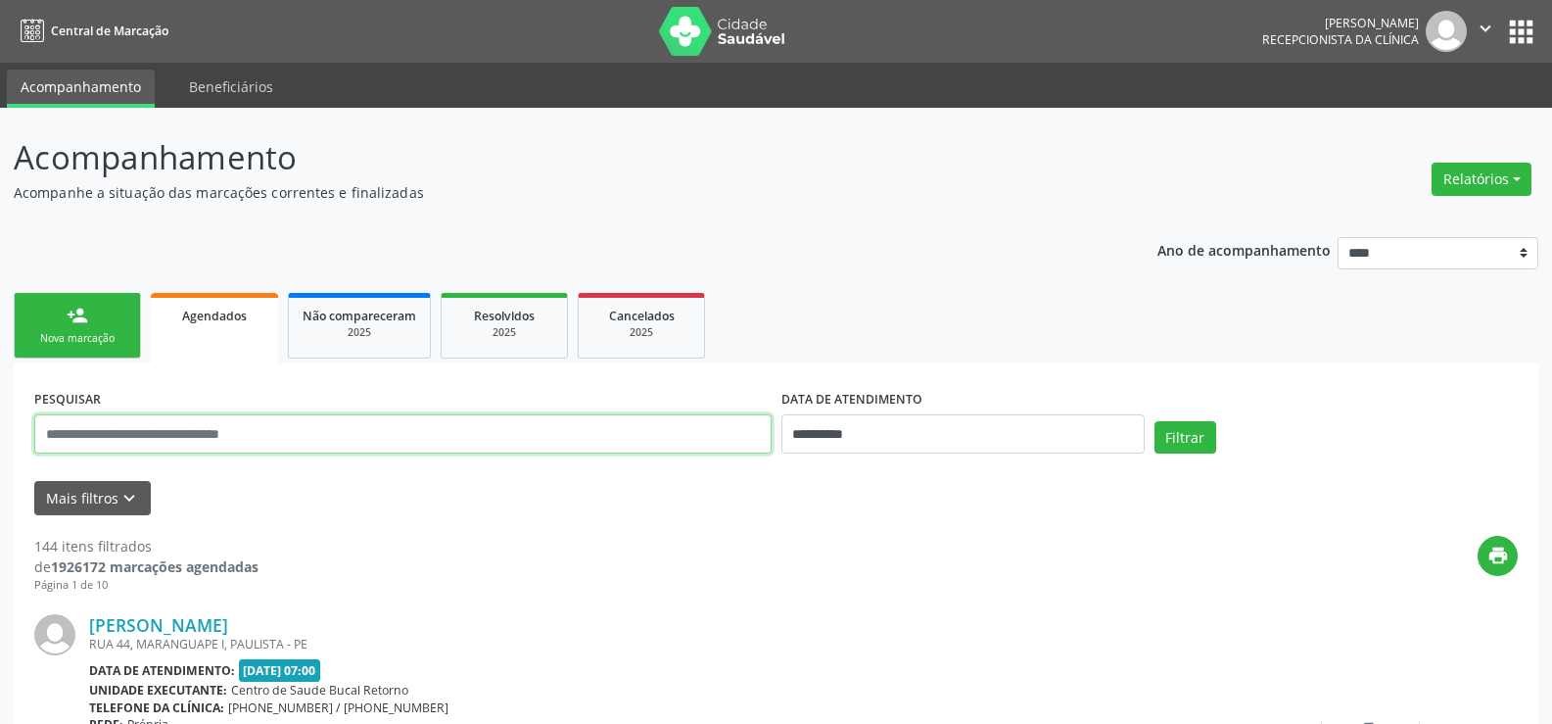
click at [211, 443] on input "text" at bounding box center [402, 433] width 737 height 39
type input "**********"
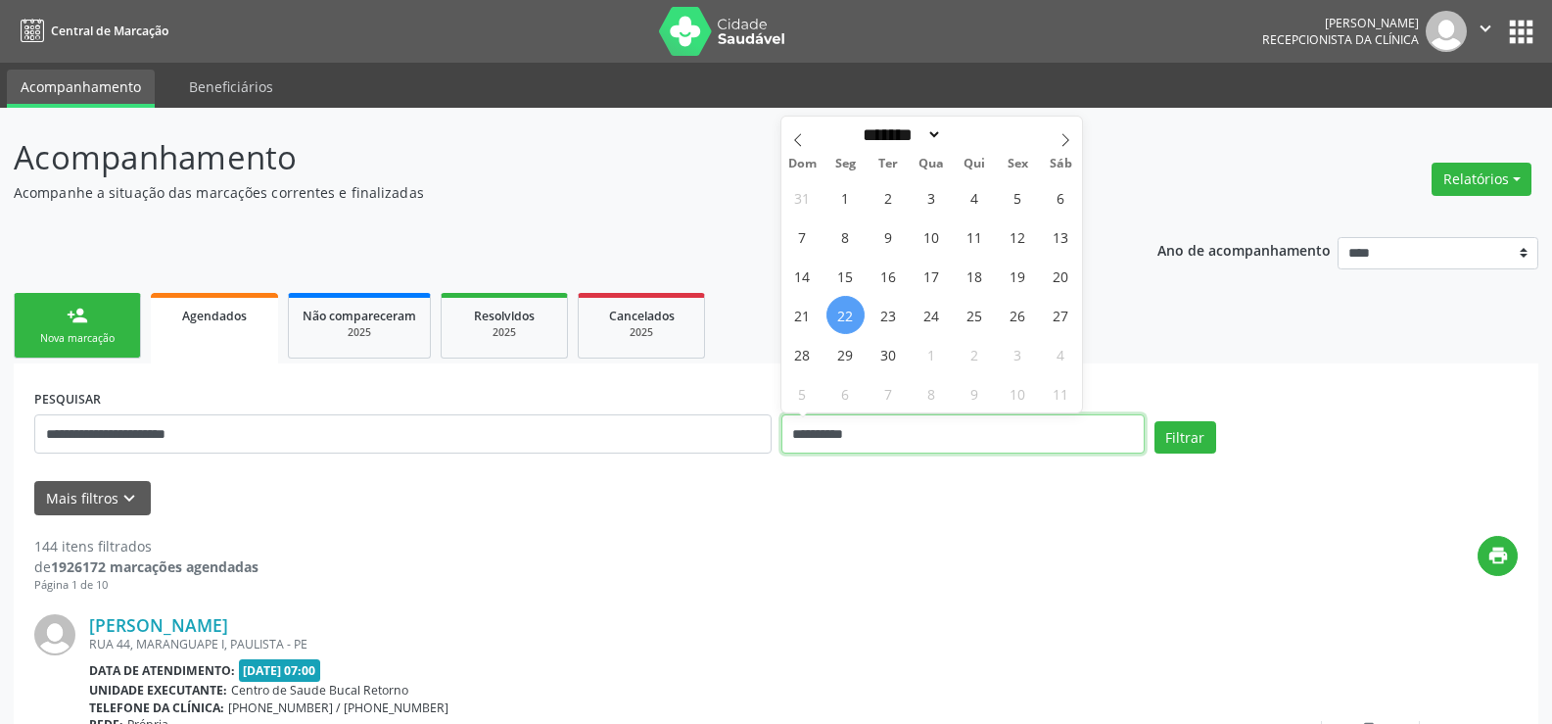
click at [1155, 421] on button "Filtrar" at bounding box center [1186, 437] width 62 height 33
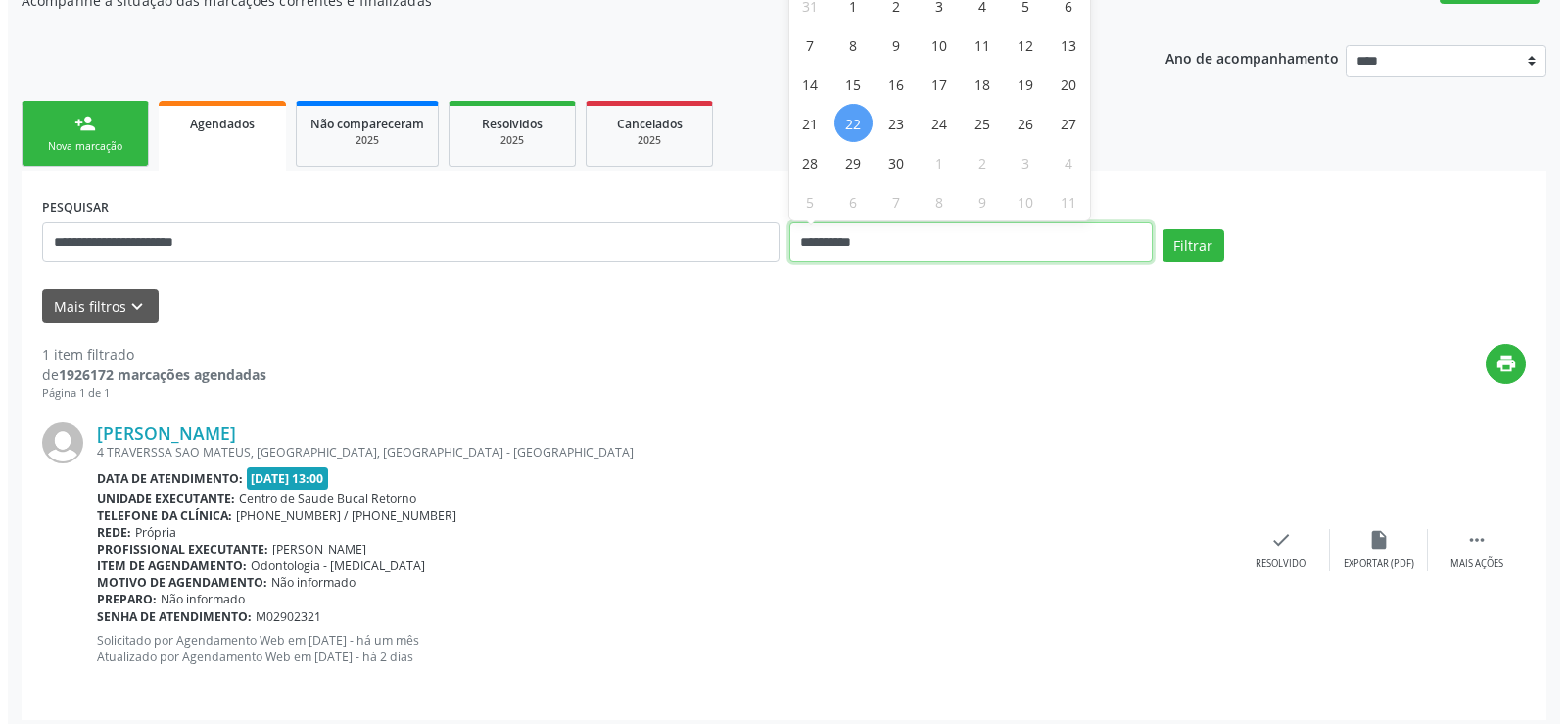
scroll to position [202, 0]
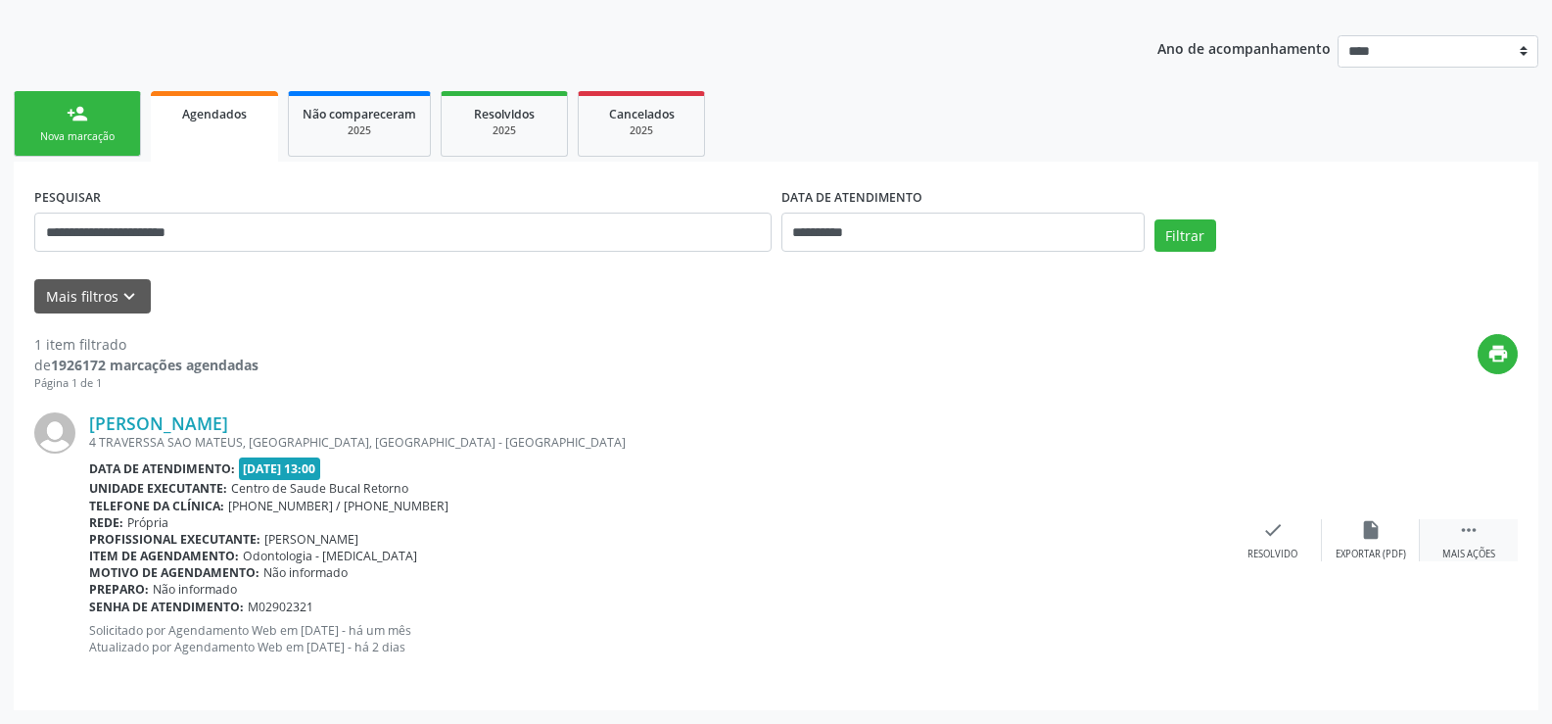
click at [1469, 540] on icon "" at bounding box center [1469, 530] width 22 height 22
click at [1273, 538] on icon "cancel" at bounding box center [1273, 530] width 22 height 22
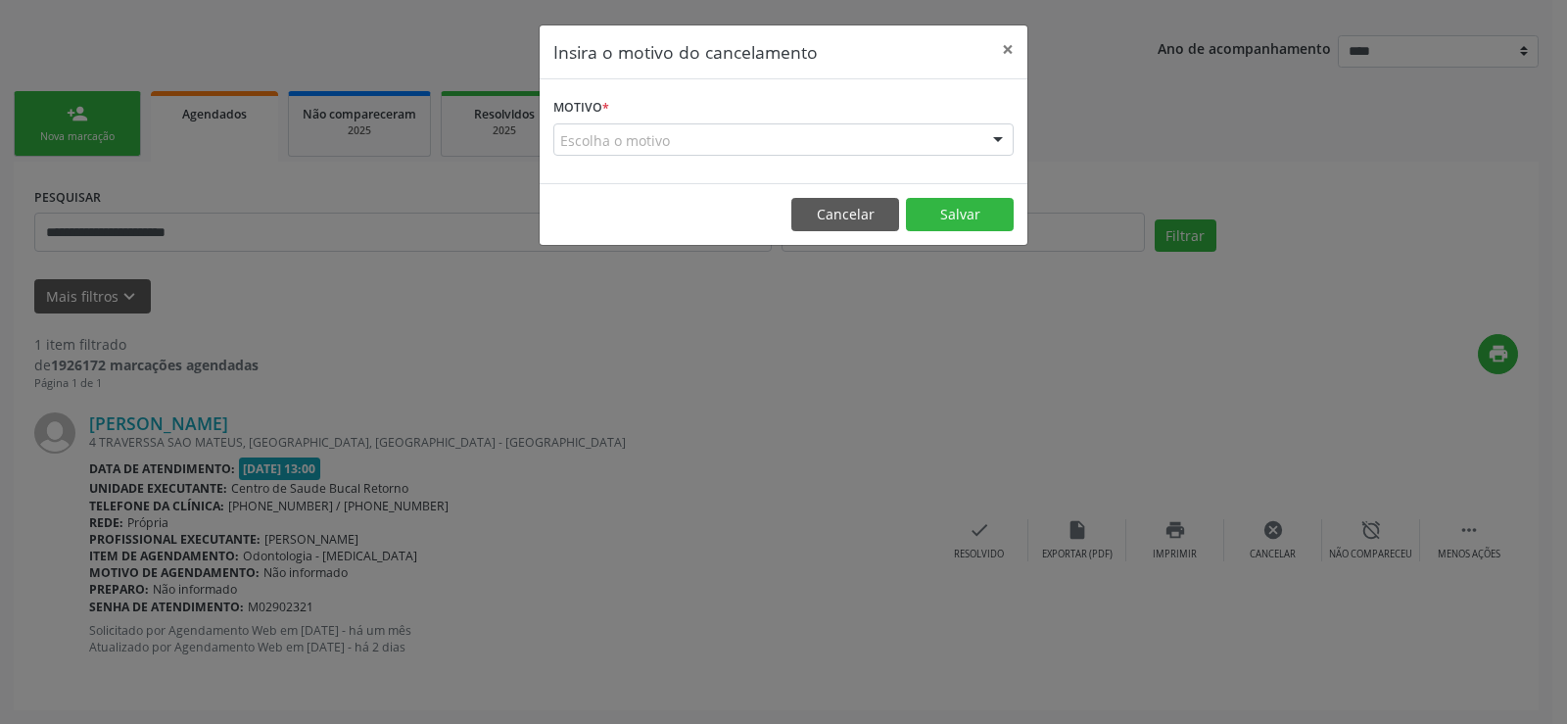
click at [633, 129] on div "Escolha o motivo" at bounding box center [783, 139] width 460 height 33
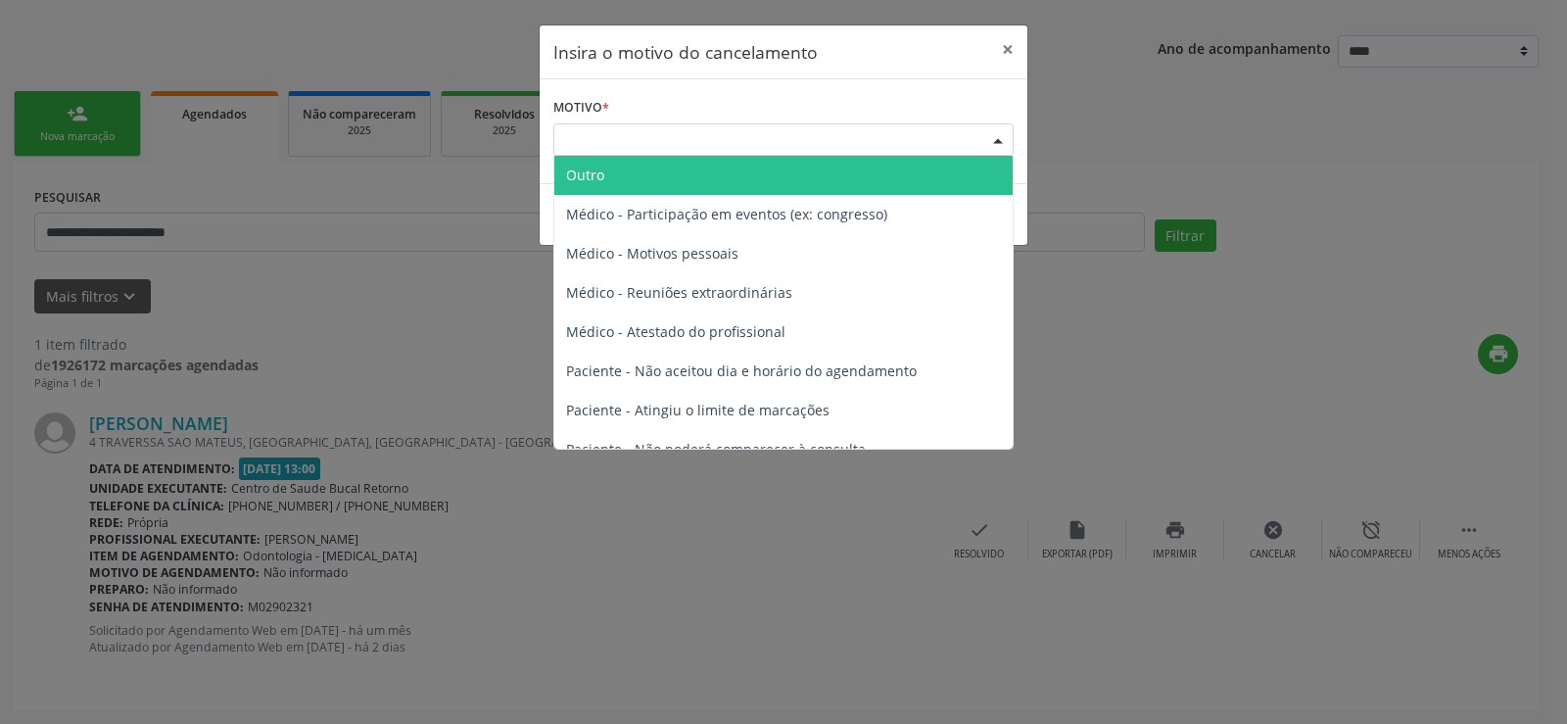
click at [625, 168] on span "Outro" at bounding box center [783, 175] width 458 height 39
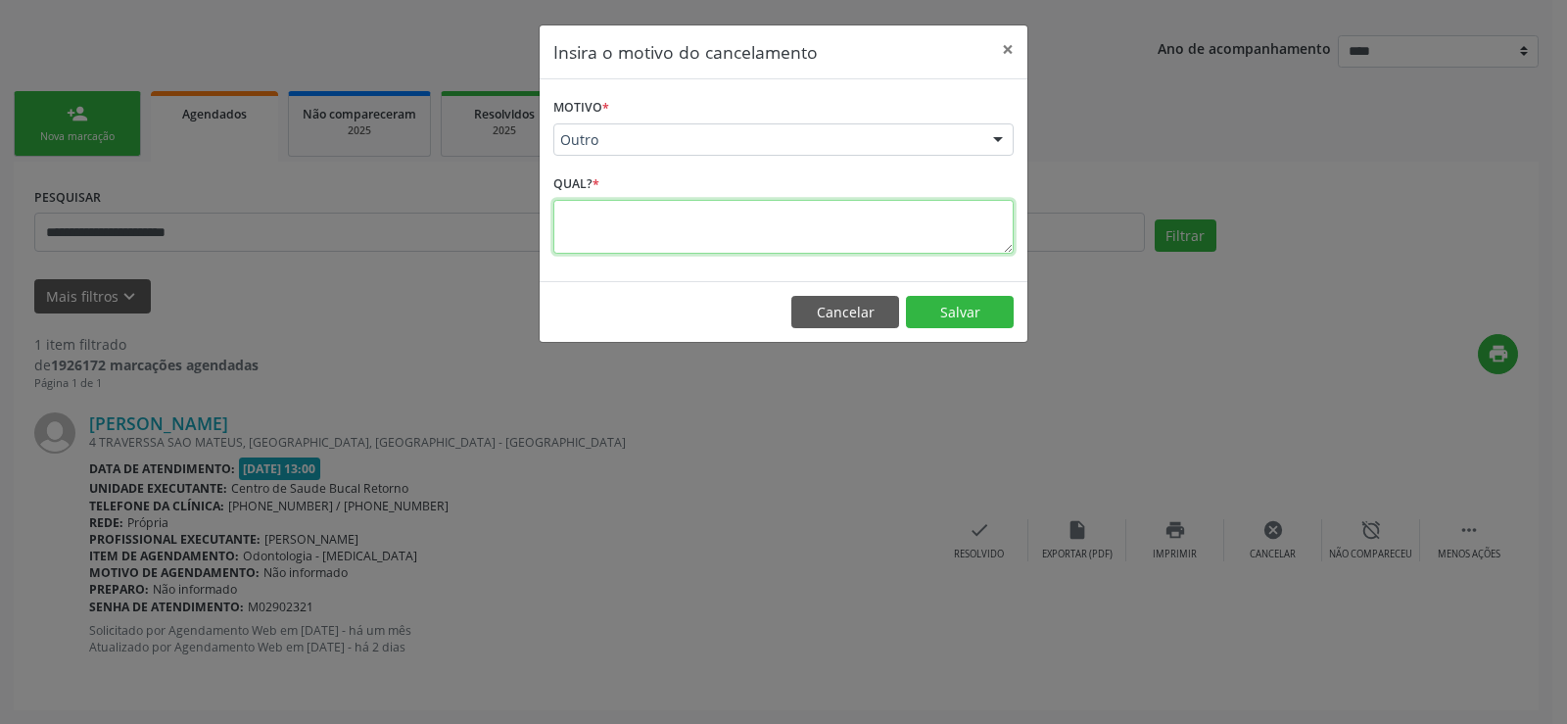
click at [635, 212] on textarea at bounding box center [783, 227] width 460 height 54
type textarea "*"
type textarea "**********"
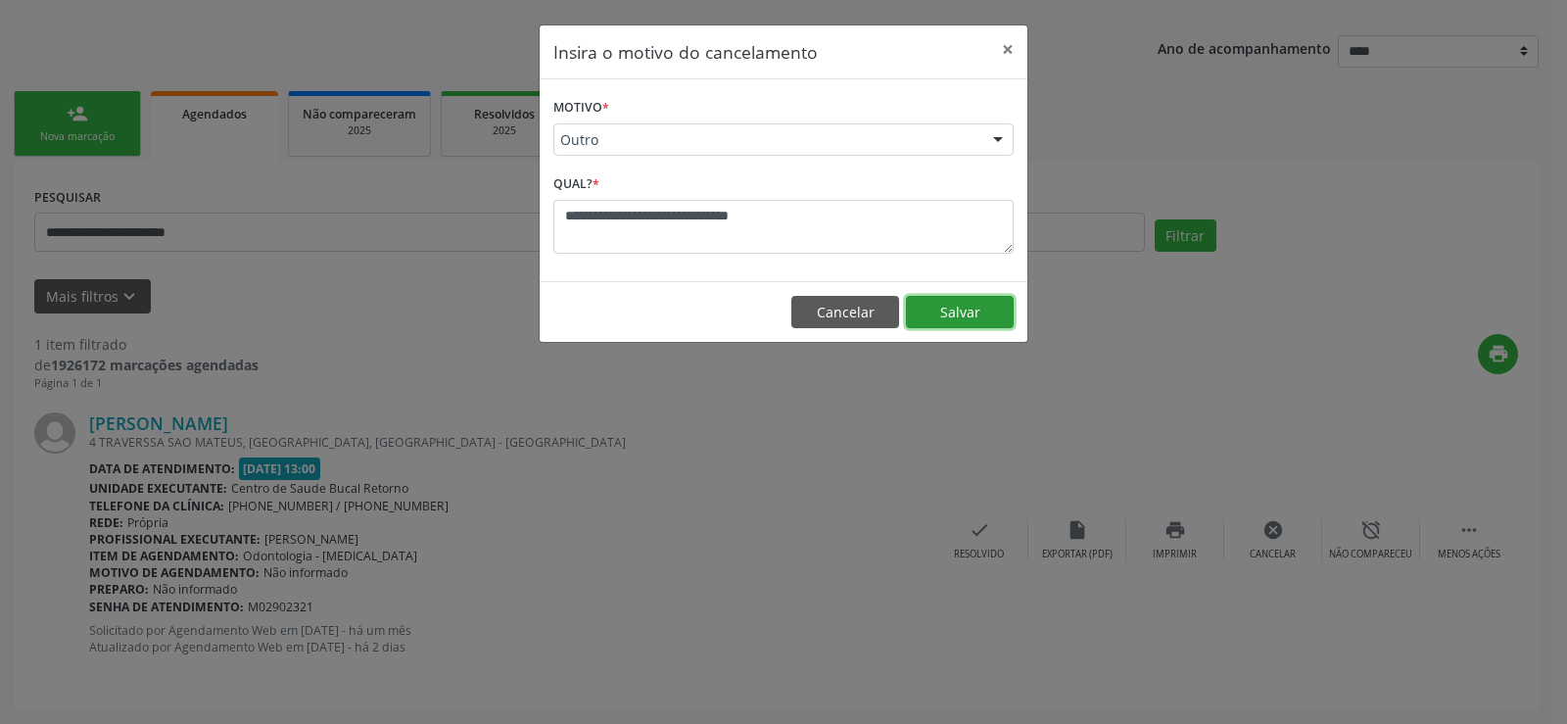
click at [938, 308] on button "Salvar" at bounding box center [960, 312] width 108 height 33
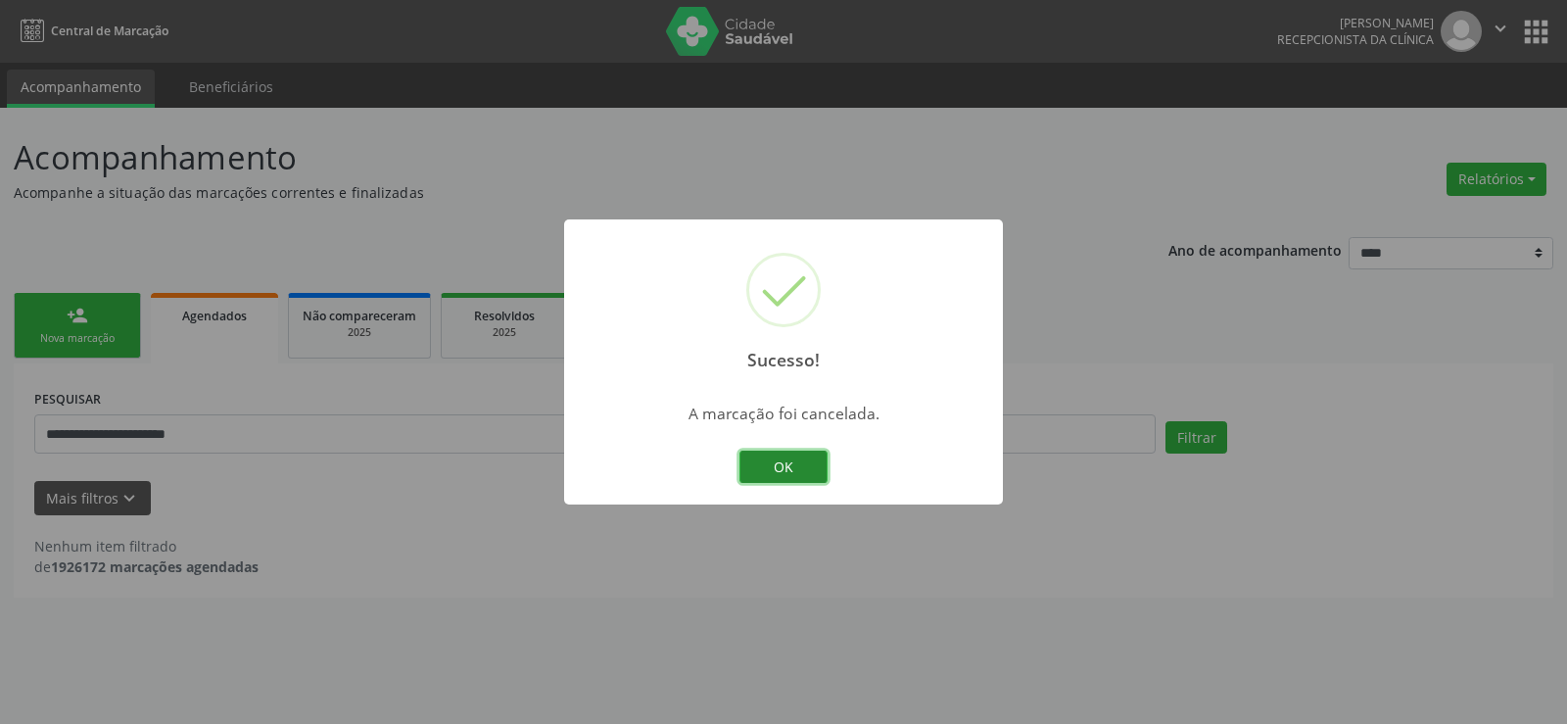
click at [754, 453] on button "OK" at bounding box center [783, 466] width 88 height 33
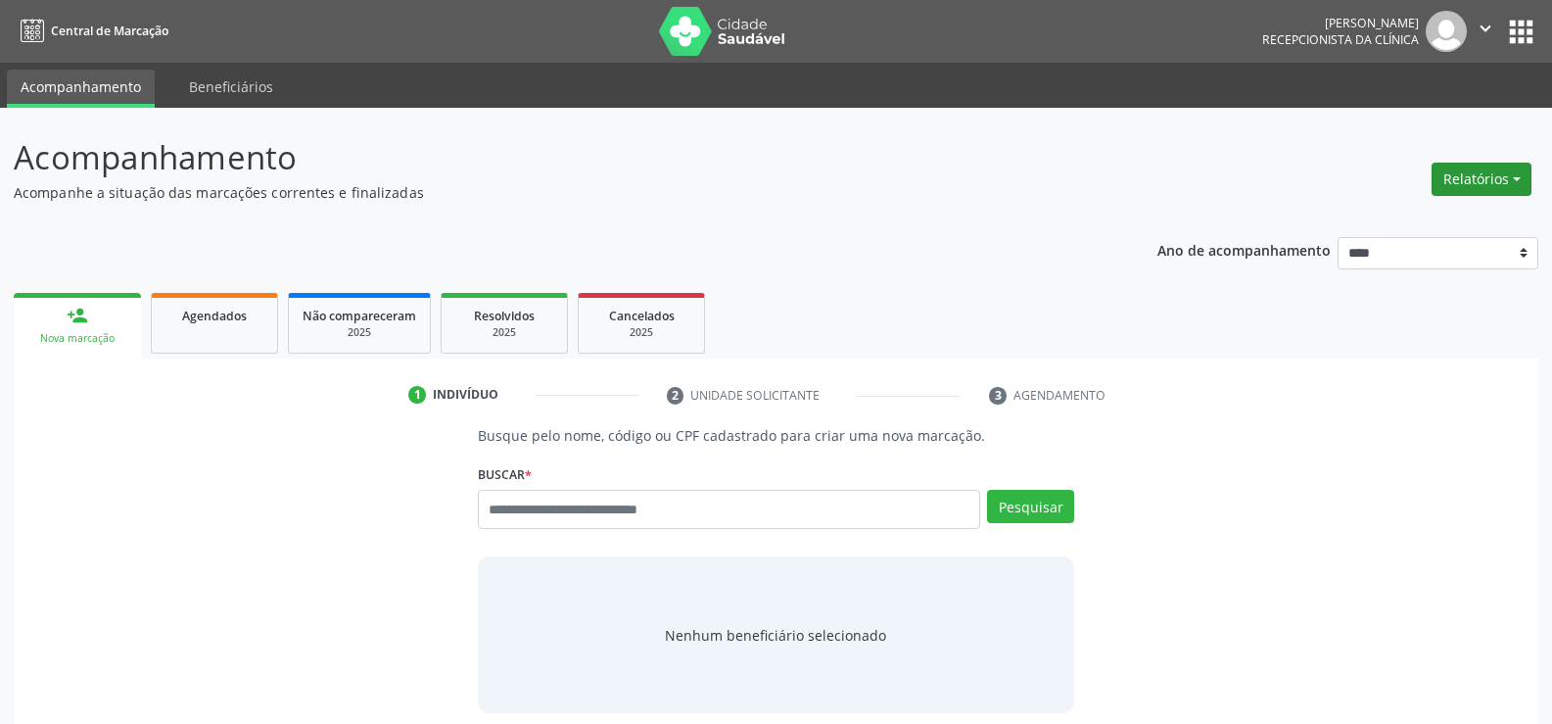
click at [1479, 185] on button "Relatórios" at bounding box center [1482, 179] width 100 height 33
click at [1438, 224] on link "Agendamentos" at bounding box center [1427, 221] width 211 height 27
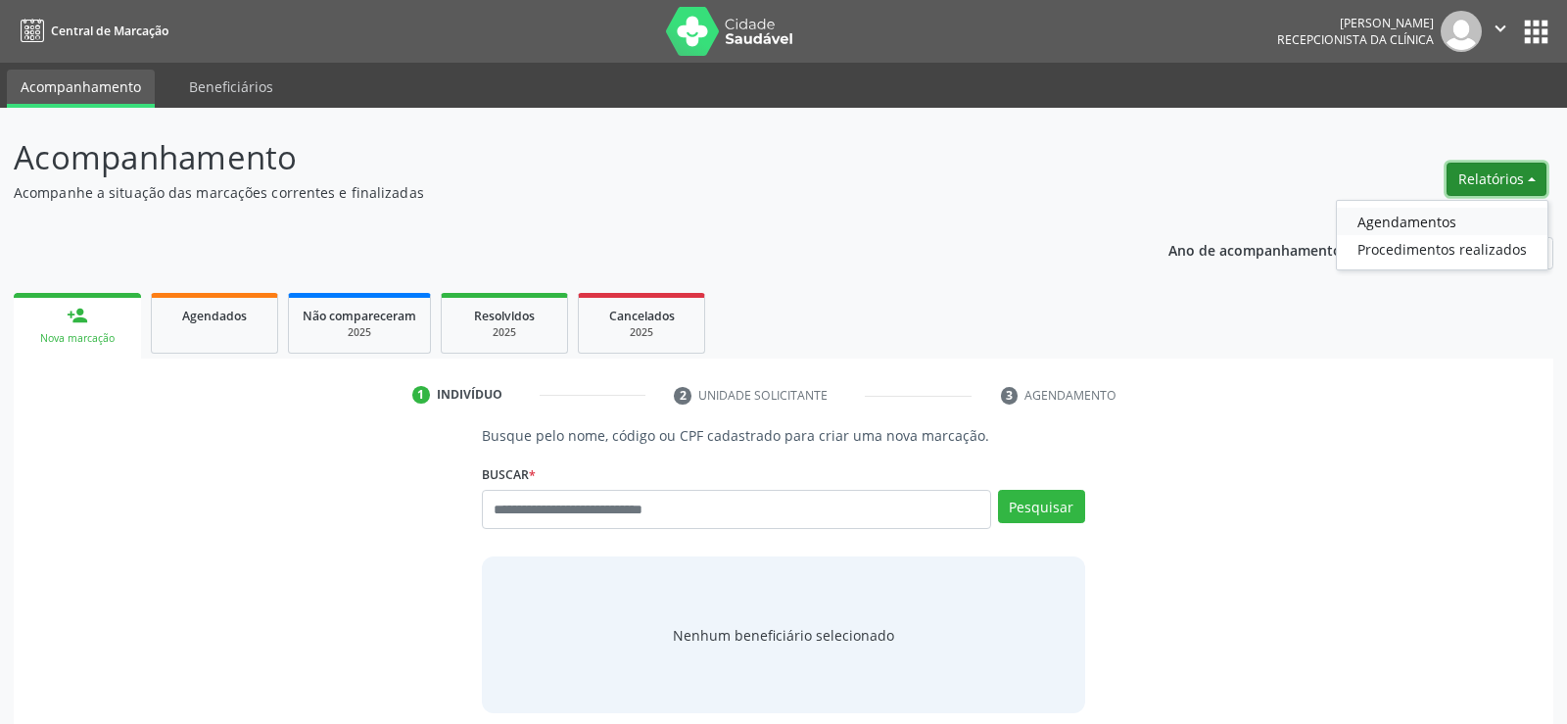
select select "*"
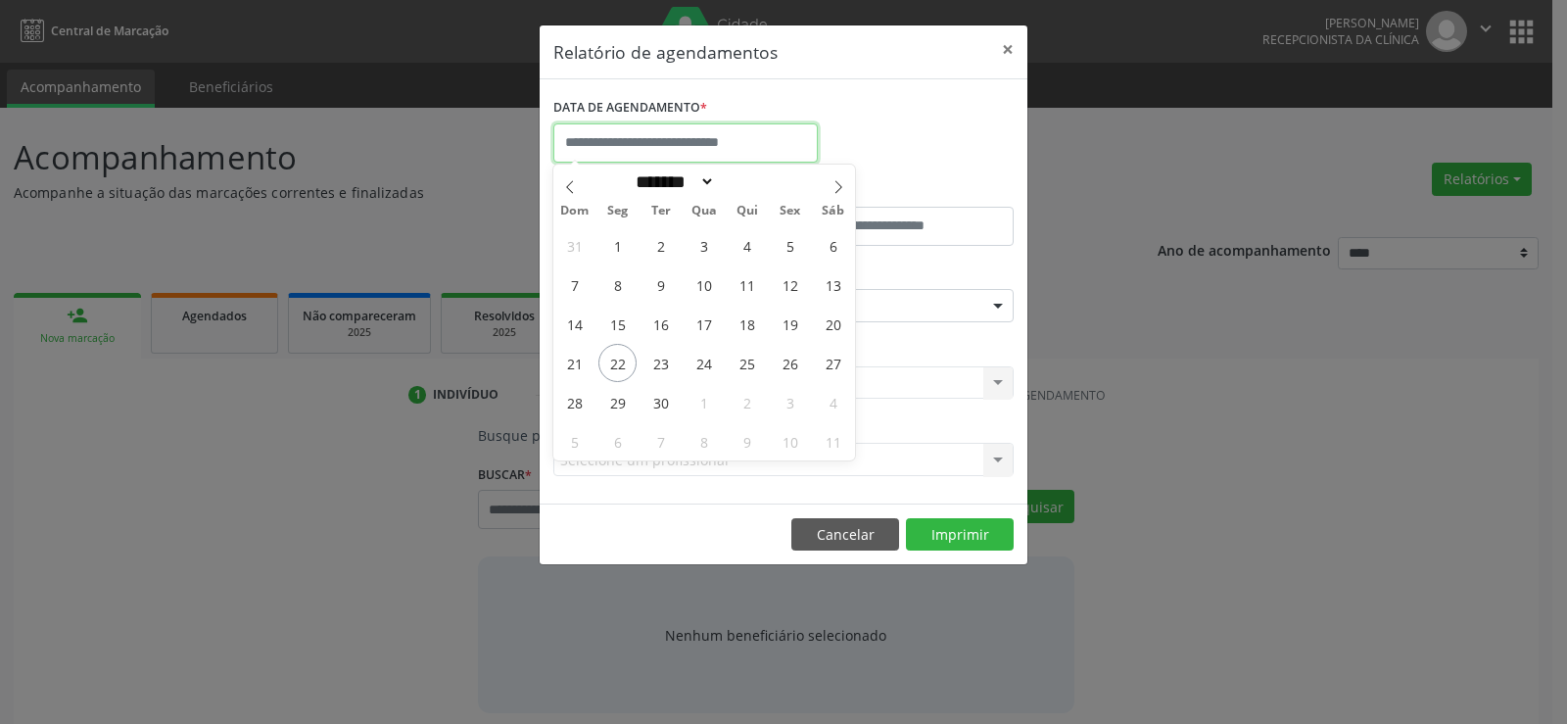
click at [667, 146] on input "text" at bounding box center [685, 142] width 264 height 39
click at [663, 358] on span "23" at bounding box center [660, 363] width 38 height 38
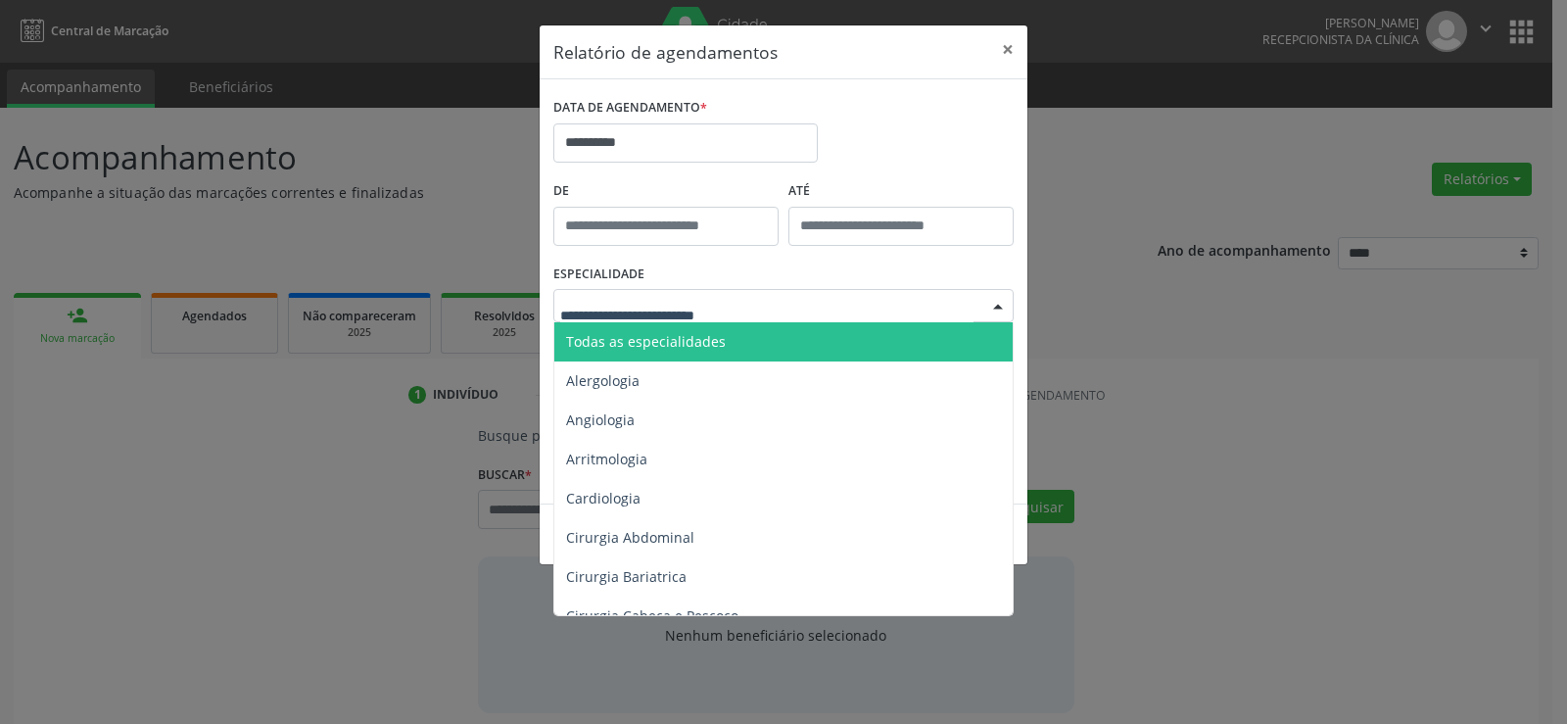
click at [672, 343] on span "Todas as especialidades" at bounding box center [646, 341] width 160 height 19
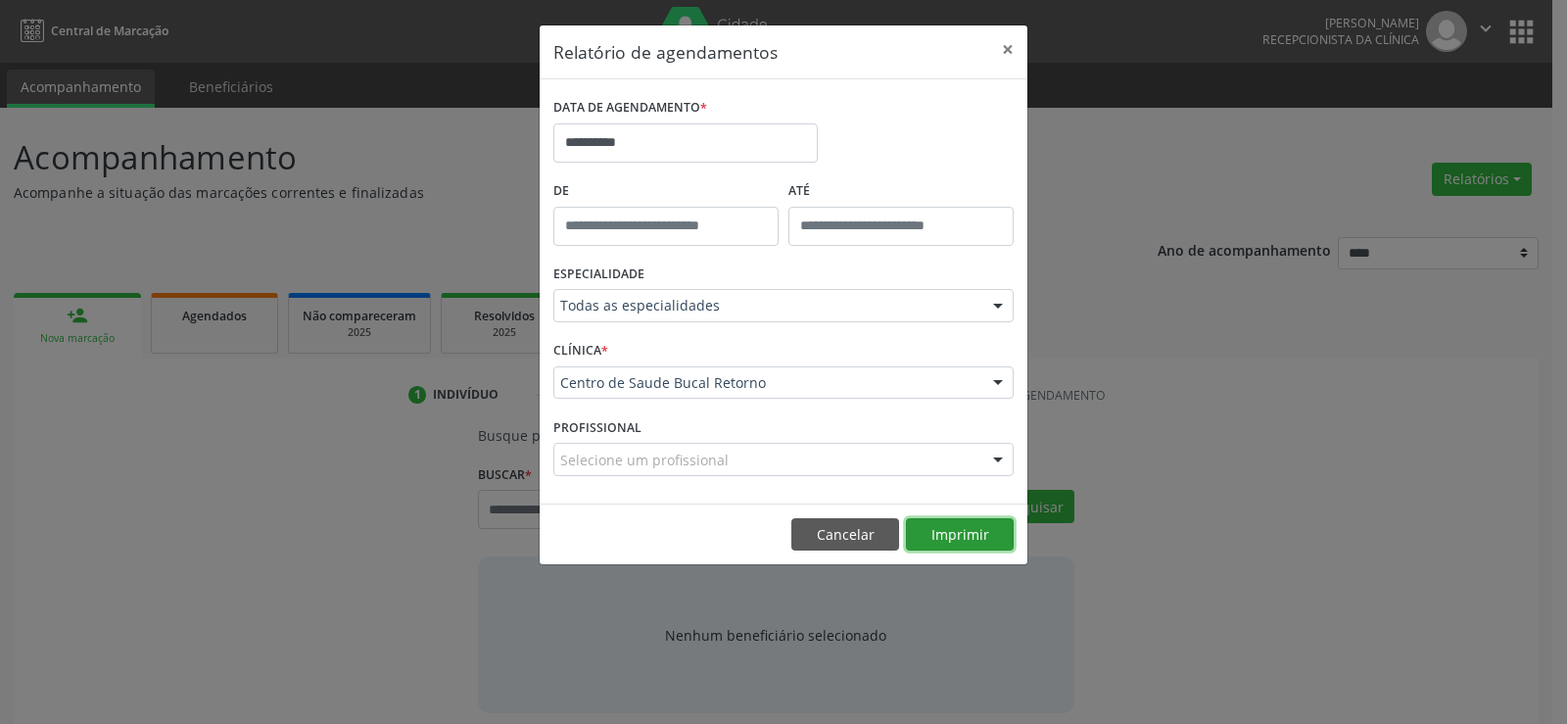
click at [1001, 534] on button "Imprimir" at bounding box center [960, 534] width 108 height 33
click at [846, 527] on button "Cancelar" at bounding box center [845, 534] width 108 height 33
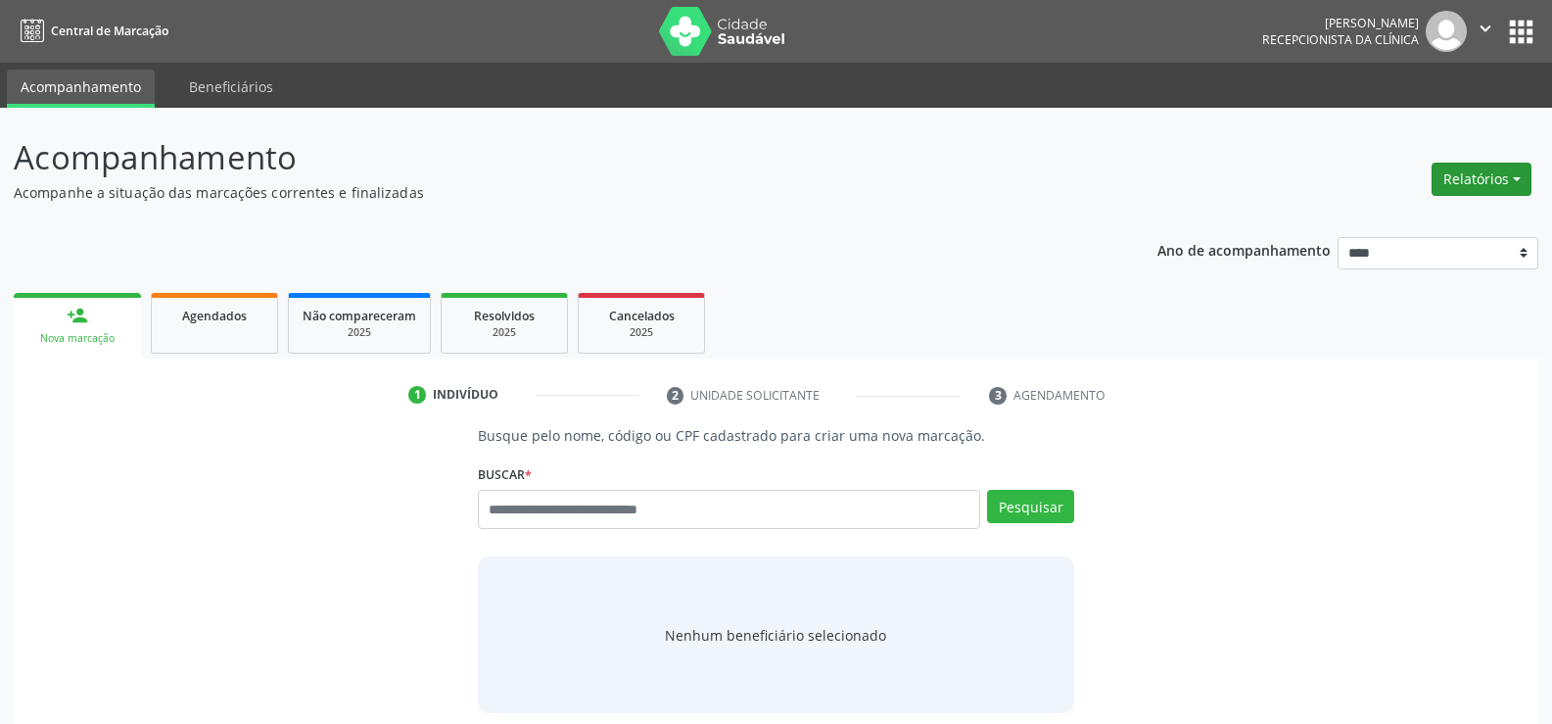
click at [1509, 175] on button "Relatórios" at bounding box center [1482, 179] width 100 height 33
click at [1437, 214] on link "Agendamentos" at bounding box center [1427, 221] width 211 height 27
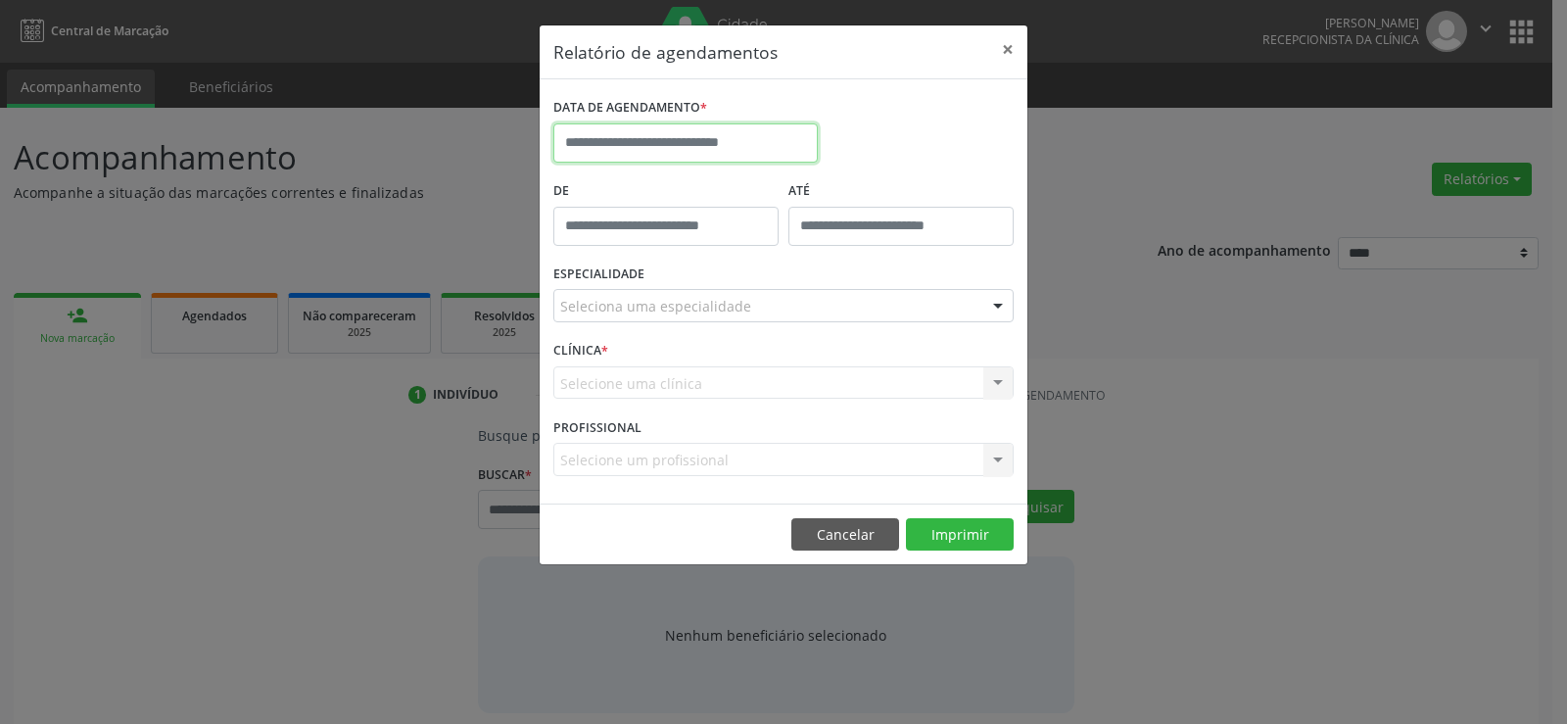
click at [620, 155] on input "text" at bounding box center [685, 142] width 264 height 39
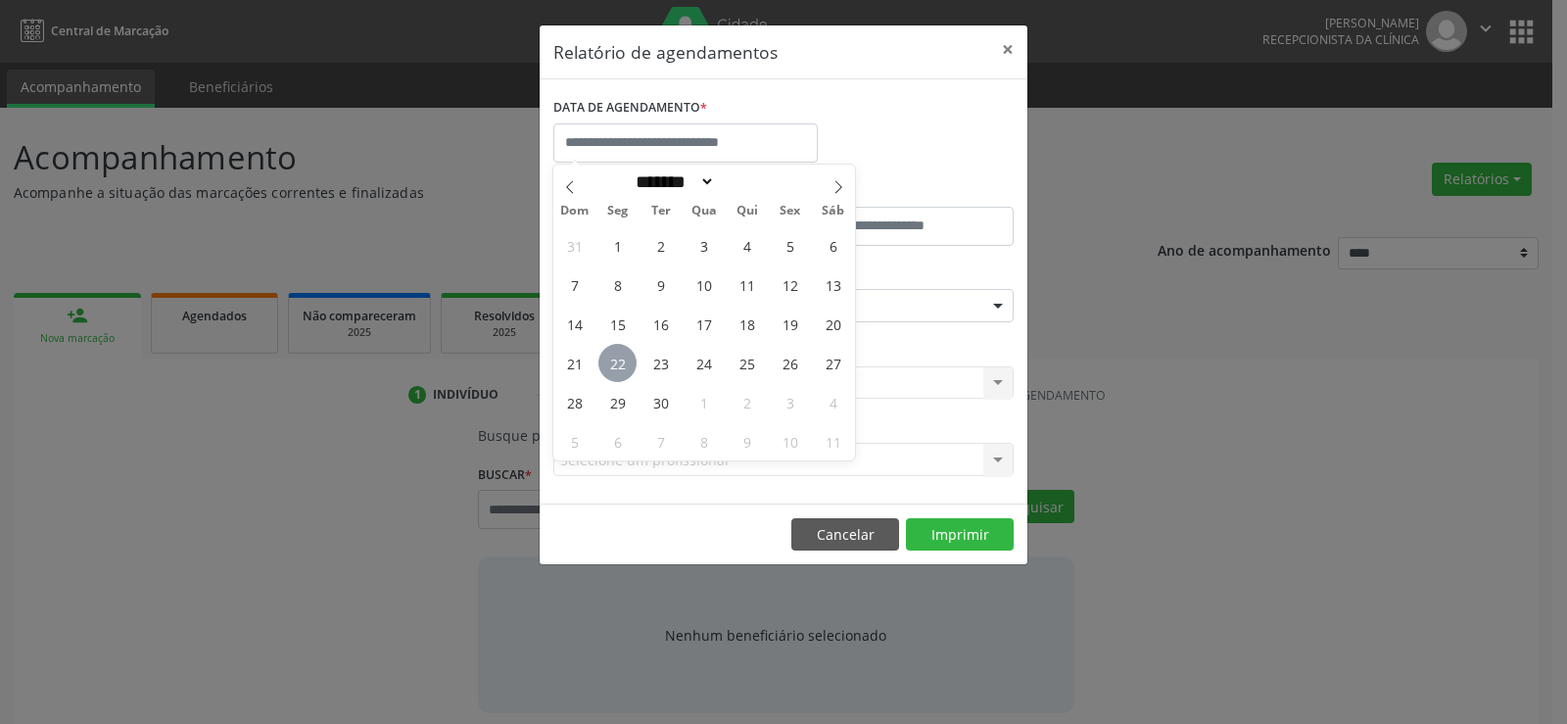
click at [624, 349] on span "22" at bounding box center [617, 363] width 38 height 38
type input "**********"
click at [624, 349] on span "22" at bounding box center [617, 363] width 38 height 38
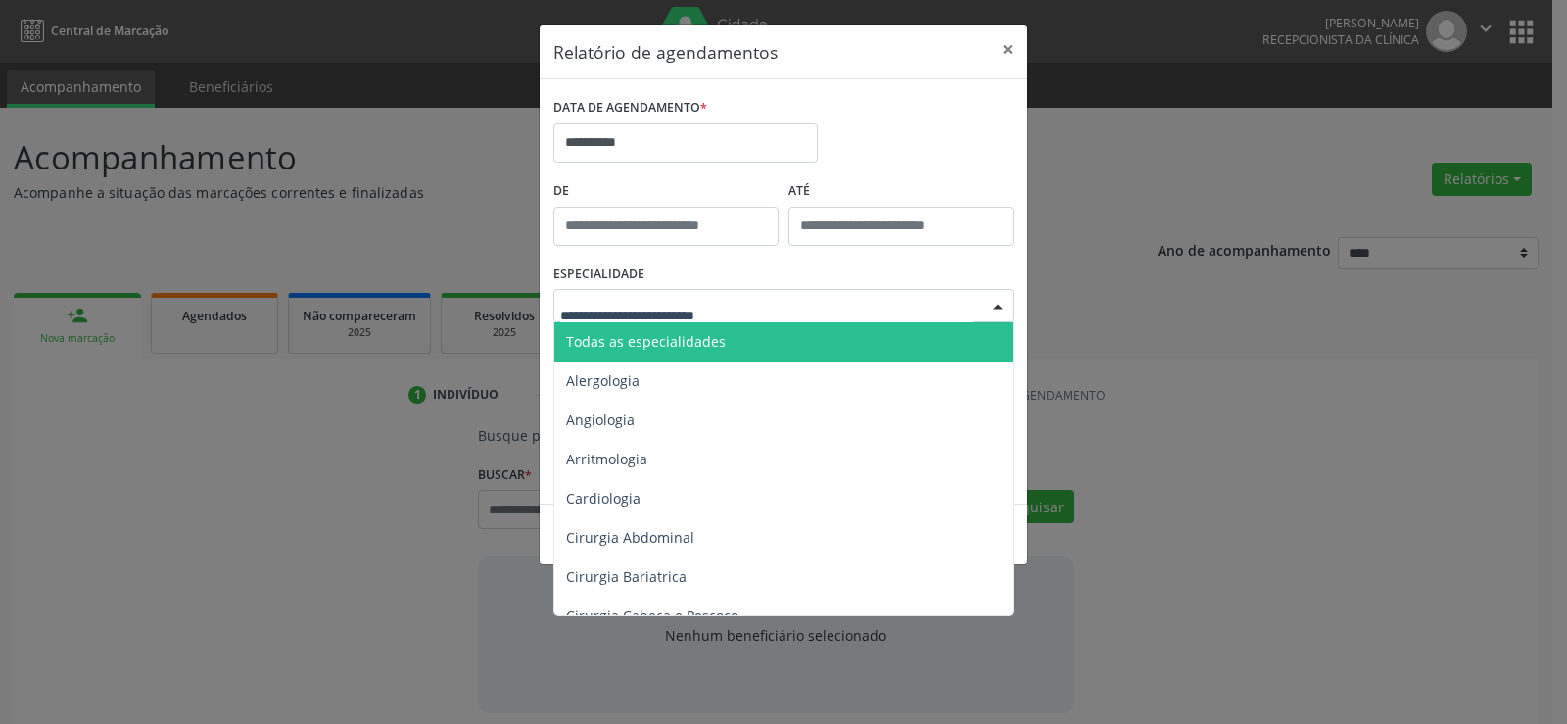
click at [709, 342] on span "Todas as especialidades" at bounding box center [646, 341] width 160 height 19
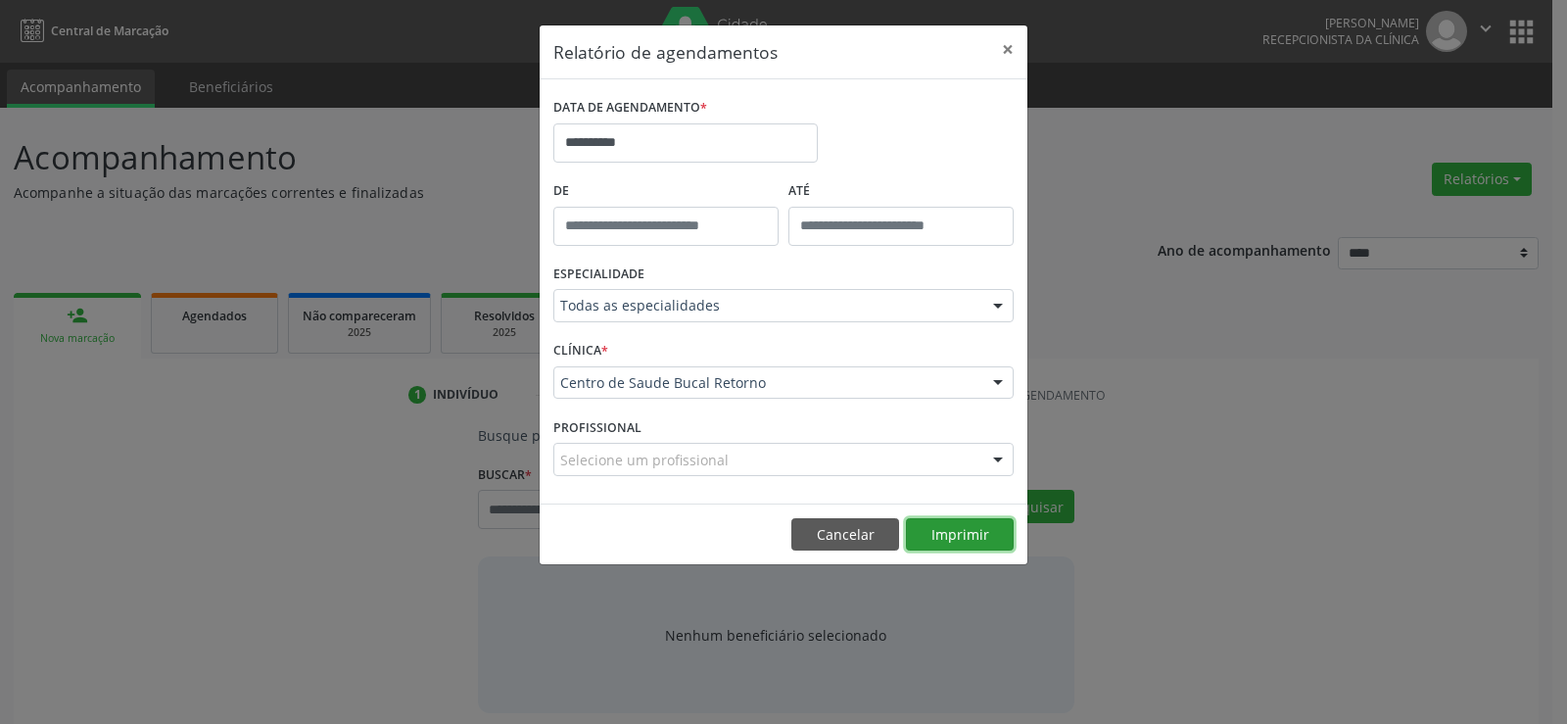
click at [938, 536] on button "Imprimir" at bounding box center [960, 534] width 108 height 33
click at [830, 542] on button "Cancelar" at bounding box center [845, 534] width 108 height 33
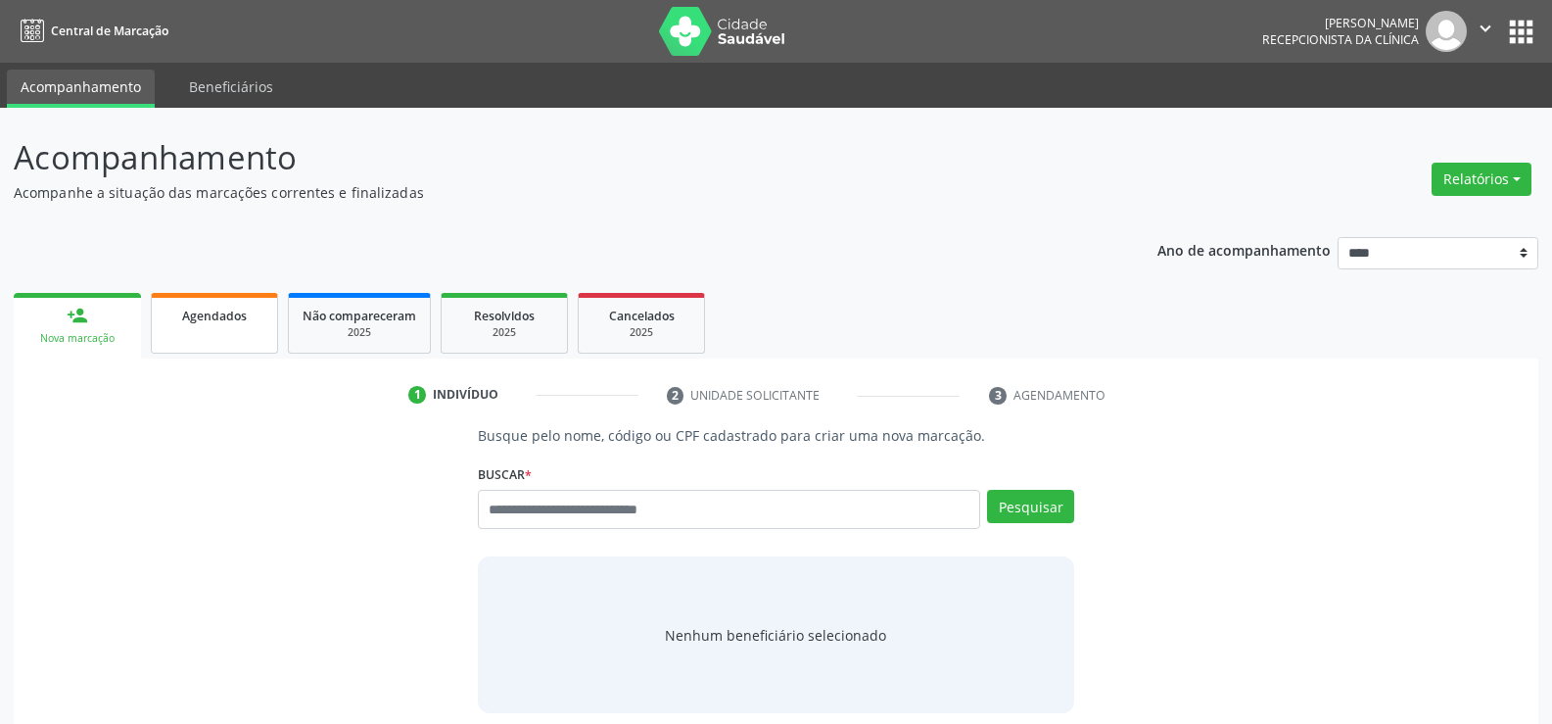
click at [210, 341] on link "Agendados" at bounding box center [214, 323] width 127 height 61
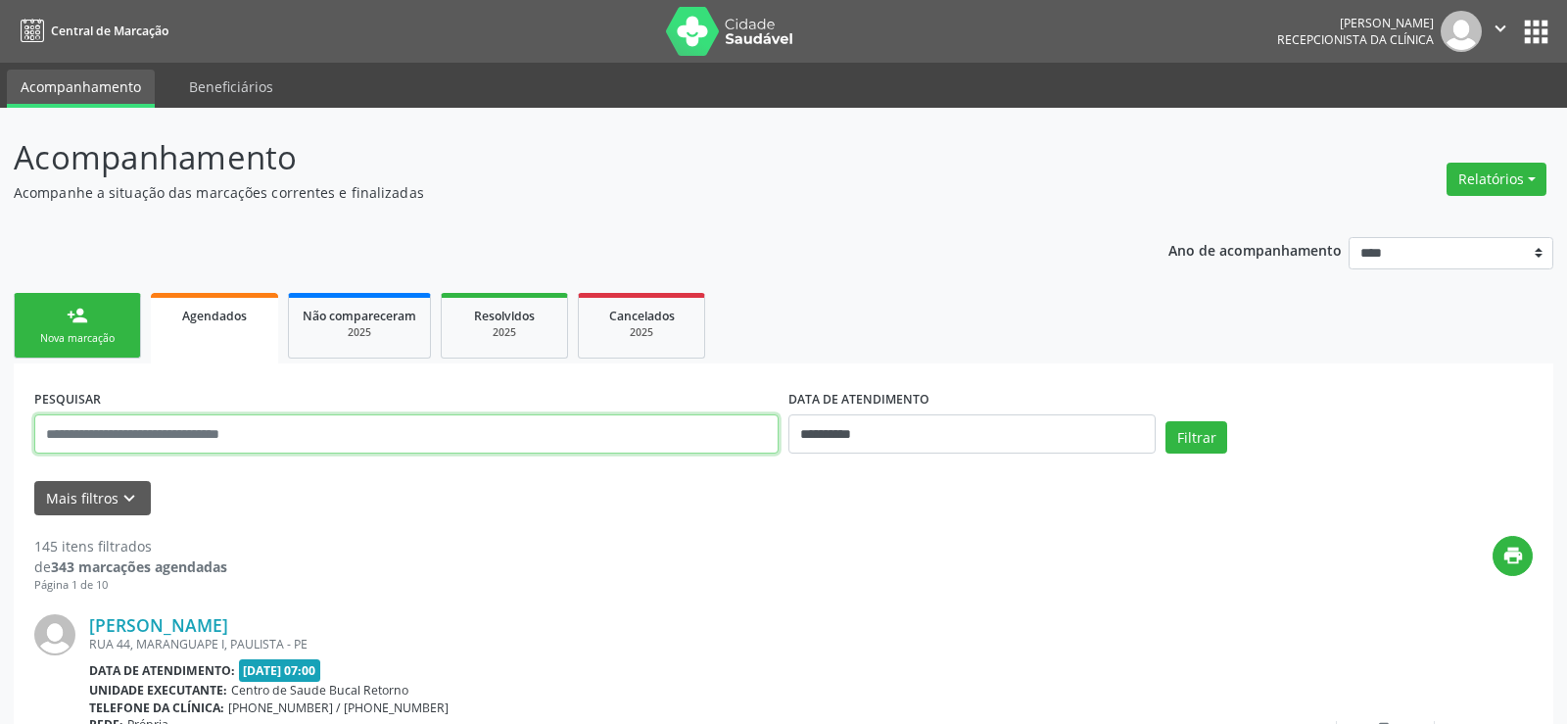
click at [173, 436] on input "text" at bounding box center [406, 433] width 744 height 39
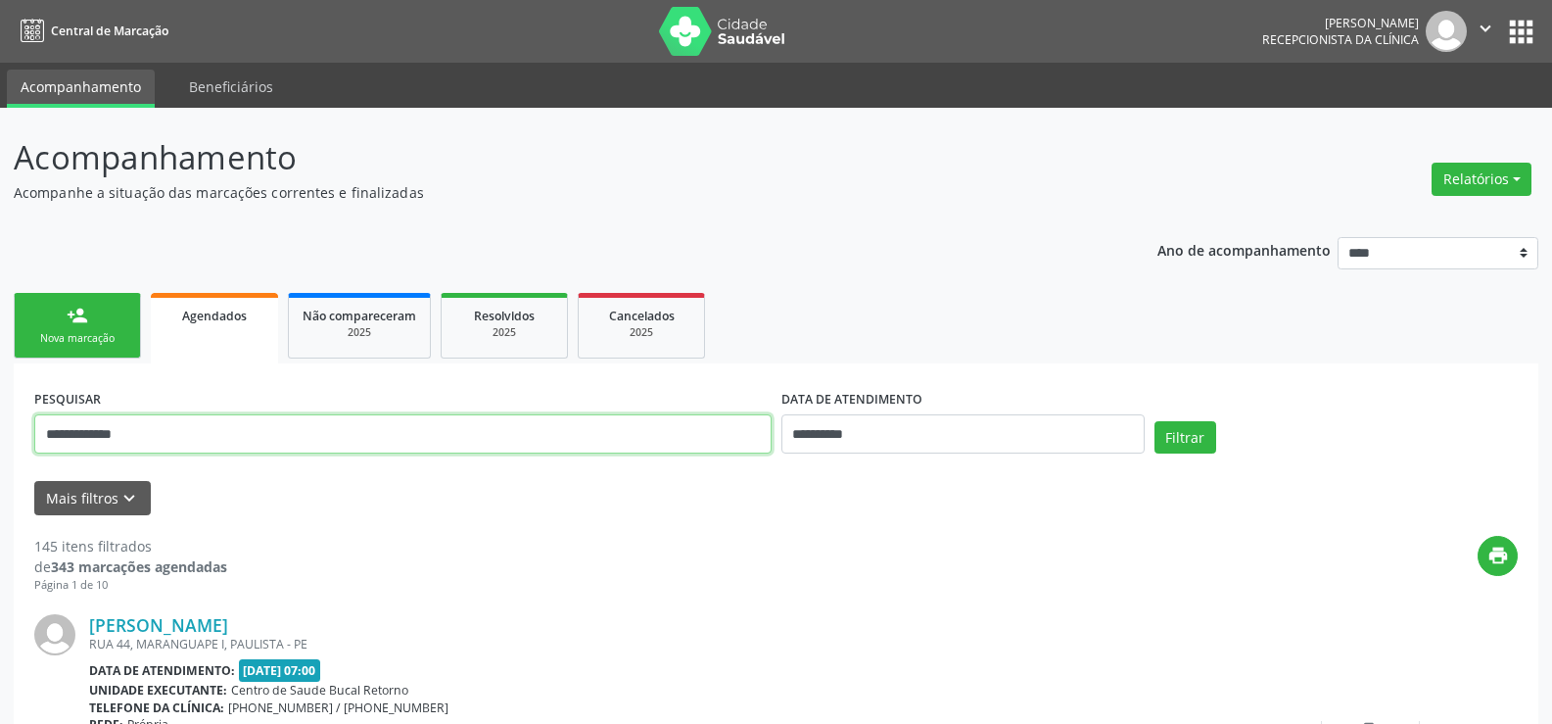
type input "**********"
click at [1155, 421] on button "Filtrar" at bounding box center [1186, 437] width 62 height 33
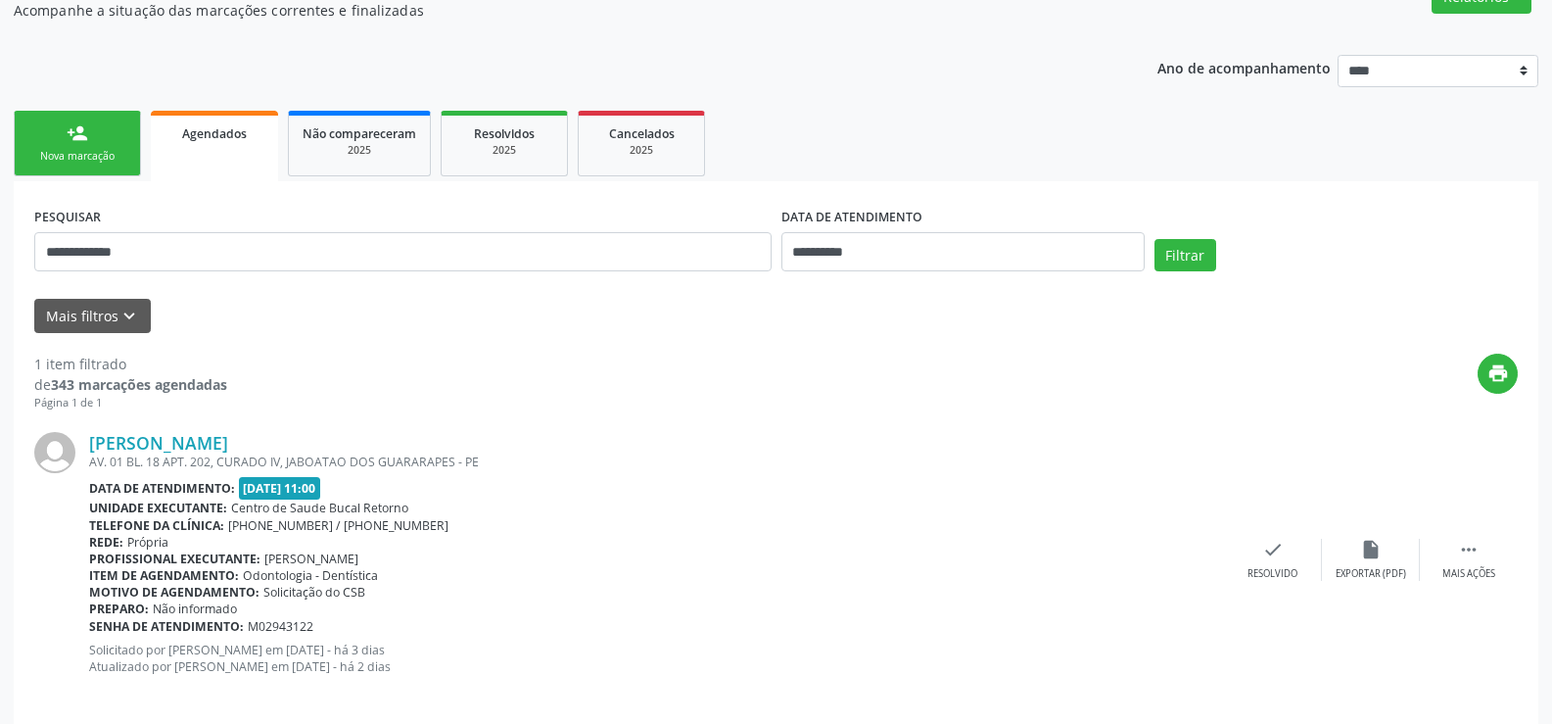
scroll to position [202, 0]
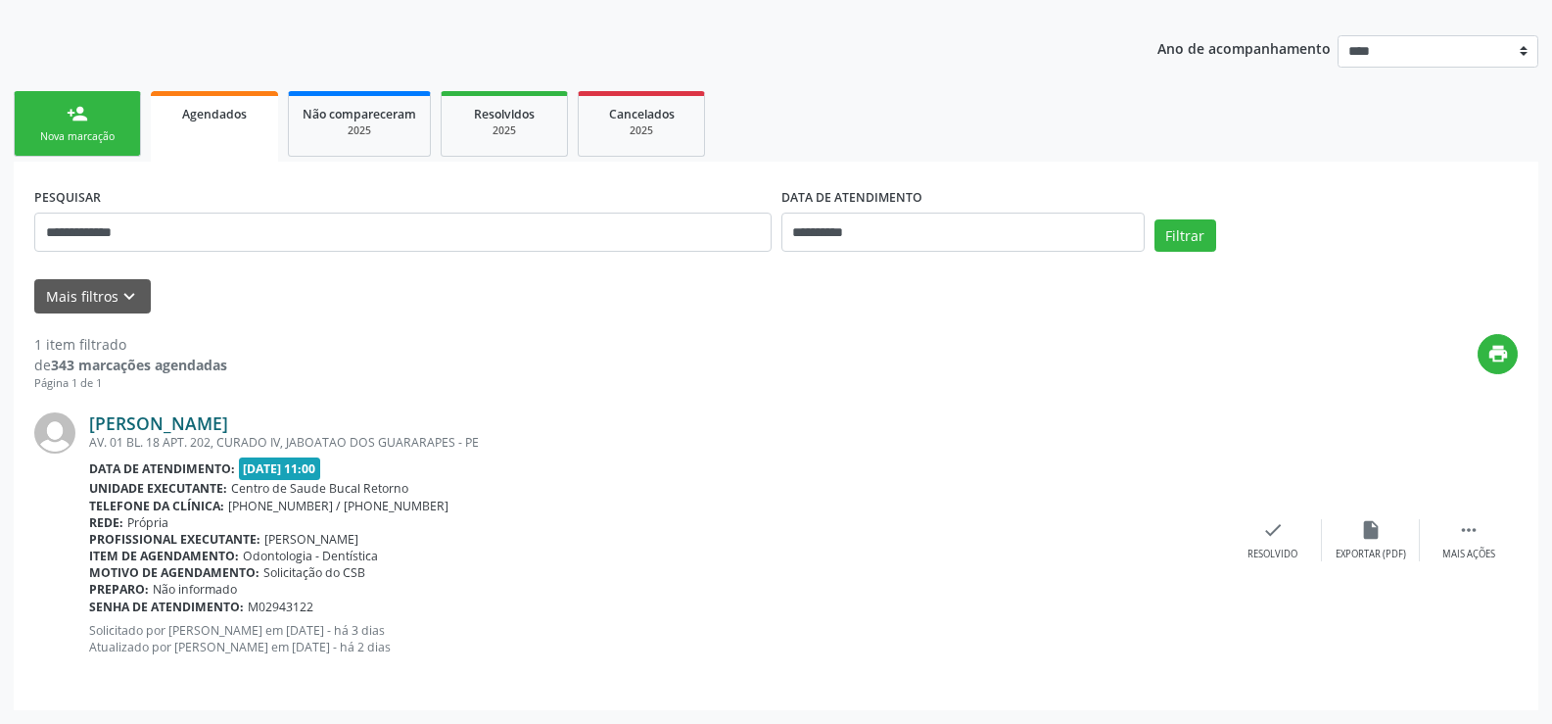
click at [225, 426] on link "Reomira Maria da Silva" at bounding box center [158, 423] width 139 height 22
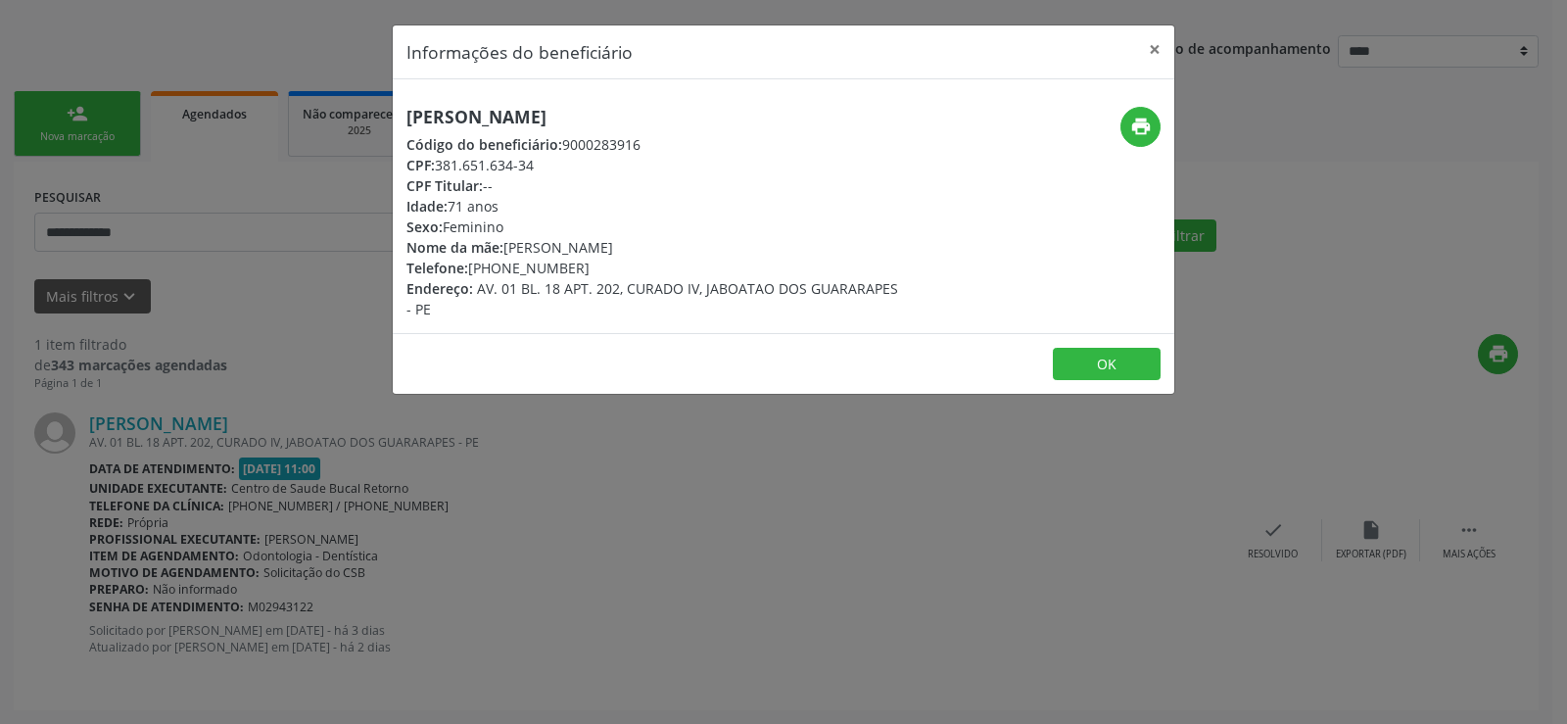
drag, startPoint x: 405, startPoint y: 114, endPoint x: 650, endPoint y: 117, distance: 244.8
click at [650, 117] on div "Reomira Maria da Silva Código do beneficiário: 9000283916 CPF: 381.651.634-34 C…" at bounding box center [653, 213] width 521 height 213
copy h5 "Reomira Maria da Silva"
click at [1159, 47] on button "×" at bounding box center [1154, 49] width 39 height 48
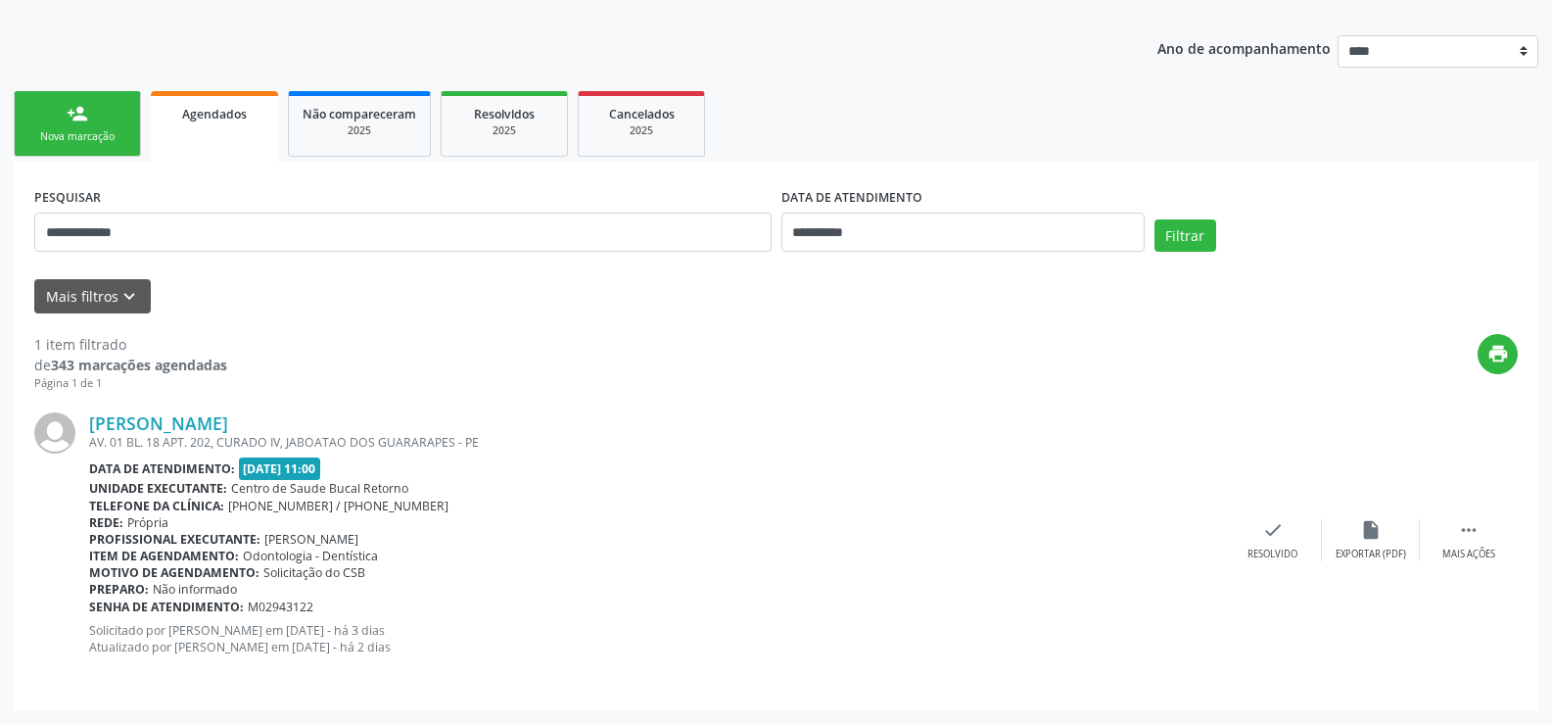
click at [99, 127] on link "person_add Nova marcação" at bounding box center [77, 124] width 127 height 66
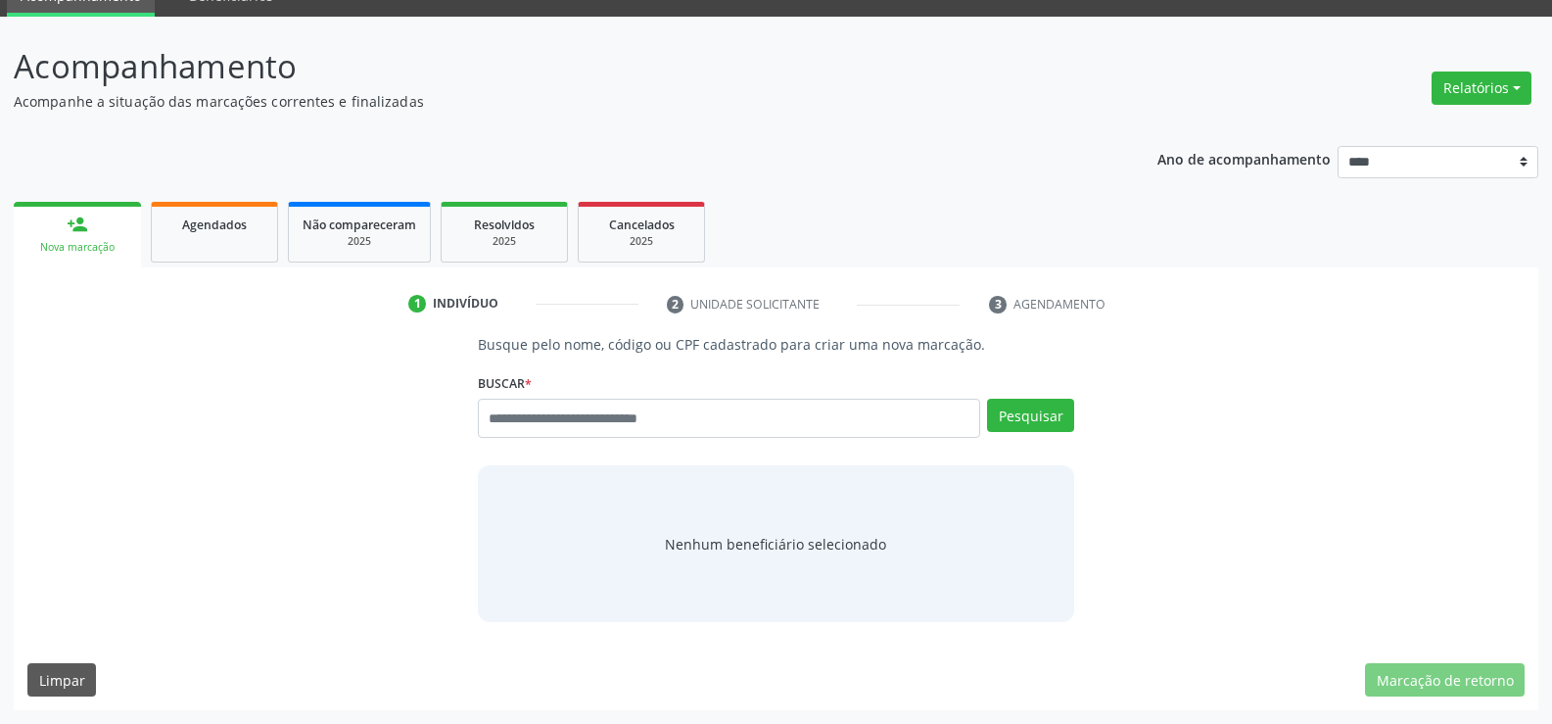
scroll to position [91, 0]
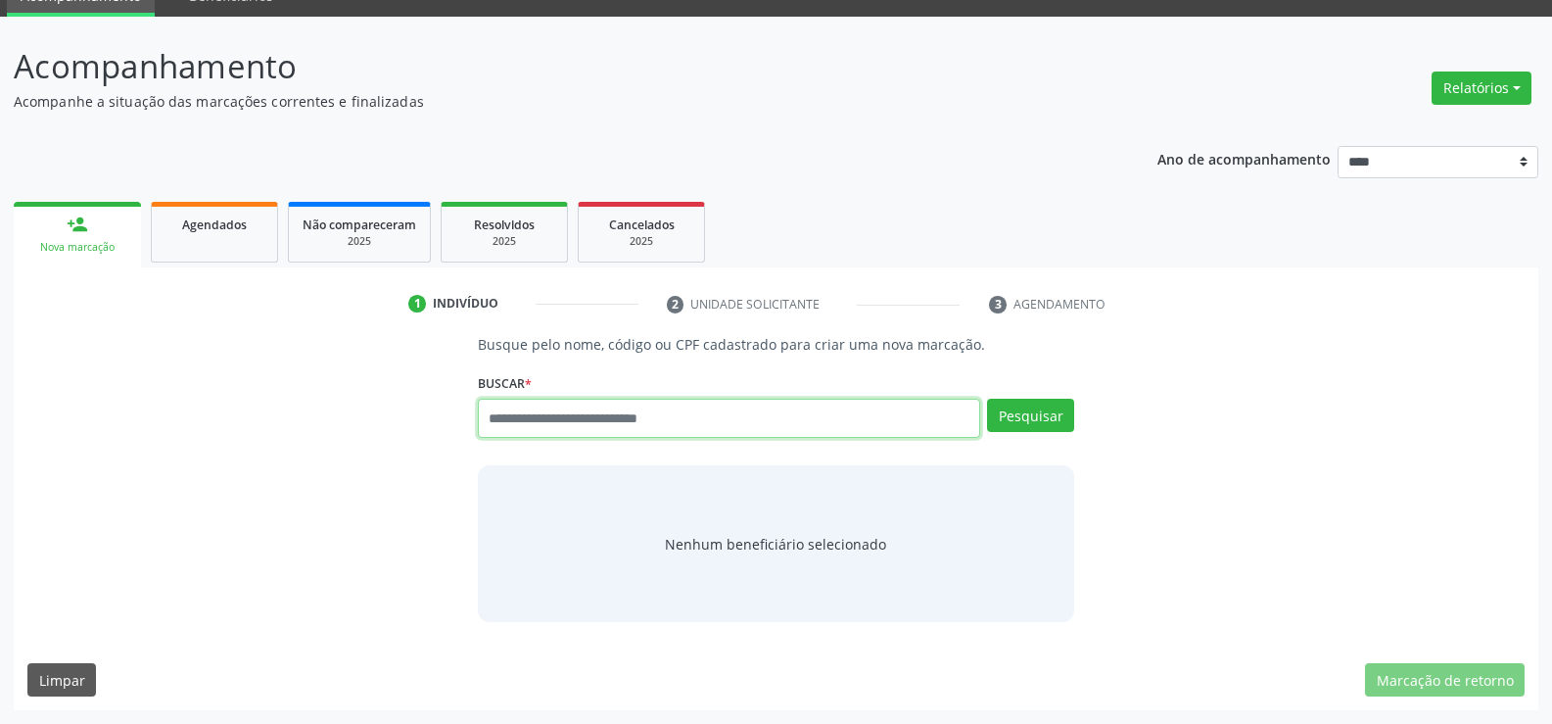
click at [705, 422] on input "text" at bounding box center [729, 418] width 502 height 39
paste input "**********"
type input "**********"
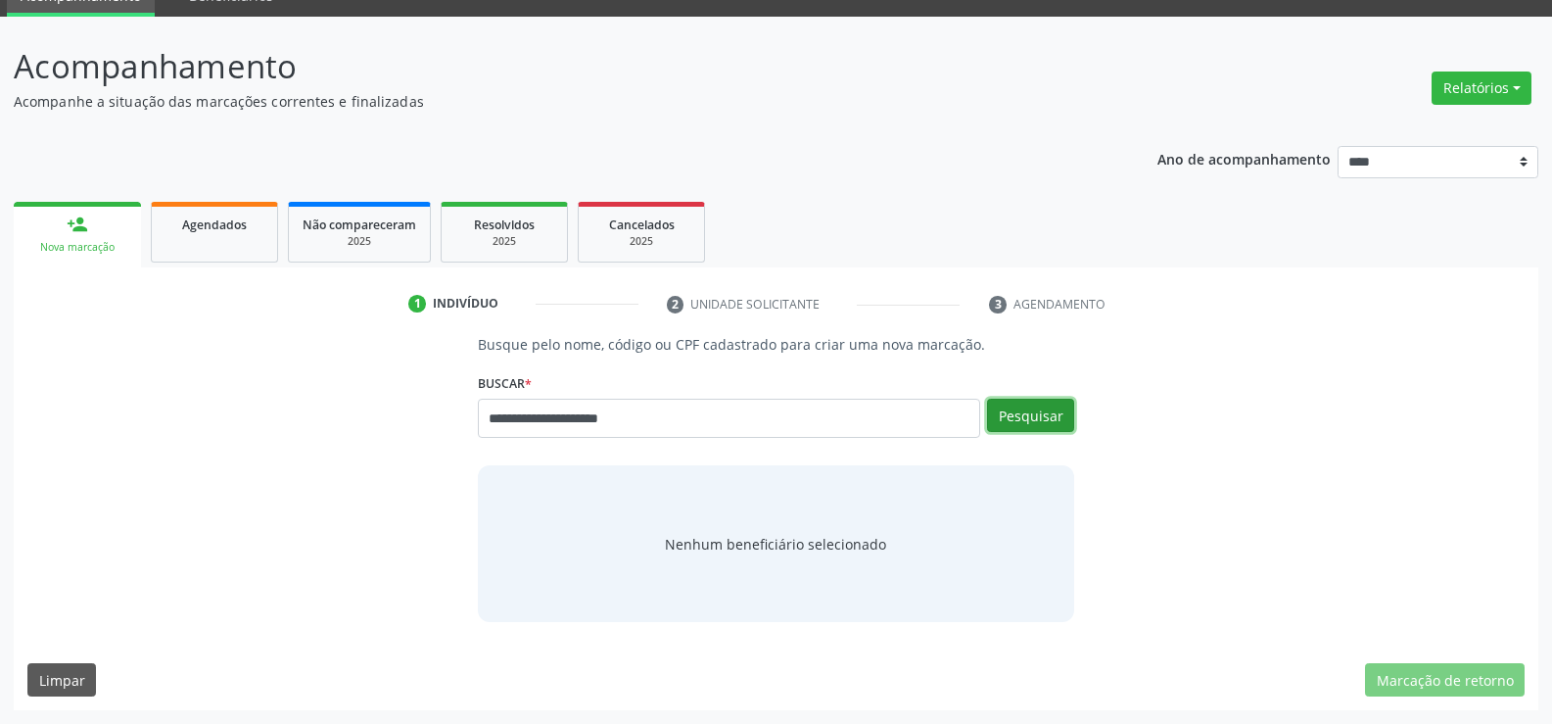
click at [1043, 410] on button "Pesquisar" at bounding box center [1030, 415] width 87 height 33
type input "**********"
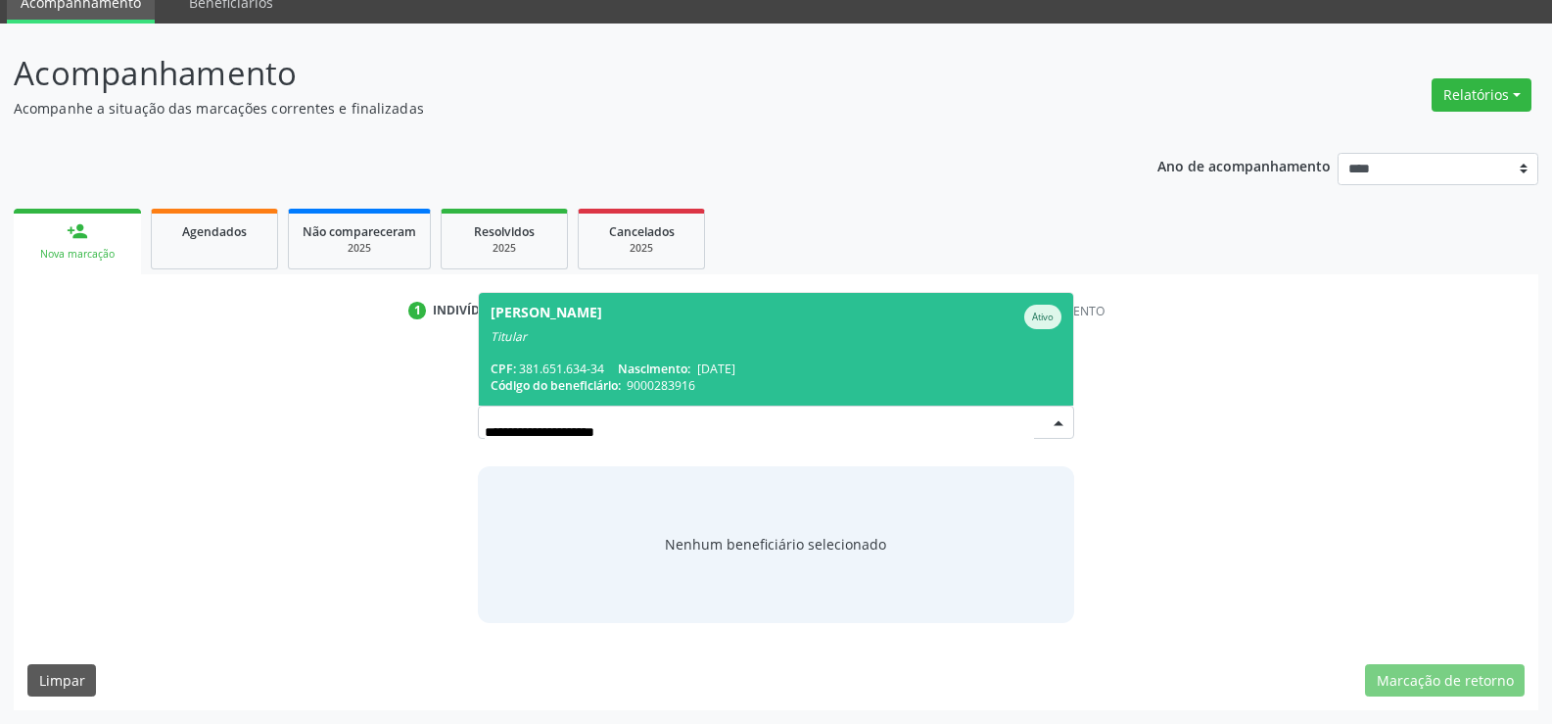
scroll to position [84, 0]
click at [795, 323] on div "Reomira Maria da Silva Ativo" at bounding box center [776, 317] width 571 height 24
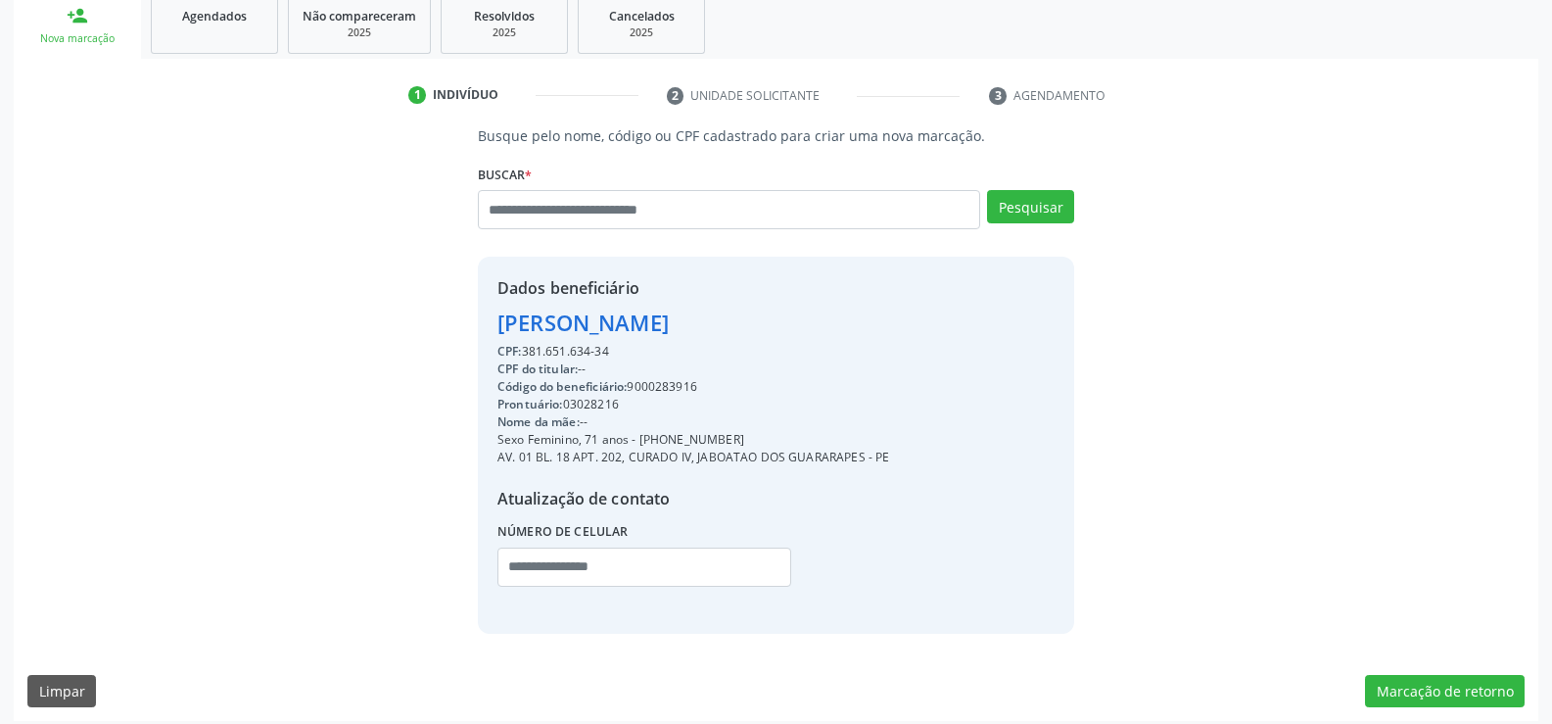
scroll to position [310, 0]
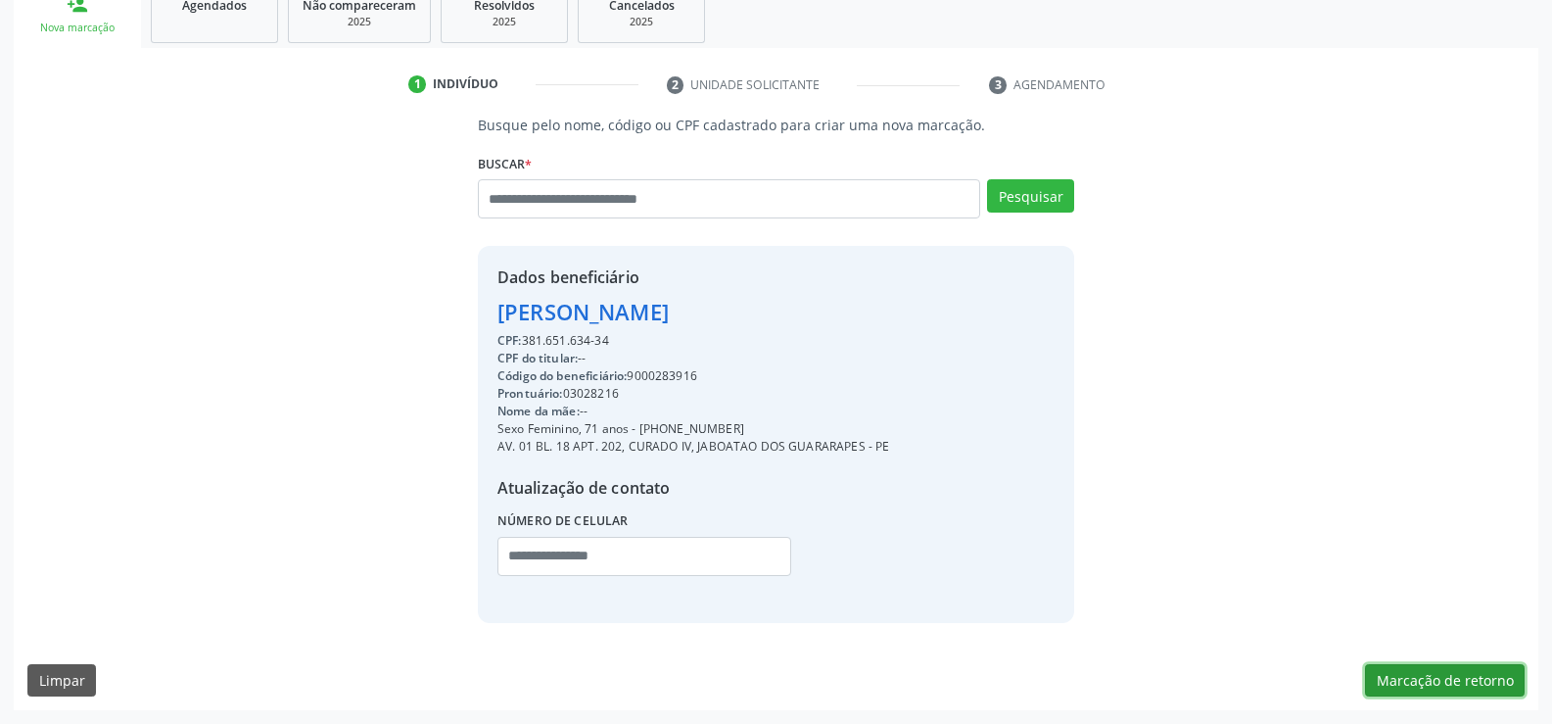
click at [1416, 688] on button "Marcação de retorno" at bounding box center [1445, 680] width 160 height 33
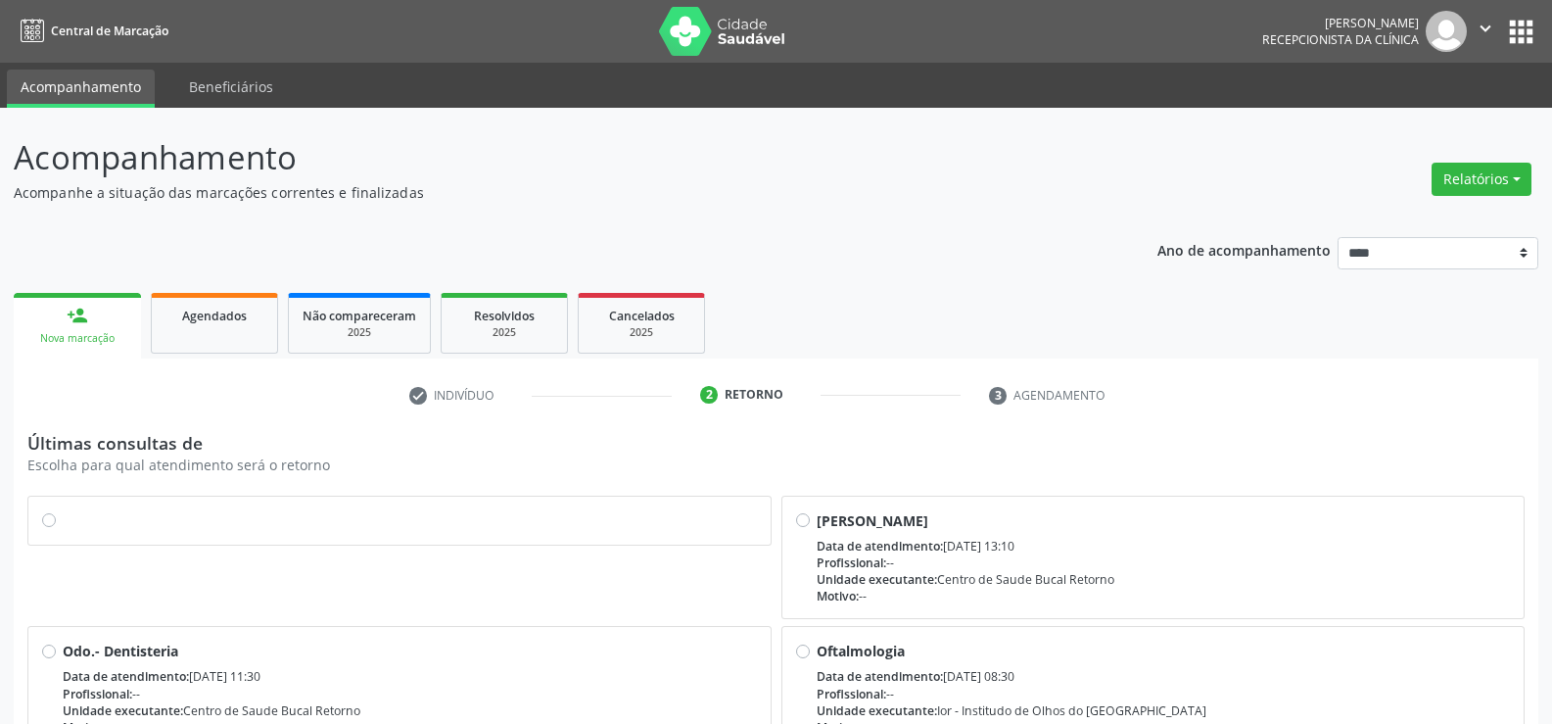
click at [63, 510] on label at bounding box center [410, 510] width 694 height 0
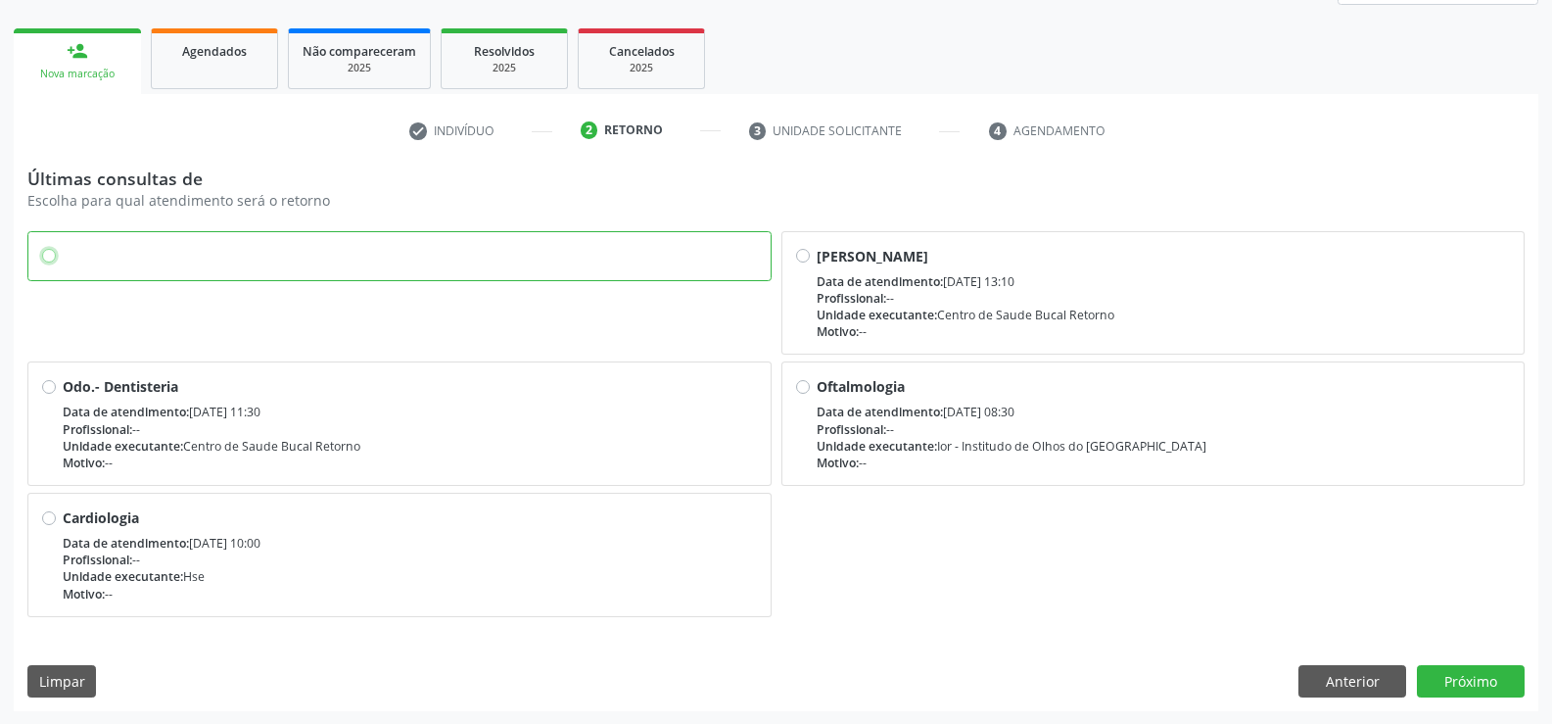
scroll to position [265, 0]
click at [1500, 671] on button "Próximo" at bounding box center [1471, 680] width 108 height 33
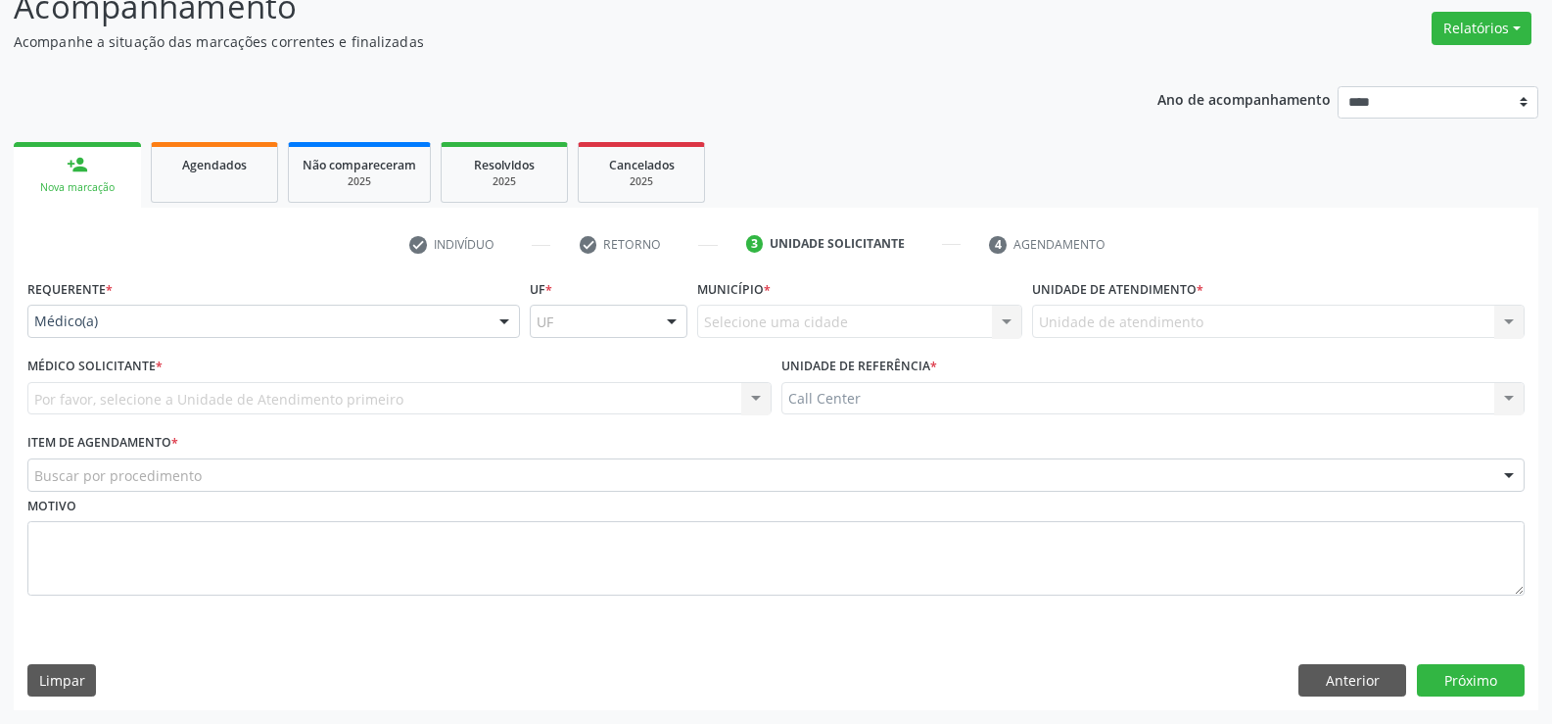
scroll to position [151, 0]
click at [122, 333] on div "Médico(a)" at bounding box center [273, 321] width 493 height 33
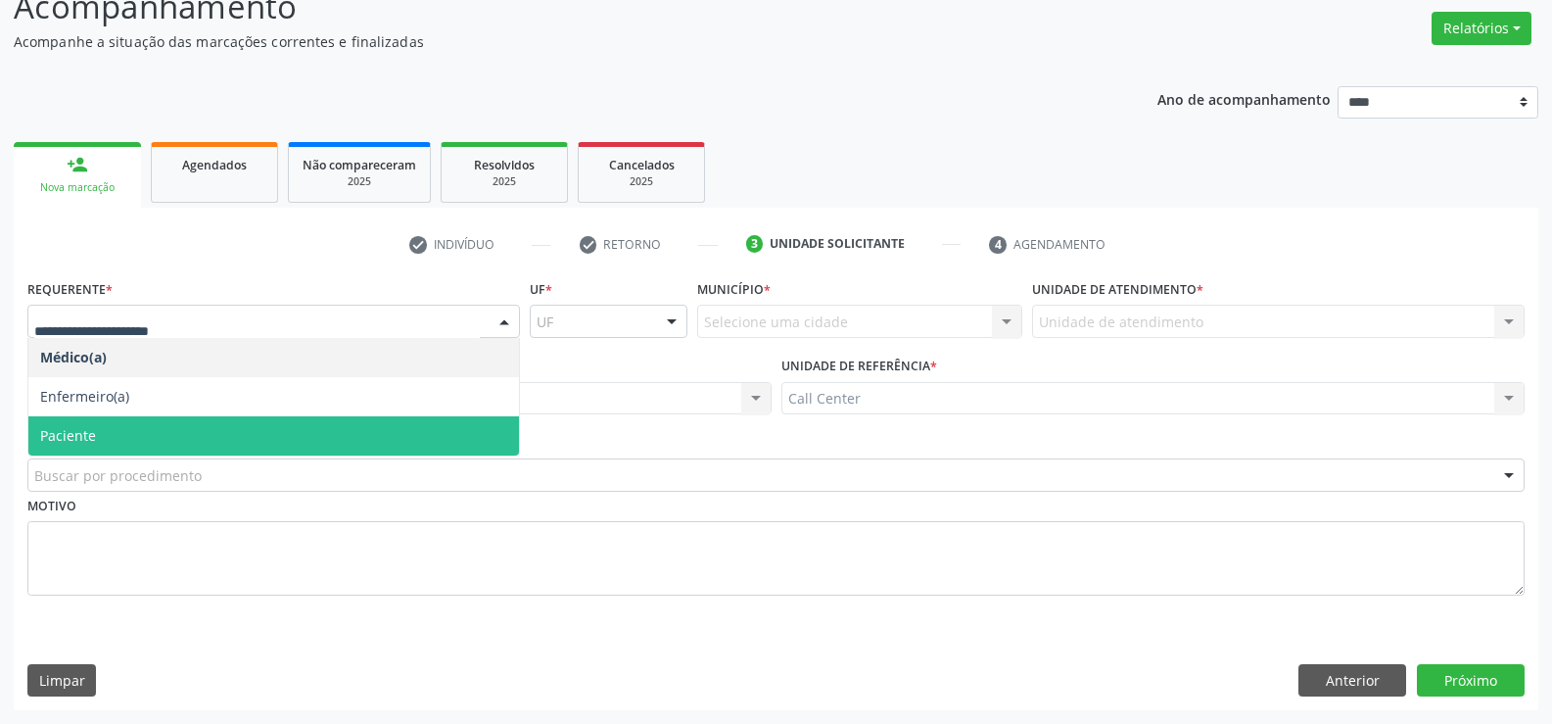
click at [88, 432] on span "Paciente" at bounding box center [68, 435] width 56 height 19
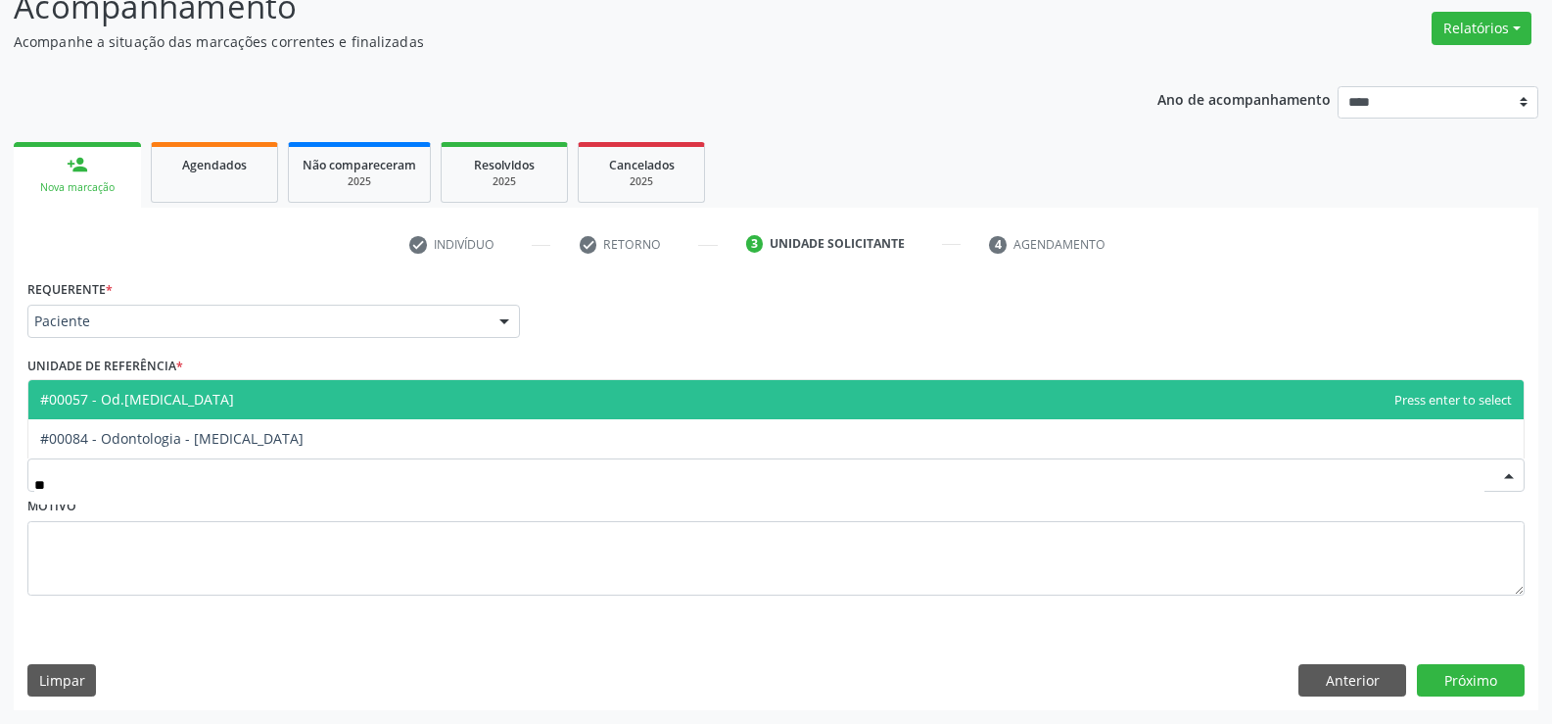
type input "***"
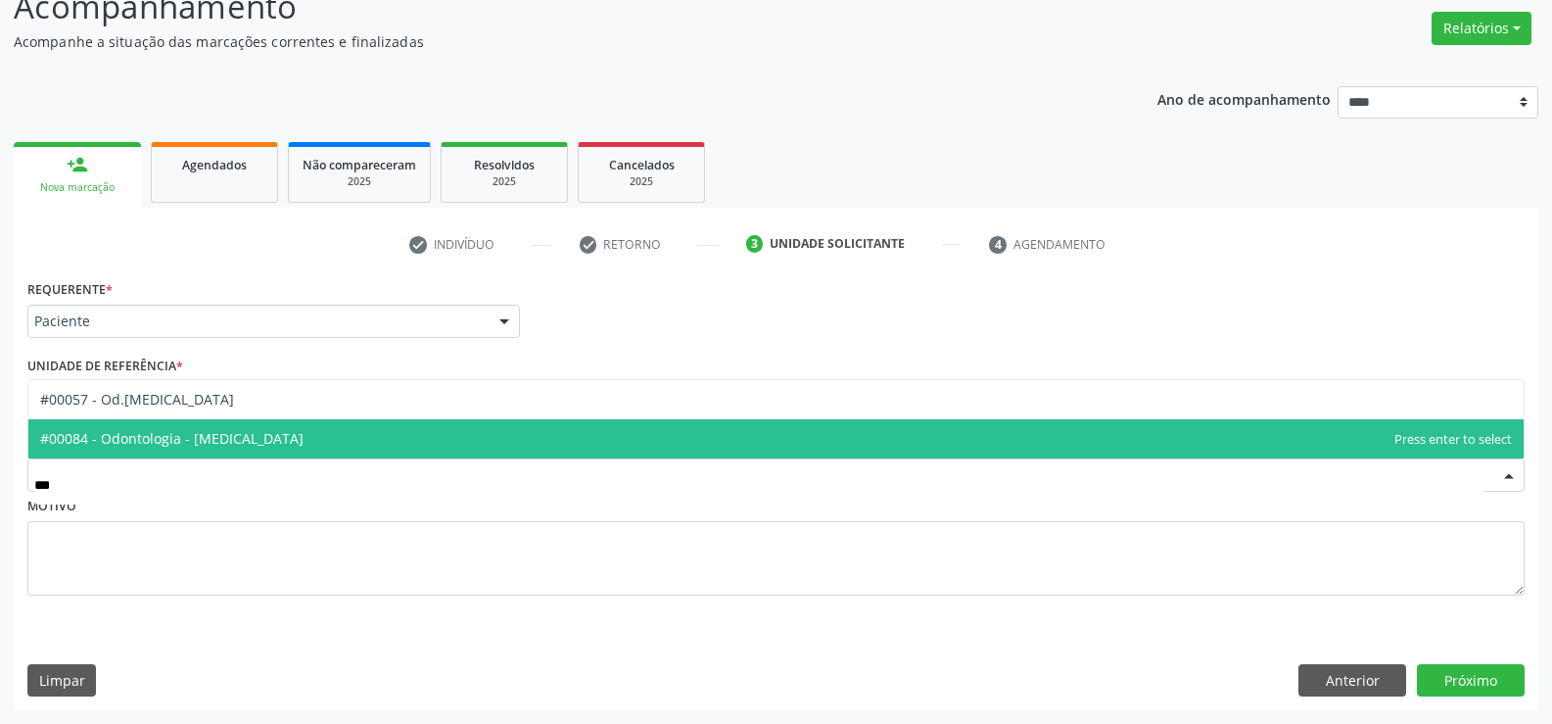
click at [94, 437] on span "#00084 - Odontologia - [MEDICAL_DATA]" at bounding box center [171, 438] width 263 height 19
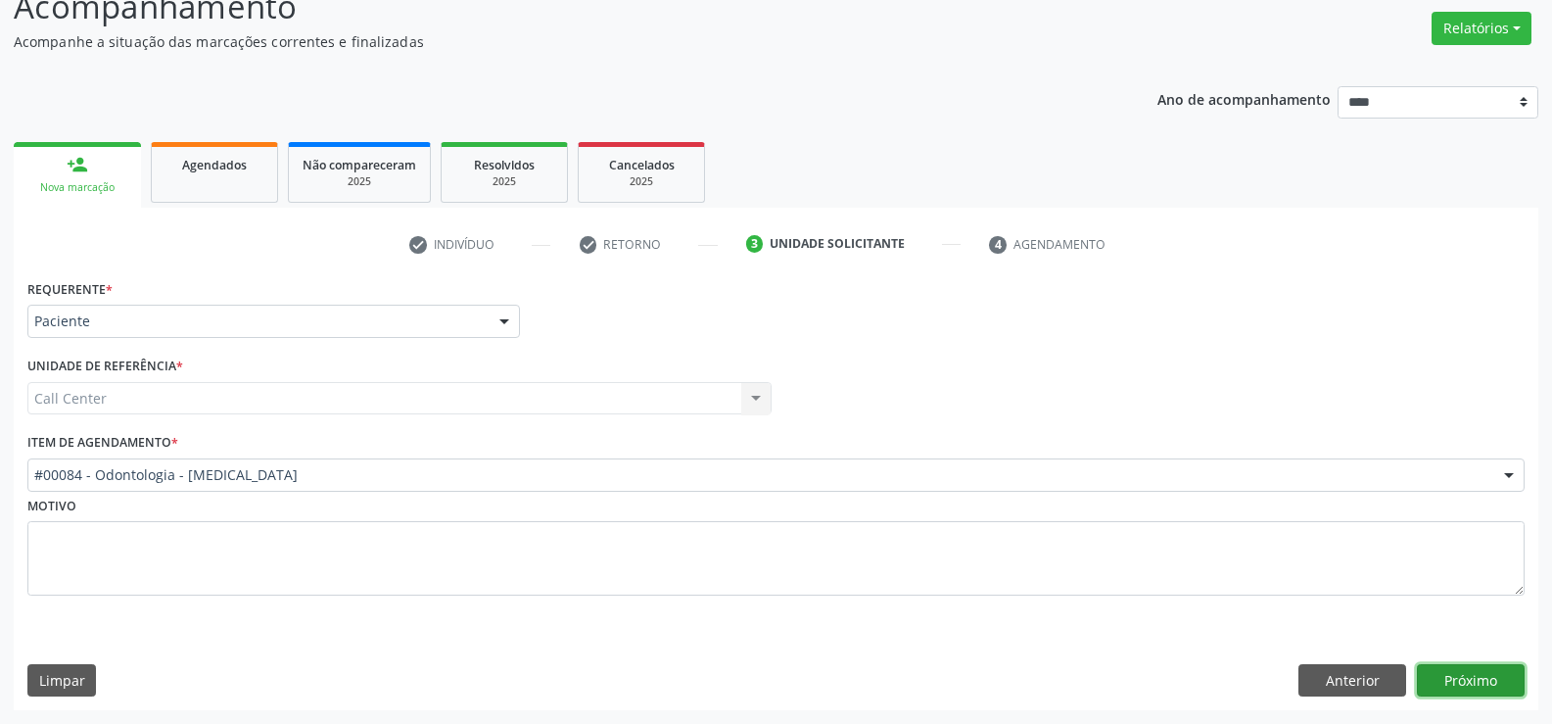
click at [1476, 685] on button "Próximo" at bounding box center [1471, 680] width 108 height 33
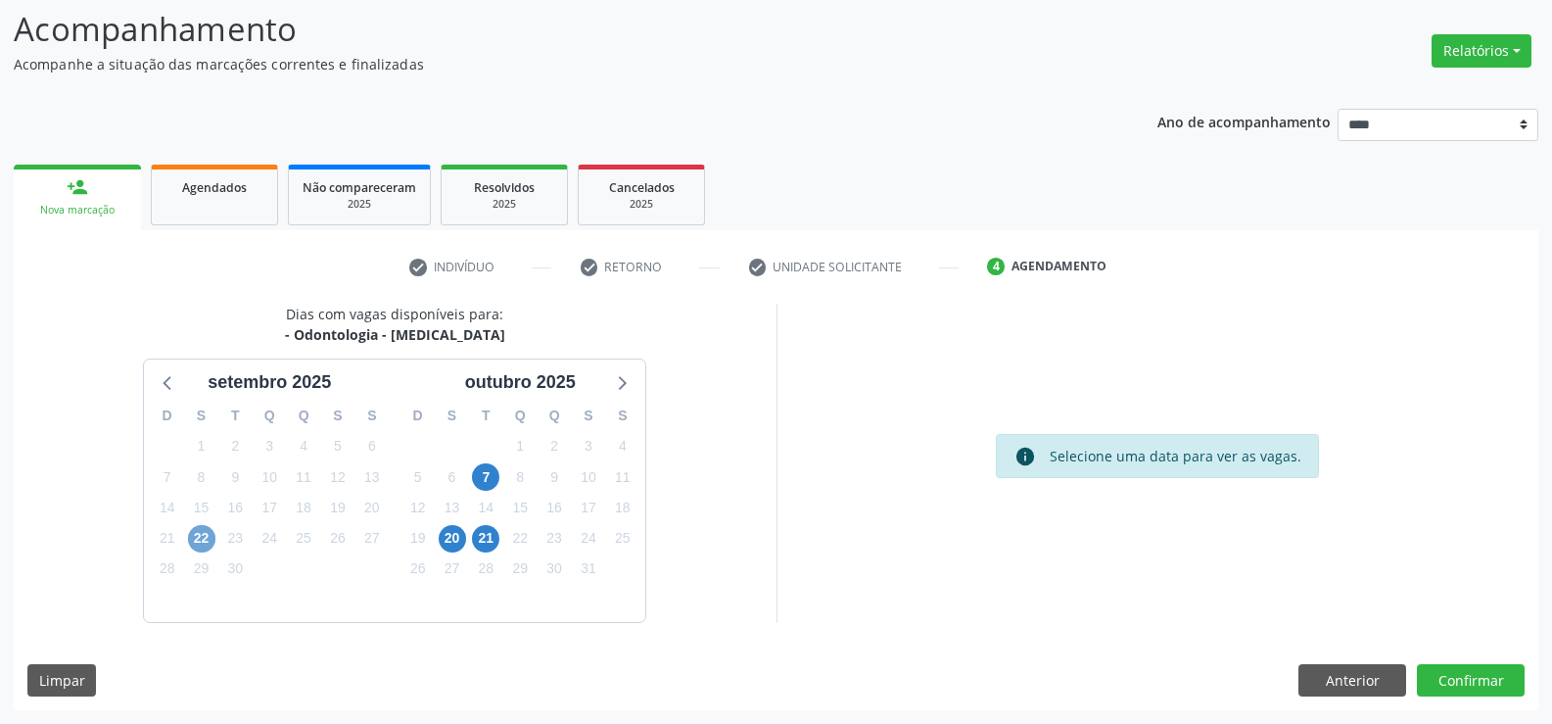
click at [193, 531] on span "22" at bounding box center [201, 538] width 27 height 27
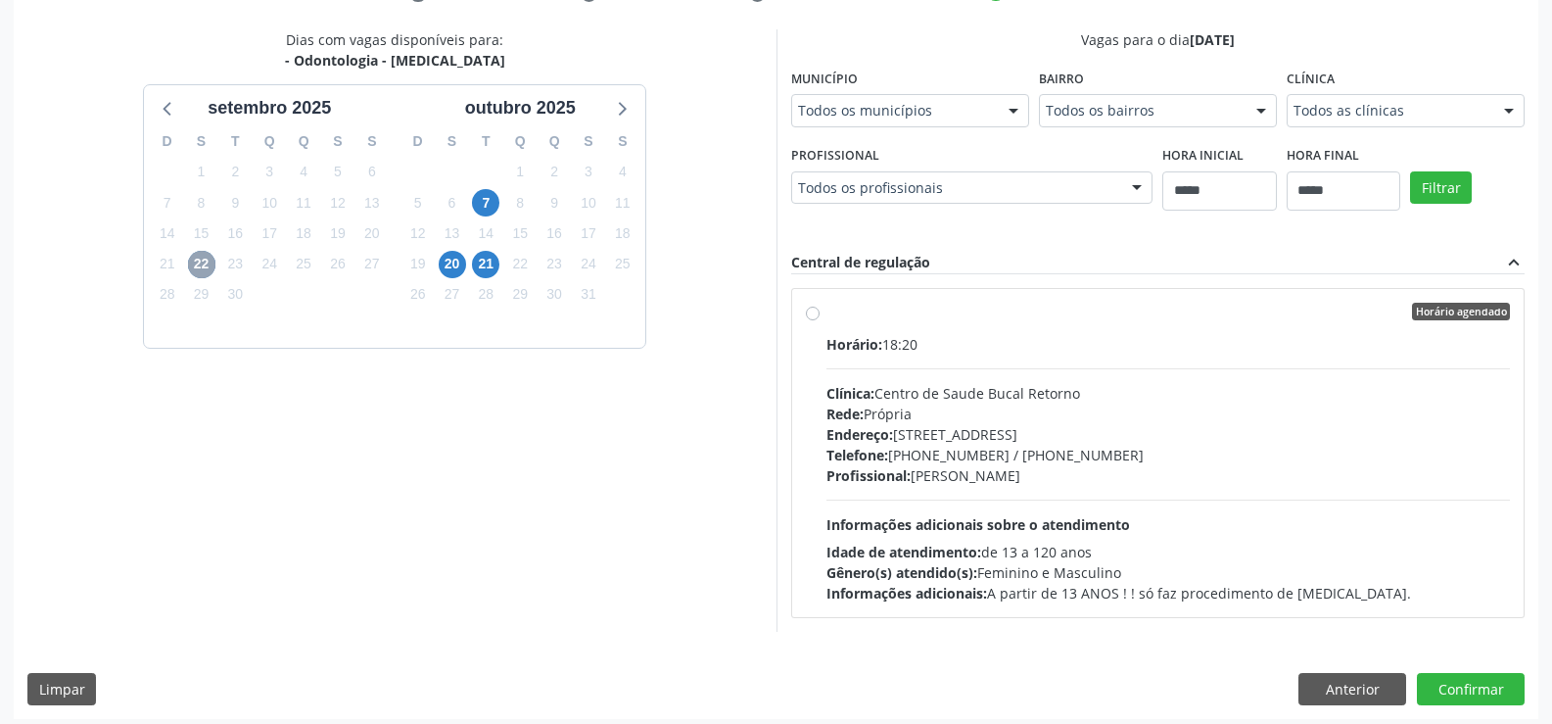
scroll to position [411, 0]
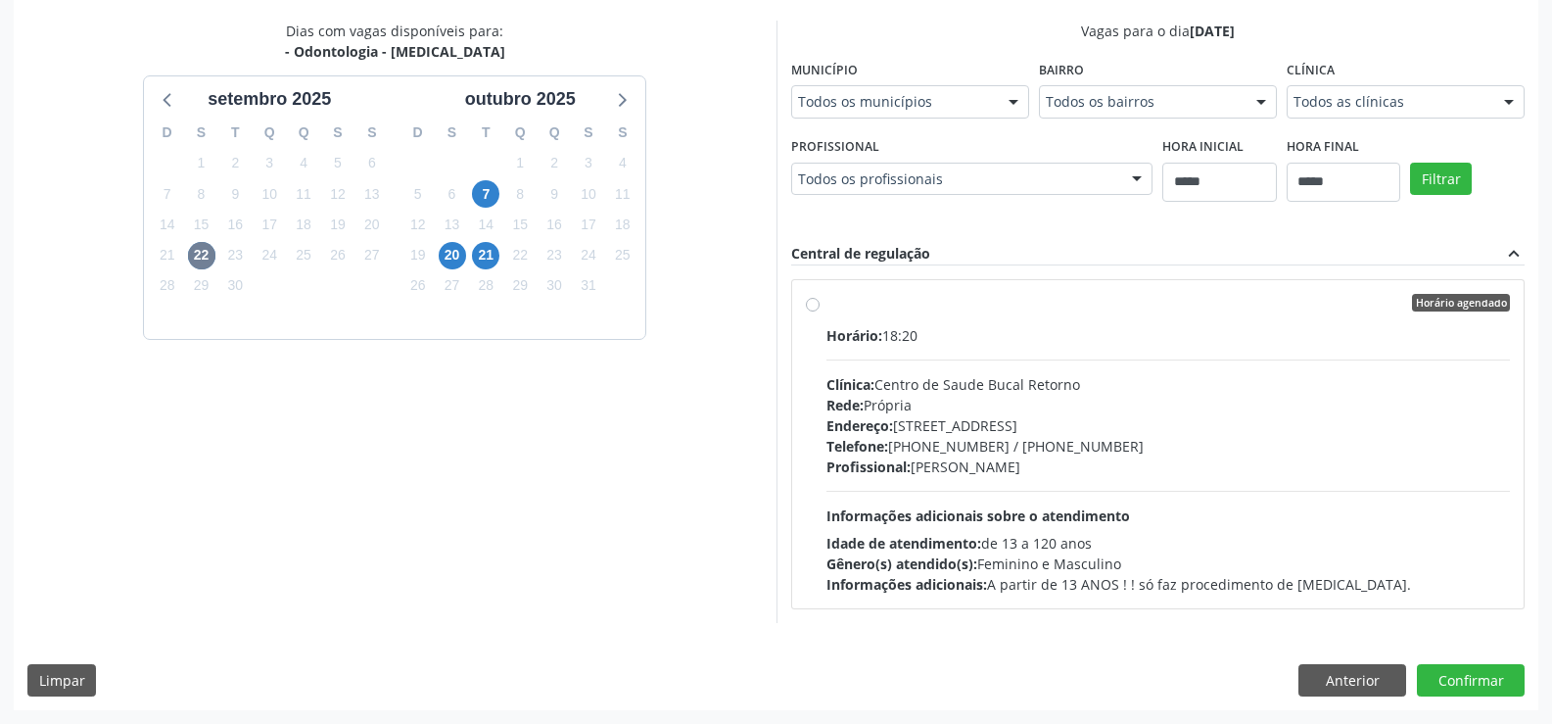
click at [827, 308] on label "Horário agendado Horário: 18:20 Clínica: Centro de Saude Bucal Retorno Rede: Pr…" at bounding box center [1169, 444] width 685 height 301
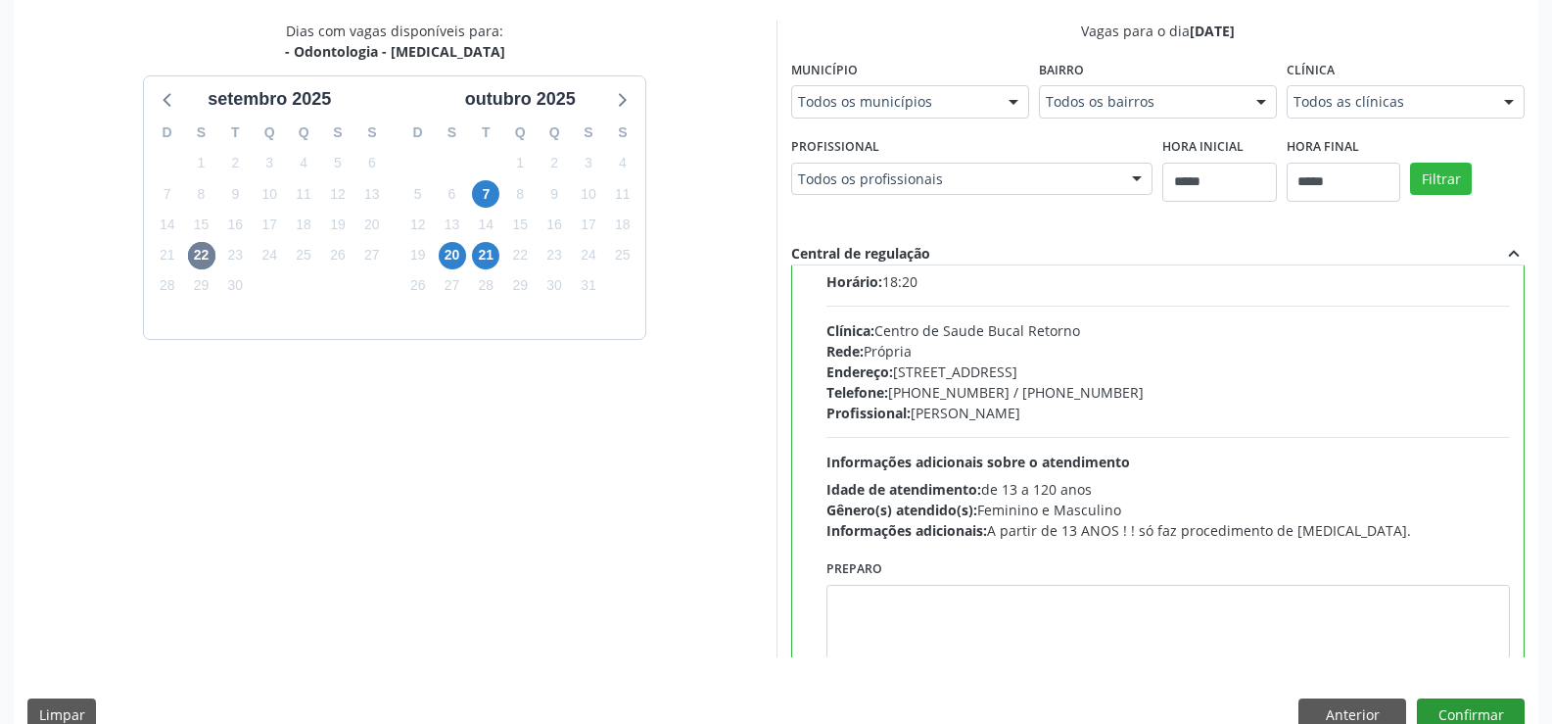
scroll to position [97, 0]
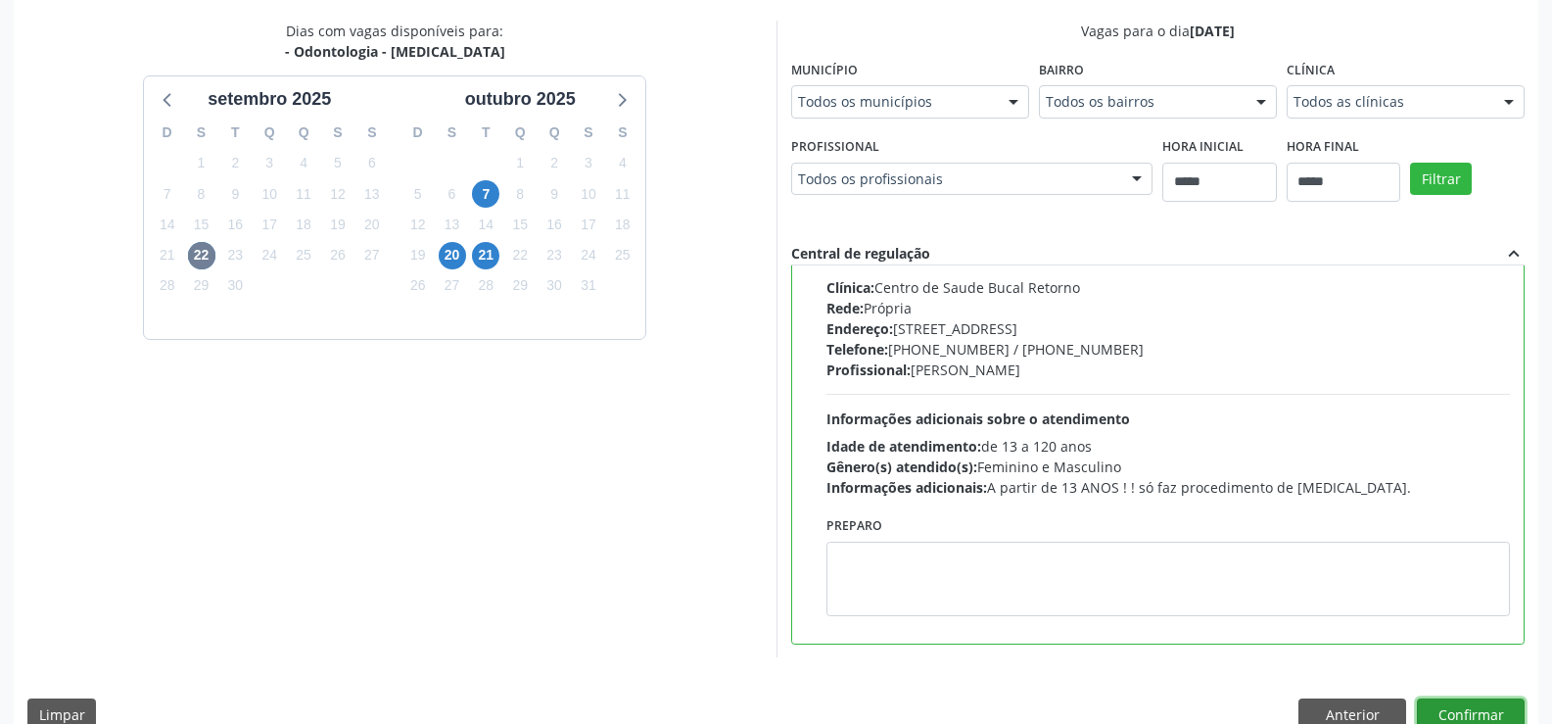
click at [1453, 708] on button "Confirmar" at bounding box center [1471, 714] width 108 height 33
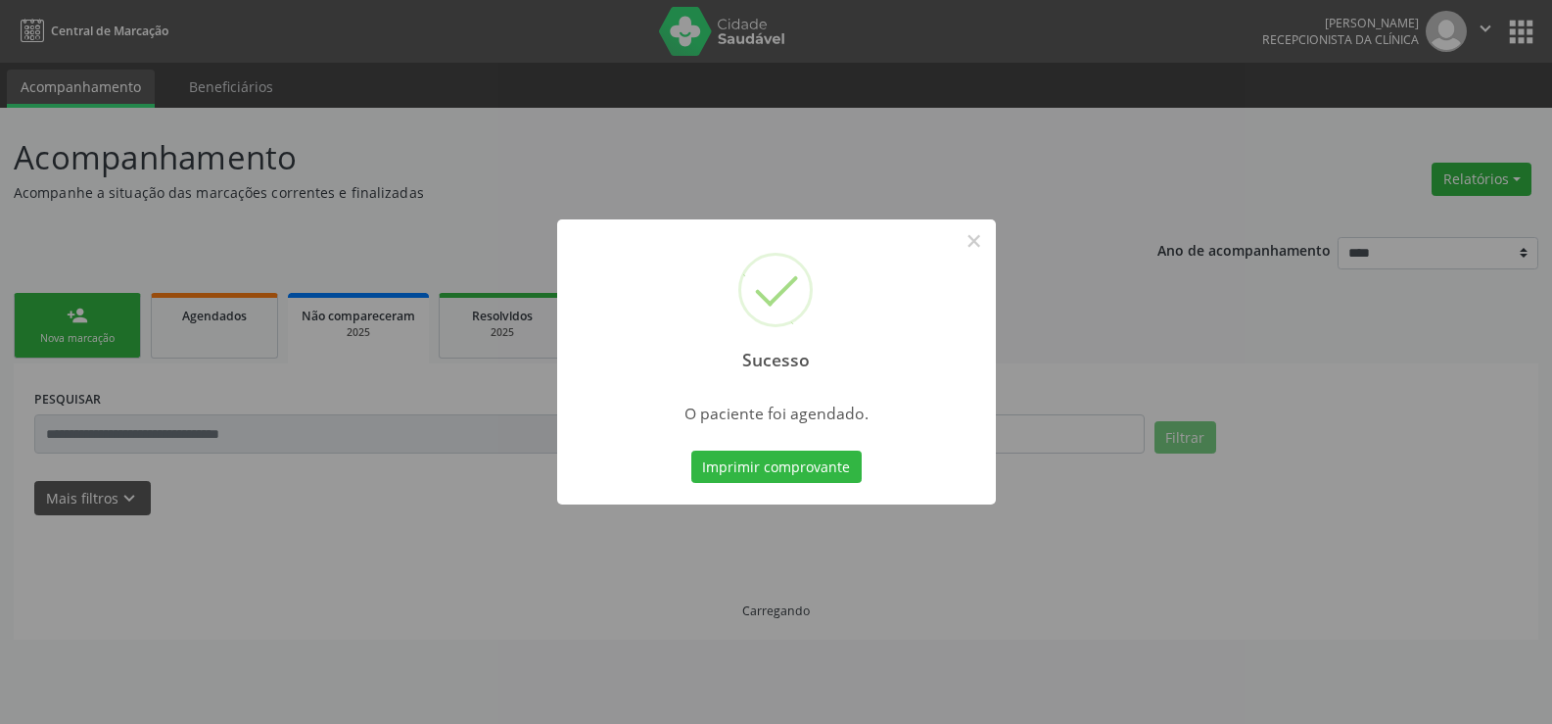
scroll to position [0, 0]
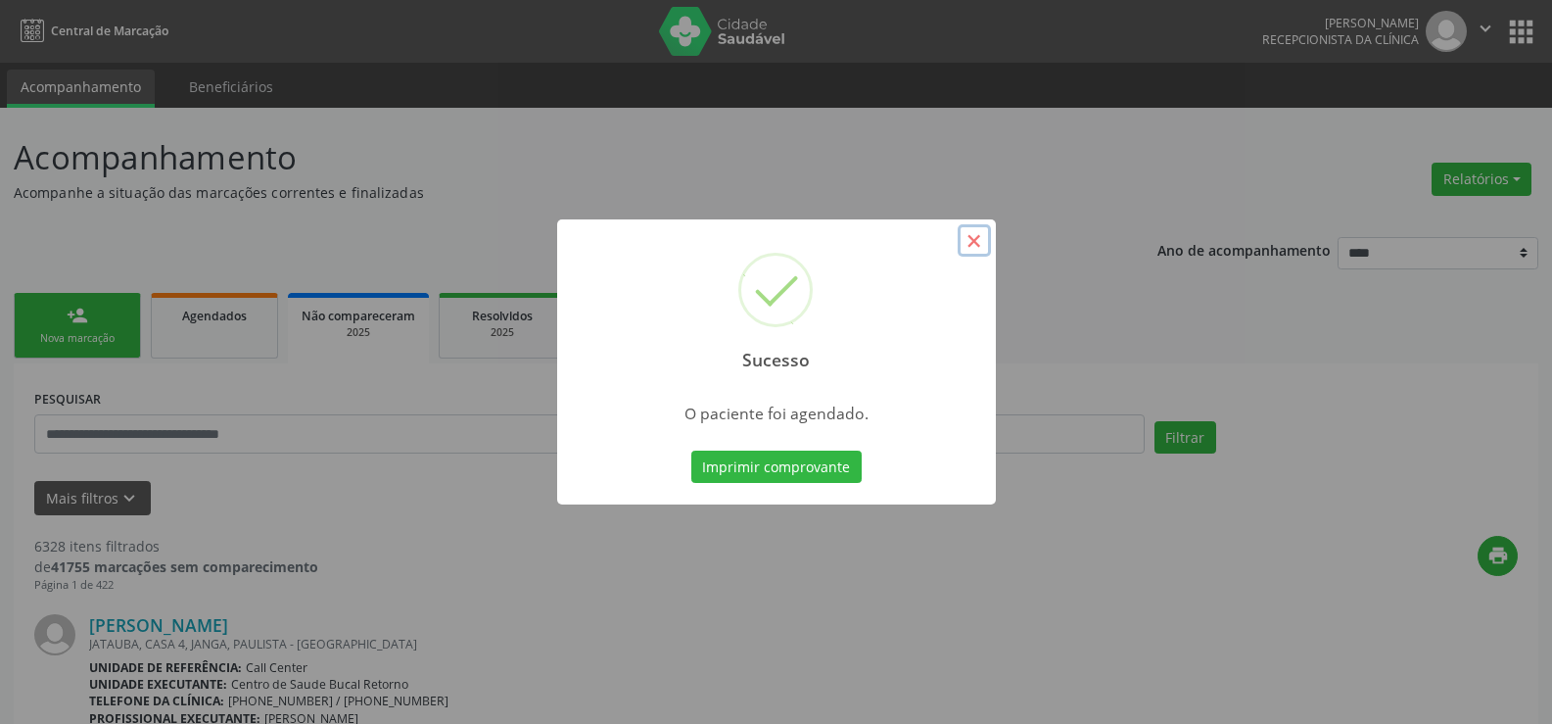
click at [966, 242] on button "×" at bounding box center [974, 240] width 33 height 33
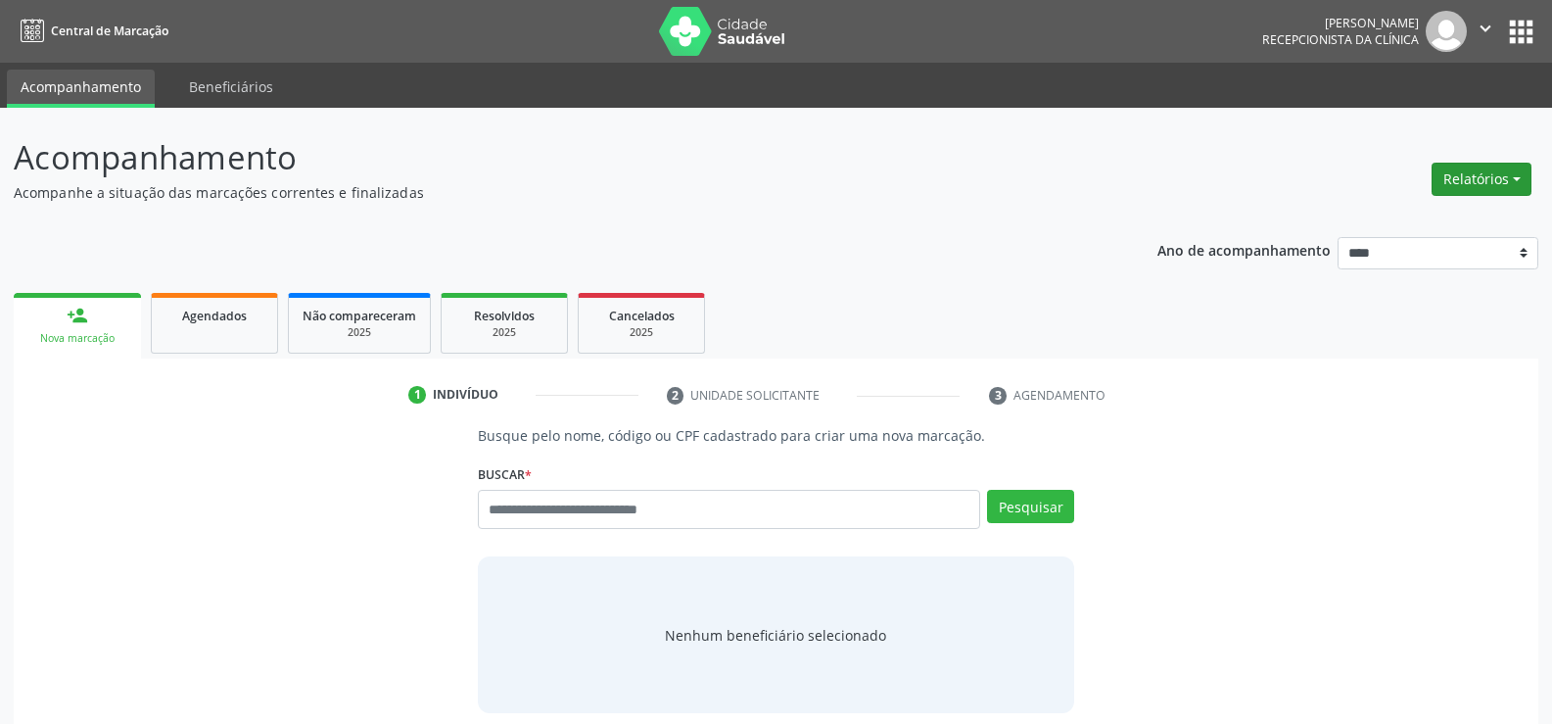
click at [1466, 188] on button "Relatórios" at bounding box center [1482, 179] width 100 height 33
click at [1408, 232] on link "Agendamentos" at bounding box center [1427, 221] width 211 height 27
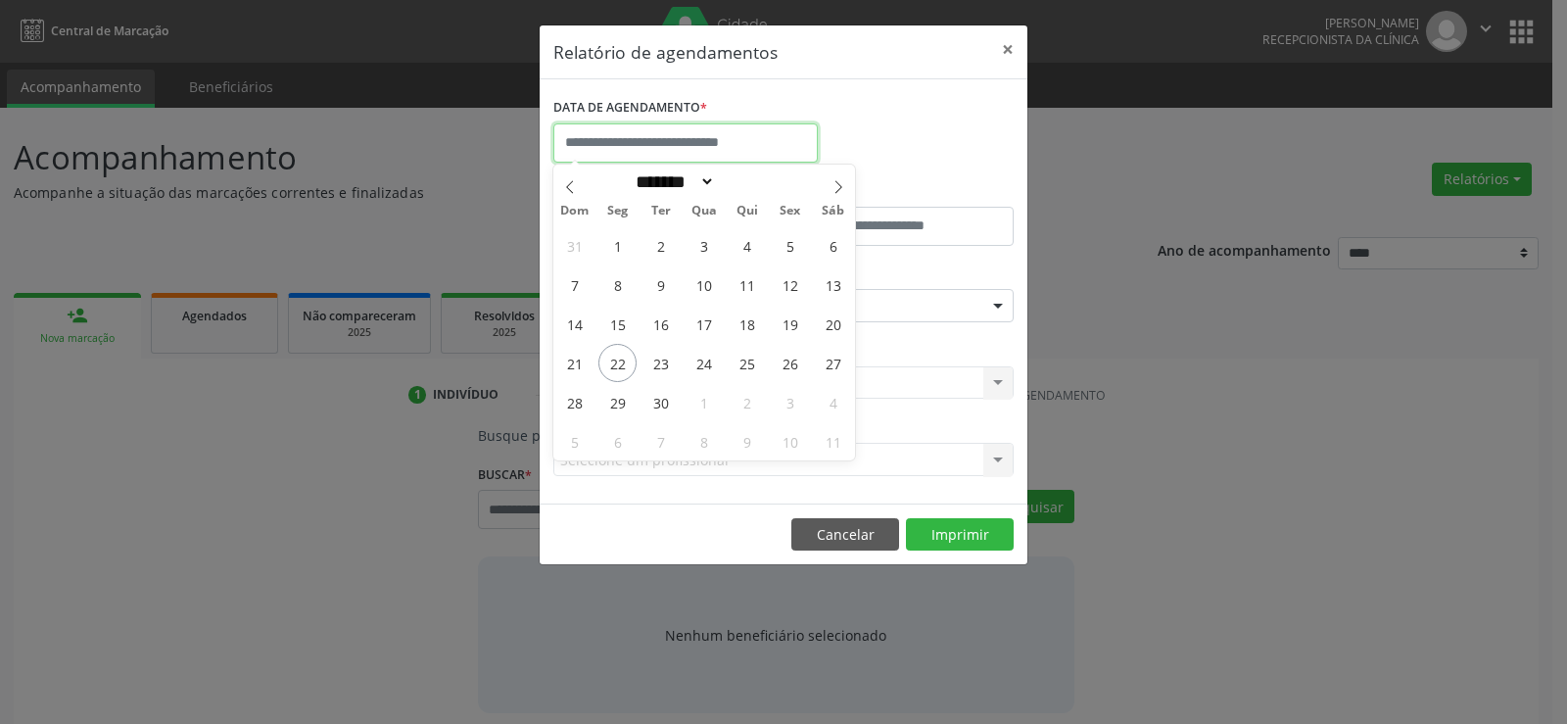
click at [617, 143] on input "text" at bounding box center [685, 142] width 264 height 39
click at [619, 360] on span "22" at bounding box center [617, 363] width 38 height 38
type input "**********"
click at [619, 360] on span "22" at bounding box center [617, 363] width 38 height 38
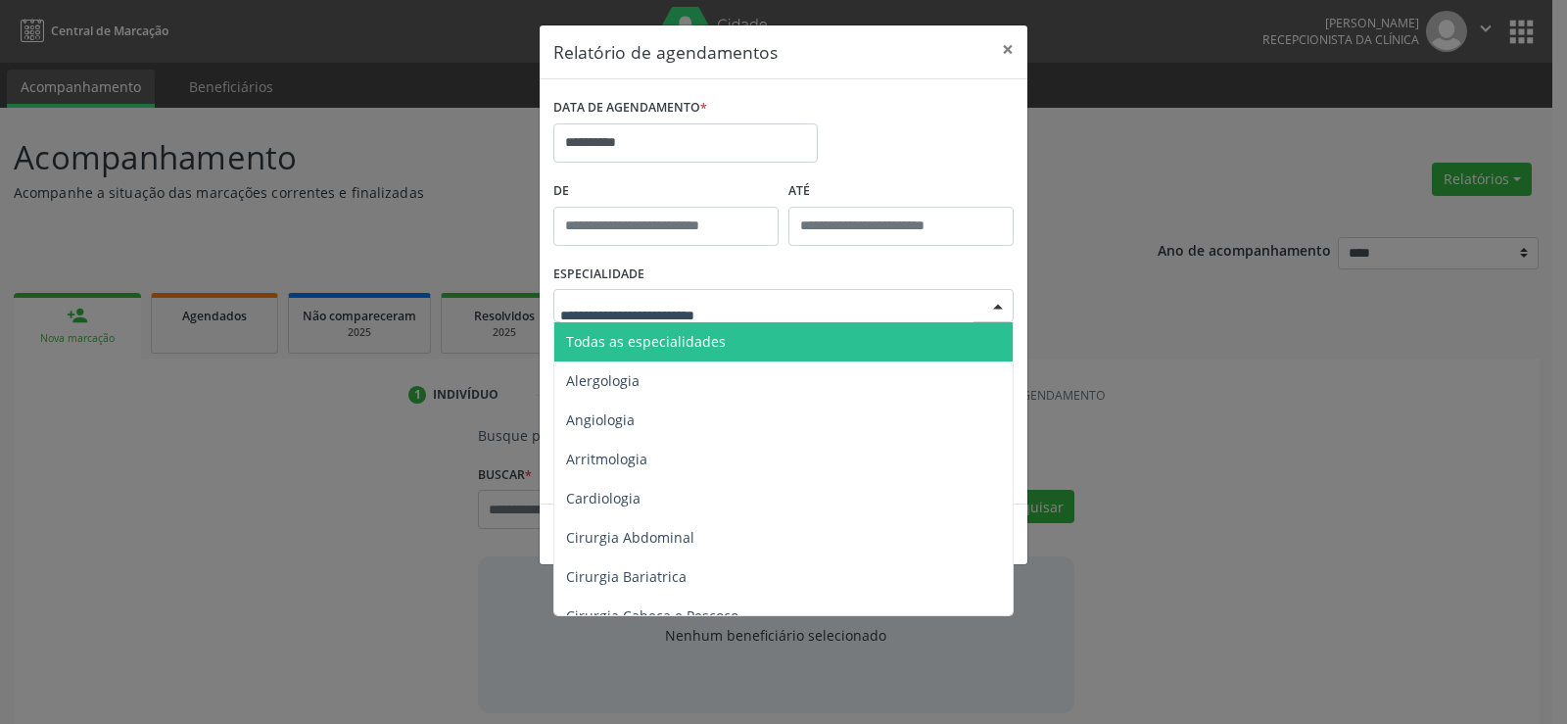
click at [630, 330] on span "Todas as especialidades" at bounding box center [784, 341] width 461 height 39
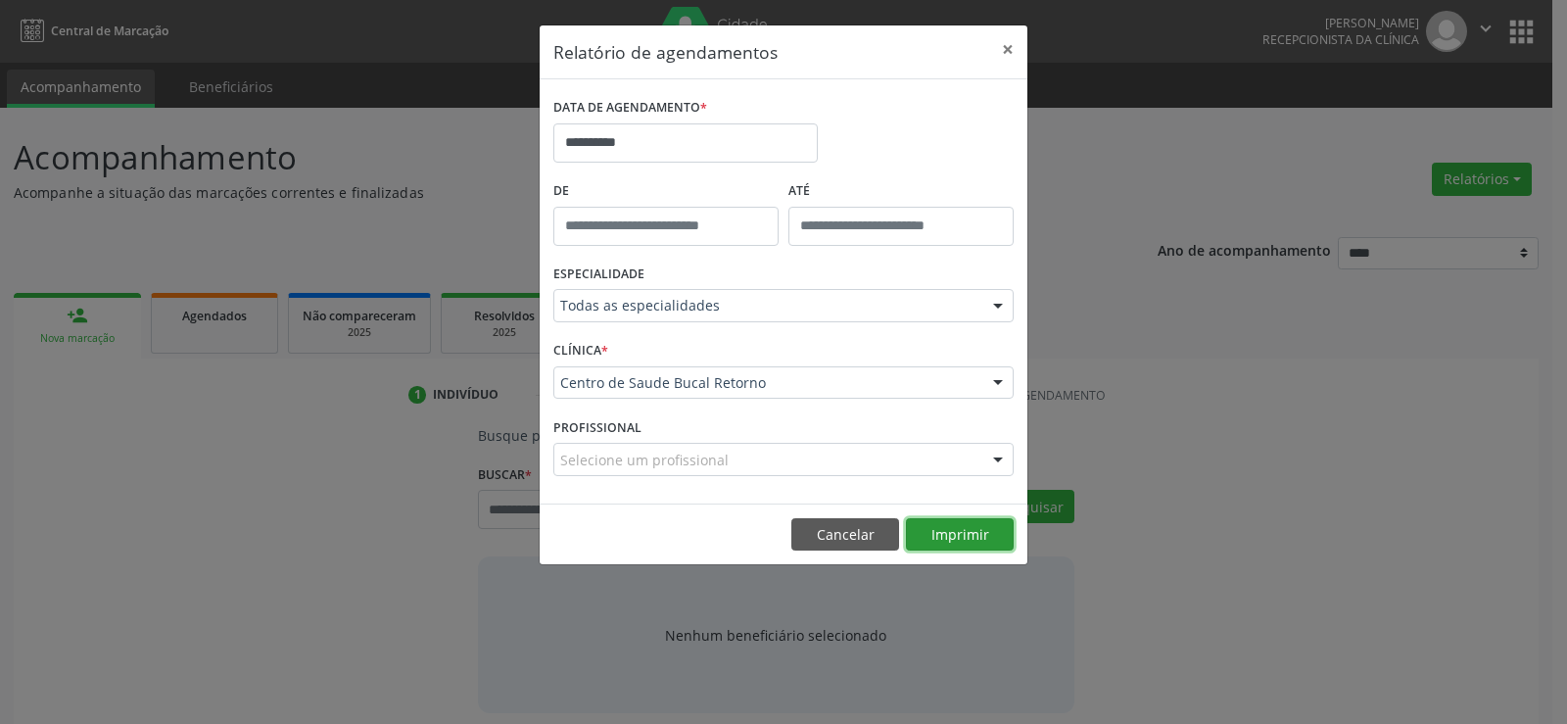
click at [993, 544] on button "Imprimir" at bounding box center [960, 534] width 108 height 33
drag, startPoint x: 845, startPoint y: 541, endPoint x: 732, endPoint y: 528, distance: 114.3
click at [845, 541] on button "Cancelar" at bounding box center [845, 534] width 108 height 33
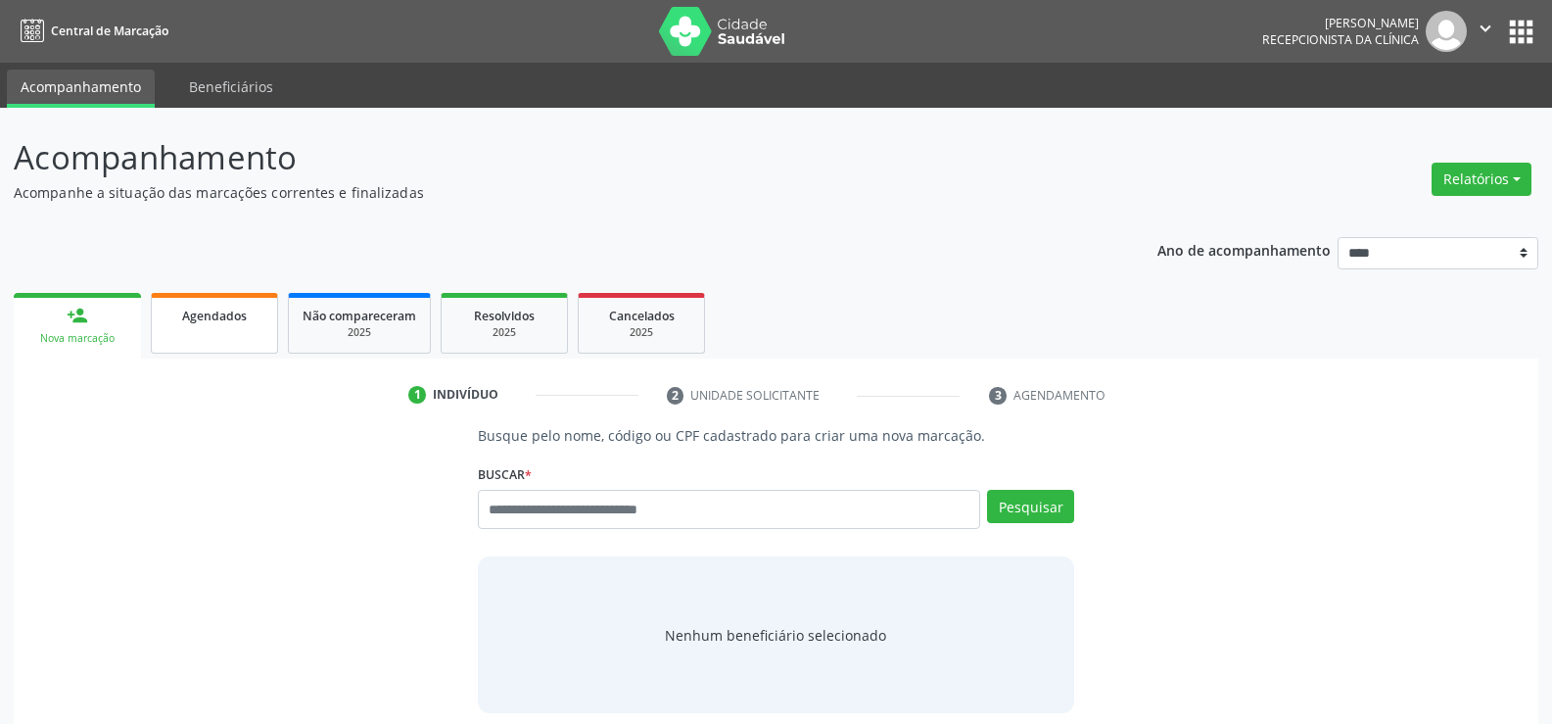
click at [152, 325] on link "Agendados" at bounding box center [214, 323] width 127 height 61
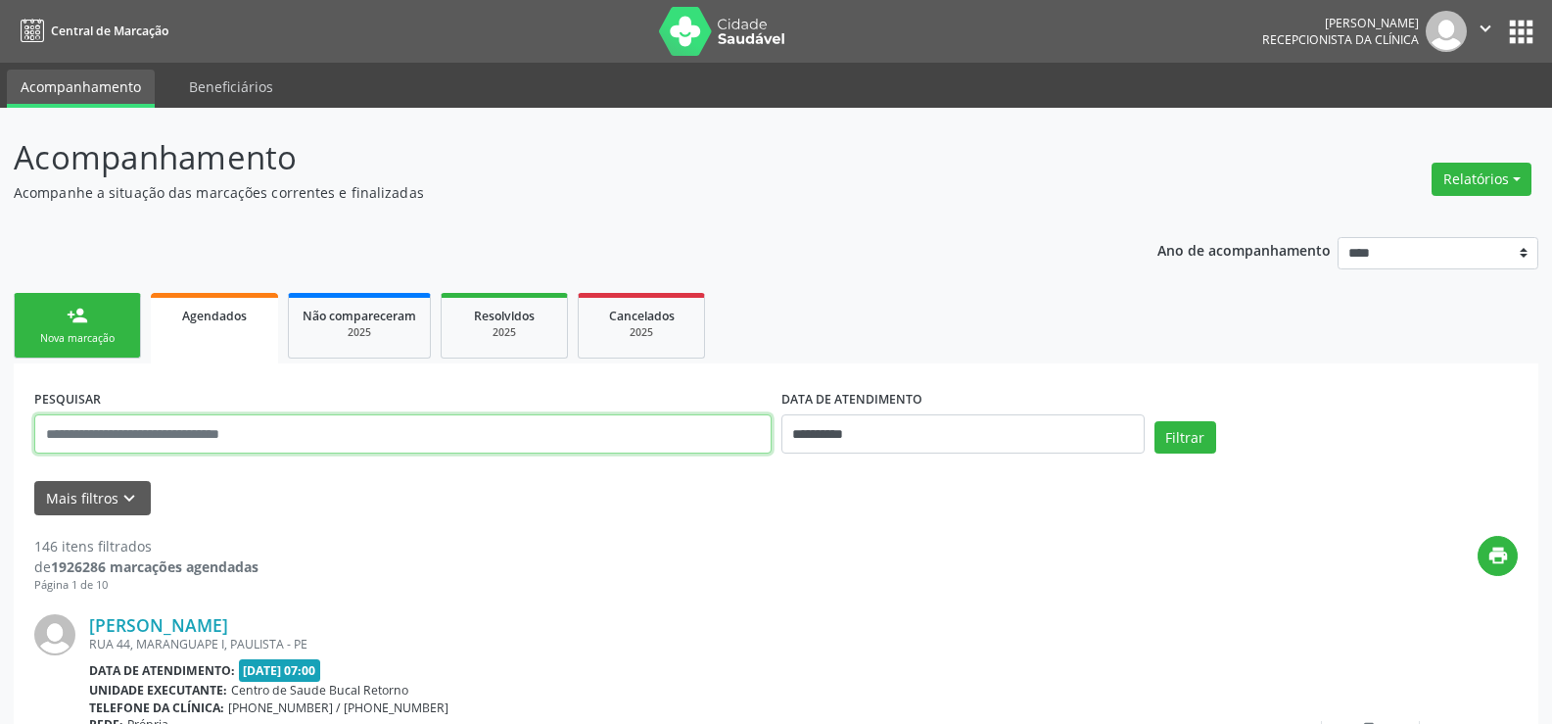
click at [151, 436] on input "text" at bounding box center [402, 433] width 737 height 39
type input "******"
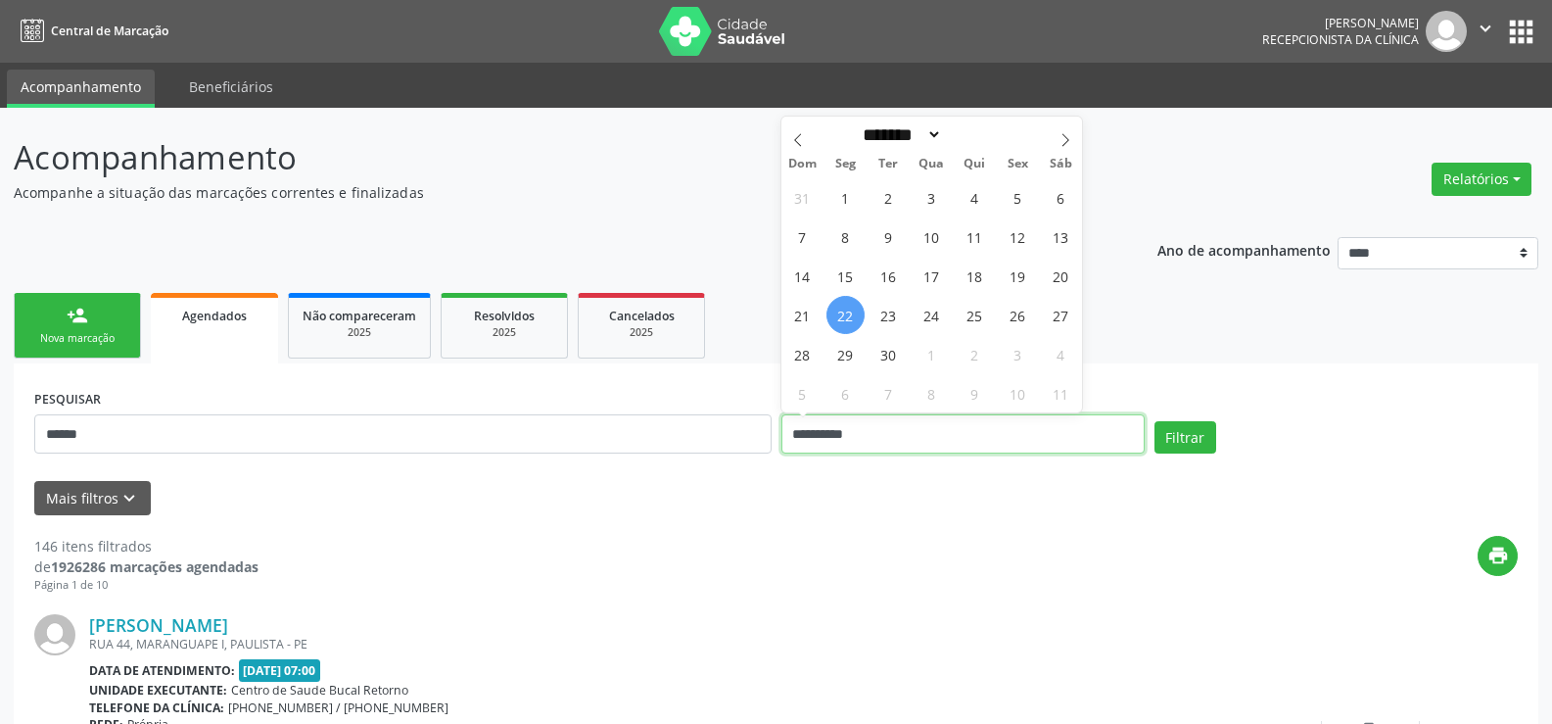
click at [883, 442] on input "**********" at bounding box center [962, 433] width 363 height 39
click at [1231, 439] on div "Filtrar" at bounding box center [1336, 444] width 373 height 47
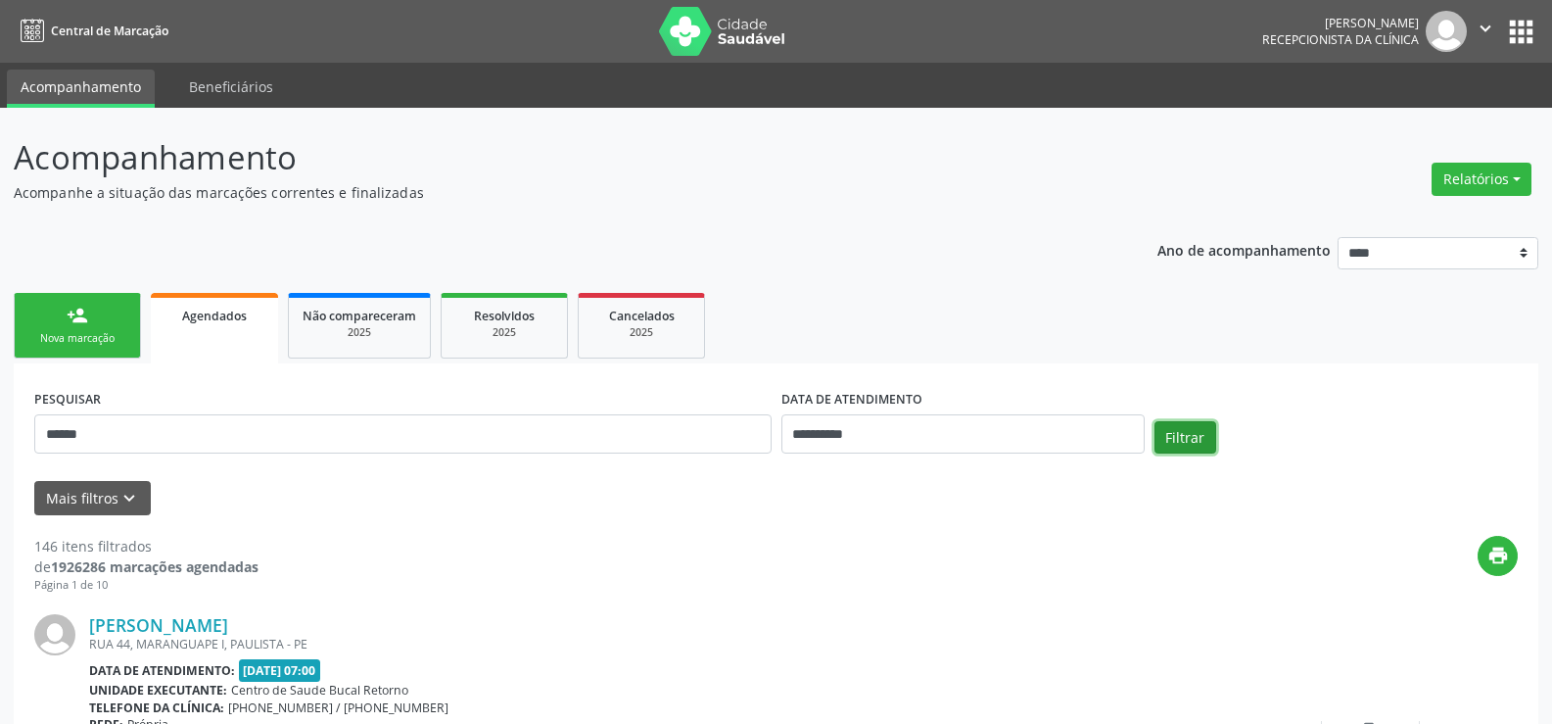
click at [1175, 443] on button "Filtrar" at bounding box center [1186, 437] width 62 height 33
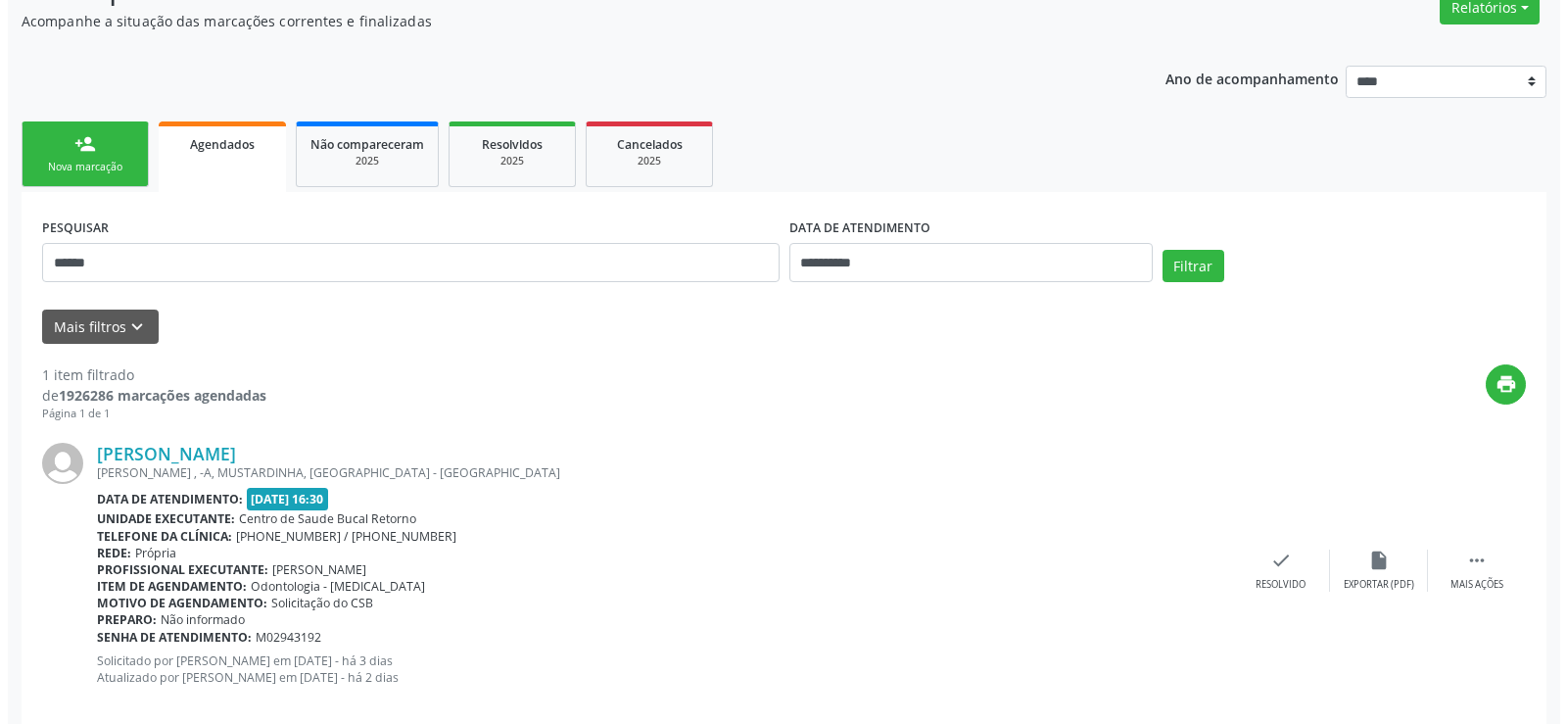
scroll to position [196, 0]
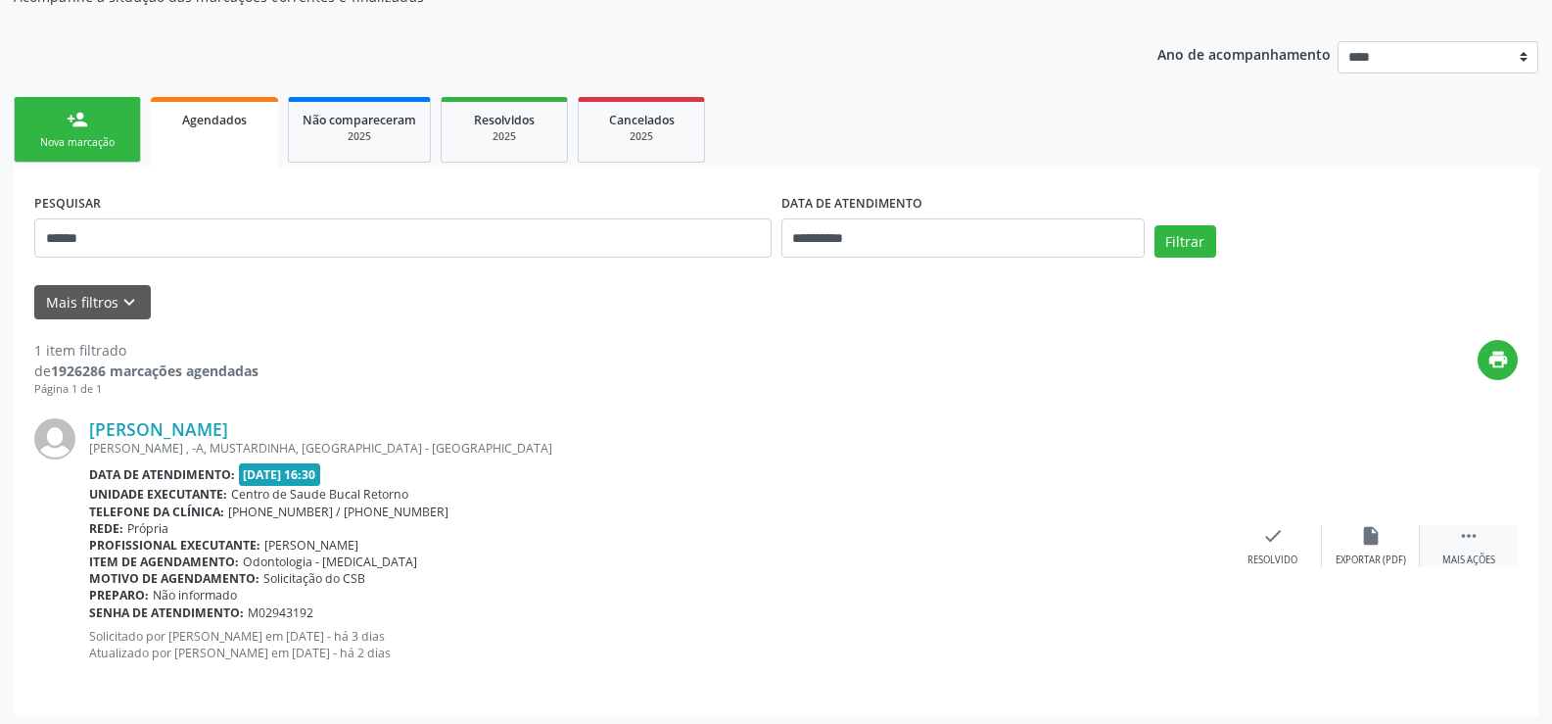
click at [1470, 555] on div "Mais ações" at bounding box center [1469, 560] width 53 height 14
click at [1278, 546] on icon "cancel" at bounding box center [1273, 536] width 22 height 22
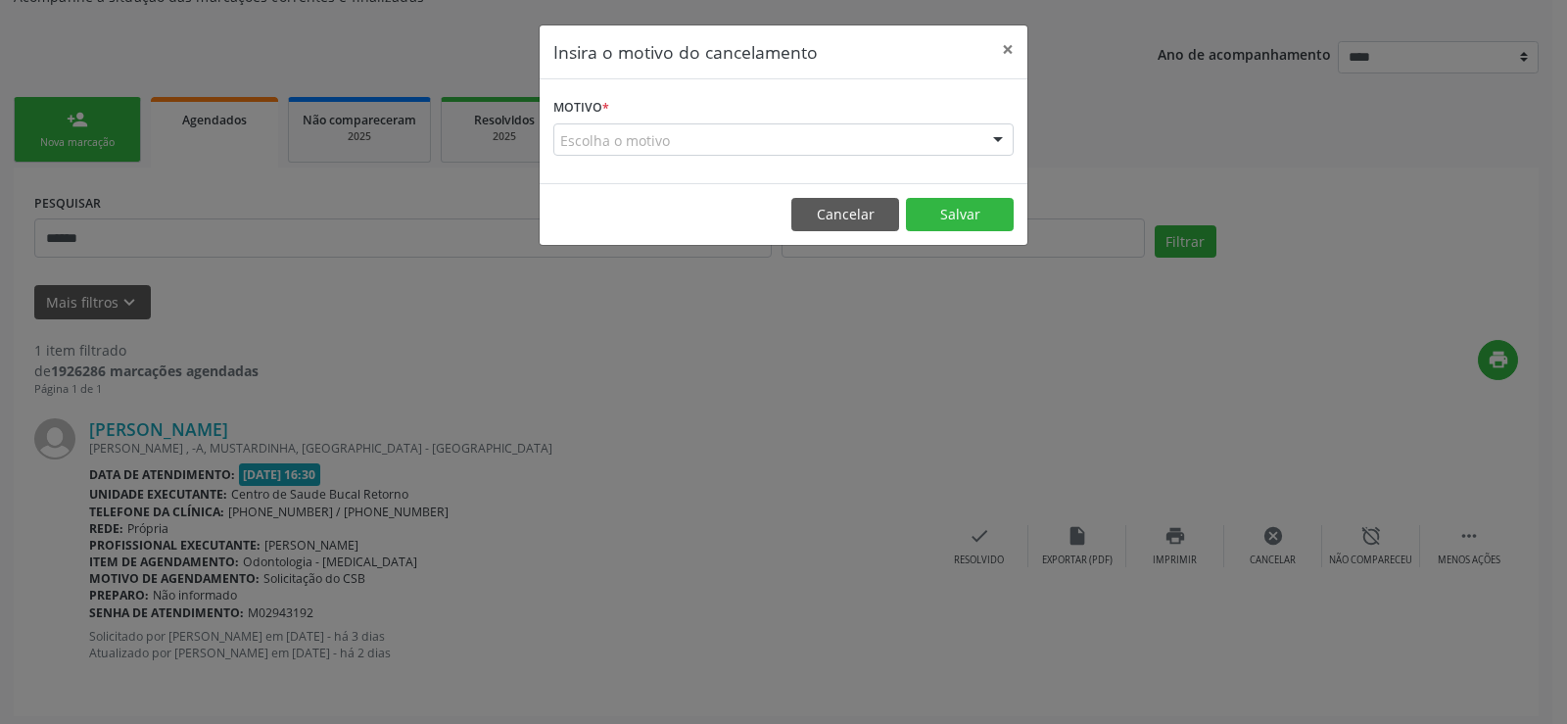
click at [636, 146] on div "Escolha o motivo" at bounding box center [783, 139] width 460 height 33
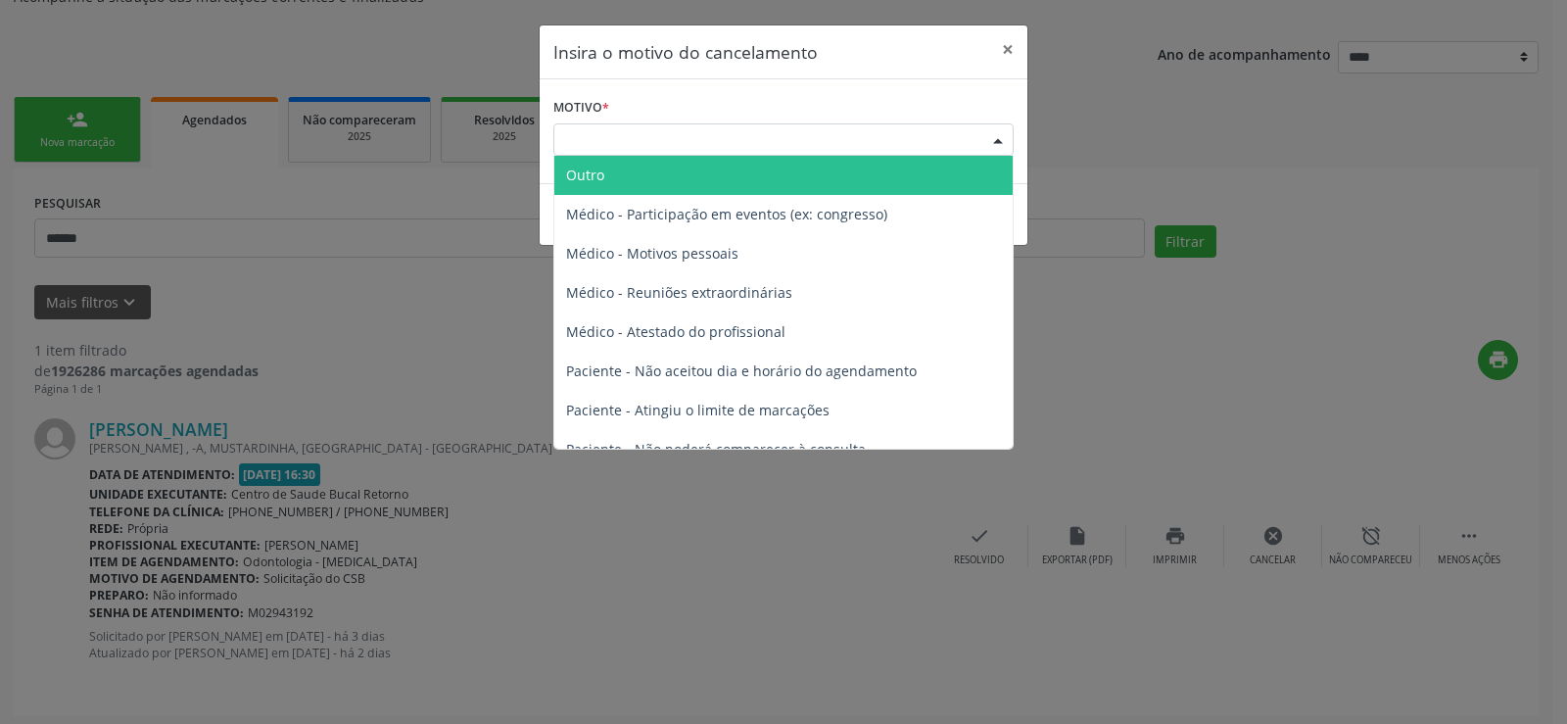
click at [583, 180] on span "Outro" at bounding box center [585, 175] width 38 height 19
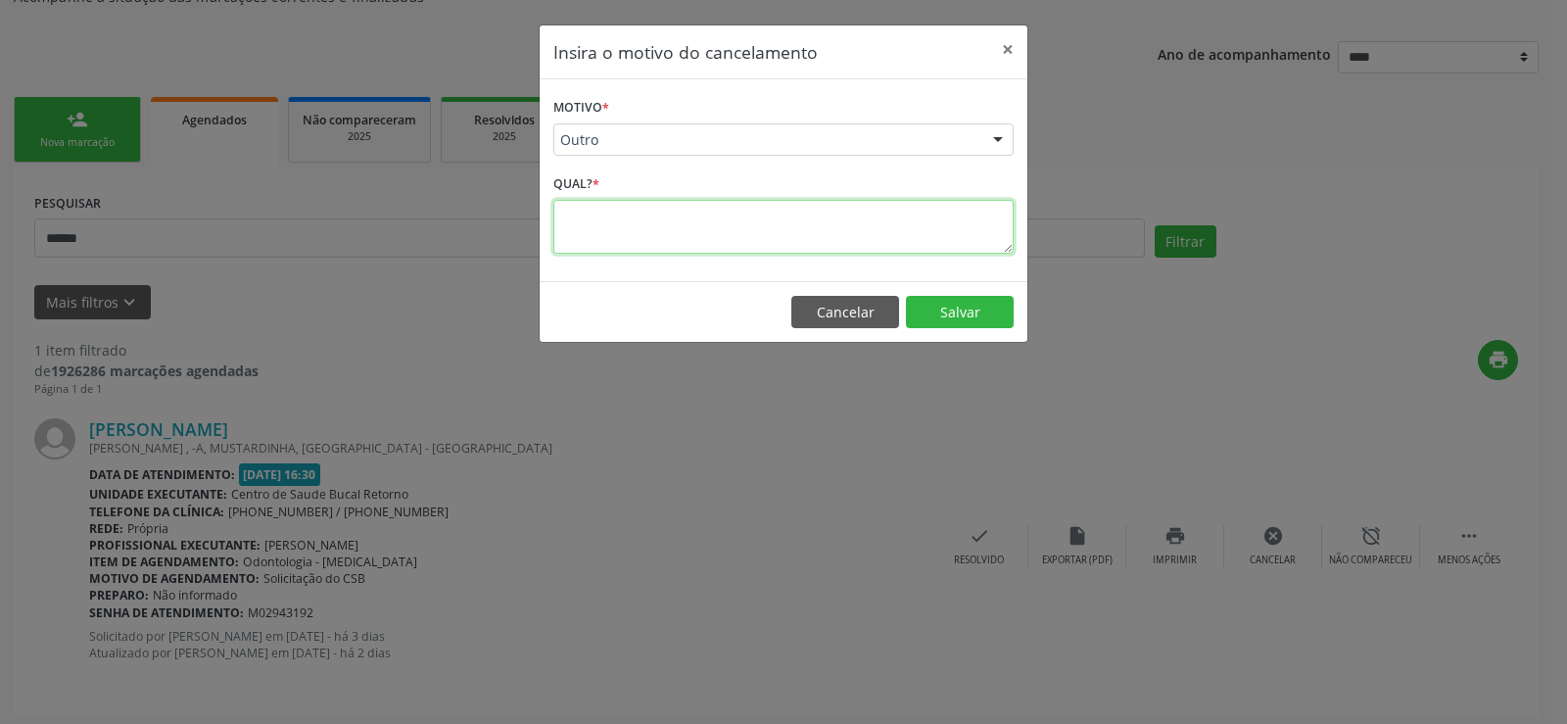
click at [598, 239] on textarea at bounding box center [783, 227] width 460 height 54
type textarea "**********"
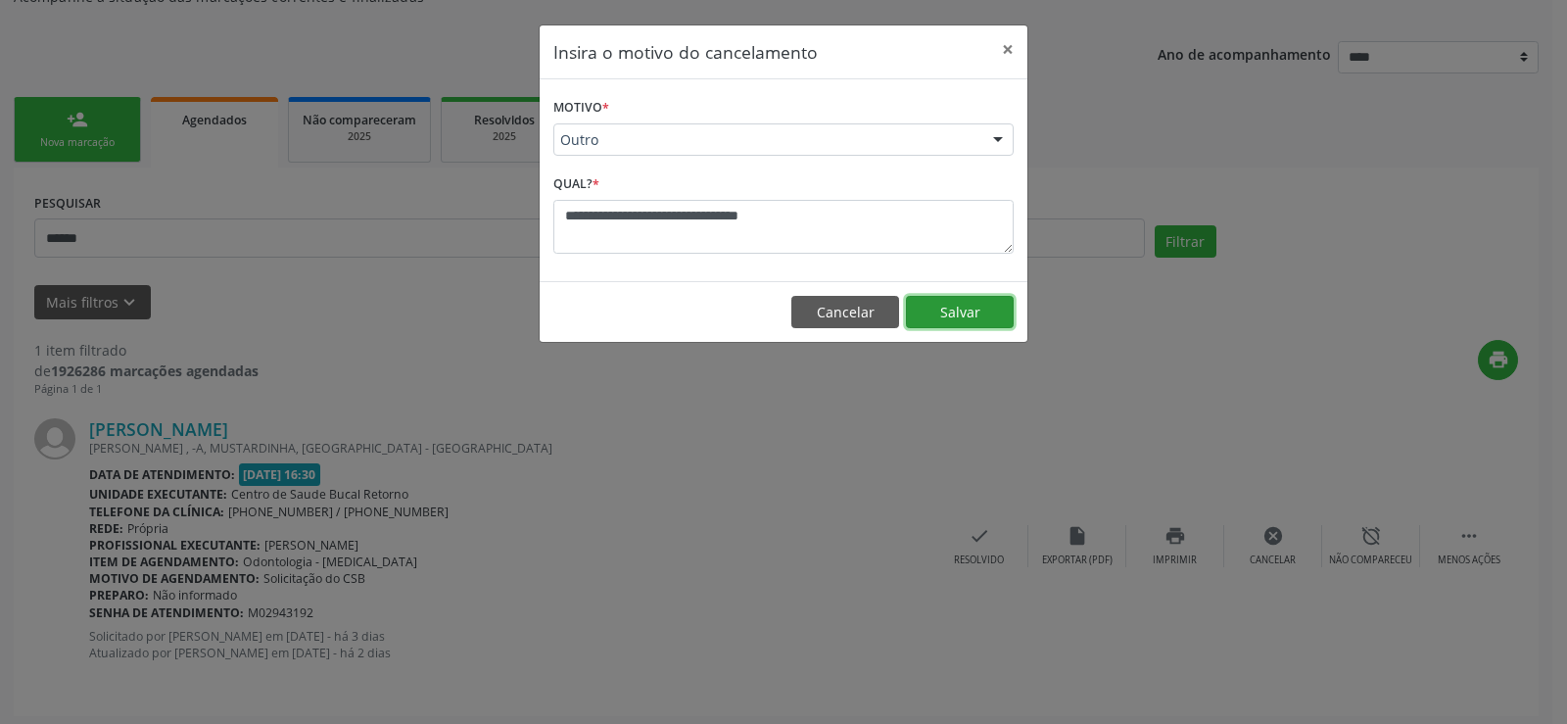
click at [988, 308] on button "Salvar" at bounding box center [960, 312] width 108 height 33
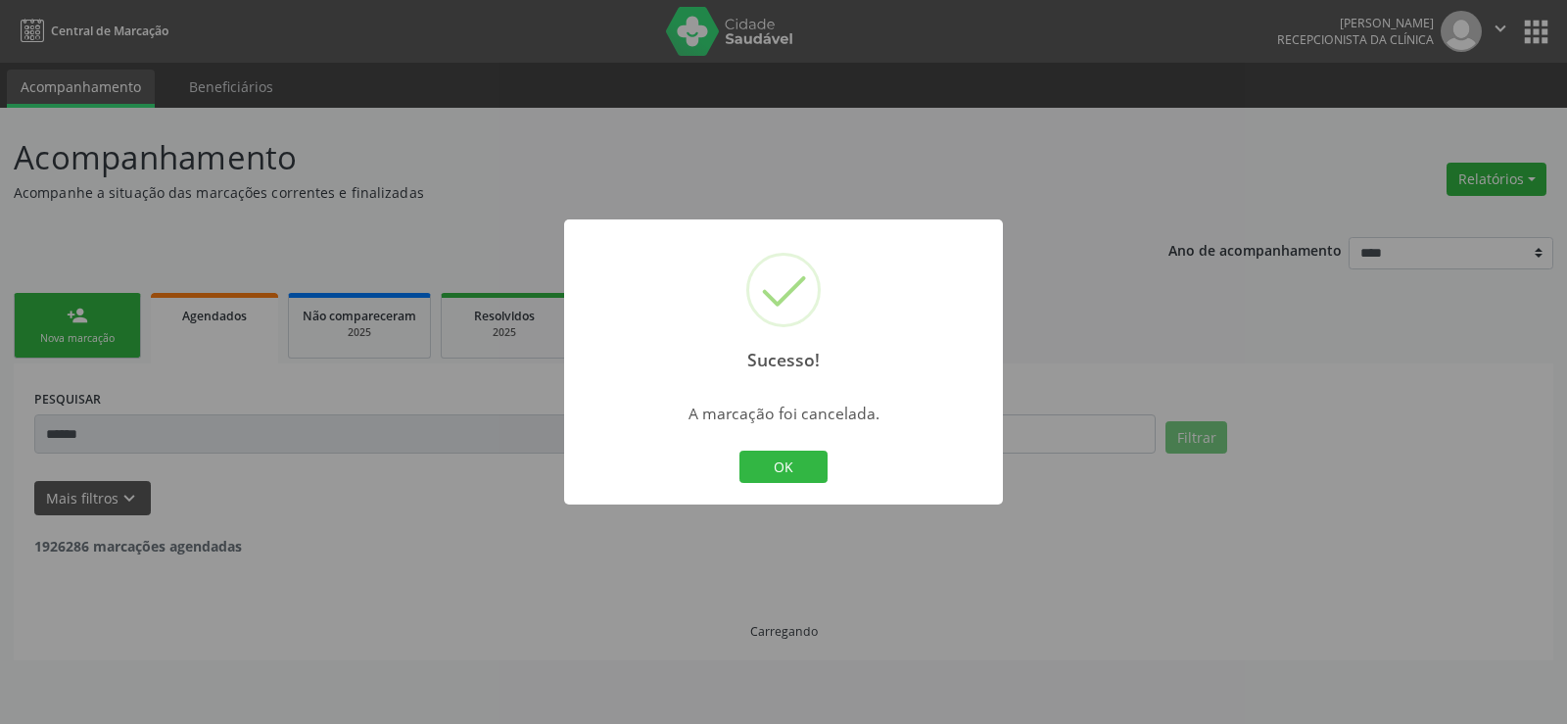
scroll to position [0, 0]
click at [767, 472] on button "OK" at bounding box center [783, 466] width 88 height 33
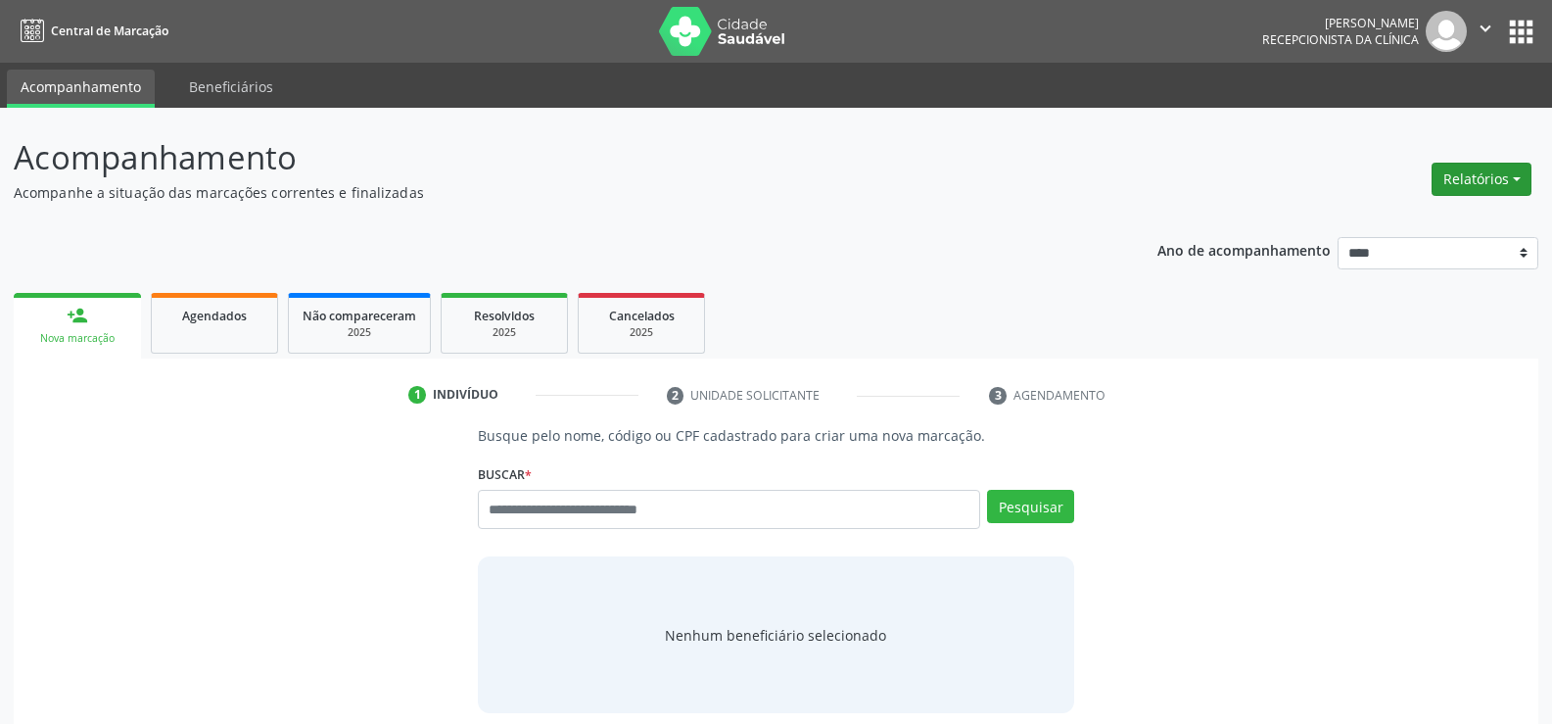
click at [1490, 166] on button "Relatórios" at bounding box center [1482, 179] width 100 height 33
click at [1439, 213] on link "Agendamentos" at bounding box center [1427, 221] width 211 height 27
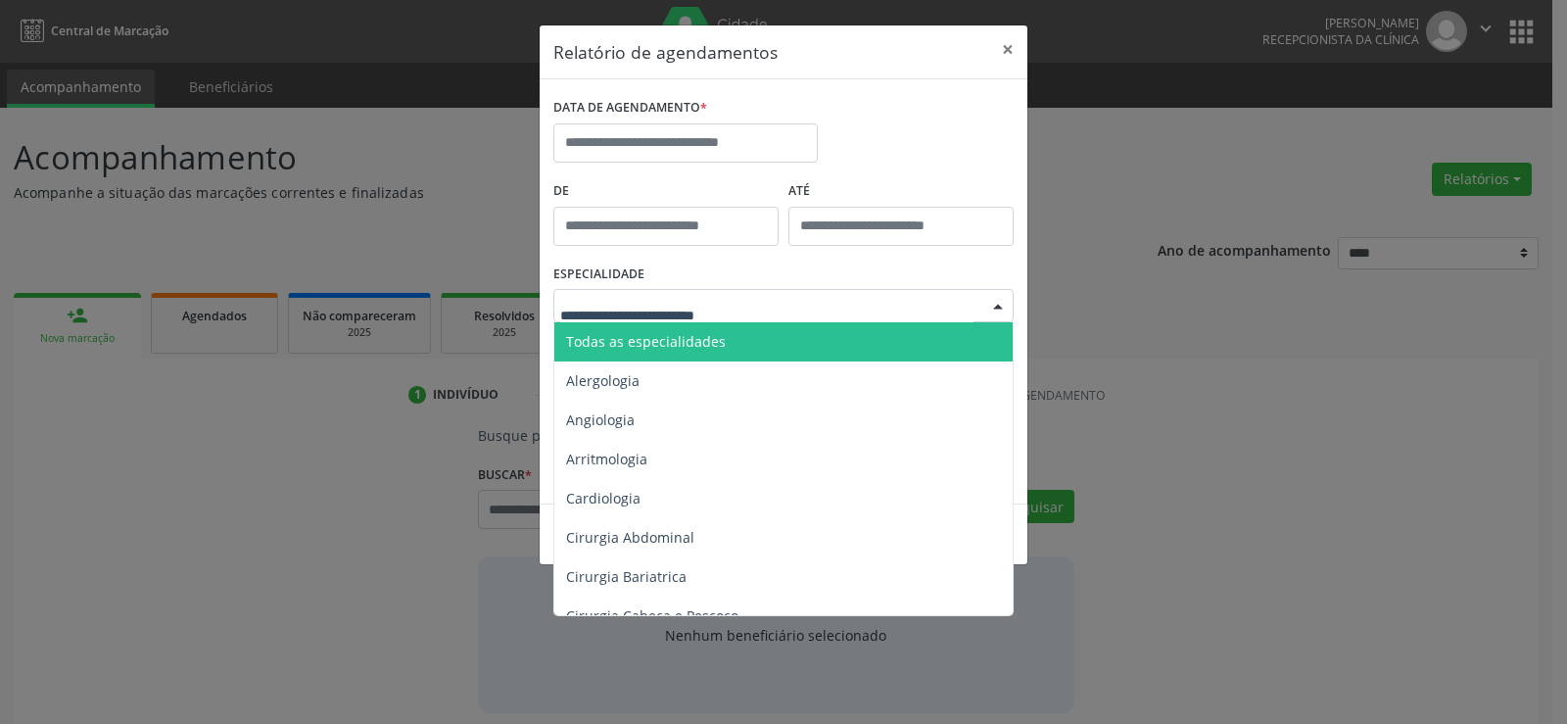
click at [721, 339] on span "Todas as especialidades" at bounding box center [784, 341] width 461 height 39
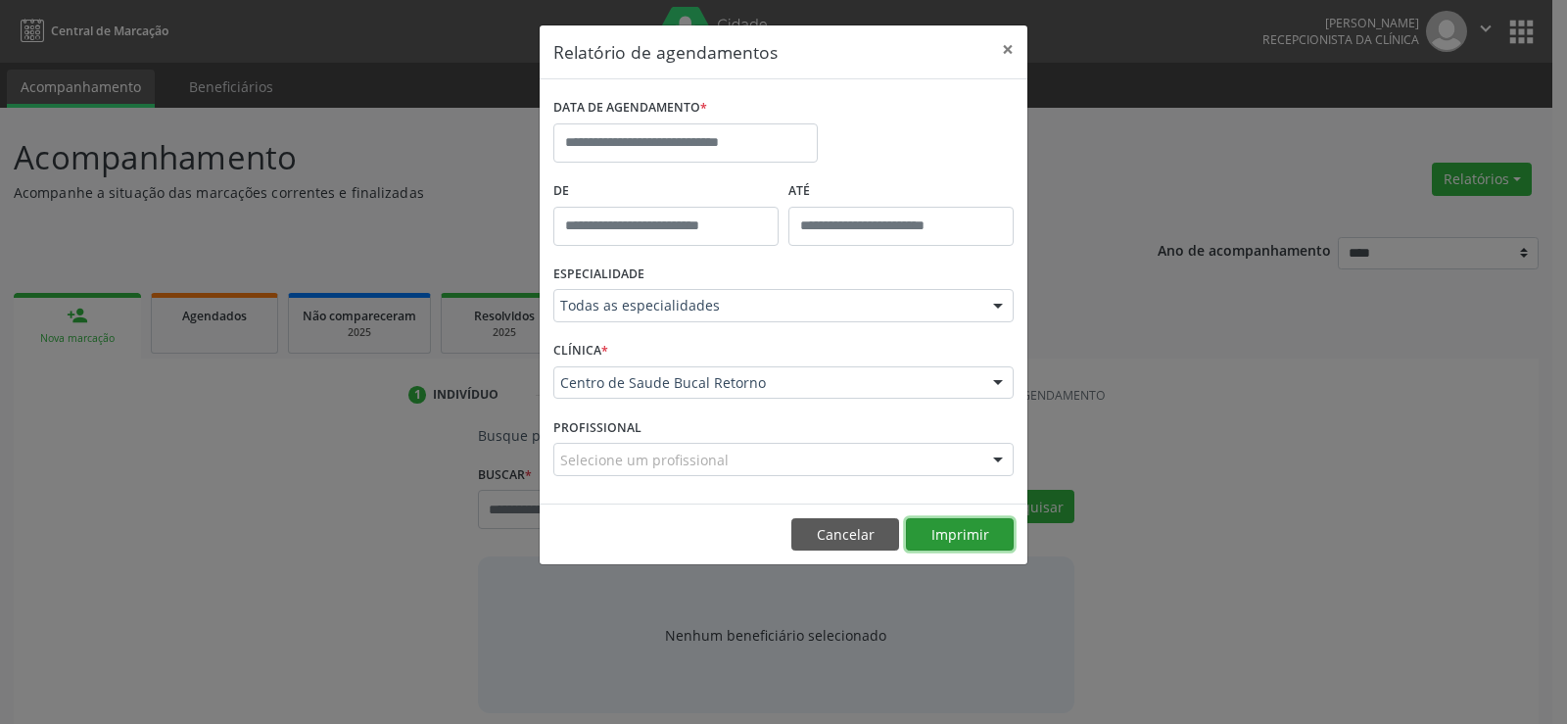
click at [963, 537] on button "Imprimir" at bounding box center [960, 534] width 108 height 33
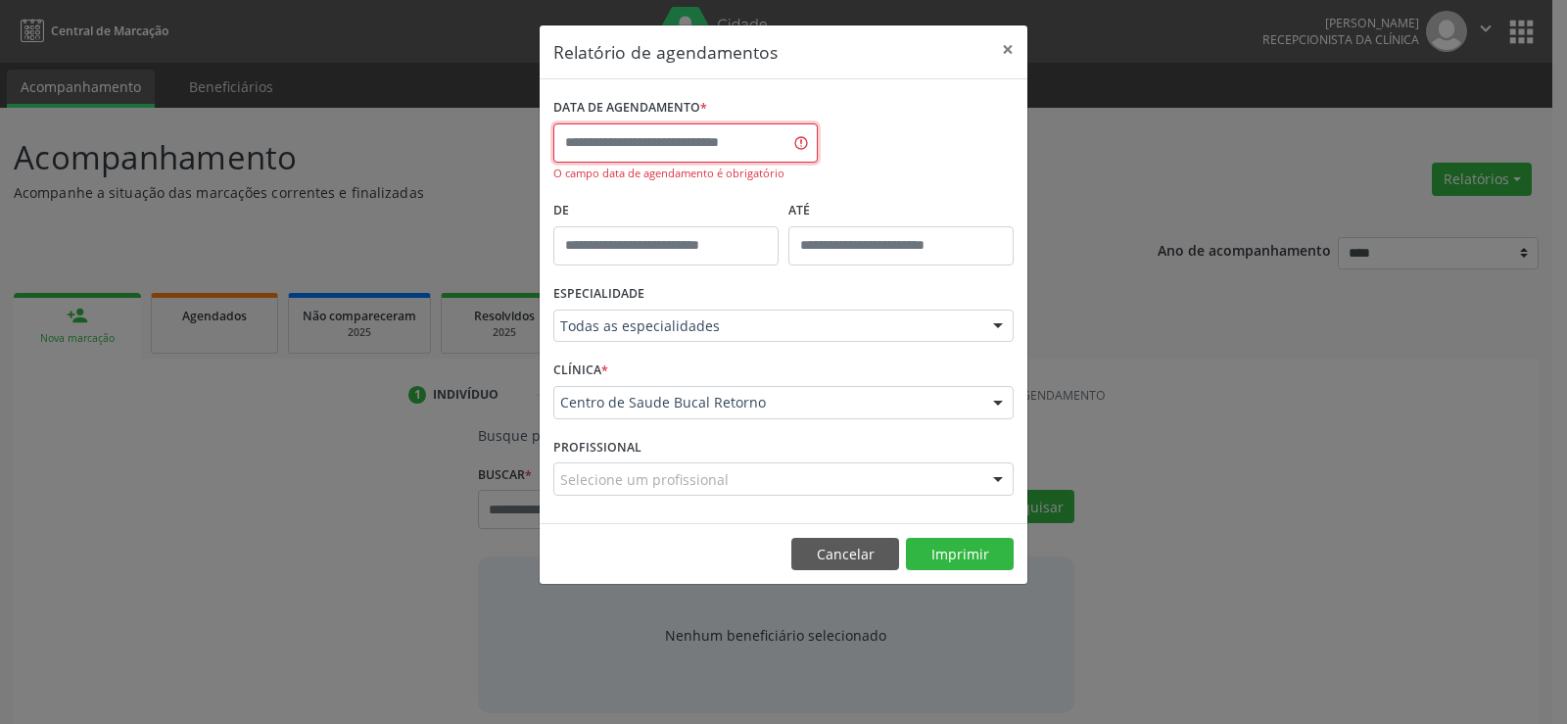
click at [718, 162] on body "Central de Marcação Andressa Karina do Nascimento Gerra Recepcionista da clínic…" at bounding box center [783, 362] width 1567 height 724
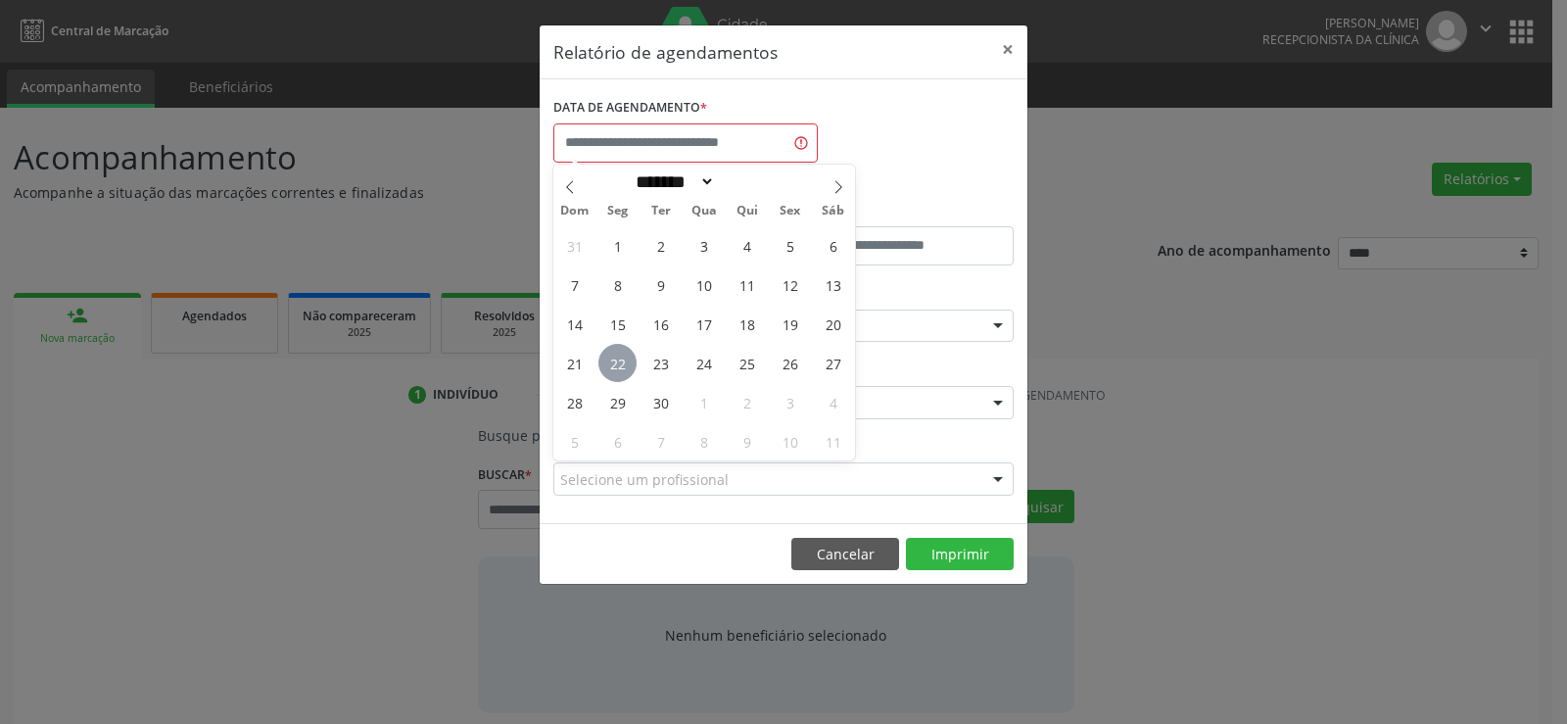
click at [619, 356] on span "22" at bounding box center [617, 363] width 38 height 38
type input "**********"
click at [619, 356] on span "22" at bounding box center [617, 363] width 38 height 38
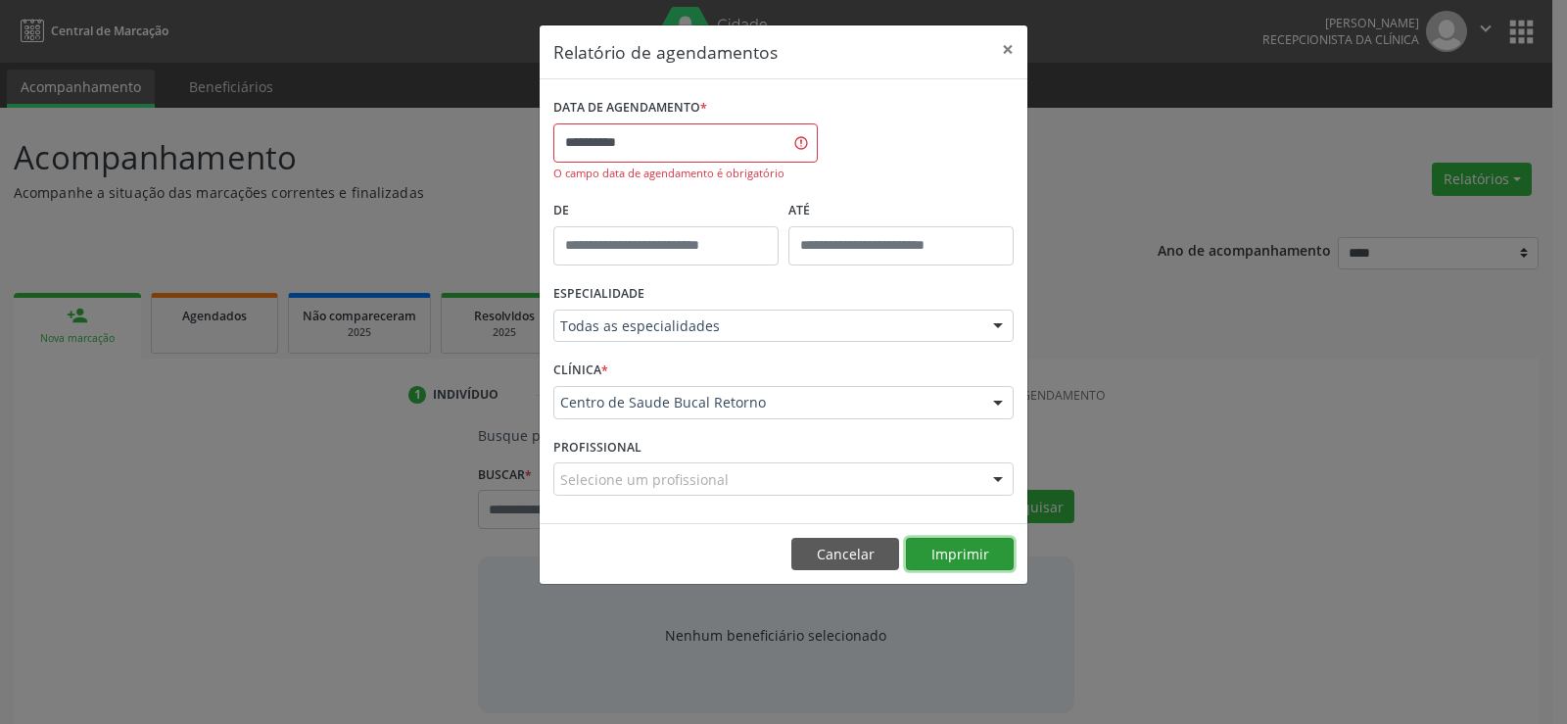
click at [958, 558] on button "Imprimir" at bounding box center [960, 554] width 108 height 33
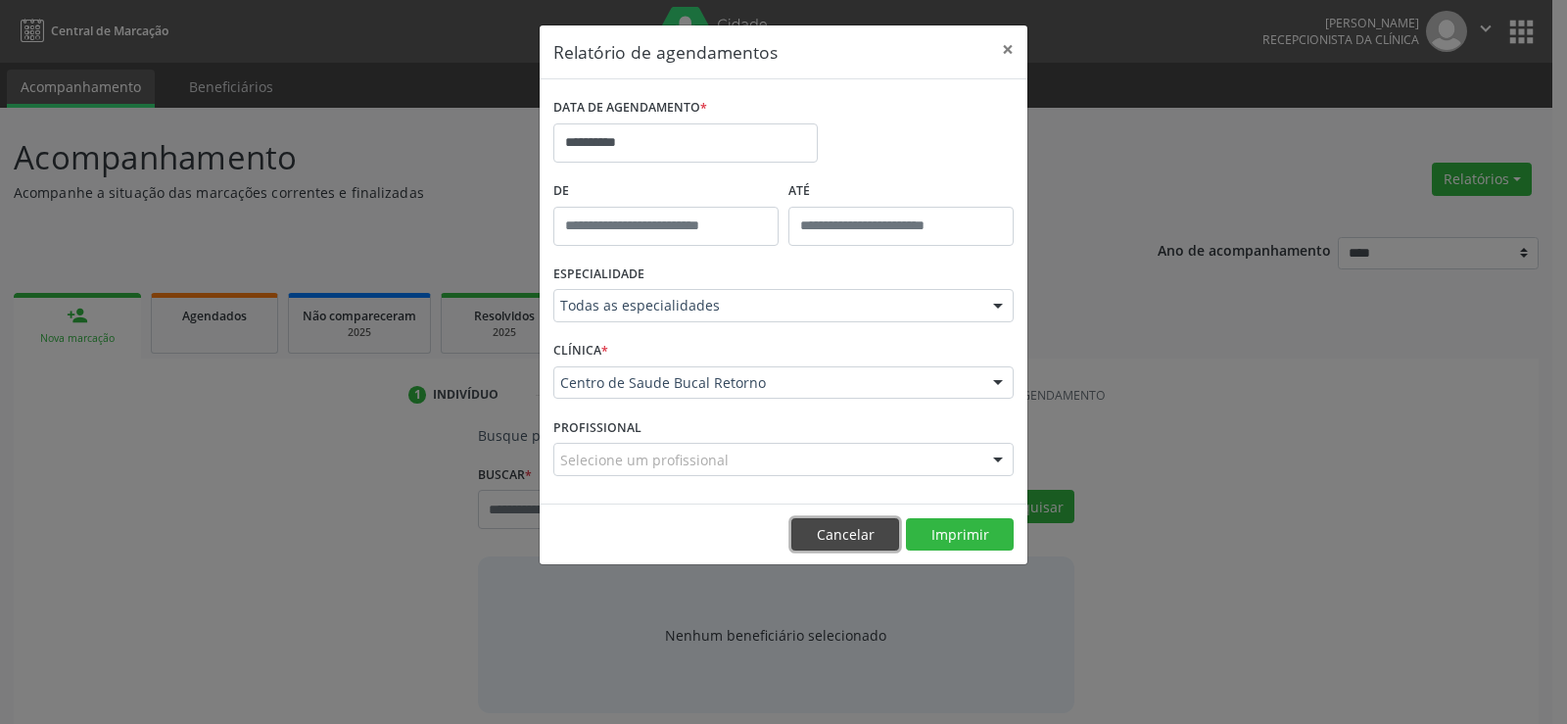
click at [840, 526] on button "Cancelar" at bounding box center [845, 534] width 108 height 33
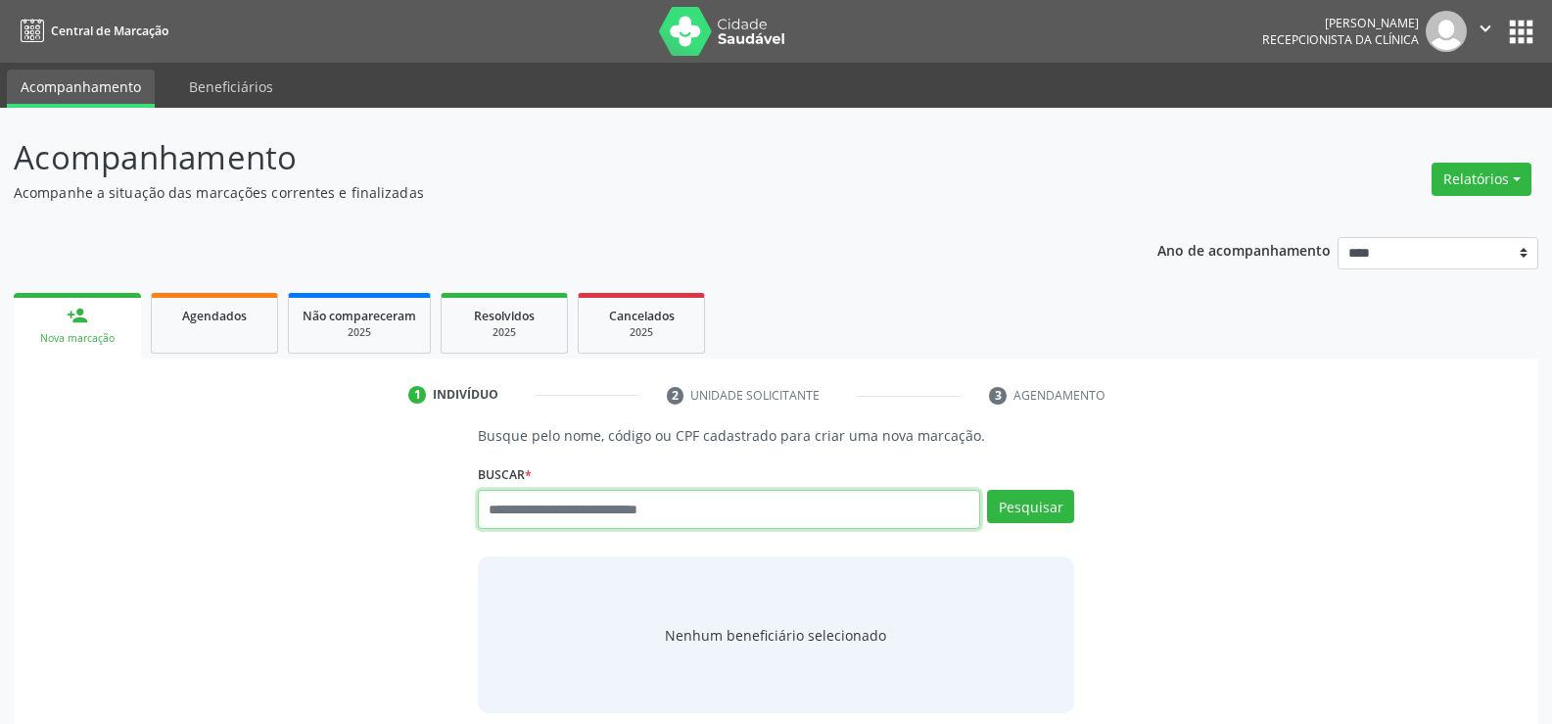
click at [542, 511] on input "text" at bounding box center [729, 509] width 502 height 39
type input "**********"
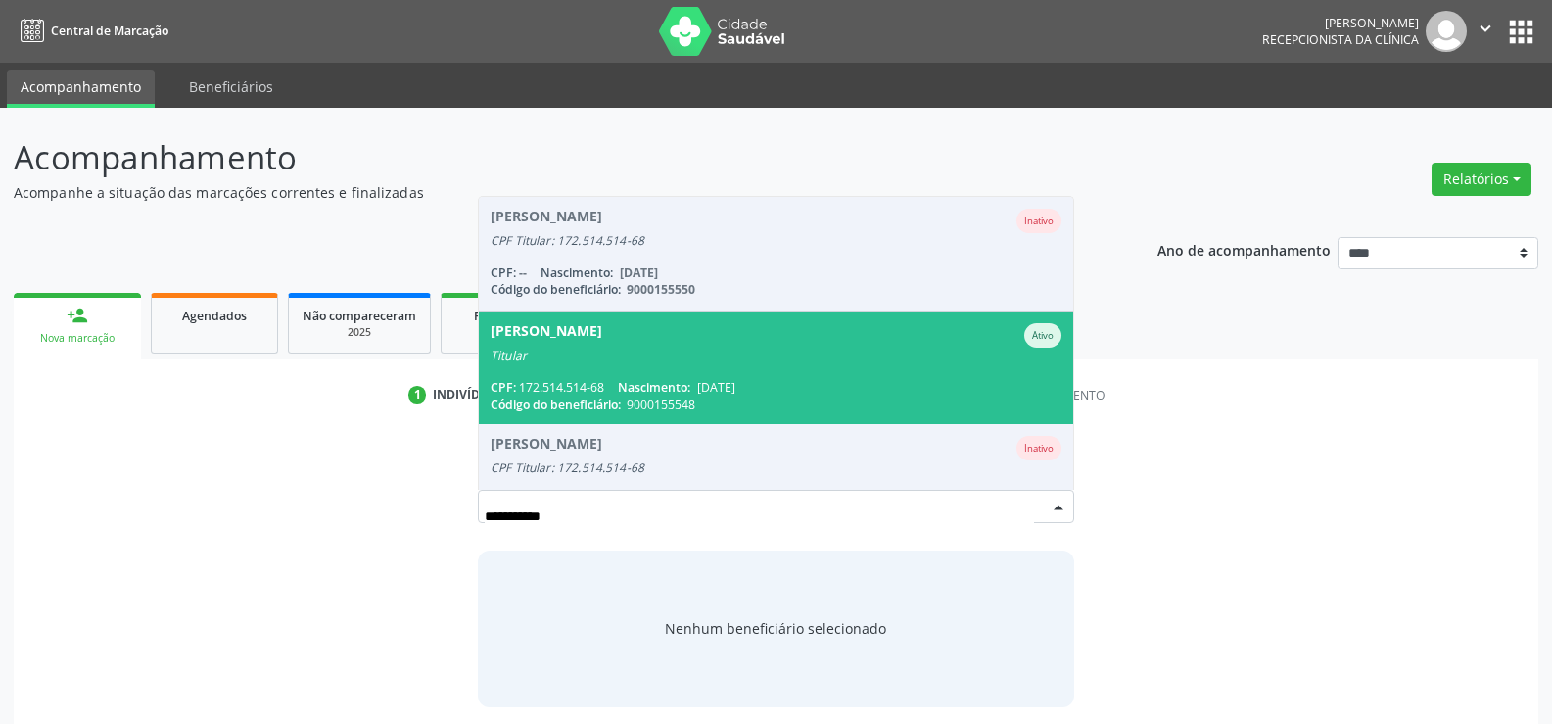
click at [573, 373] on span "Felix Bento do Nascimento Neto Ativo Titular CPF: 172.514.514-68 Nascimento: 05…" at bounding box center [776, 367] width 594 height 113
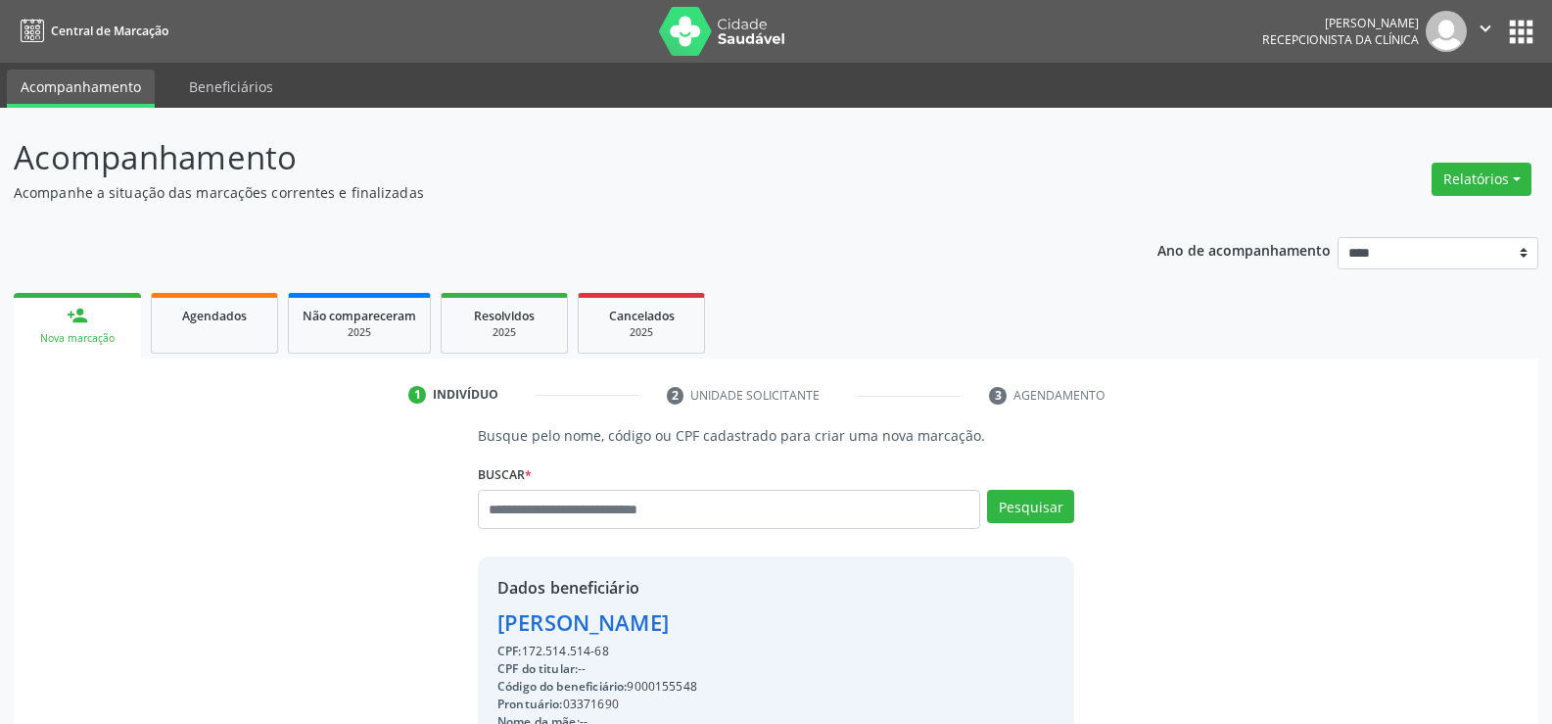
drag, startPoint x: 500, startPoint y: 627, endPoint x: 840, endPoint y: 630, distance: 339.8
click at [828, 630] on div "Felix Bento do Nascimento Neto" at bounding box center [662, 622] width 330 height 32
copy div "Felix Bento do Nascimento Neto"
click at [204, 324] on div "Agendados" at bounding box center [215, 315] width 98 height 21
select select "*"
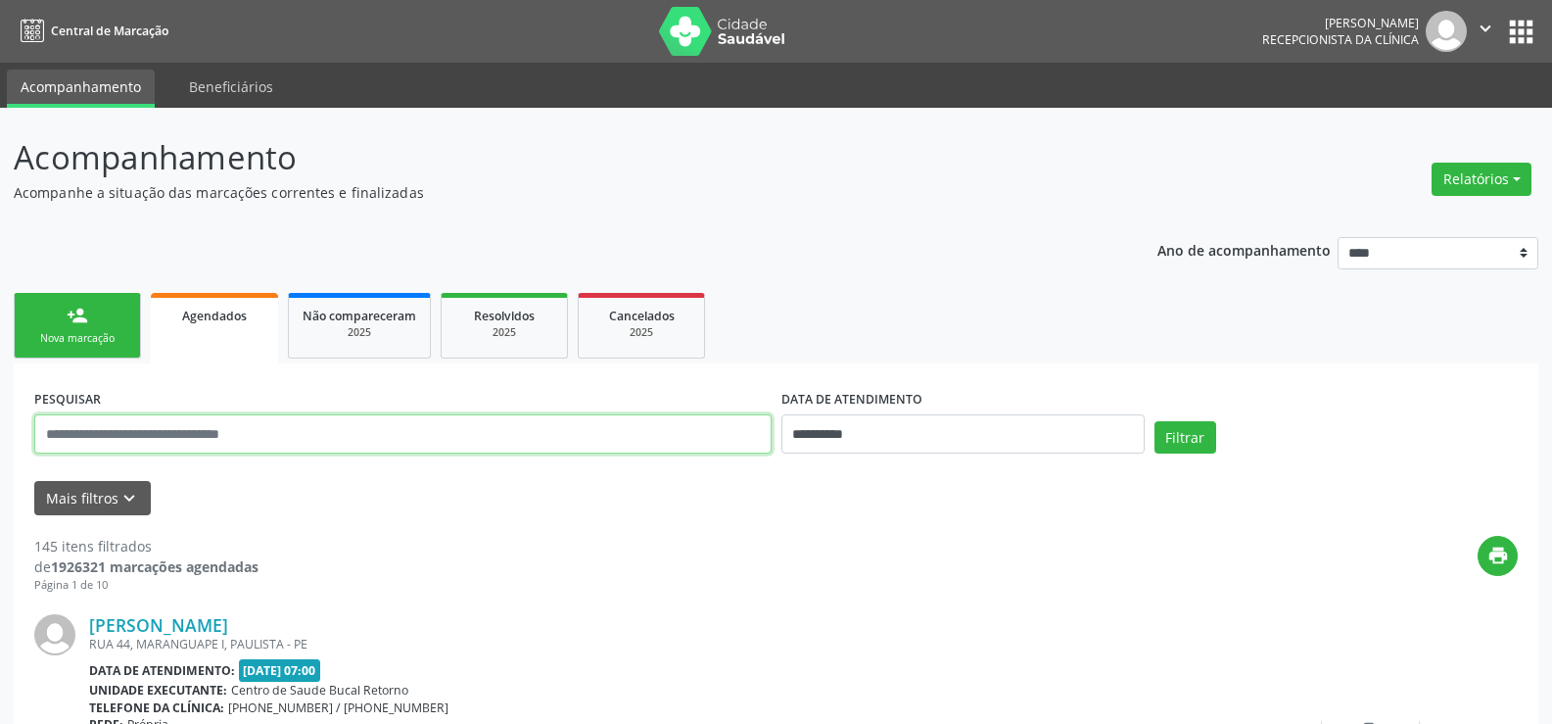
click at [196, 437] on input "text" at bounding box center [402, 433] width 737 height 39
paste input "**********"
type input "**********"
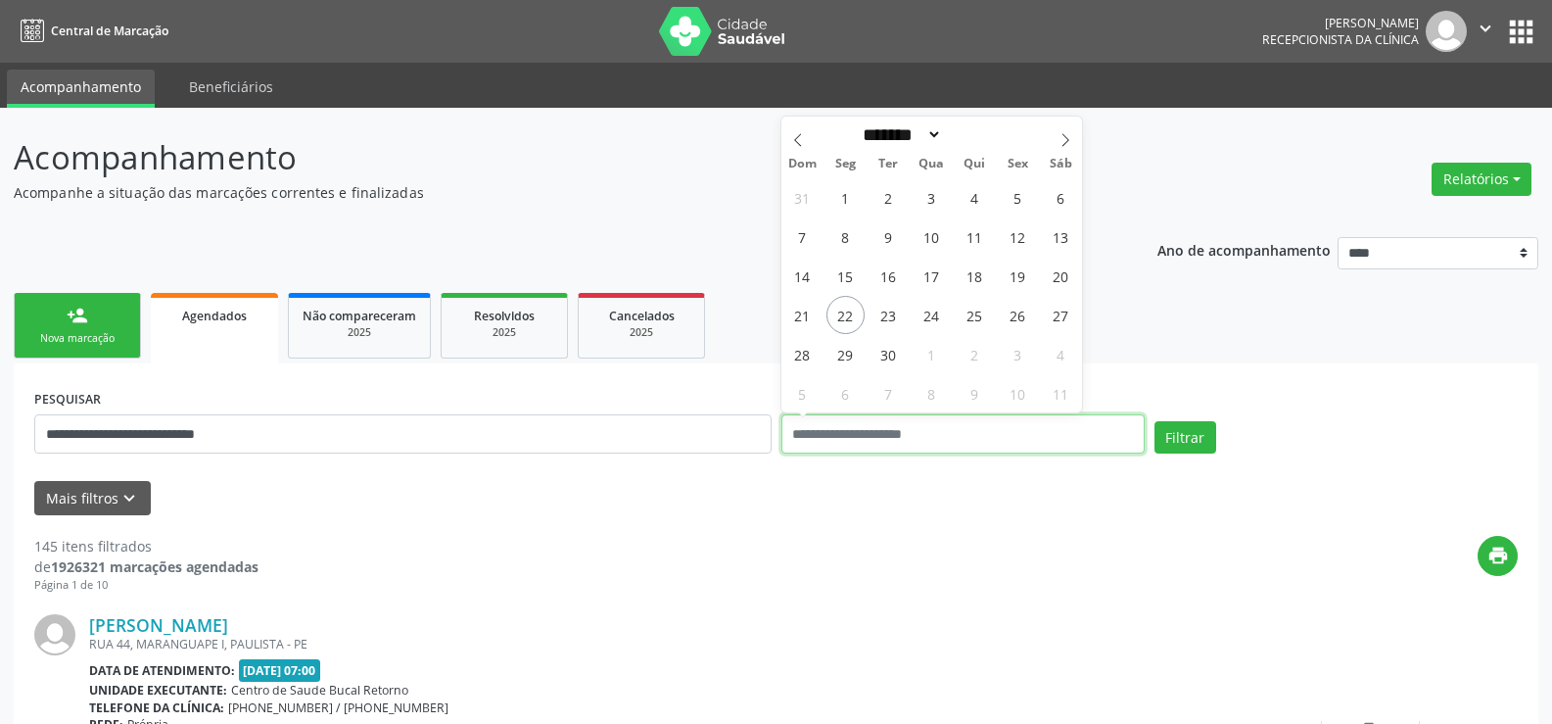
click at [1155, 421] on button "Filtrar" at bounding box center [1186, 437] width 62 height 33
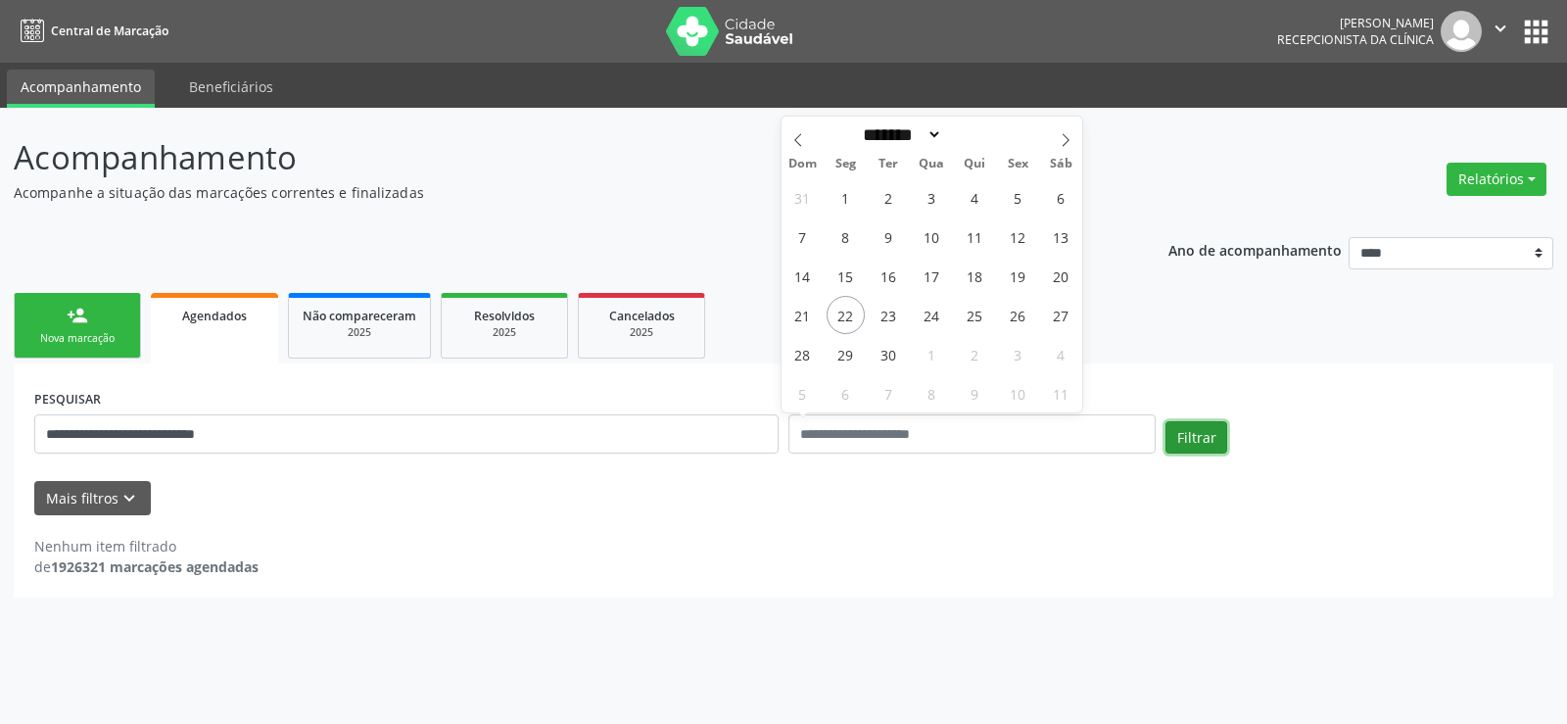
click at [1211, 442] on button "Filtrar" at bounding box center [1196, 437] width 62 height 33
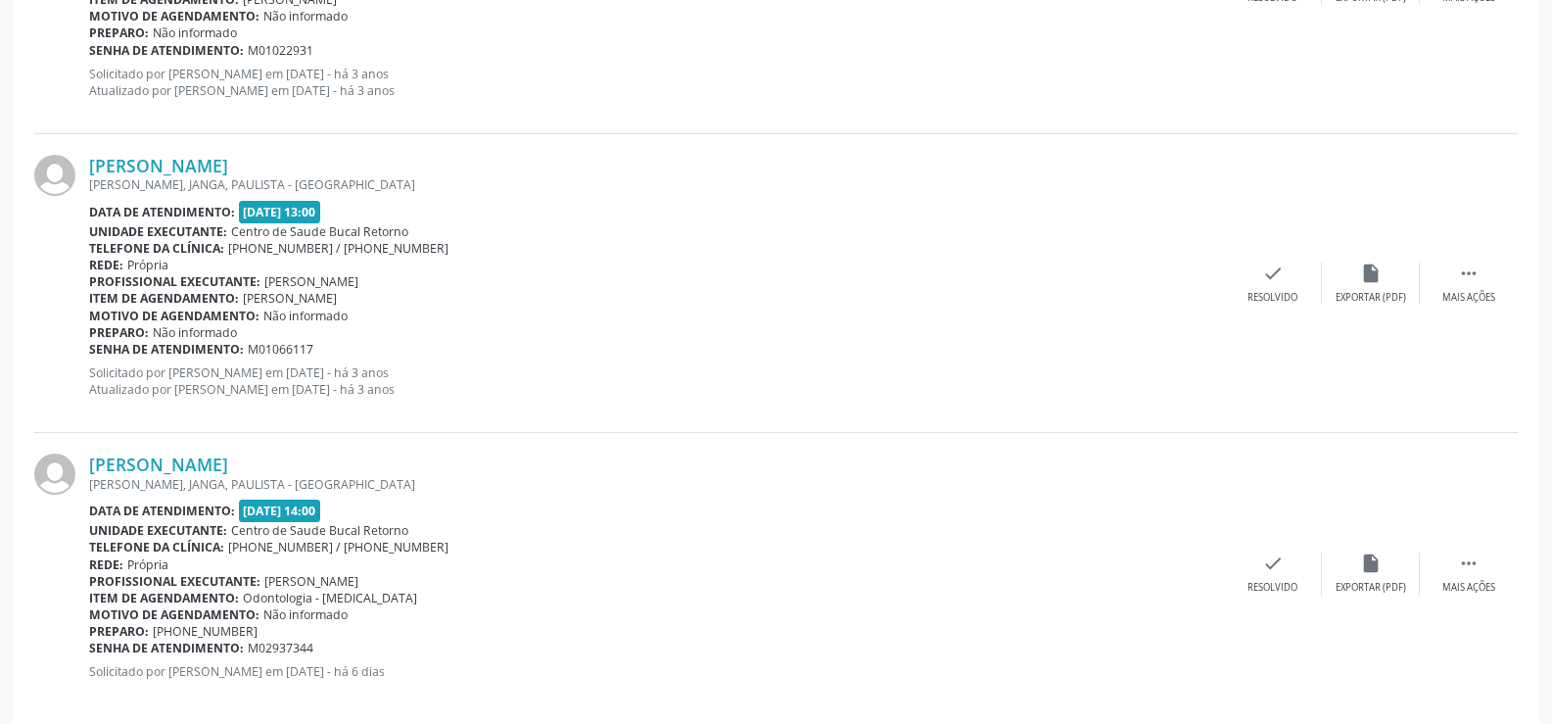
scroll to position [783, 0]
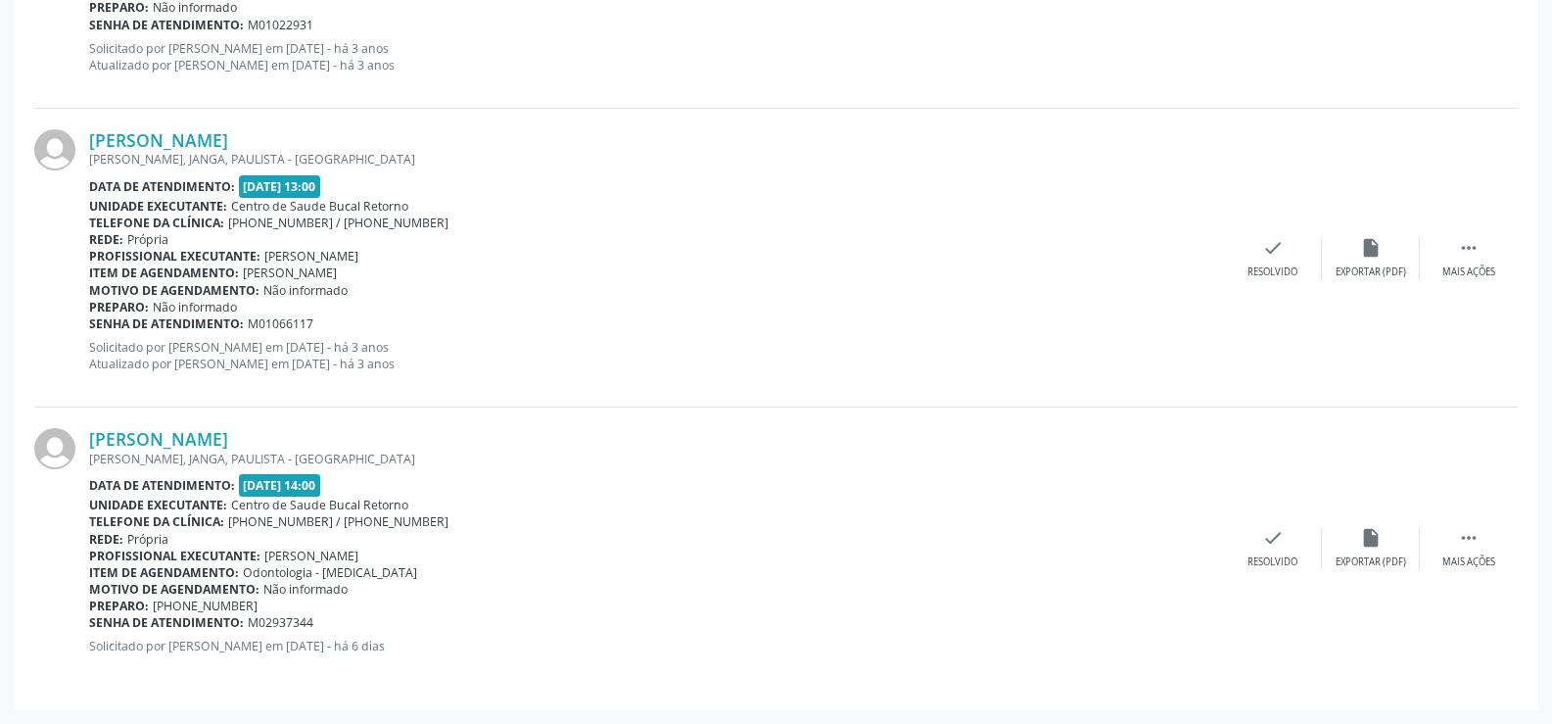
click at [613, 460] on div "MANOEL CHAVES DA COSTA FIGUEIROA, JANGA, PAULISTA - PE" at bounding box center [656, 458] width 1135 height 17
